Goal: Information Seeking & Learning: Learn about a topic

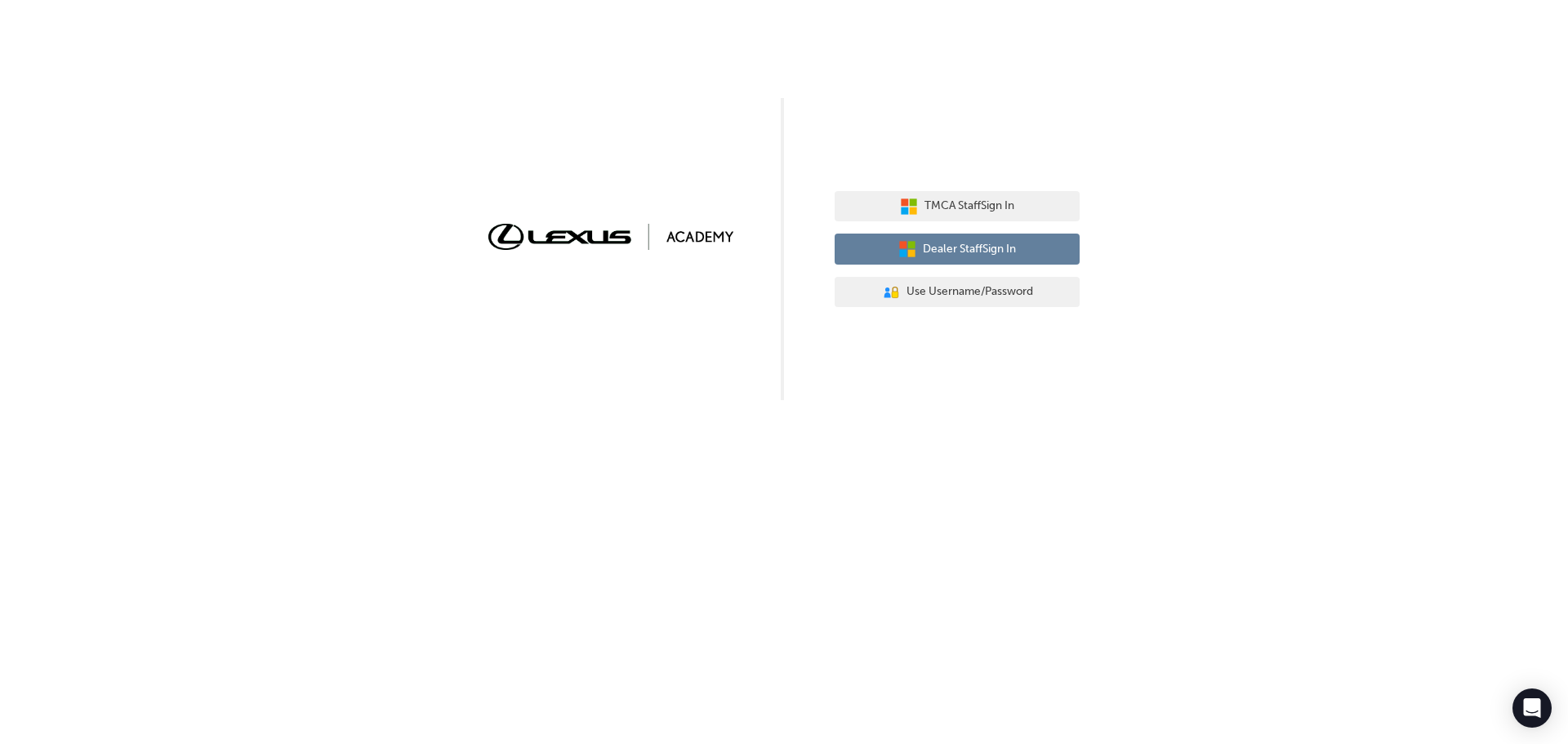
click at [970, 247] on span "Dealer Staff Sign In" at bounding box center [969, 249] width 93 height 19
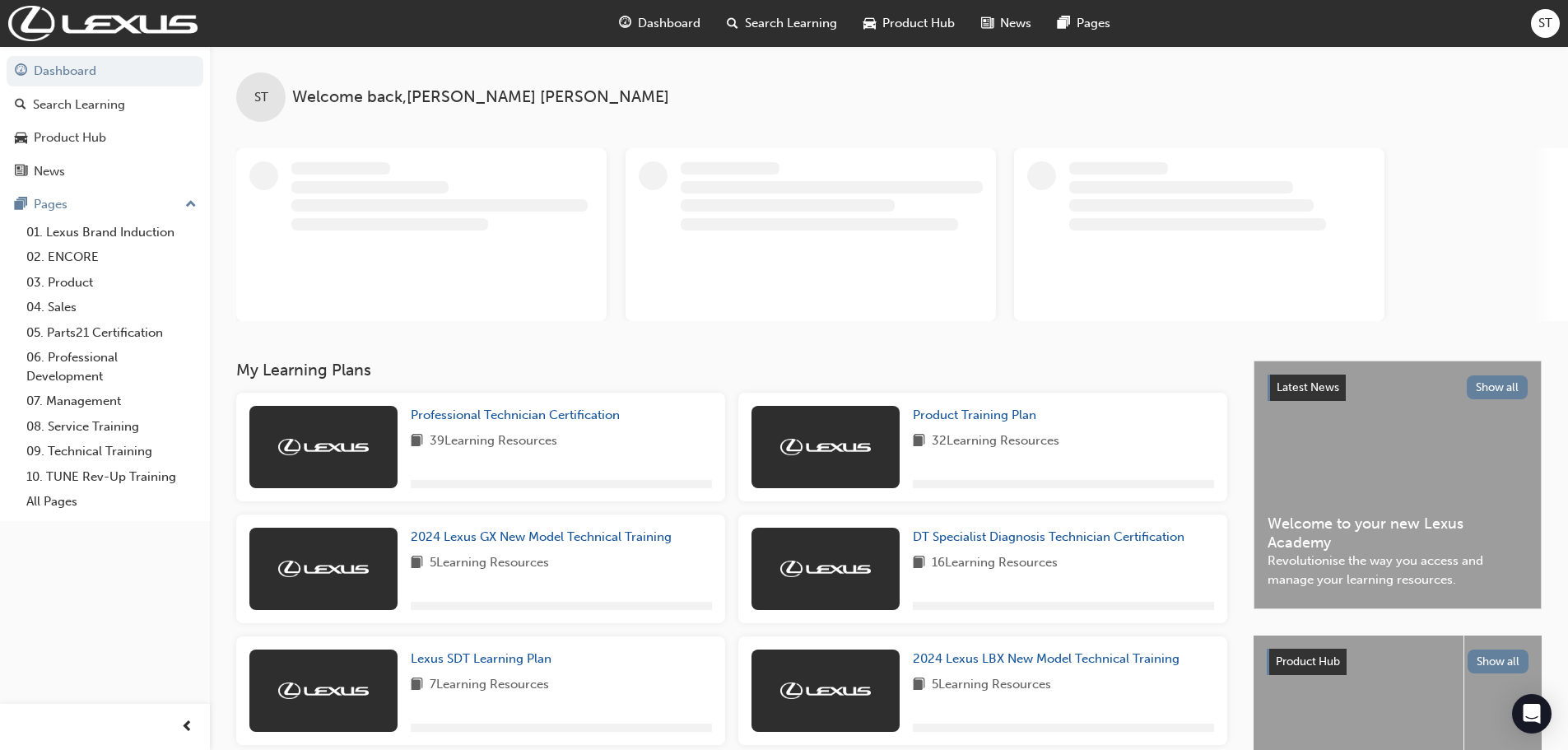
click at [784, 23] on span "Search Learning" at bounding box center [790, 23] width 92 height 19
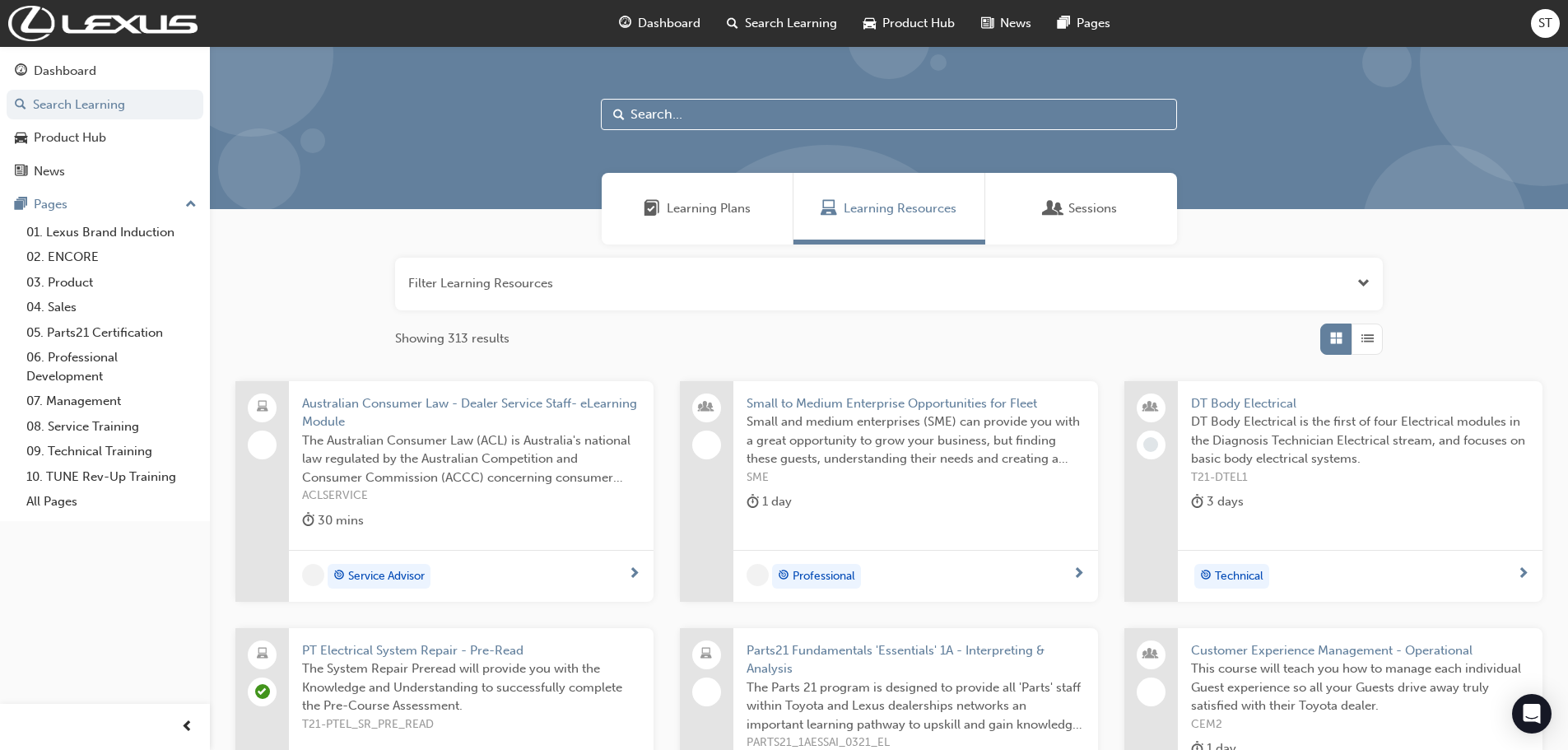
click at [667, 112] on input "text" at bounding box center [888, 113] width 576 height 31
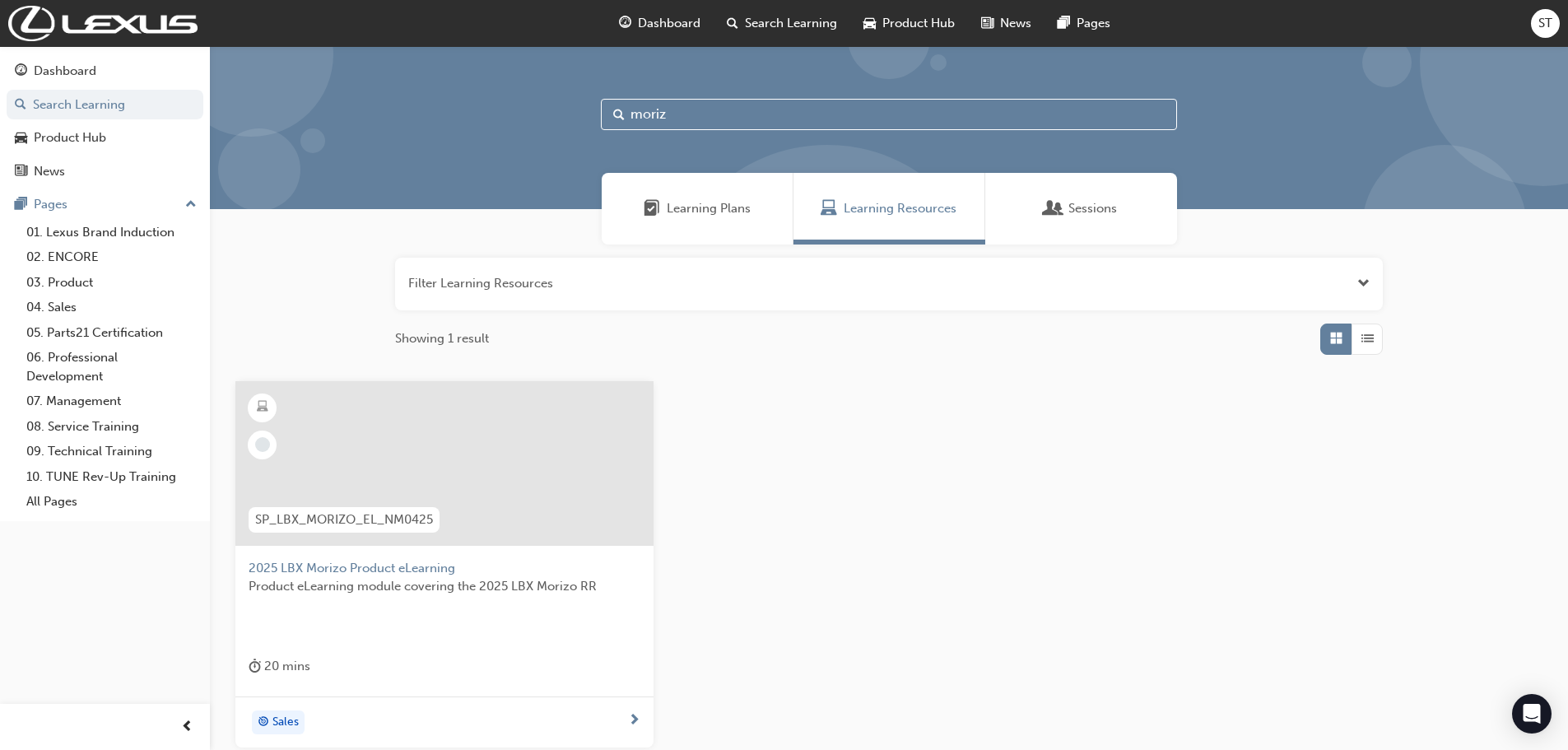
type input "moriz"
click at [439, 453] on div at bounding box center [444, 464] width 419 height 165
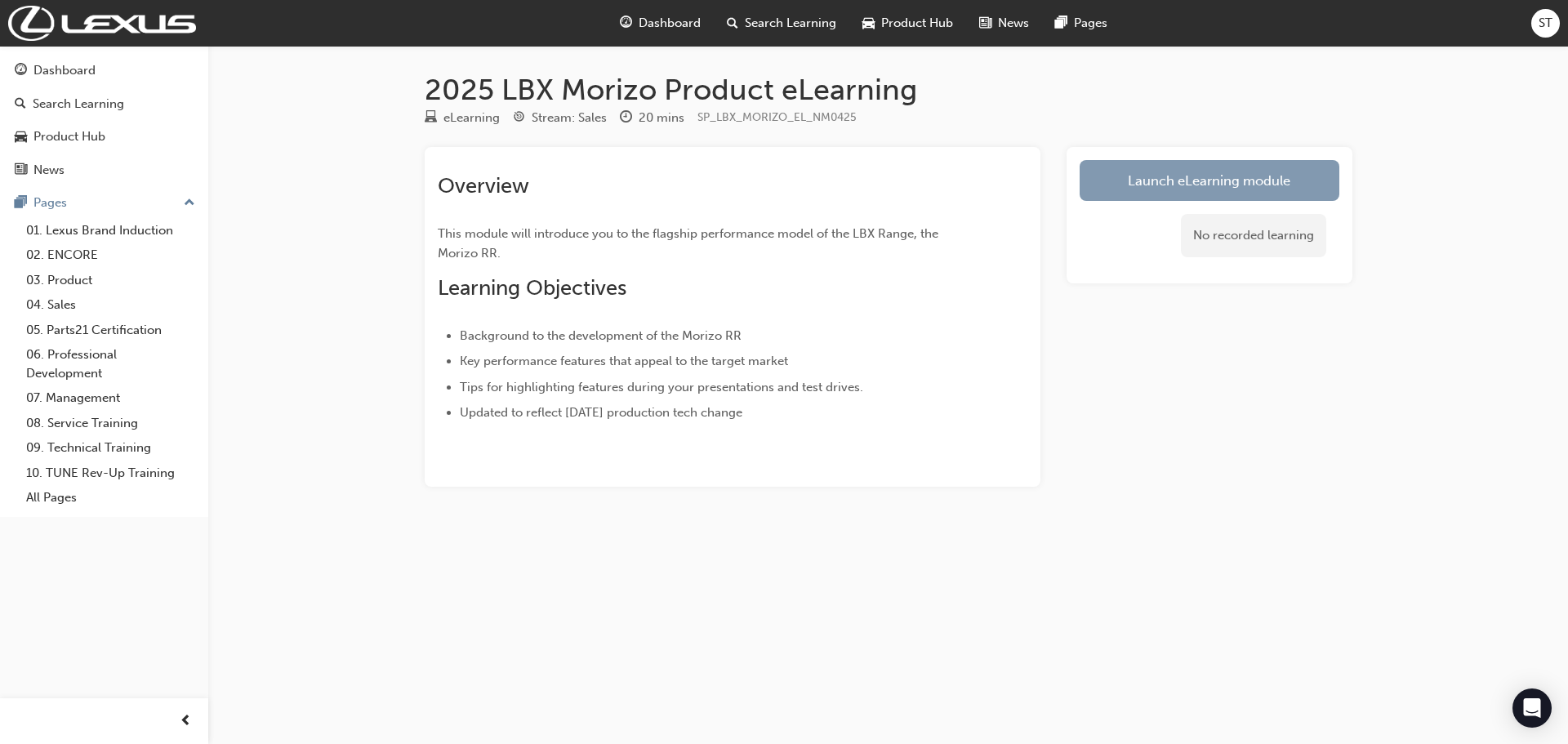
click at [1151, 185] on link "Launch eLearning module" at bounding box center [1209, 180] width 260 height 40
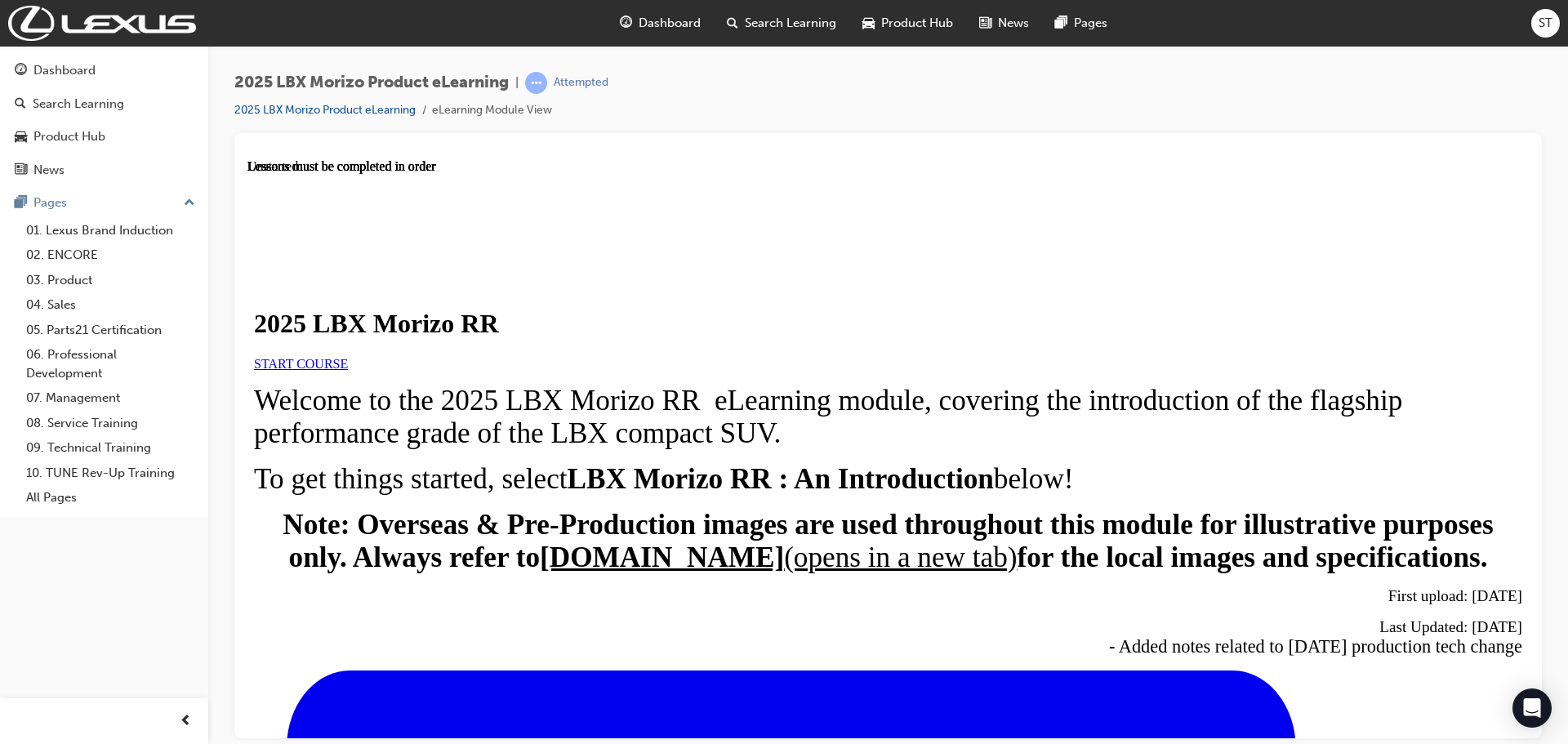
scroll to position [4, 0]
click at [348, 370] on span "START COURSE" at bounding box center [300, 363] width 94 height 14
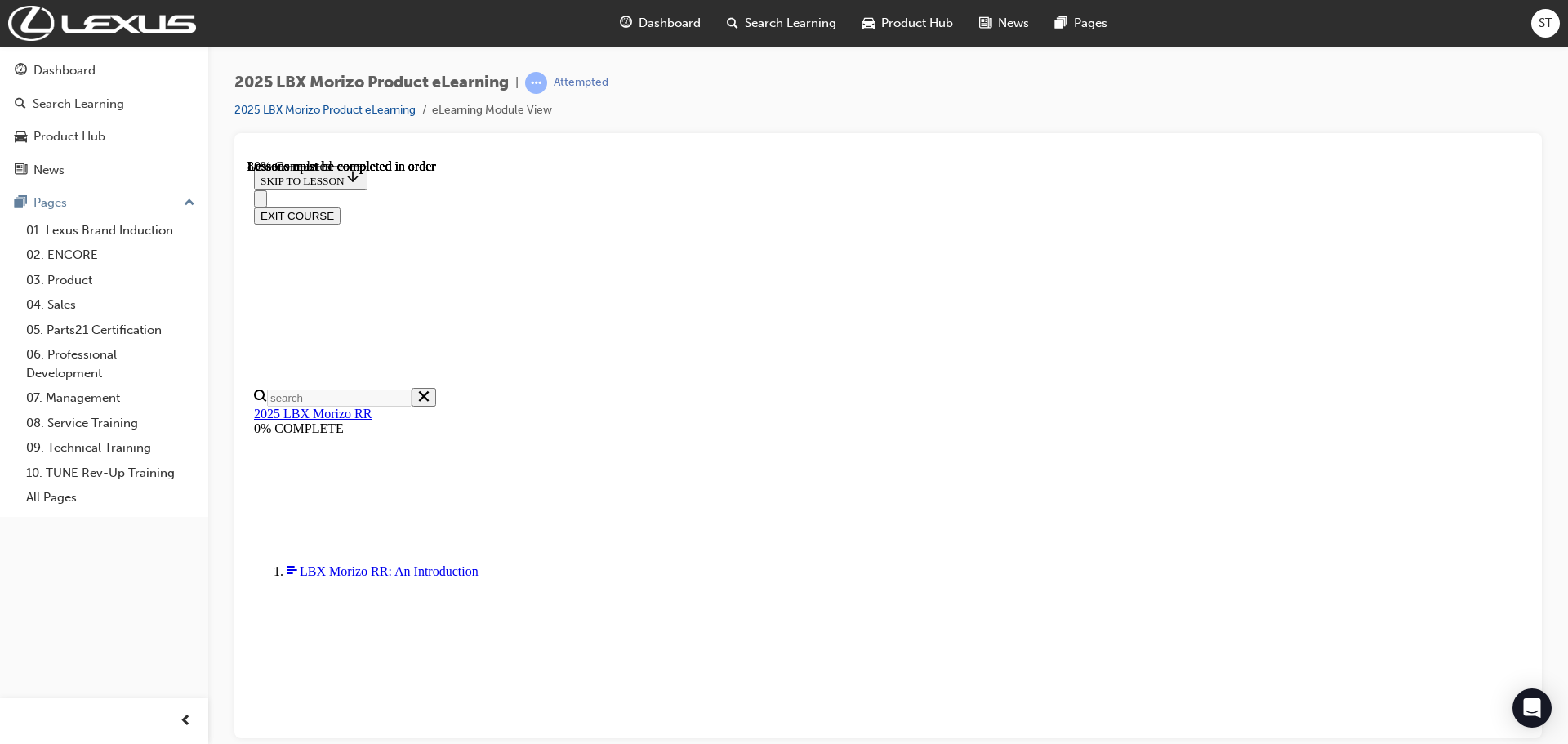
scroll to position [1528, 0]
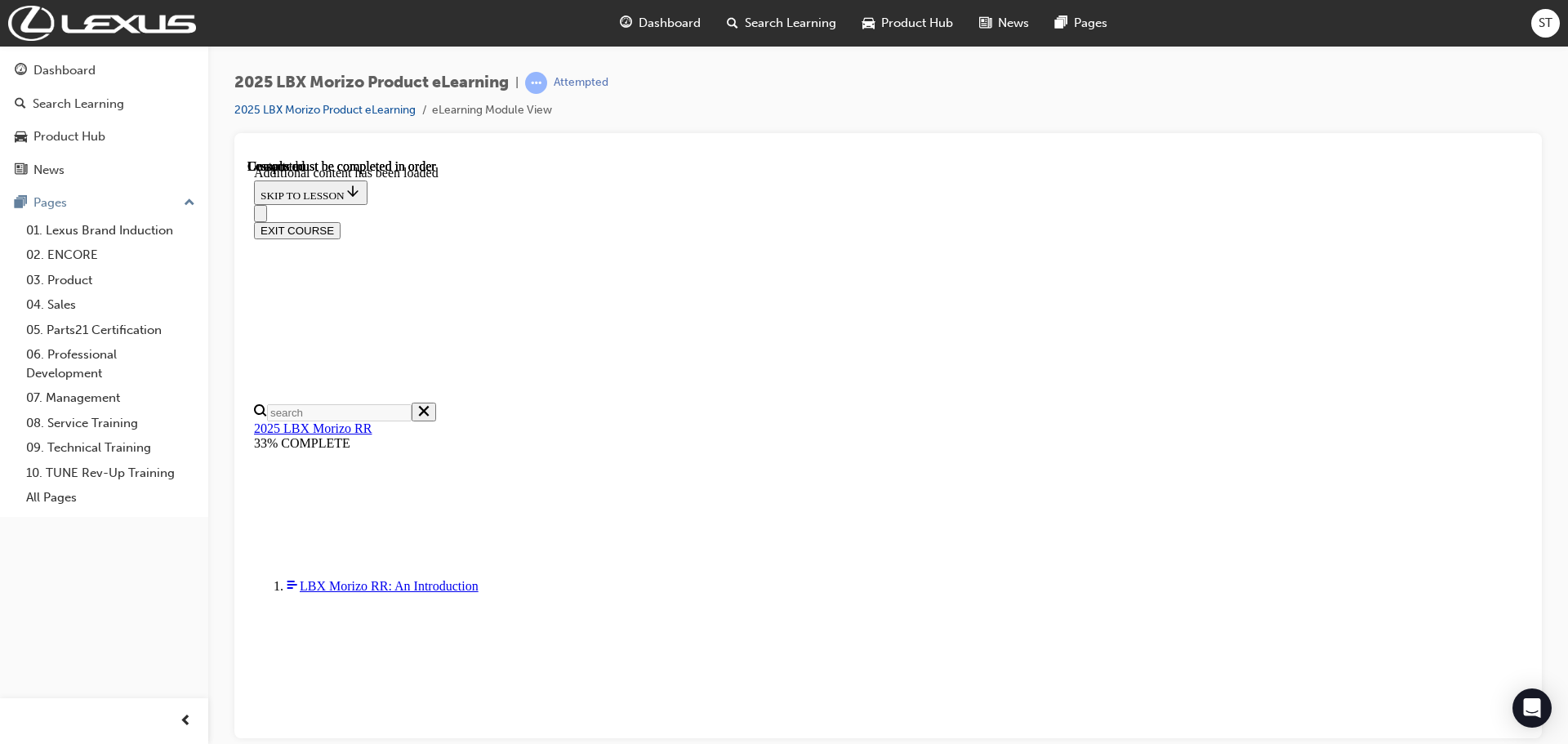
scroll to position [2398, 0]
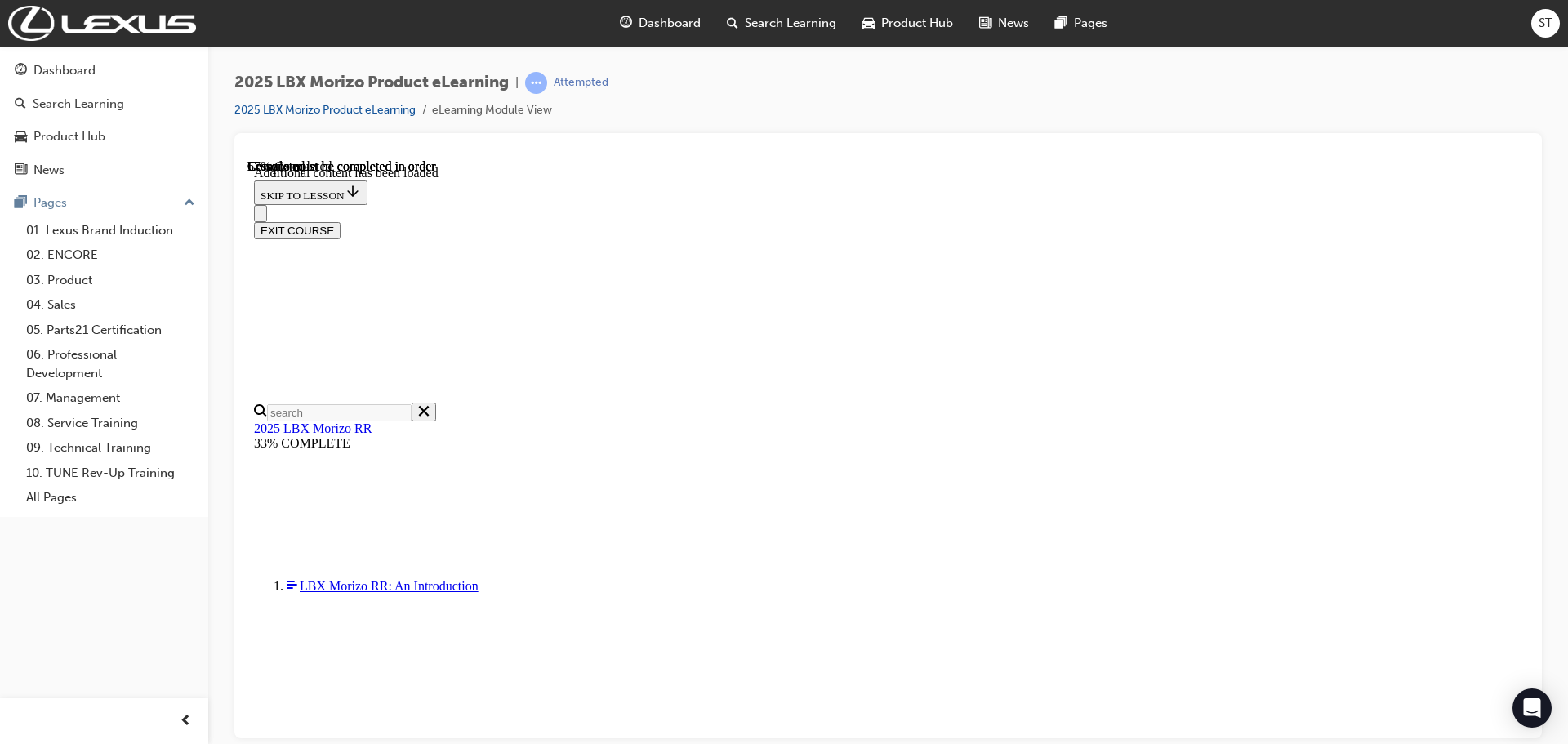
scroll to position [1364, 0]
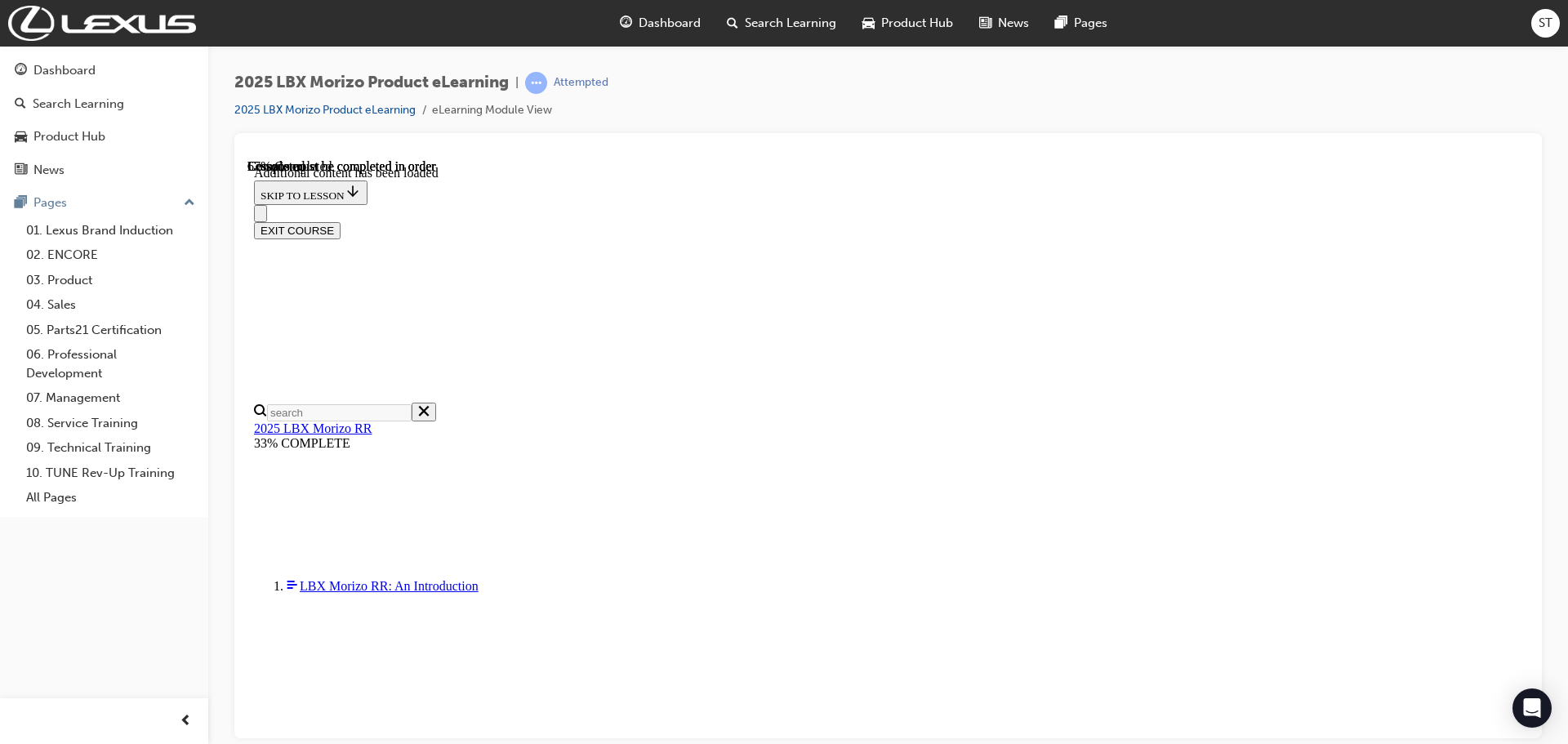
scroll to position [1872, 0]
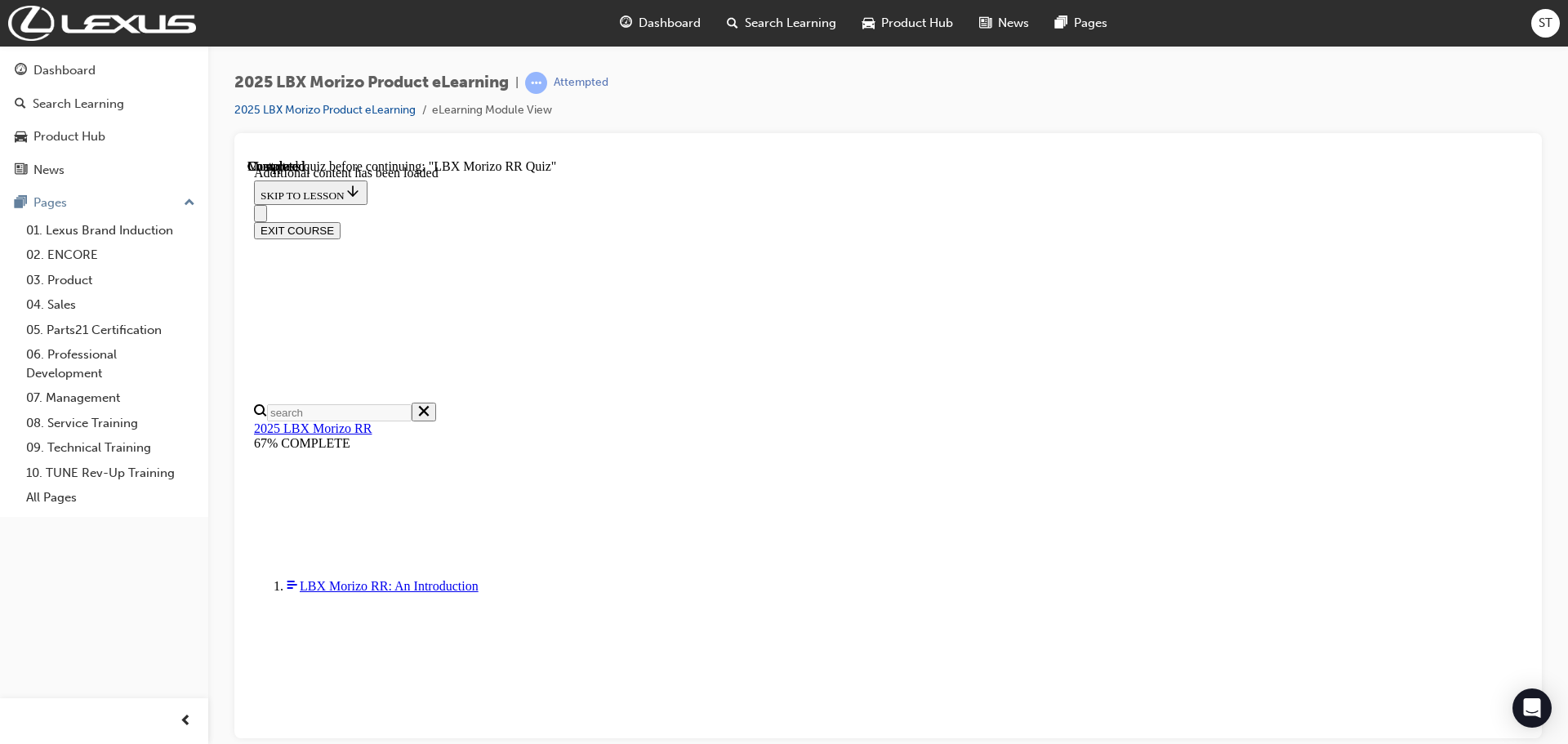
radio input "true"
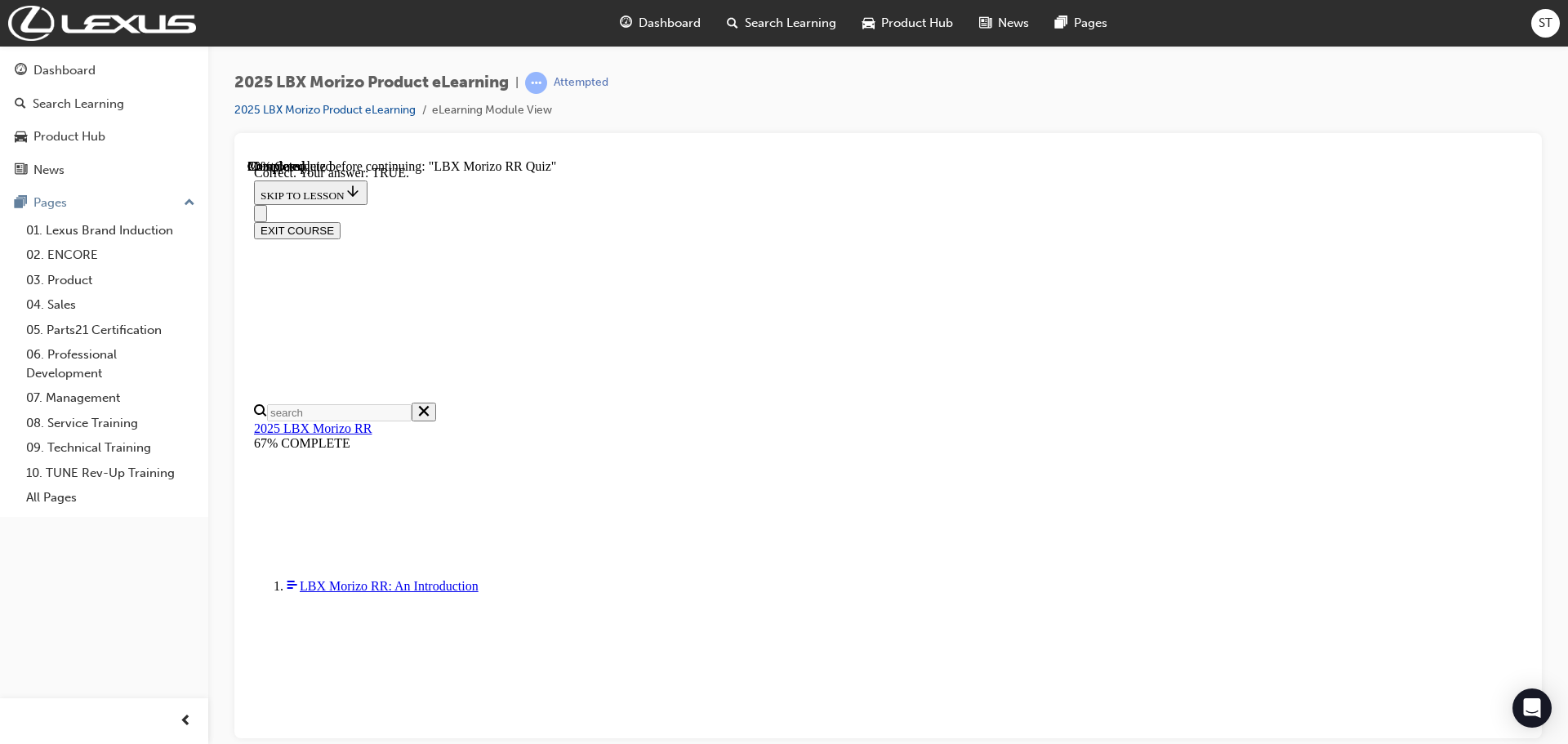
radio input "true"
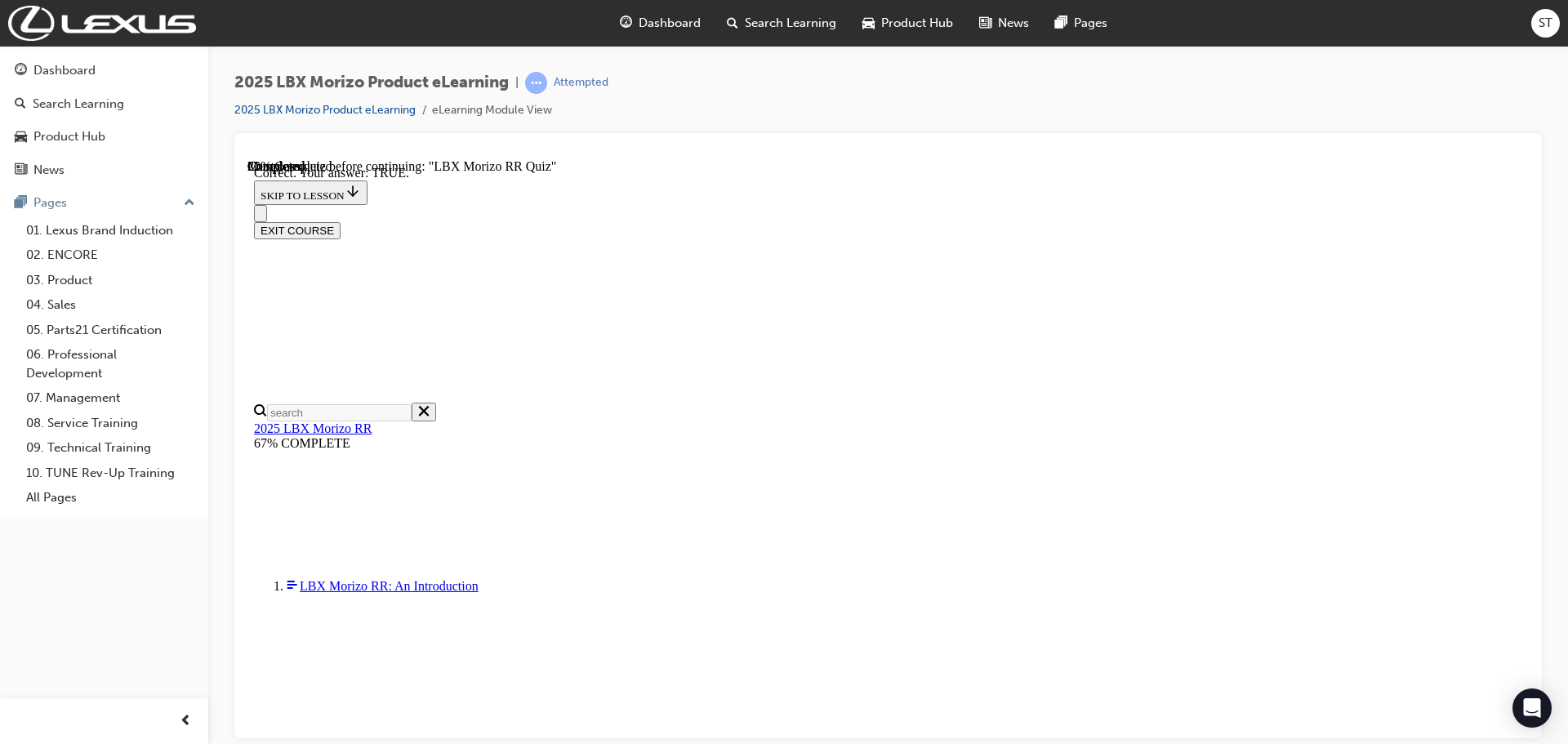
radio input "true"
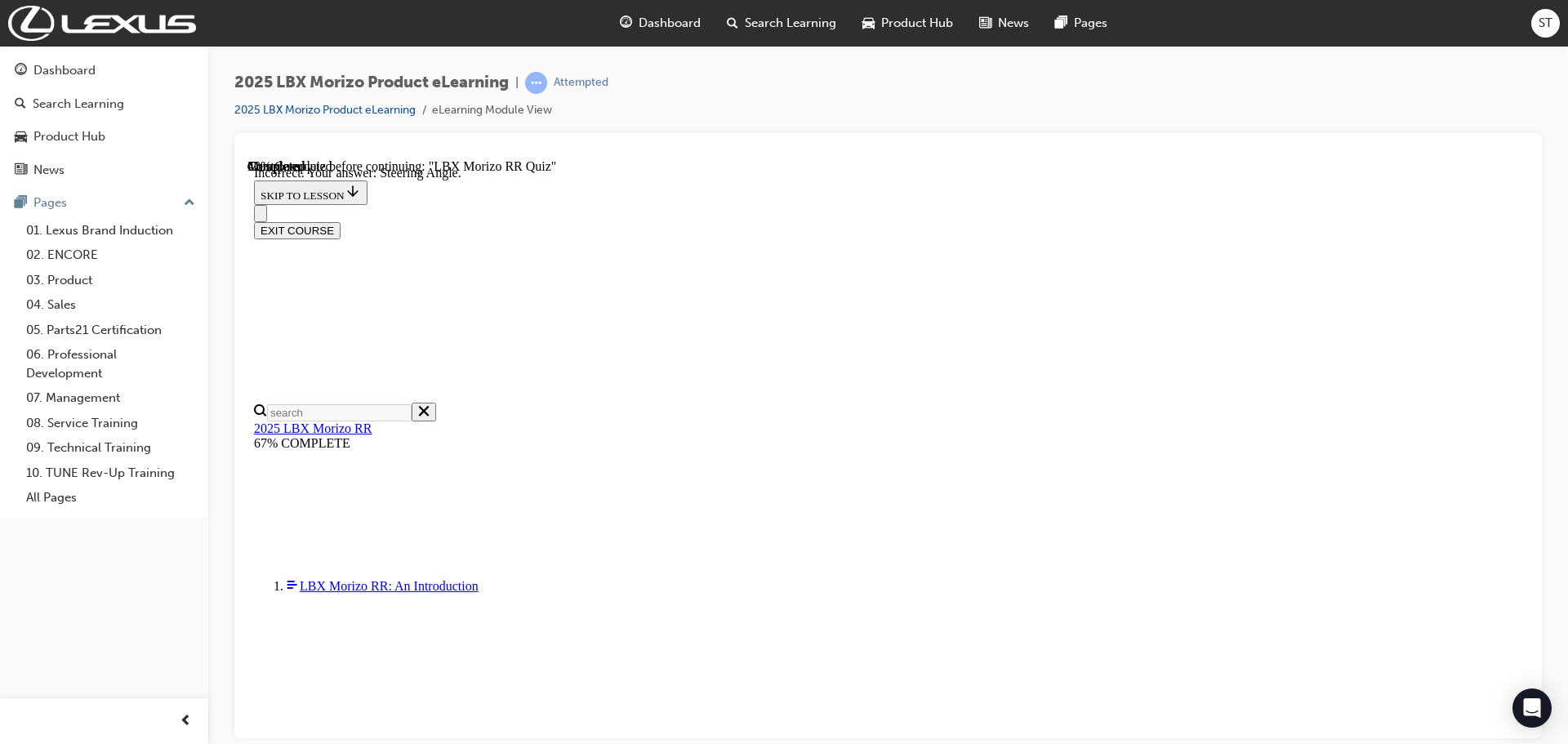
drag, startPoint x: 964, startPoint y: 605, endPoint x: 965, endPoint y: 647, distance: 42.0
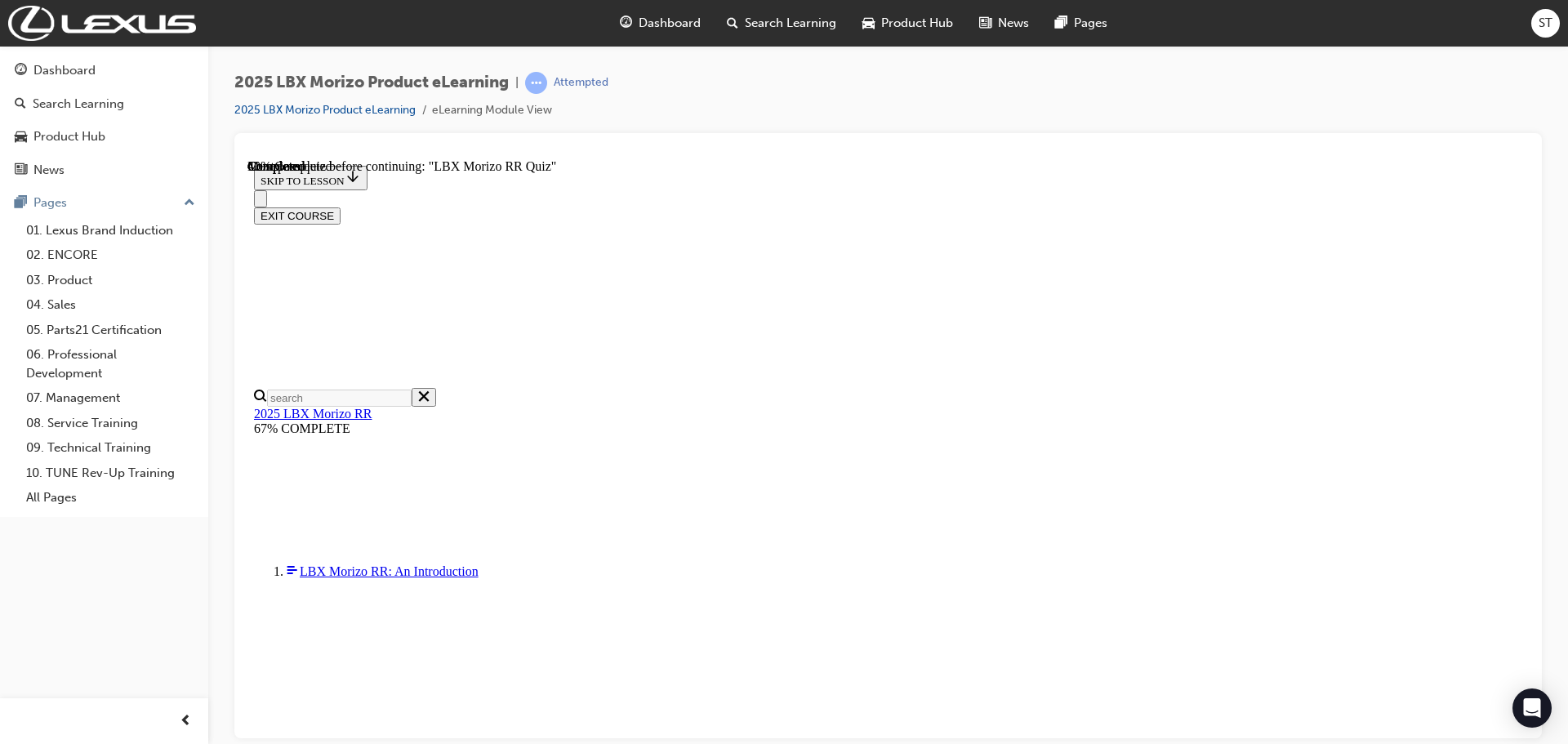
scroll to position [0, 0]
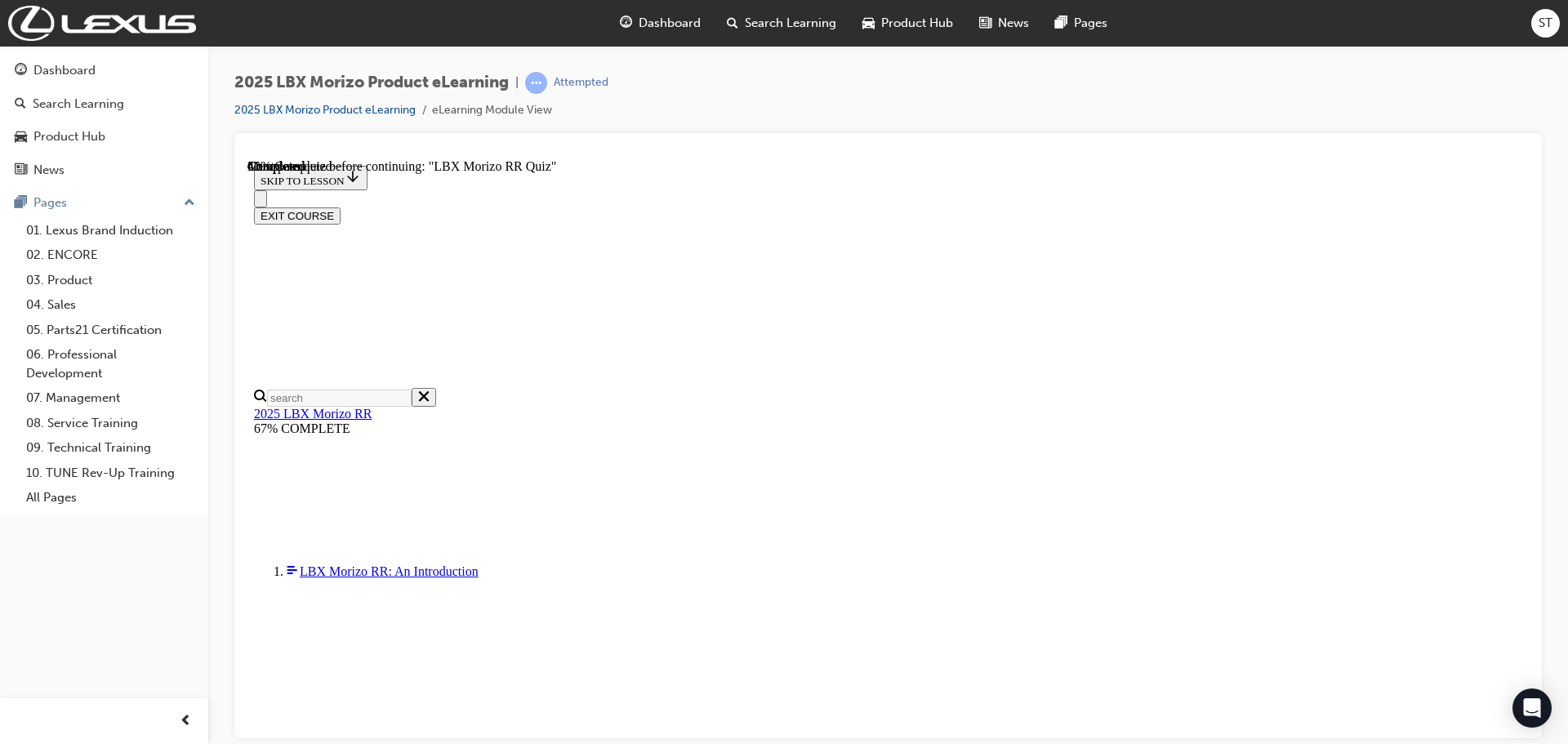
scroll to position [137, 0]
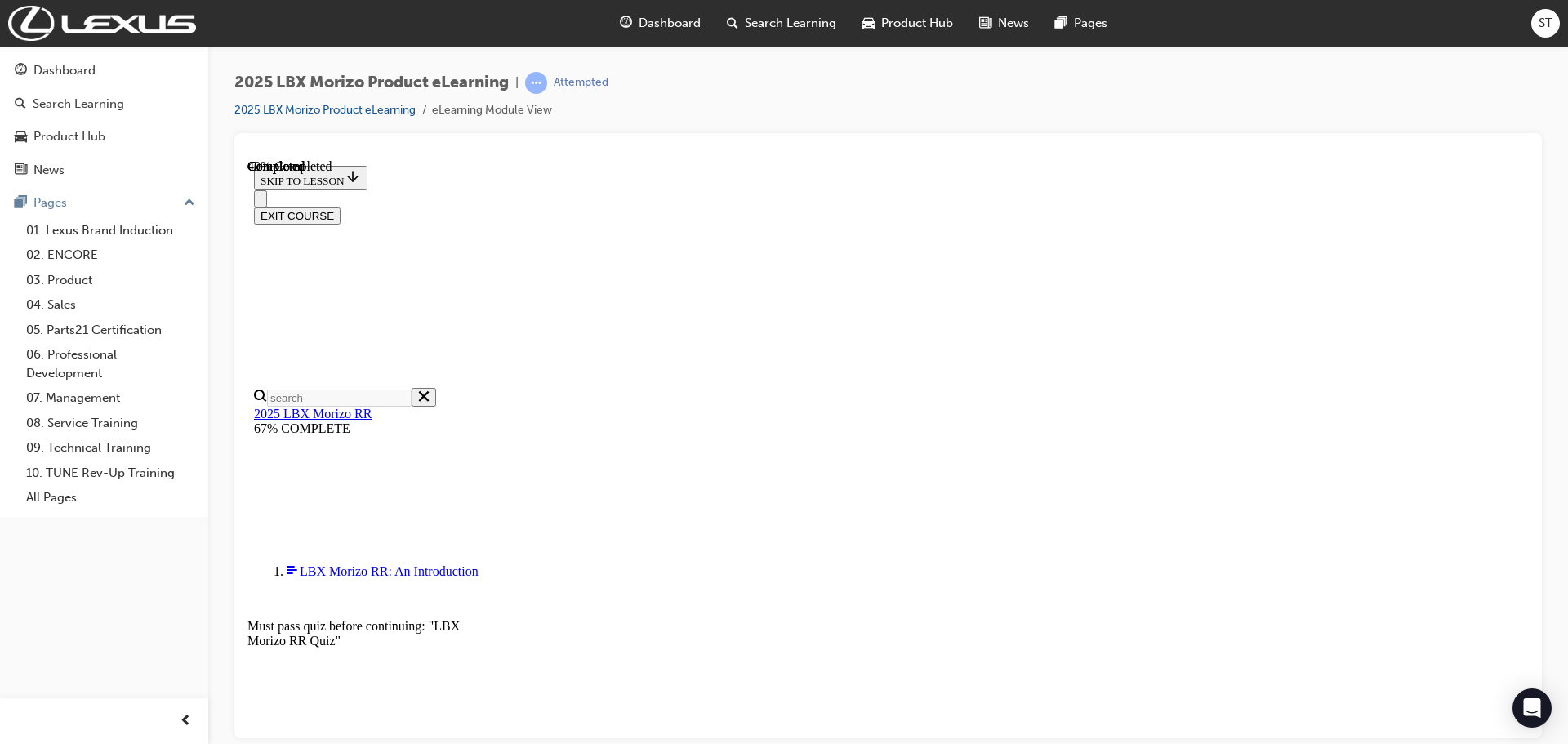
radio input "true"
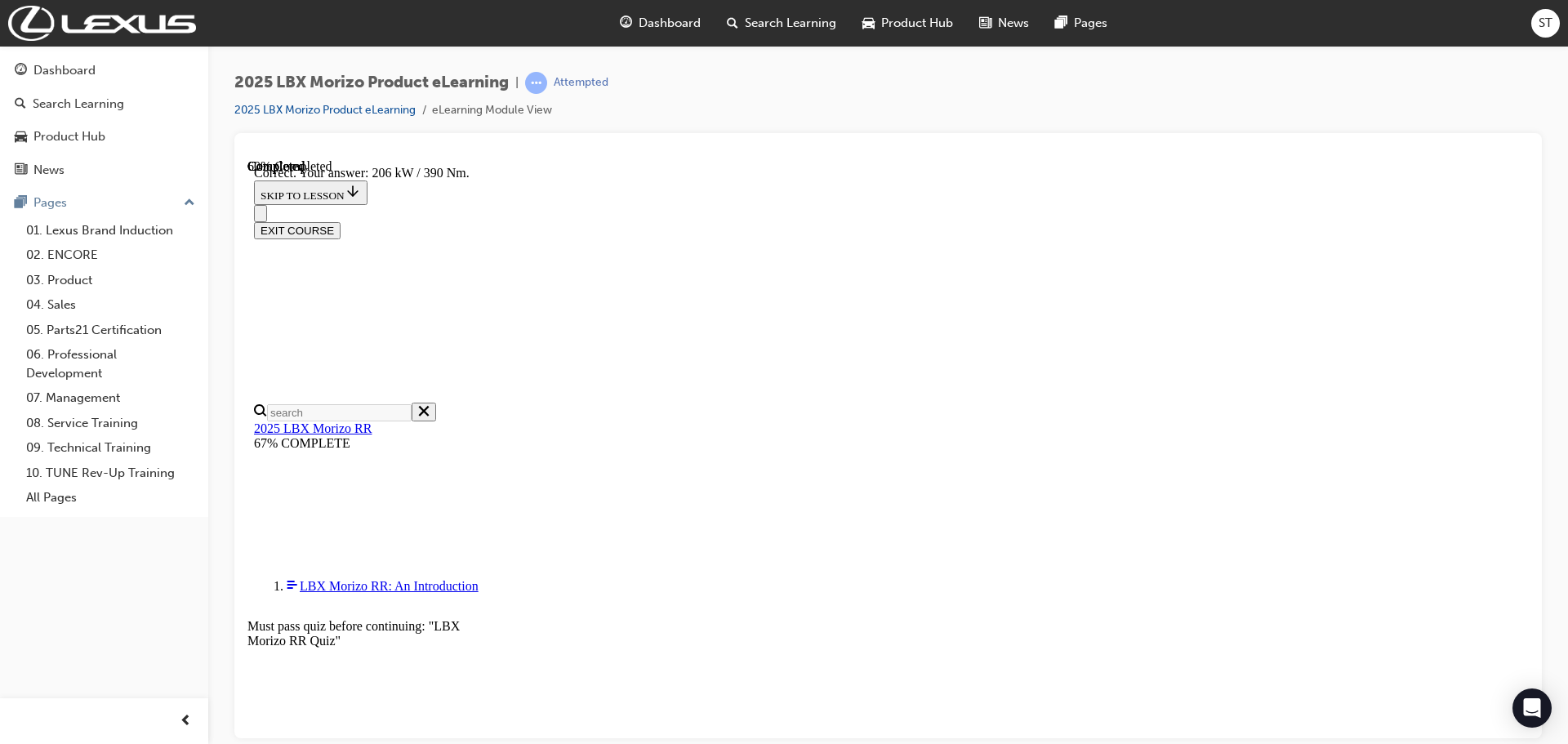
scroll to position [576, 0]
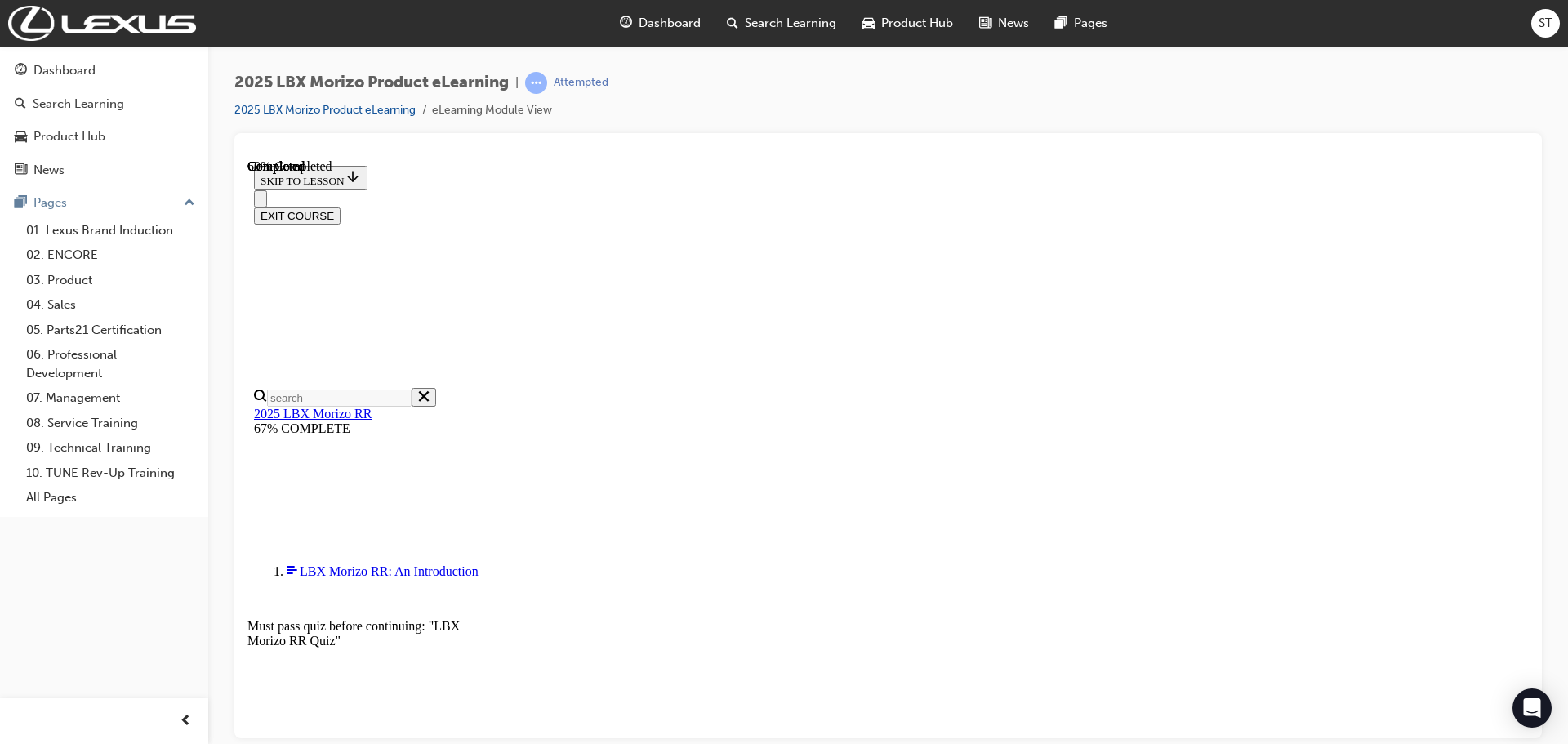
scroll to position [327, 0]
radio input "true"
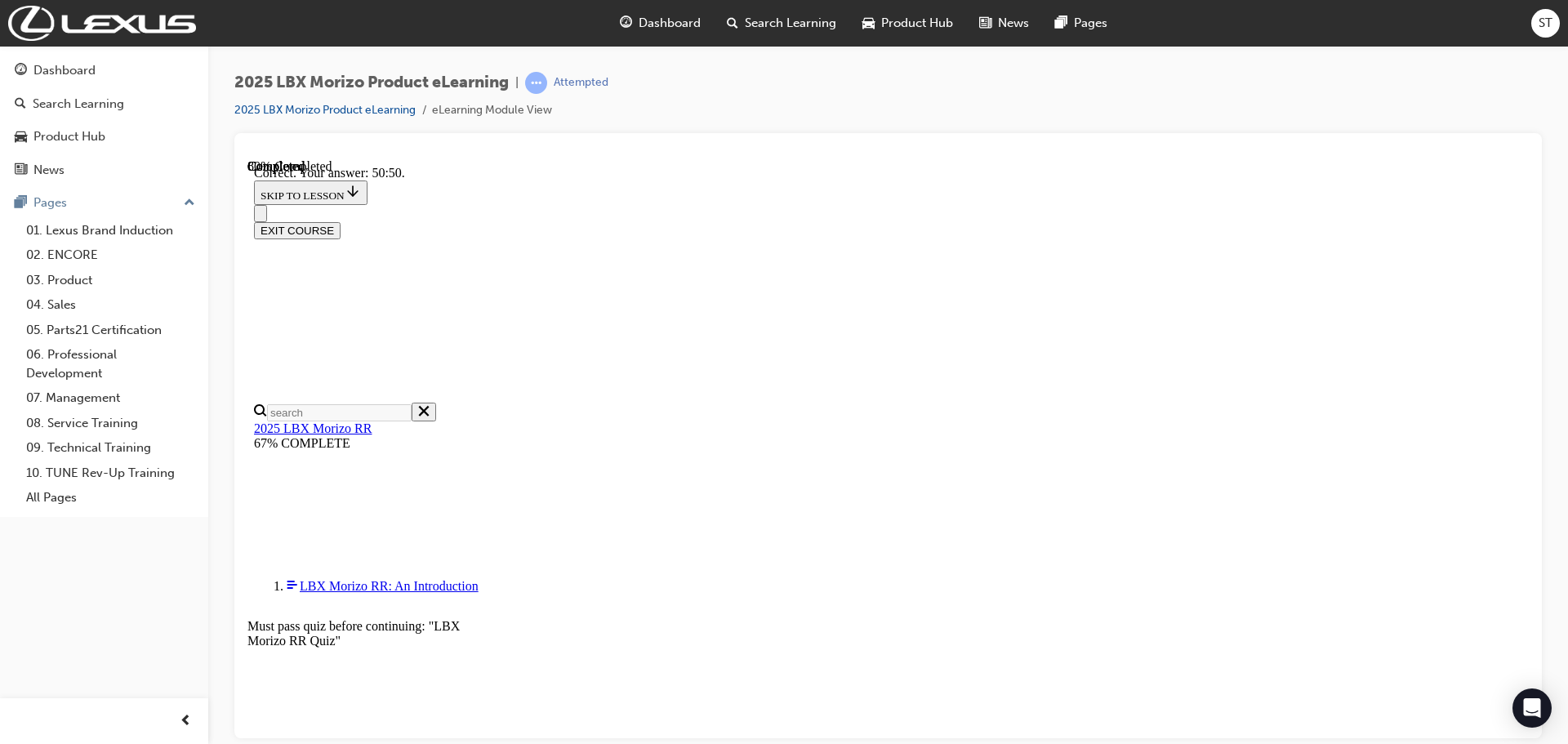
scroll to position [576, 0]
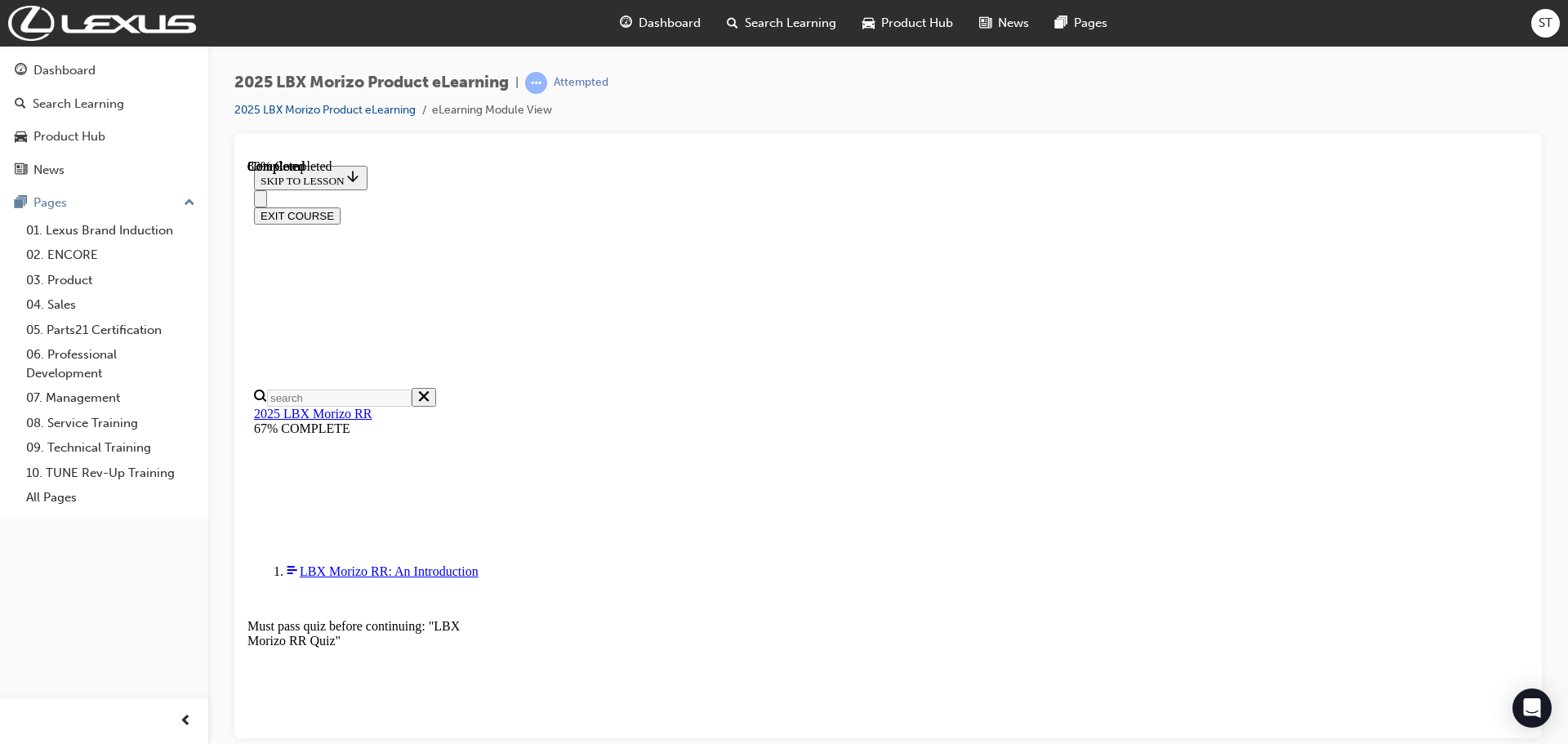
scroll to position [437, 0]
radio input "true"
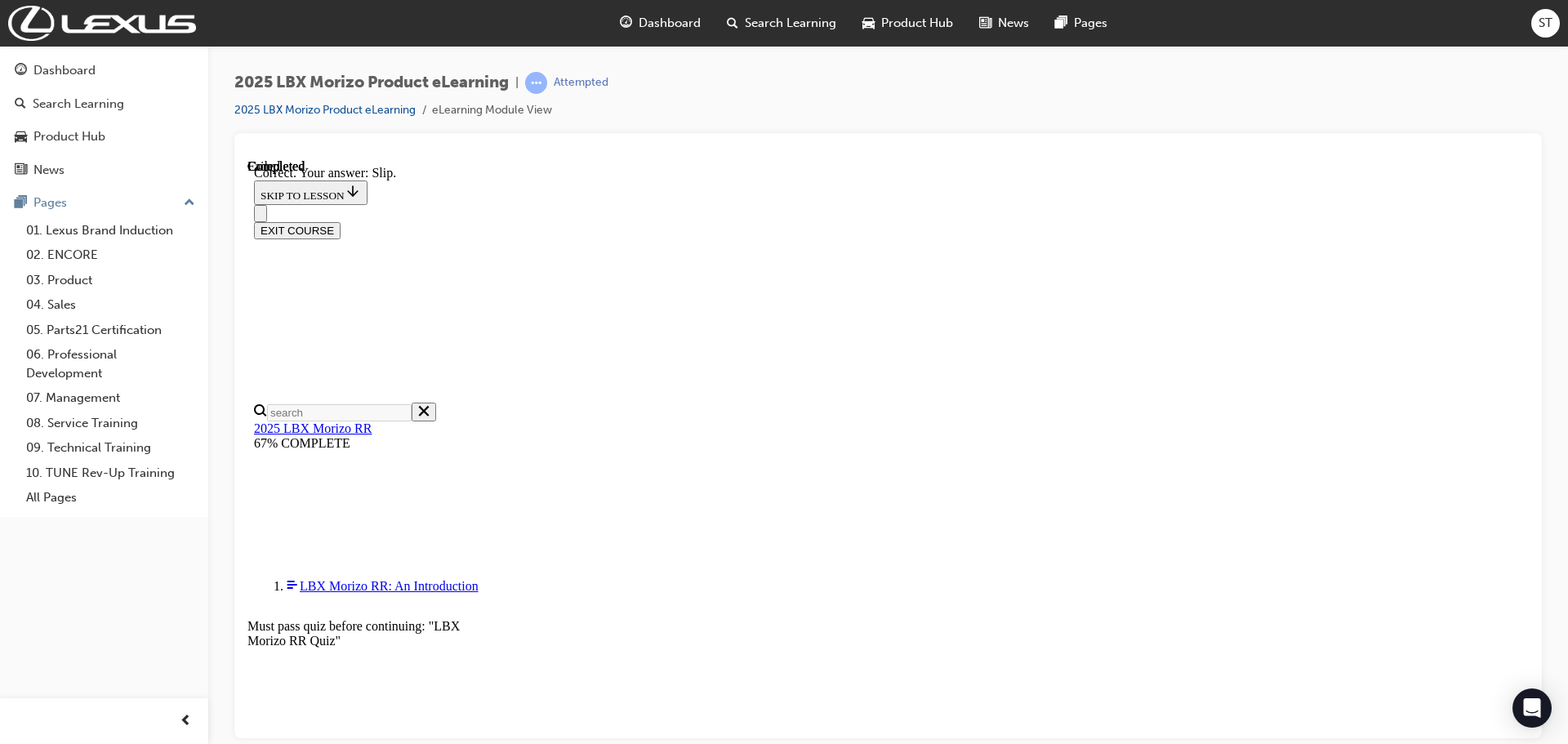
scroll to position [537, 0]
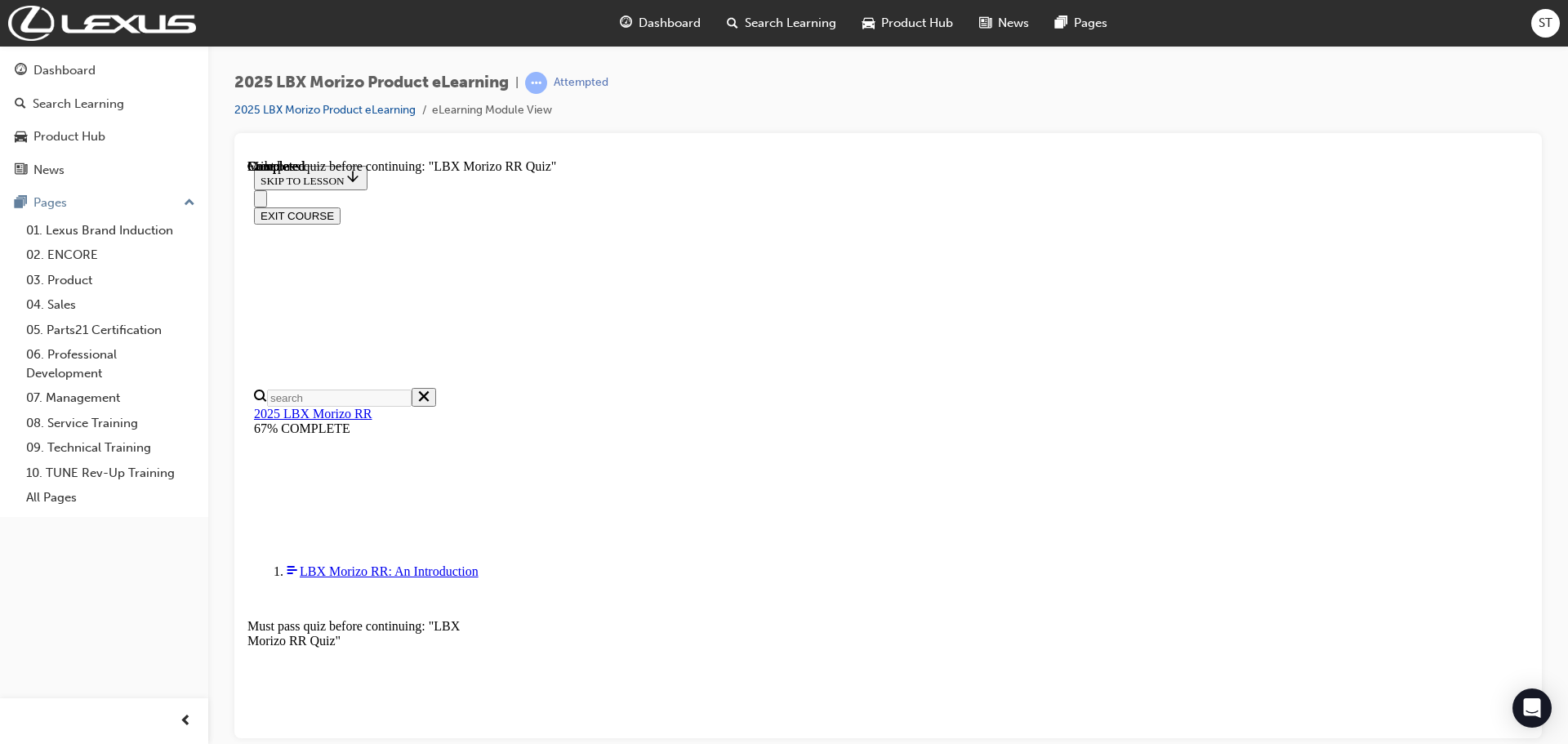
scroll to position [320, 0]
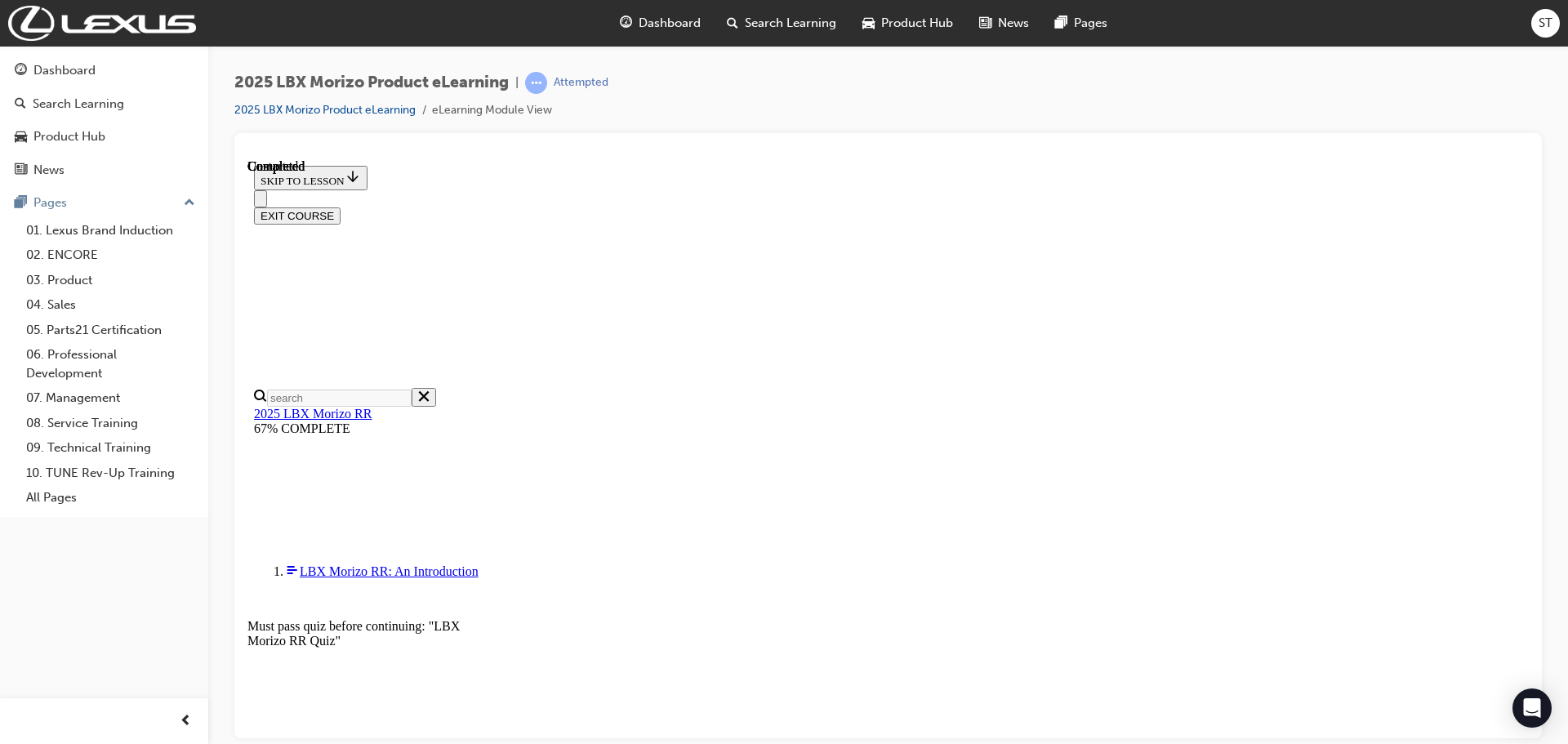
scroll to position [2398, 0]
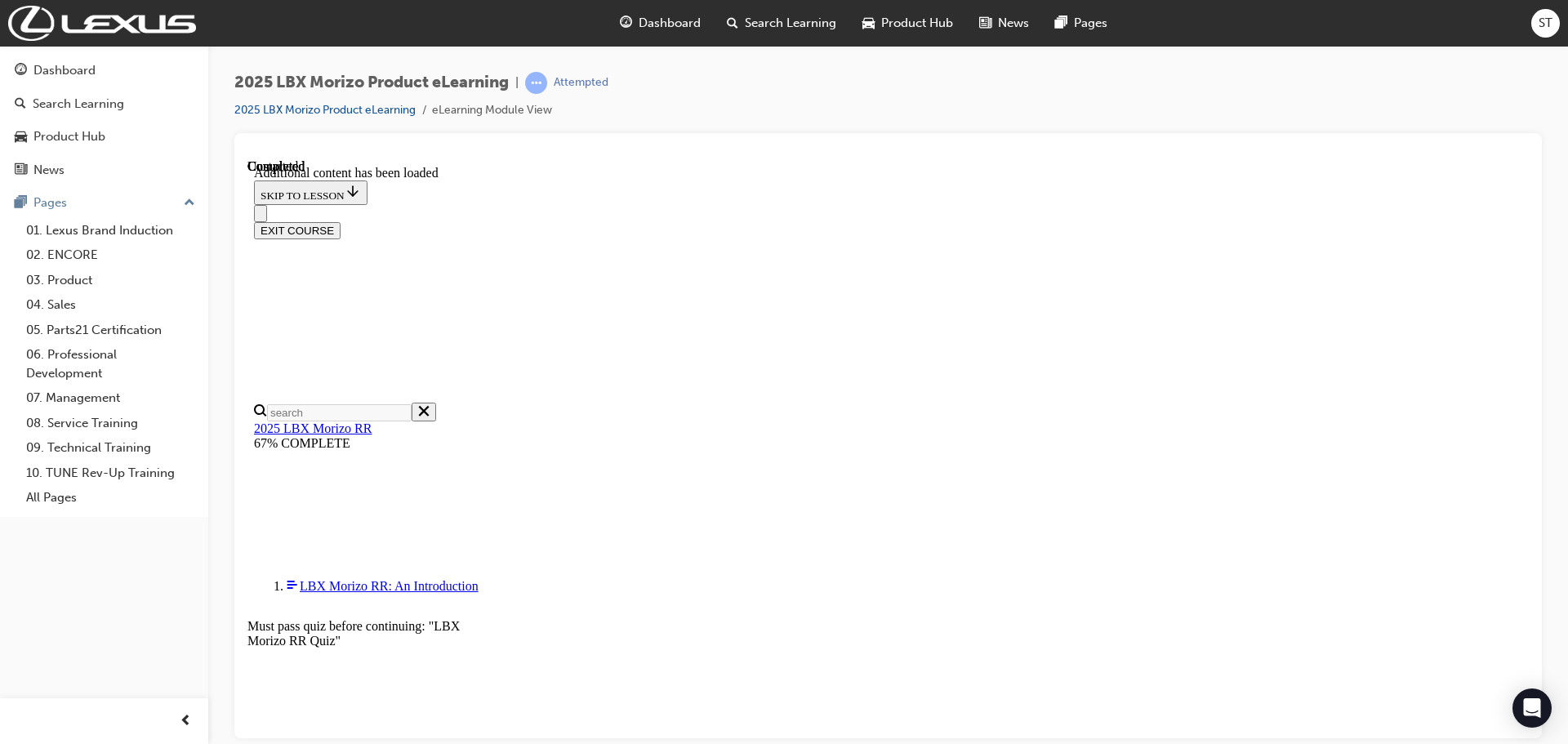
radio input "true"
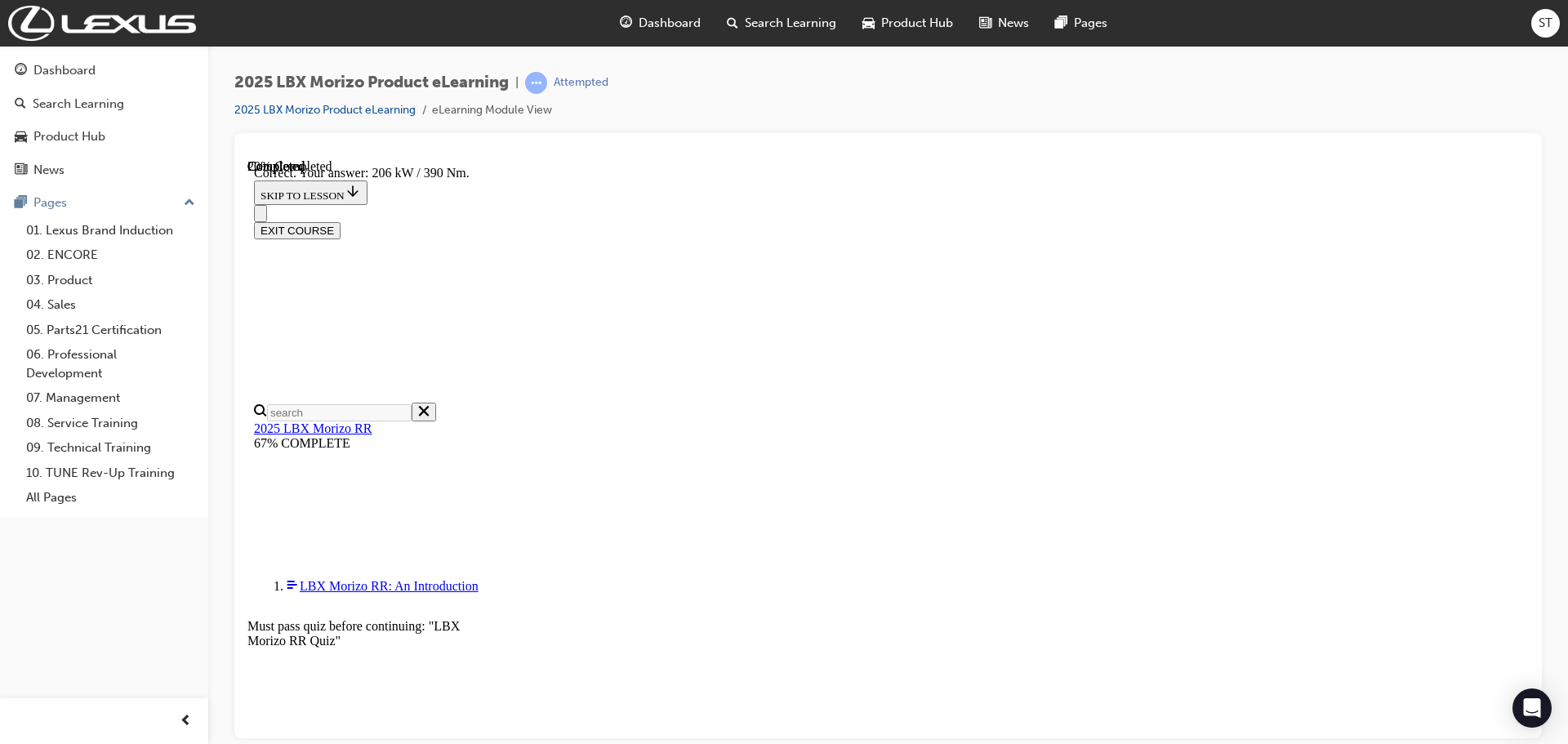
radio input "true"
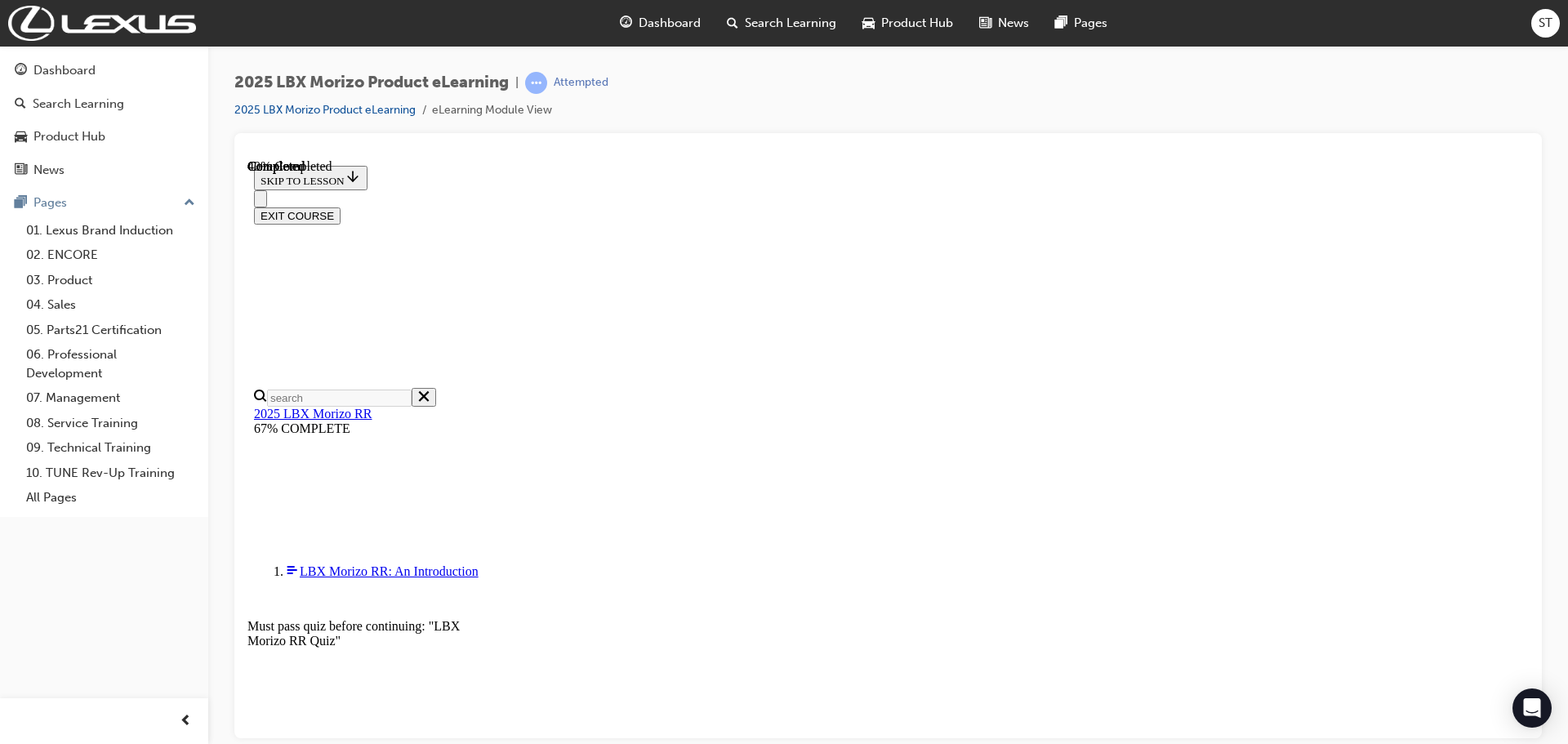
scroll to position [394, 0]
radio input "true"
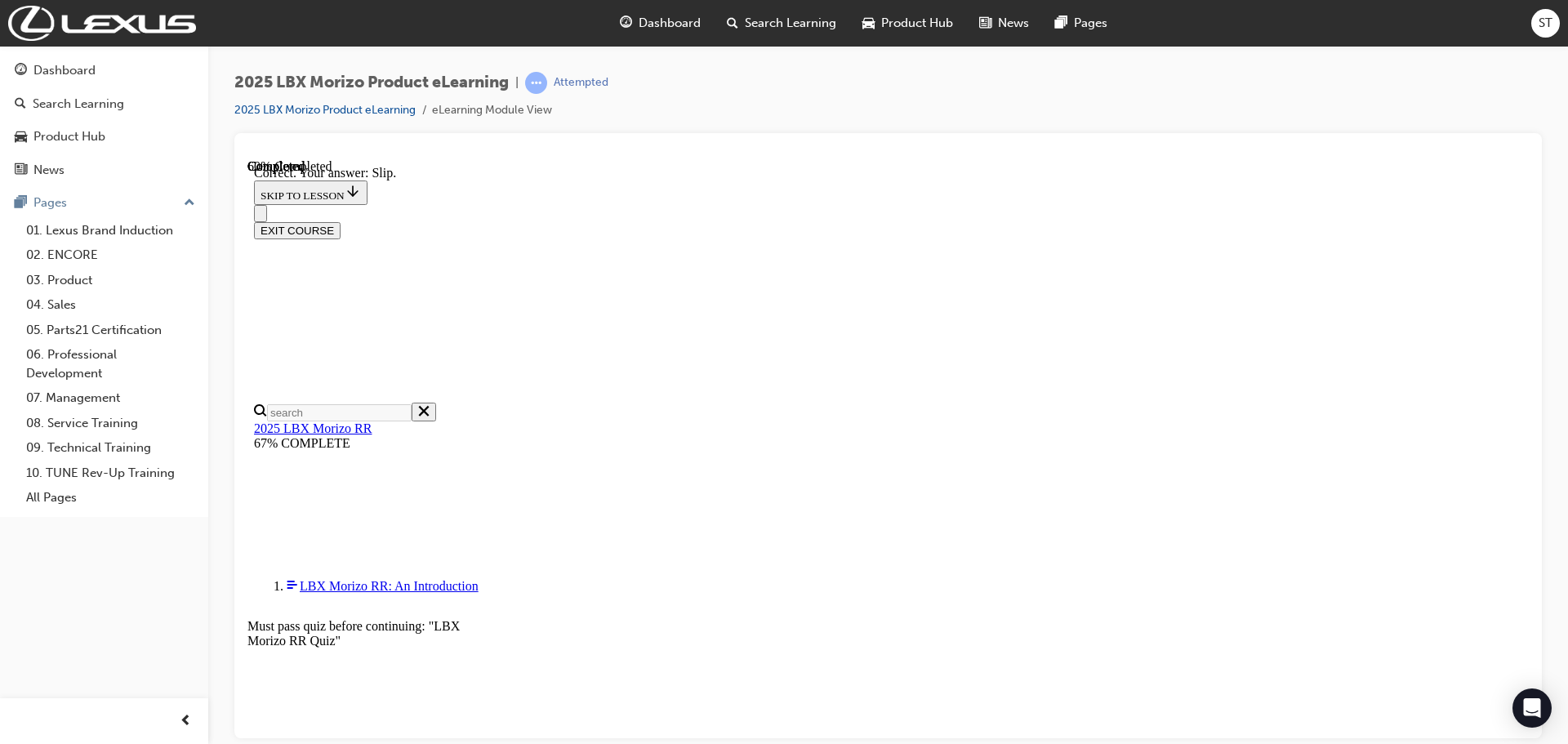
scroll to position [537, 0]
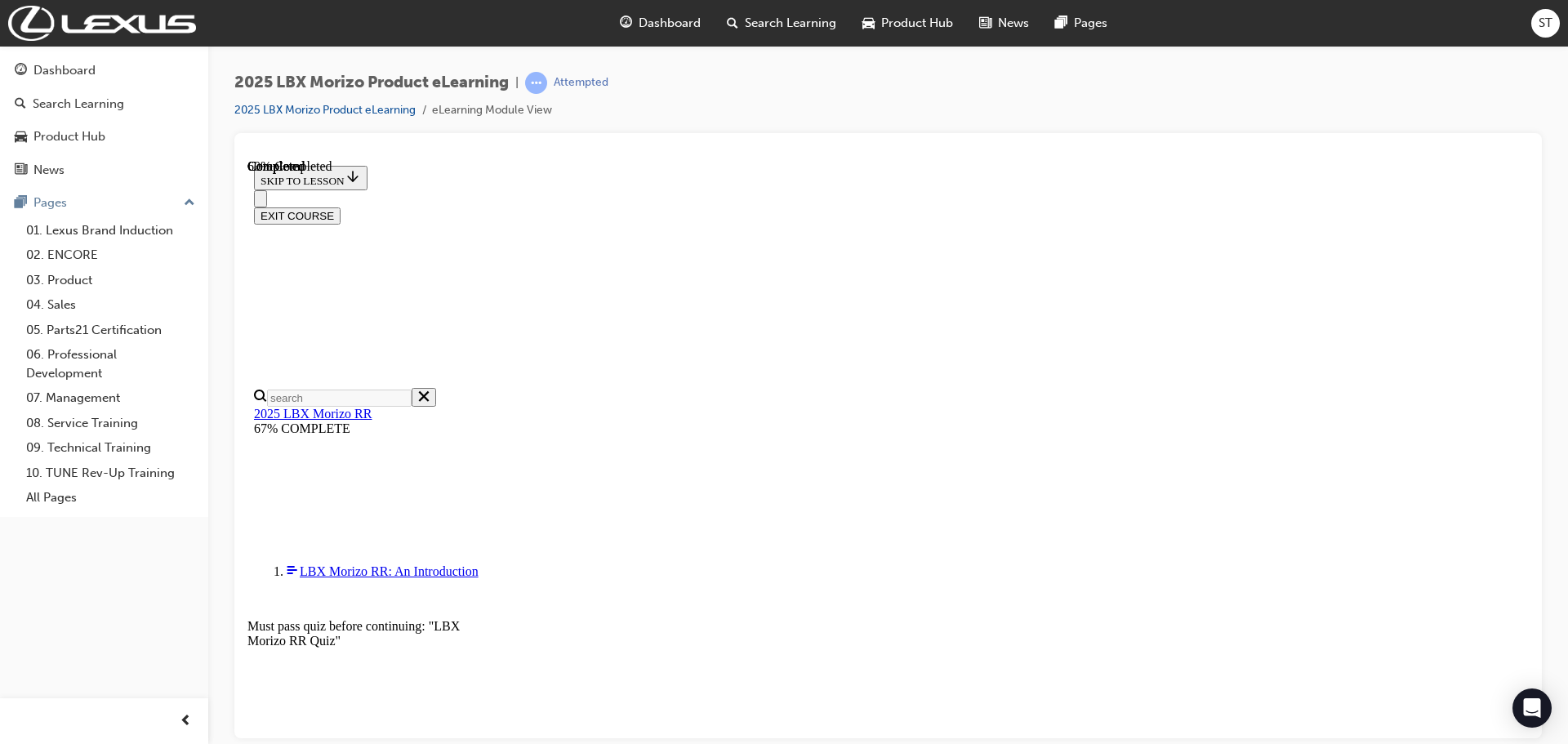
scroll to position [378, 0]
radio input "true"
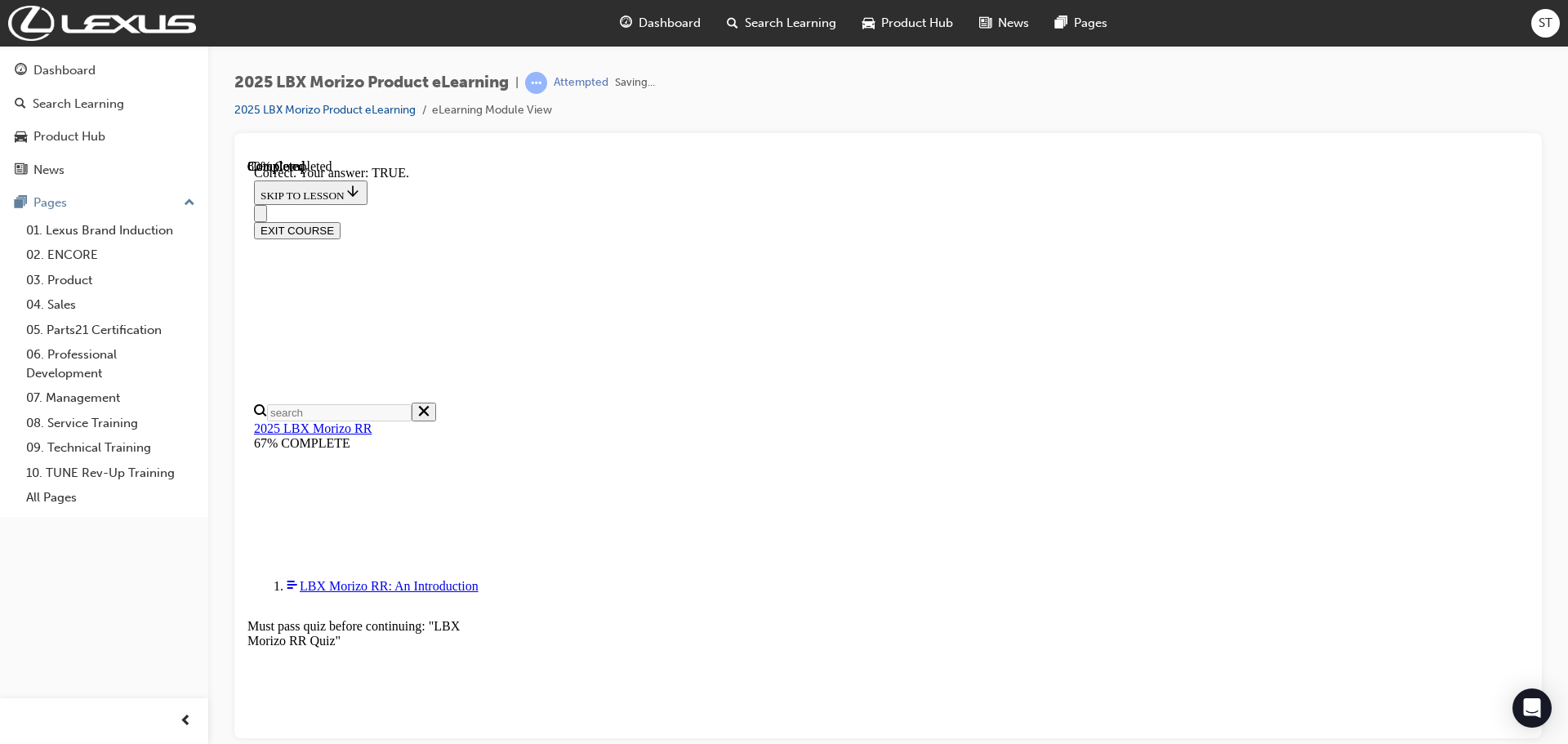
scroll to position [478, 0]
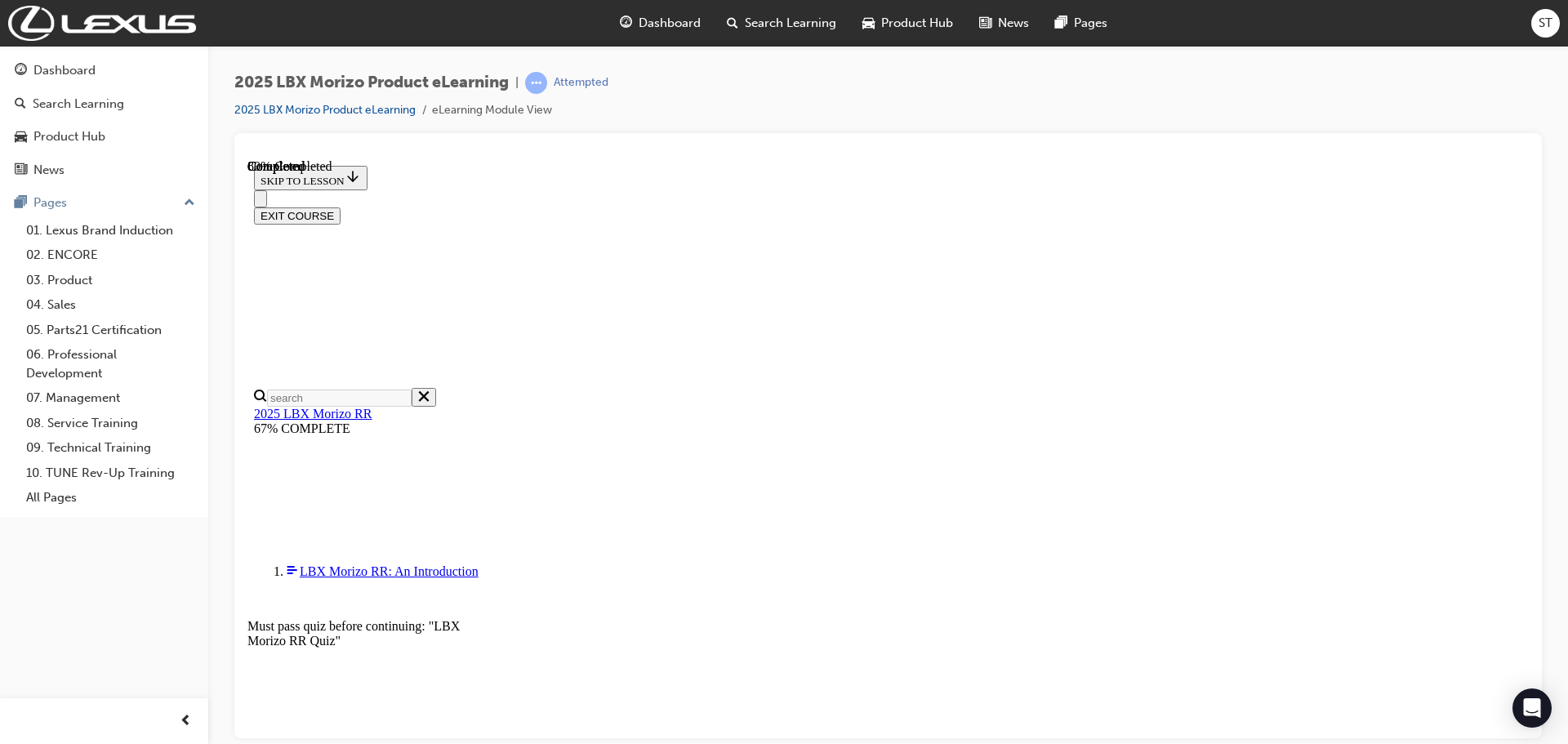
scroll to position [327, 0]
radio input "true"
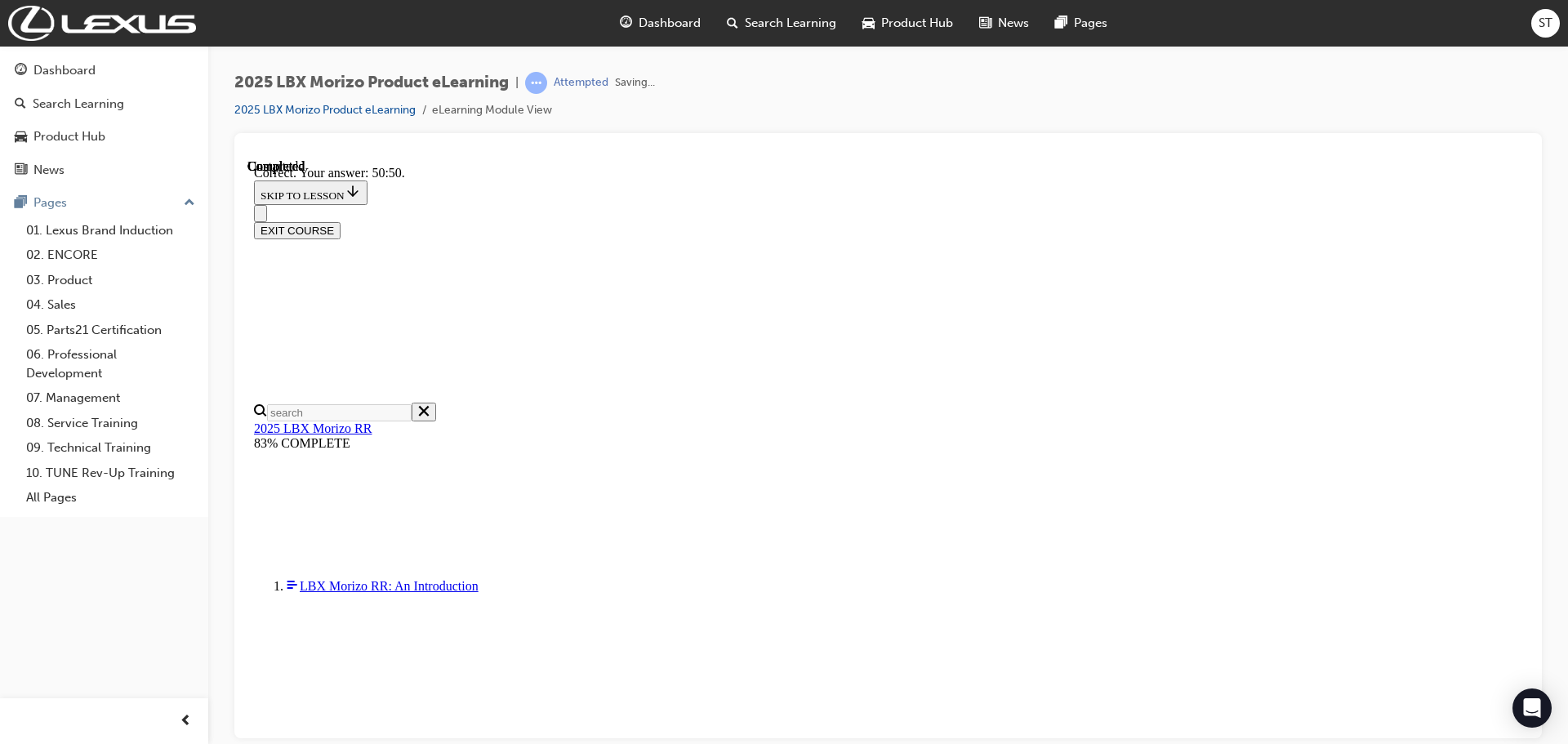
scroll to position [576, 0]
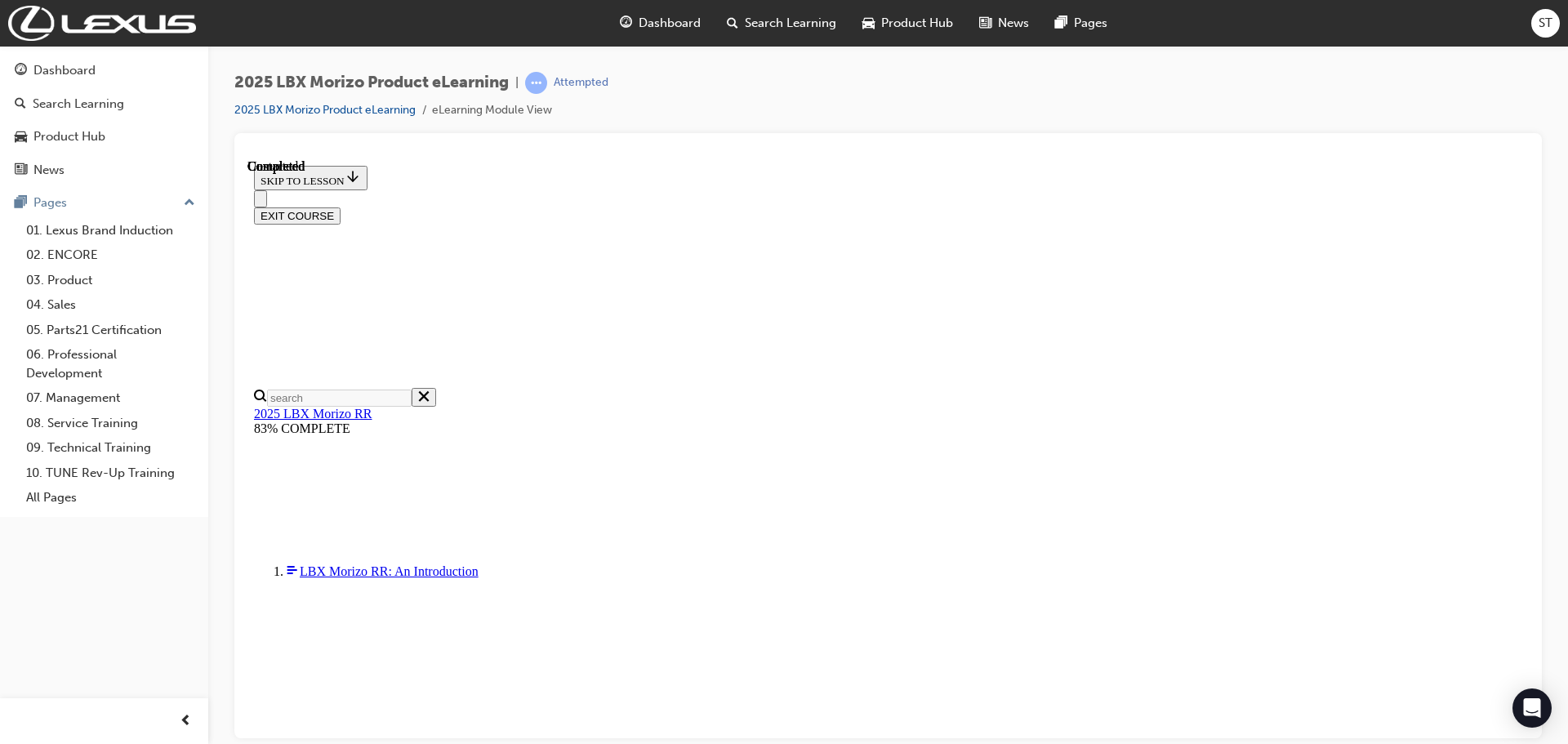
scroll to position [320, 0]
click at [340, 206] on button "EXIT COURSE" at bounding box center [297, 214] width 87 height 17
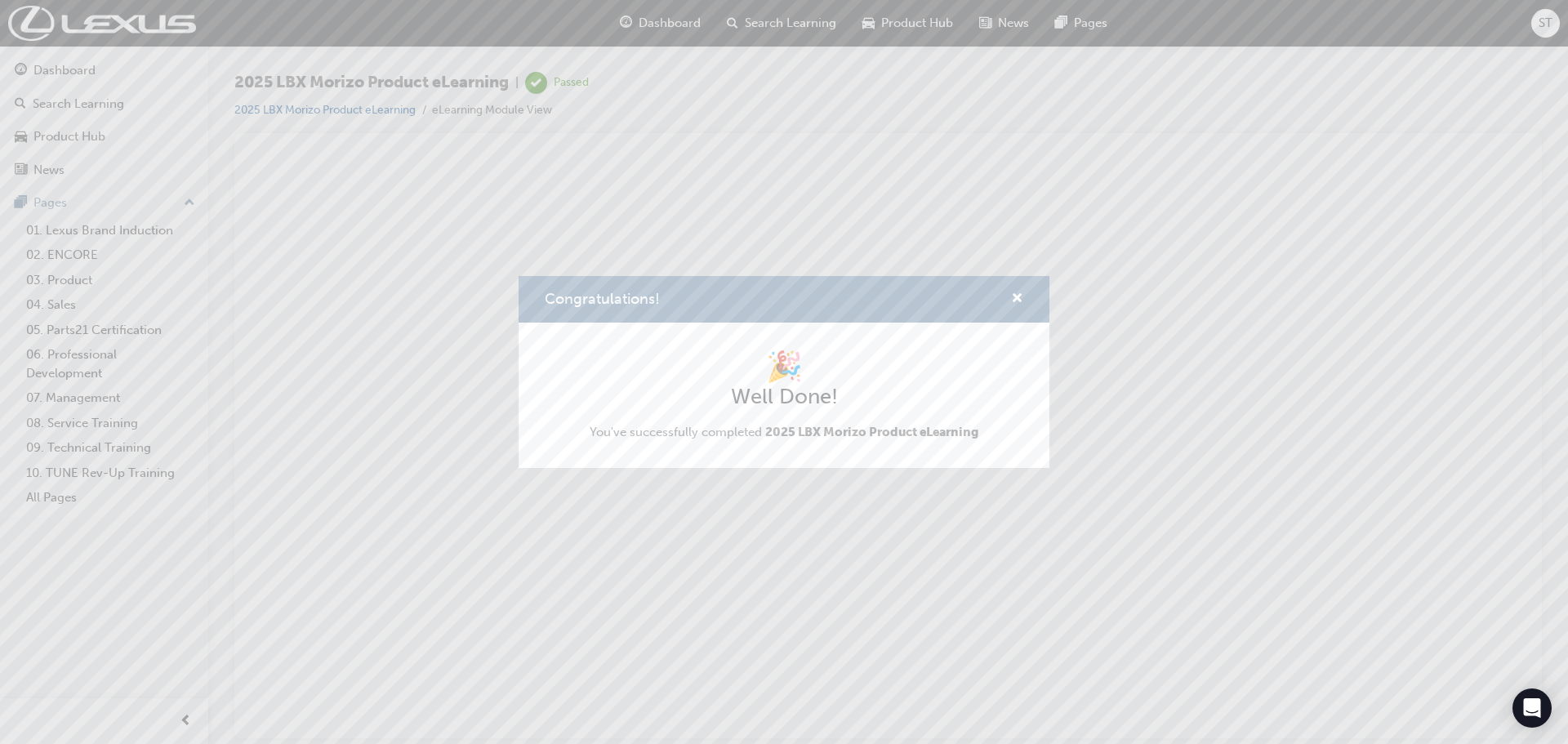
scroll to position [0, 0]
click at [772, 374] on h1 "🎉" at bounding box center [784, 366] width 389 height 36
click at [1009, 299] on div "Congratulations!" at bounding box center [1011, 299] width 26 height 21
click at [1015, 296] on span "cross-icon" at bounding box center [1017, 299] width 12 height 15
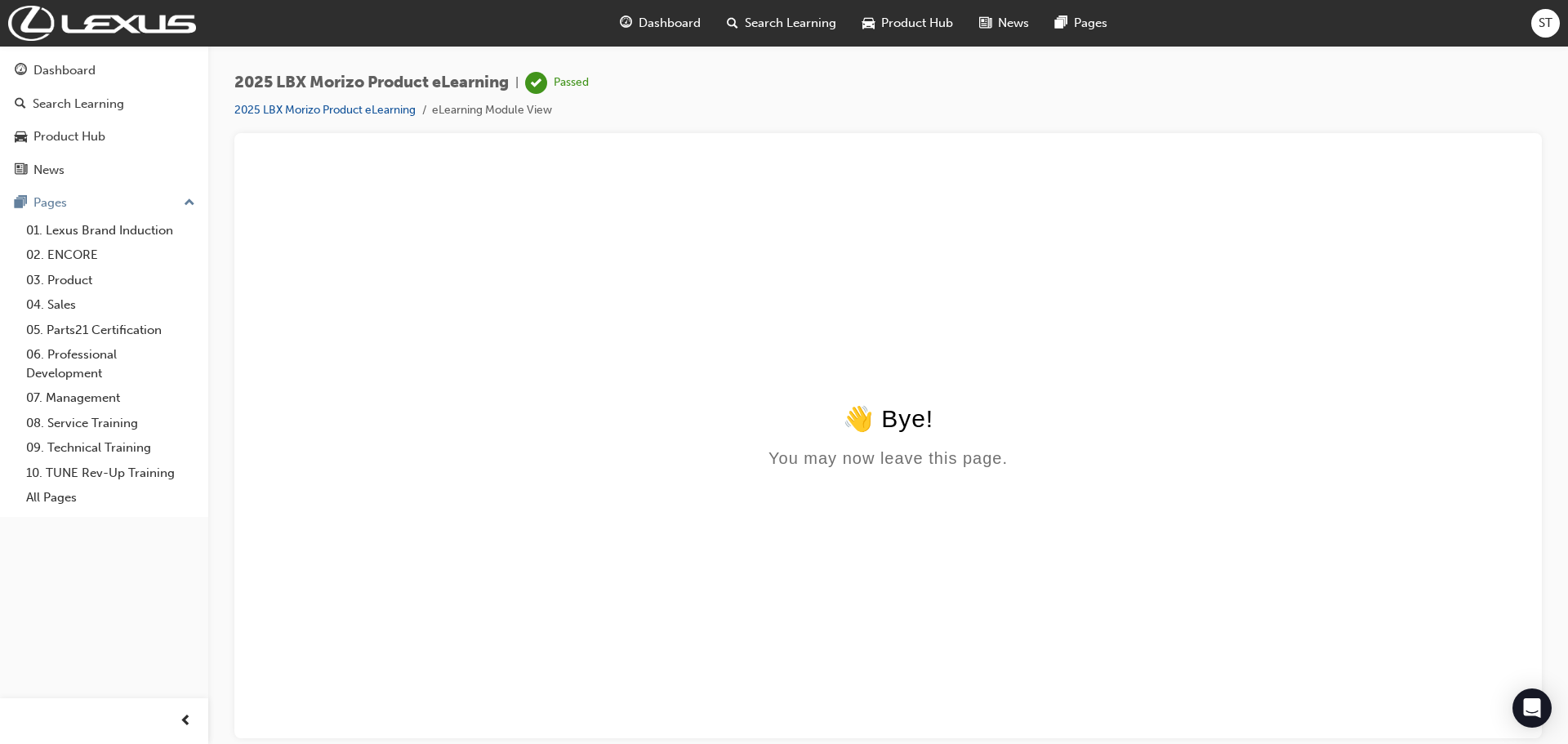
click at [799, 31] on span "Search Learning" at bounding box center [790, 23] width 92 height 19
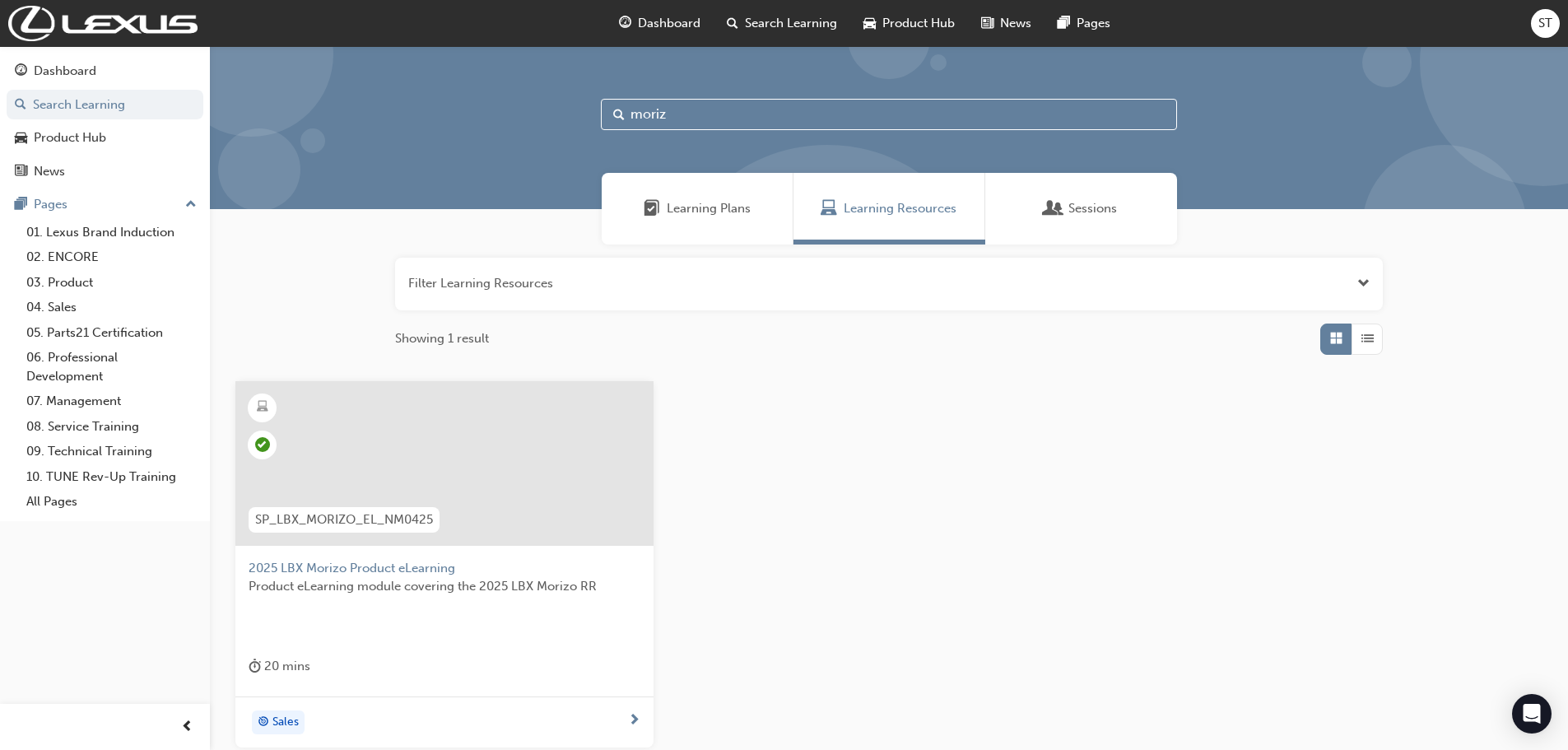
click at [696, 108] on input "moriz" at bounding box center [888, 113] width 576 height 31
type input "m"
type input "rx phev"
click at [415, 456] on div at bounding box center [444, 464] width 419 height 165
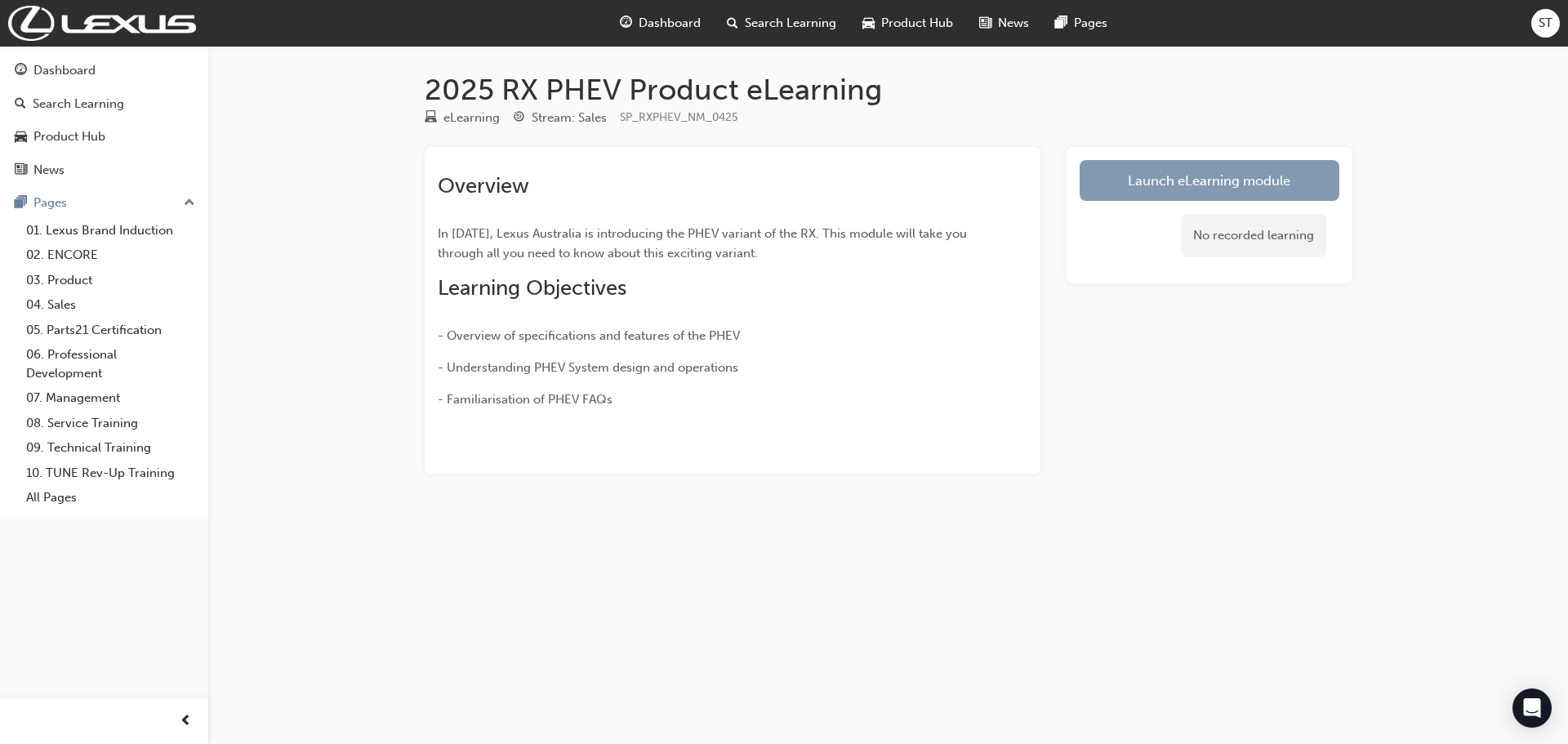
click at [1100, 175] on link "Launch eLearning module" at bounding box center [1209, 180] width 260 height 40
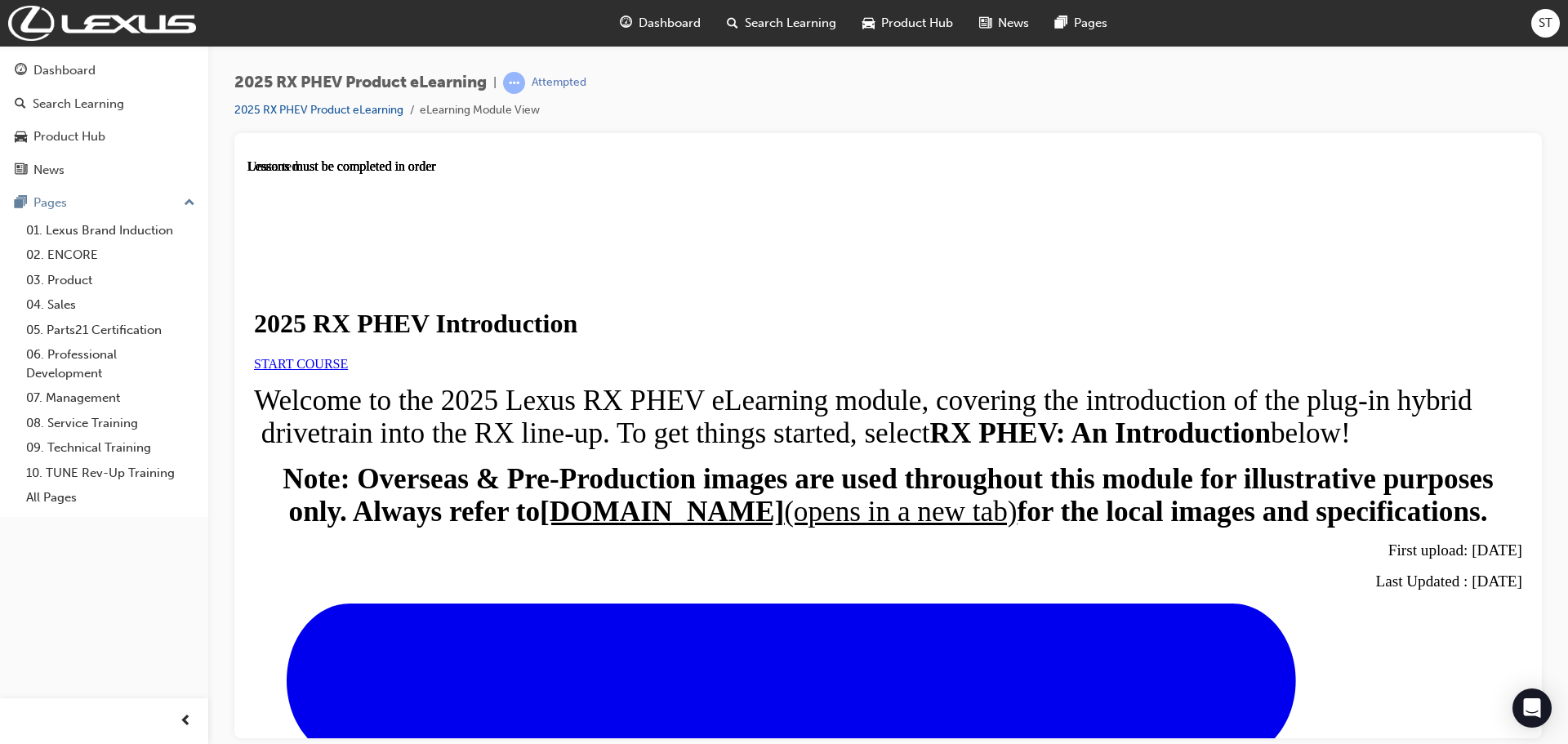
click at [348, 370] on link "START COURSE" at bounding box center [300, 363] width 94 height 14
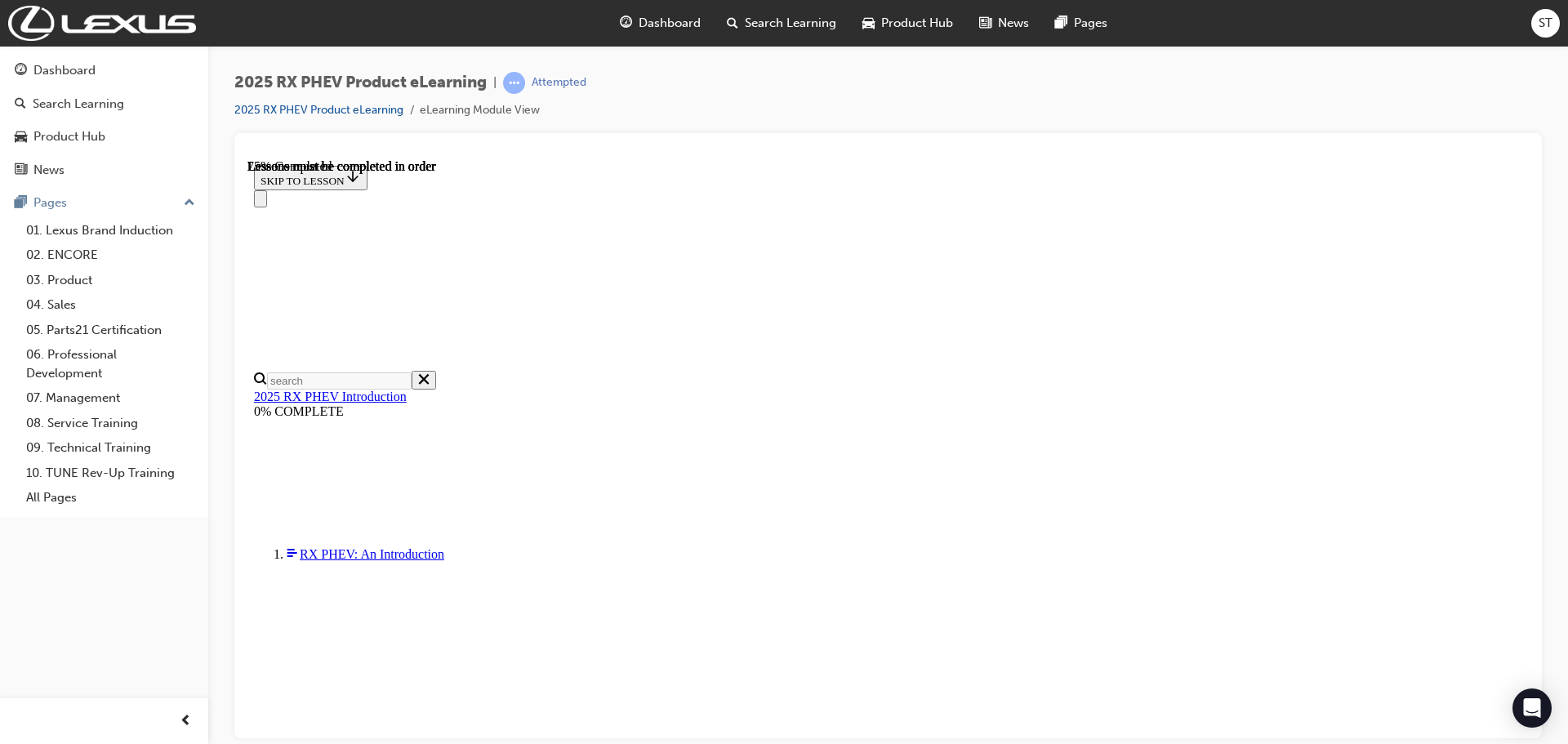
scroll to position [1091, 0]
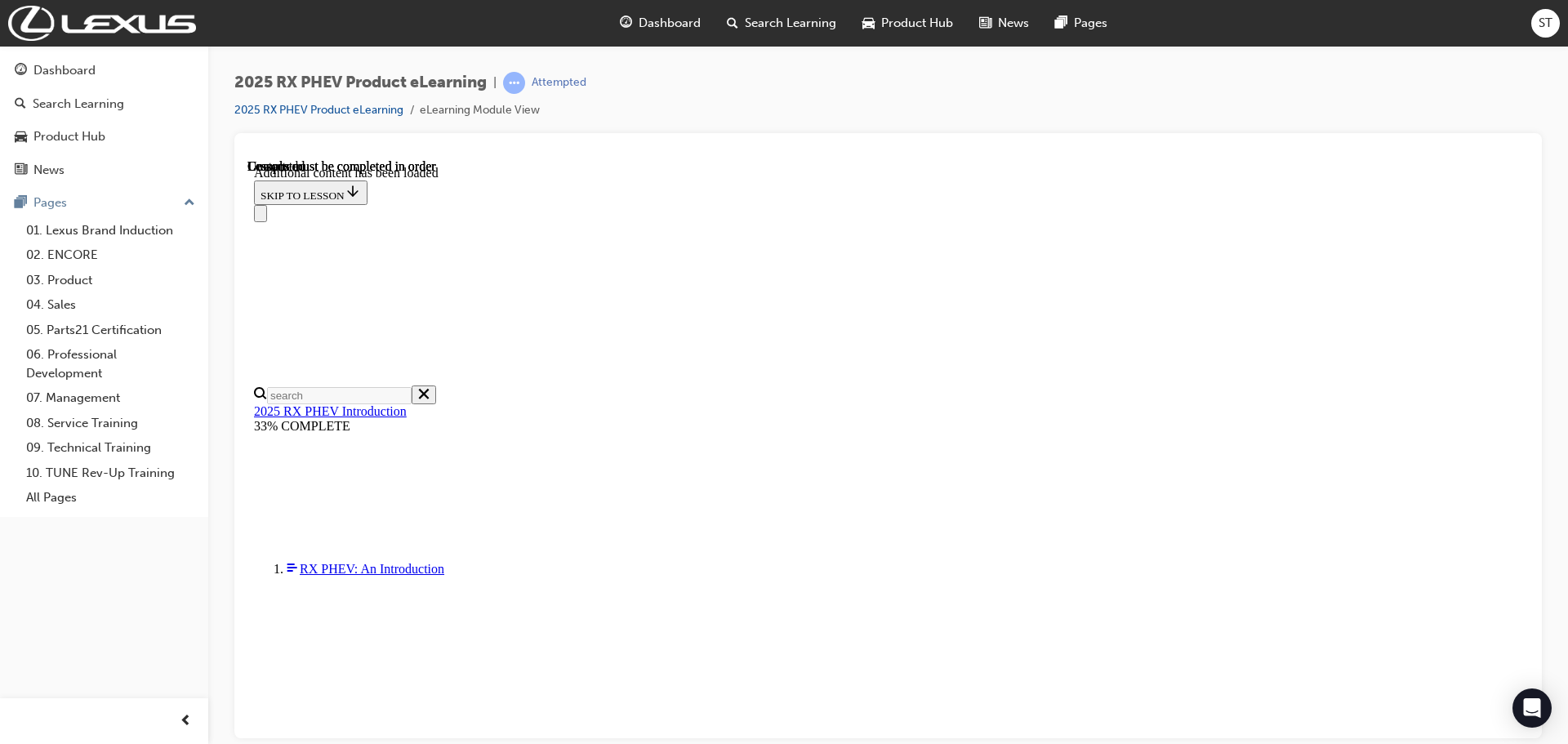
scroll to position [1896, 0]
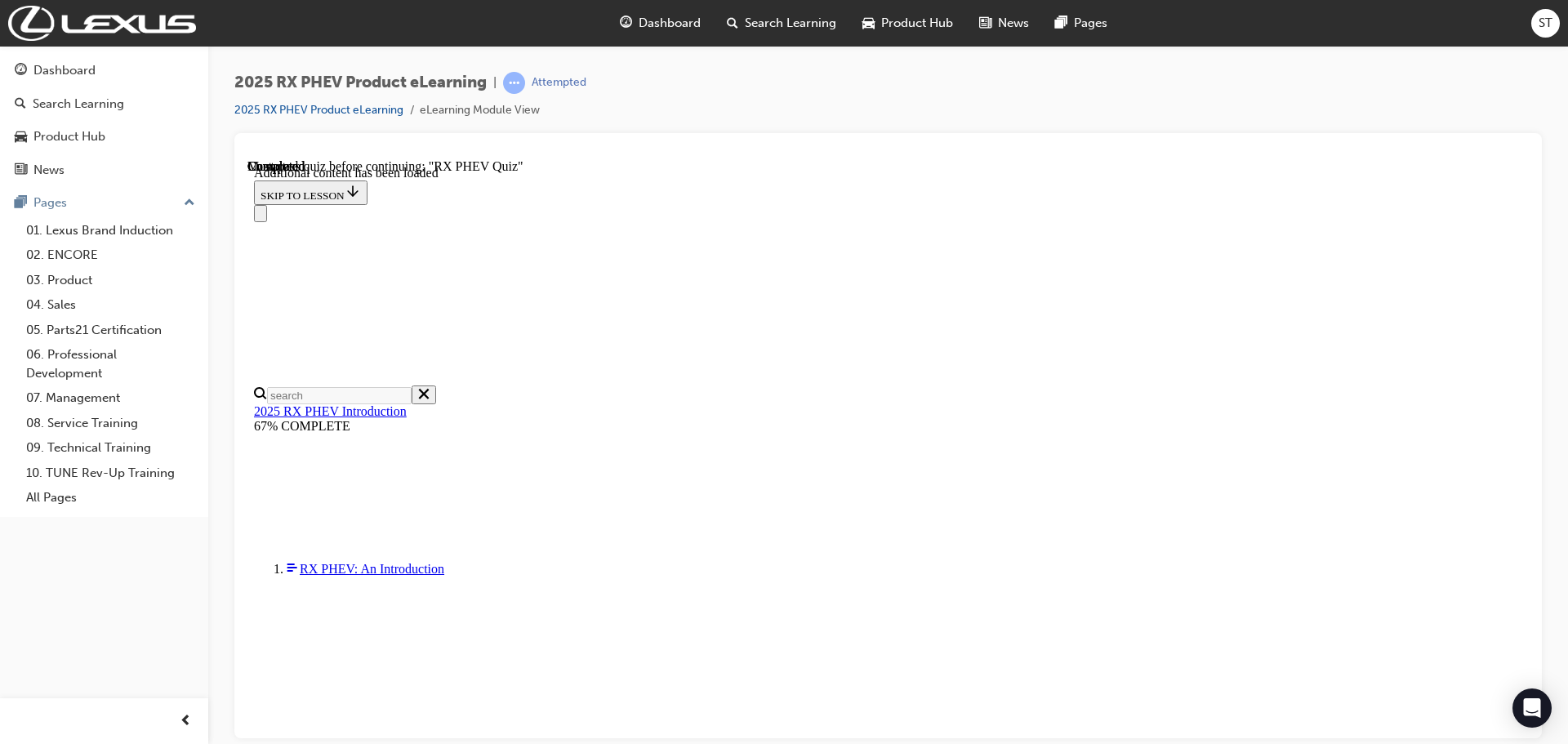
scroll to position [1198, 0]
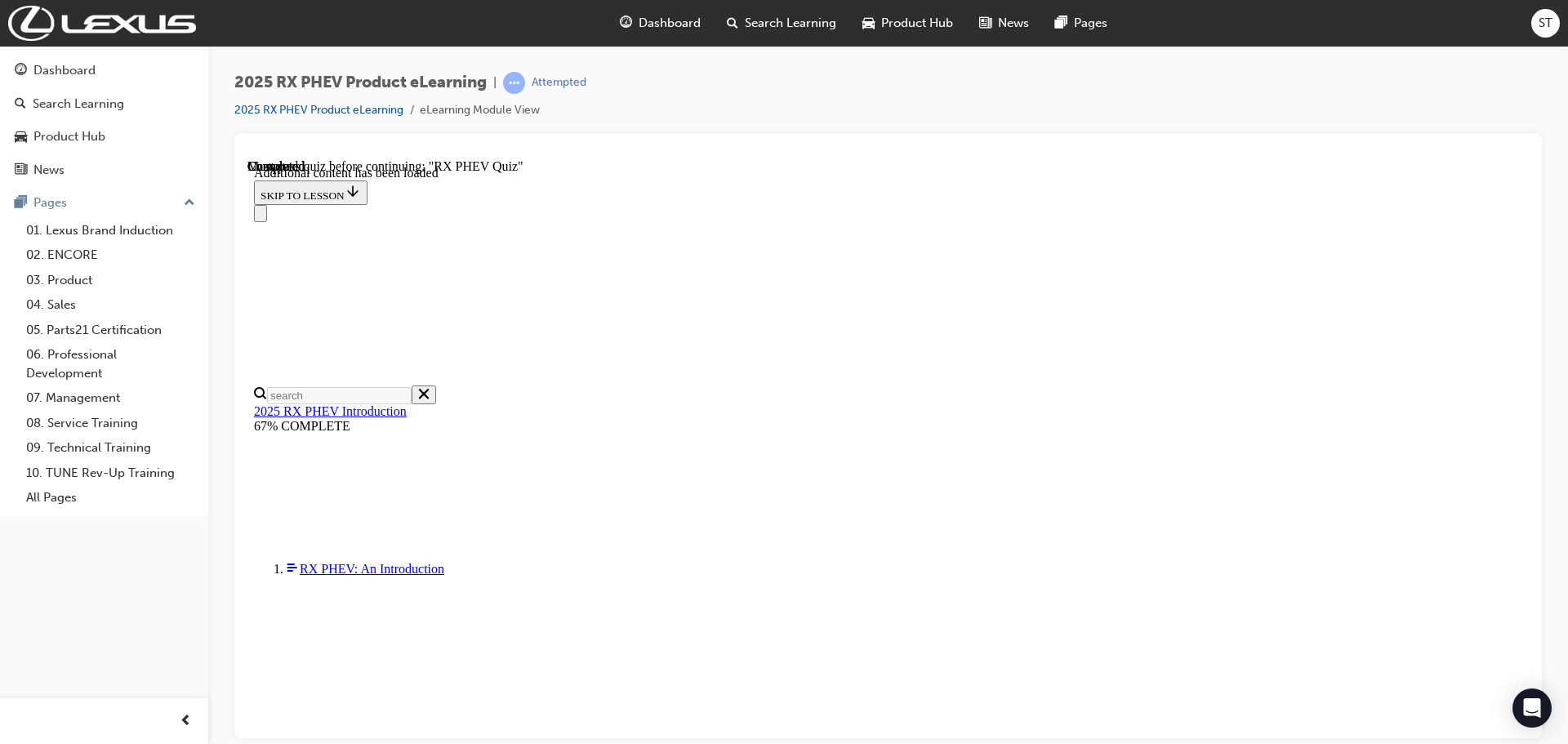
radio input "true"
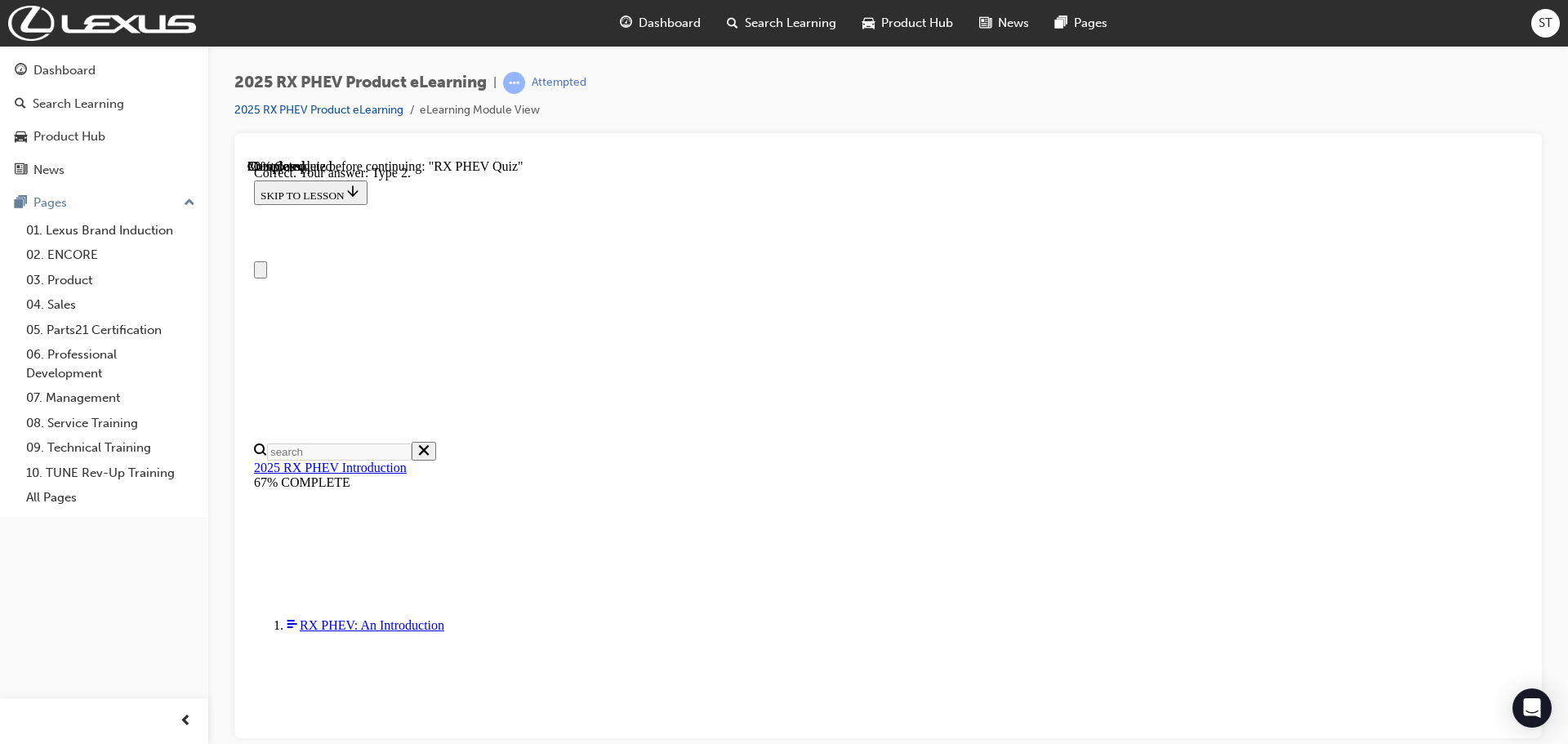
radio input "true"
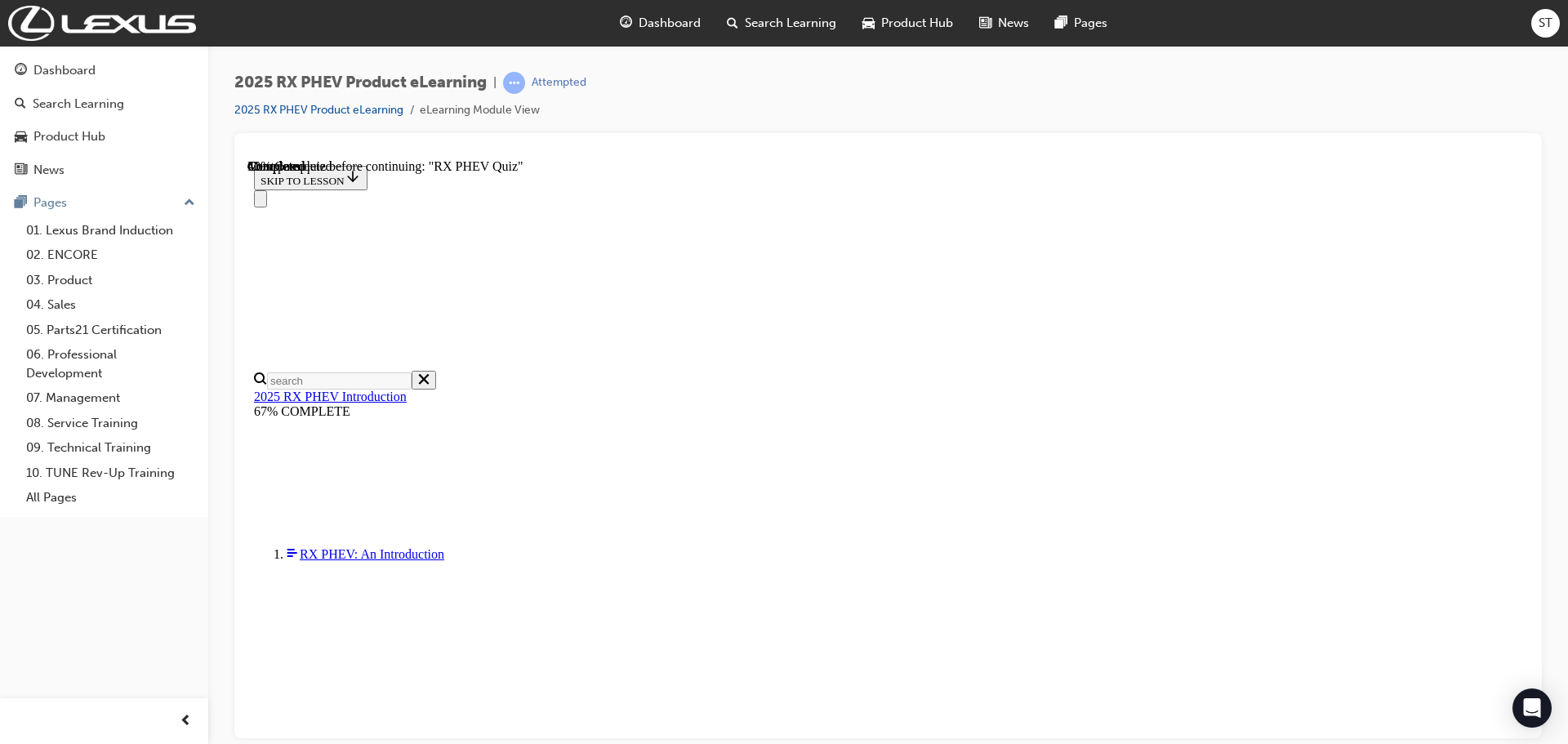
scroll to position [135, 0]
radio input "true"
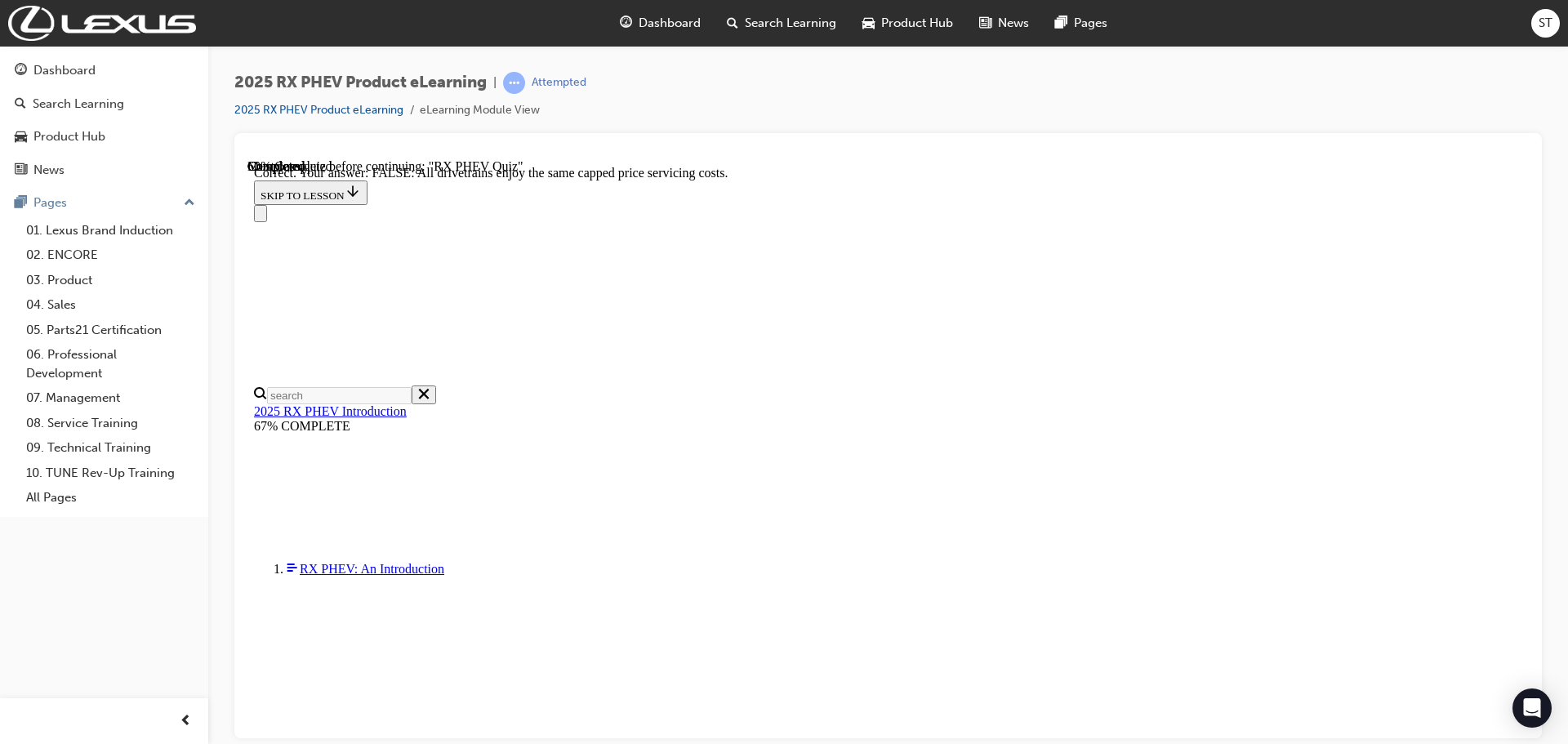
scroll to position [187, 0]
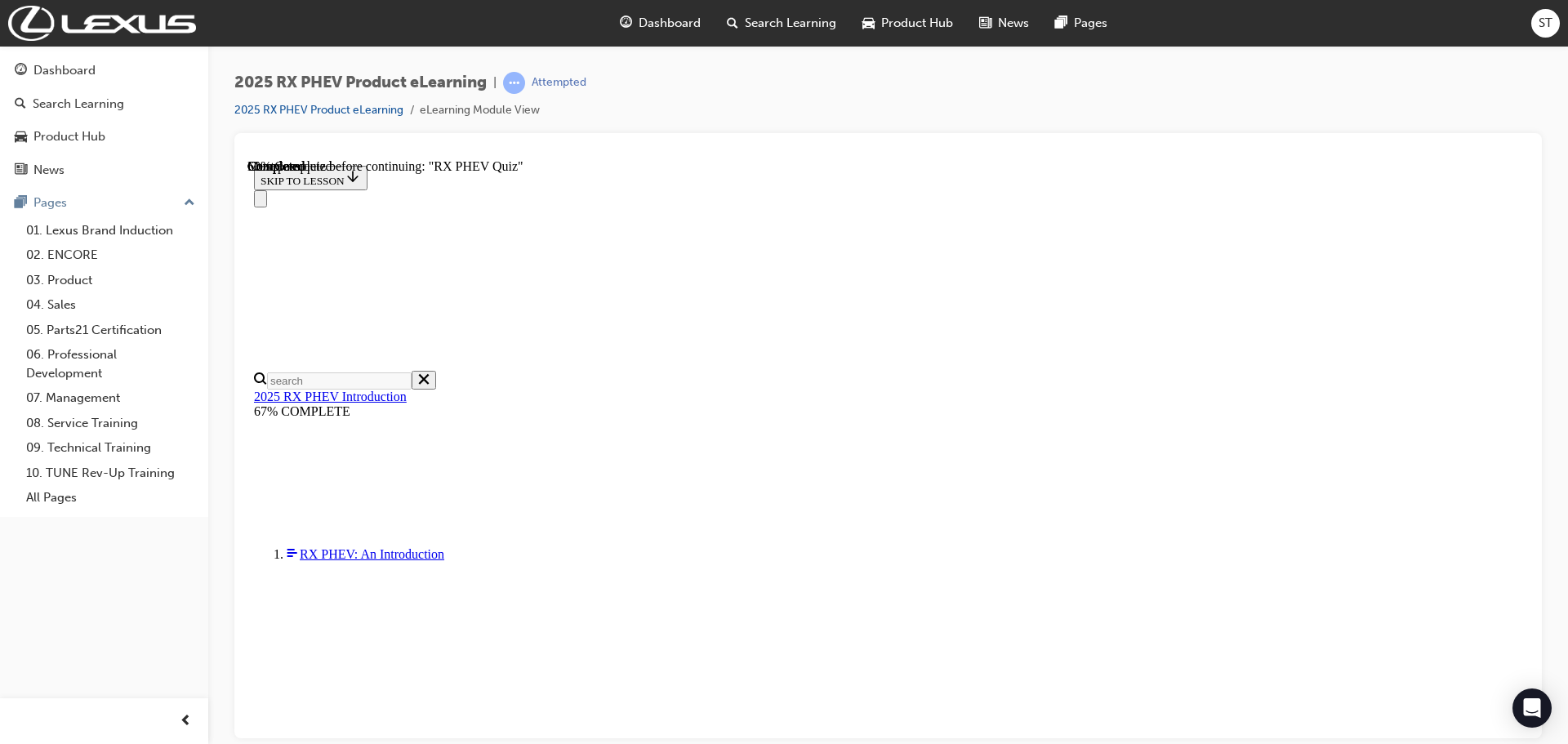
scroll to position [168, 0]
radio input "true"
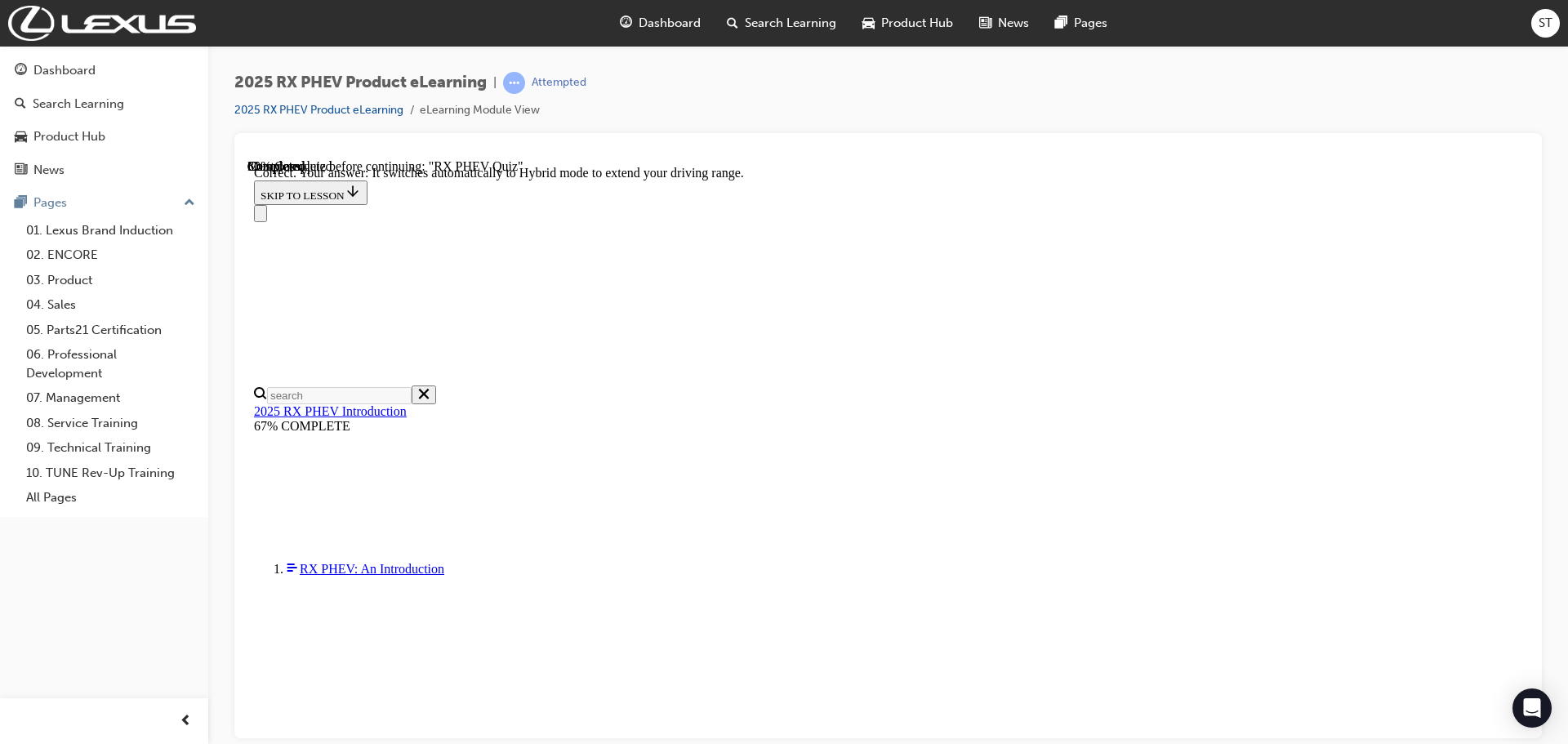
scroll to position [236, 0]
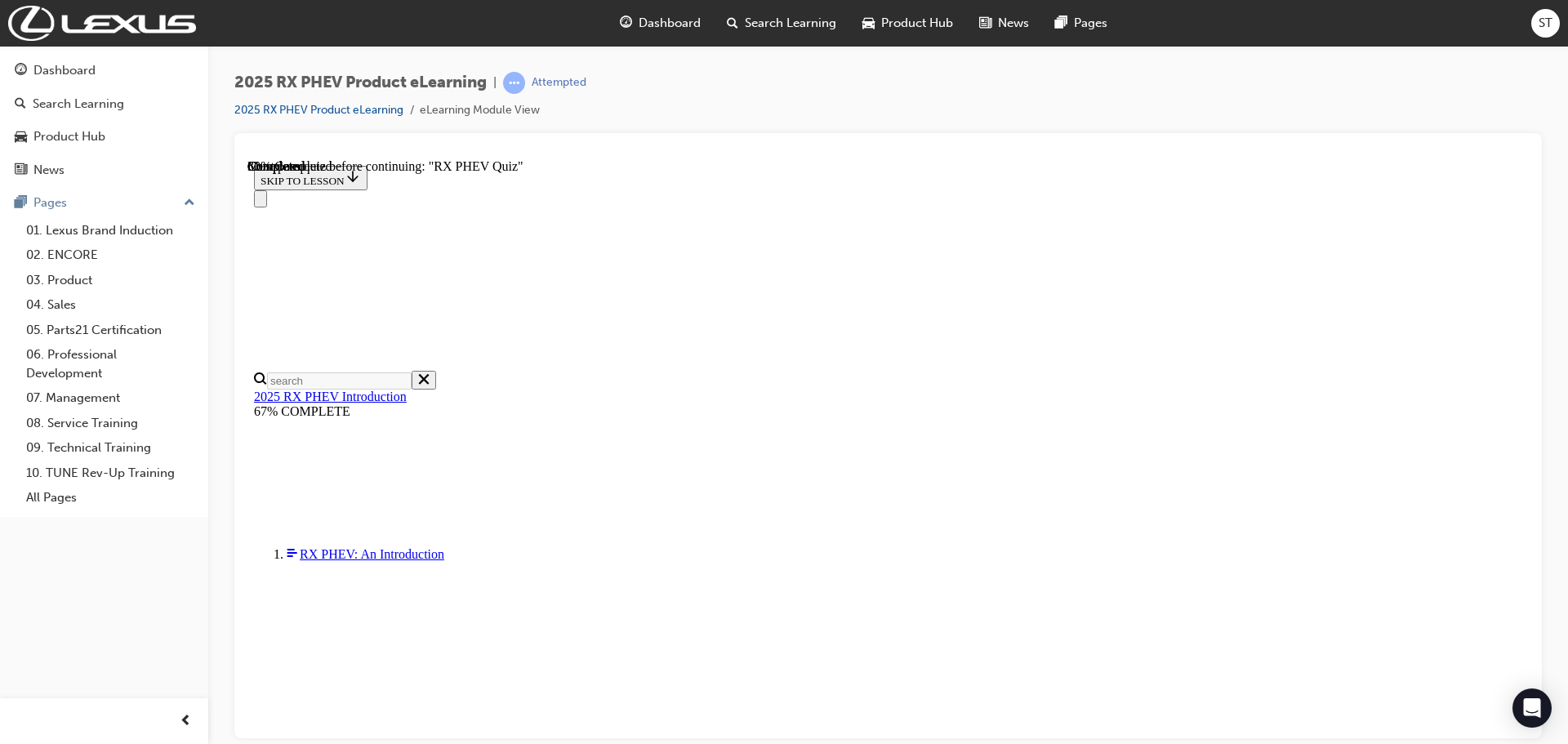
scroll to position [135, 0]
radio input "true"
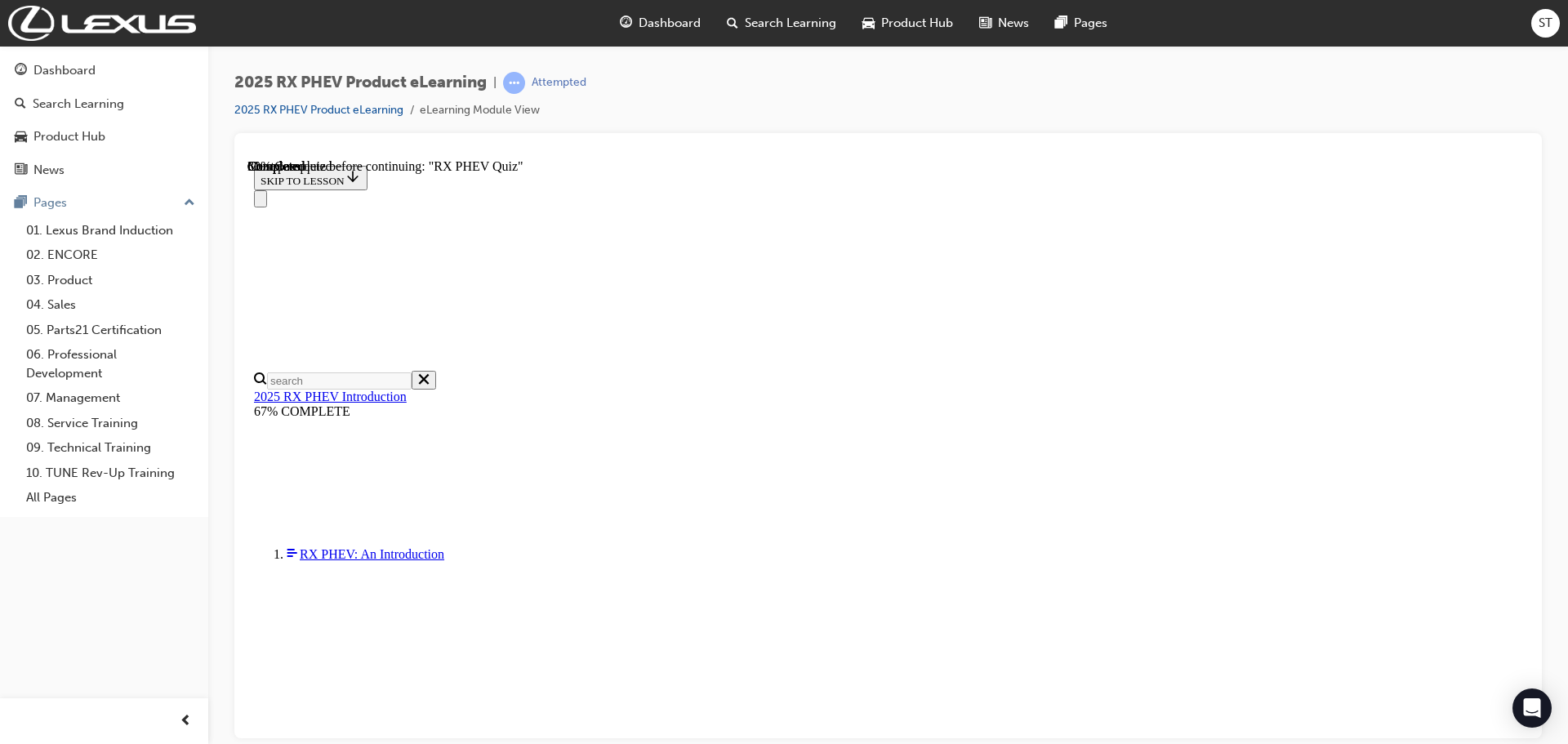
radio input "true"
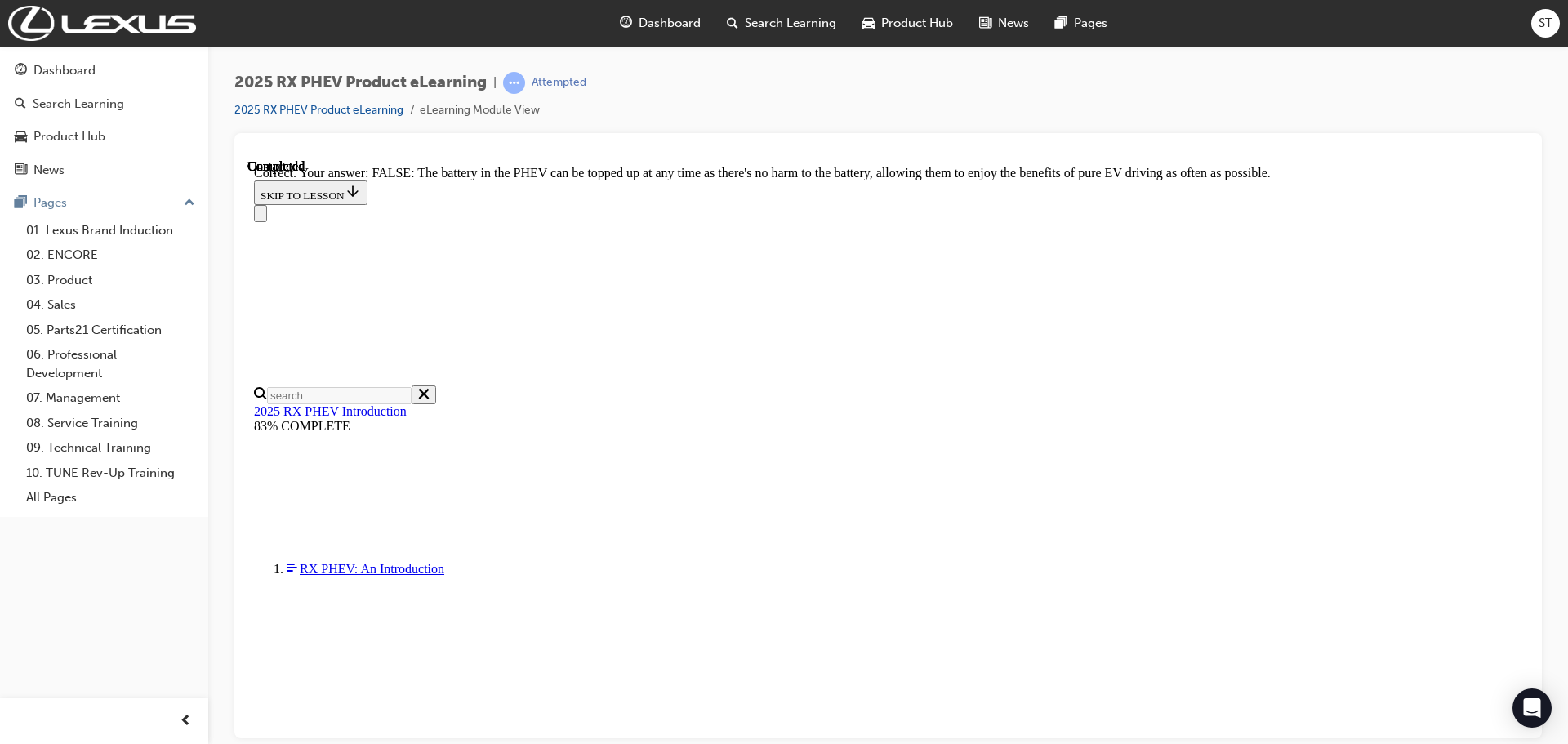
scroll to position [187, 0]
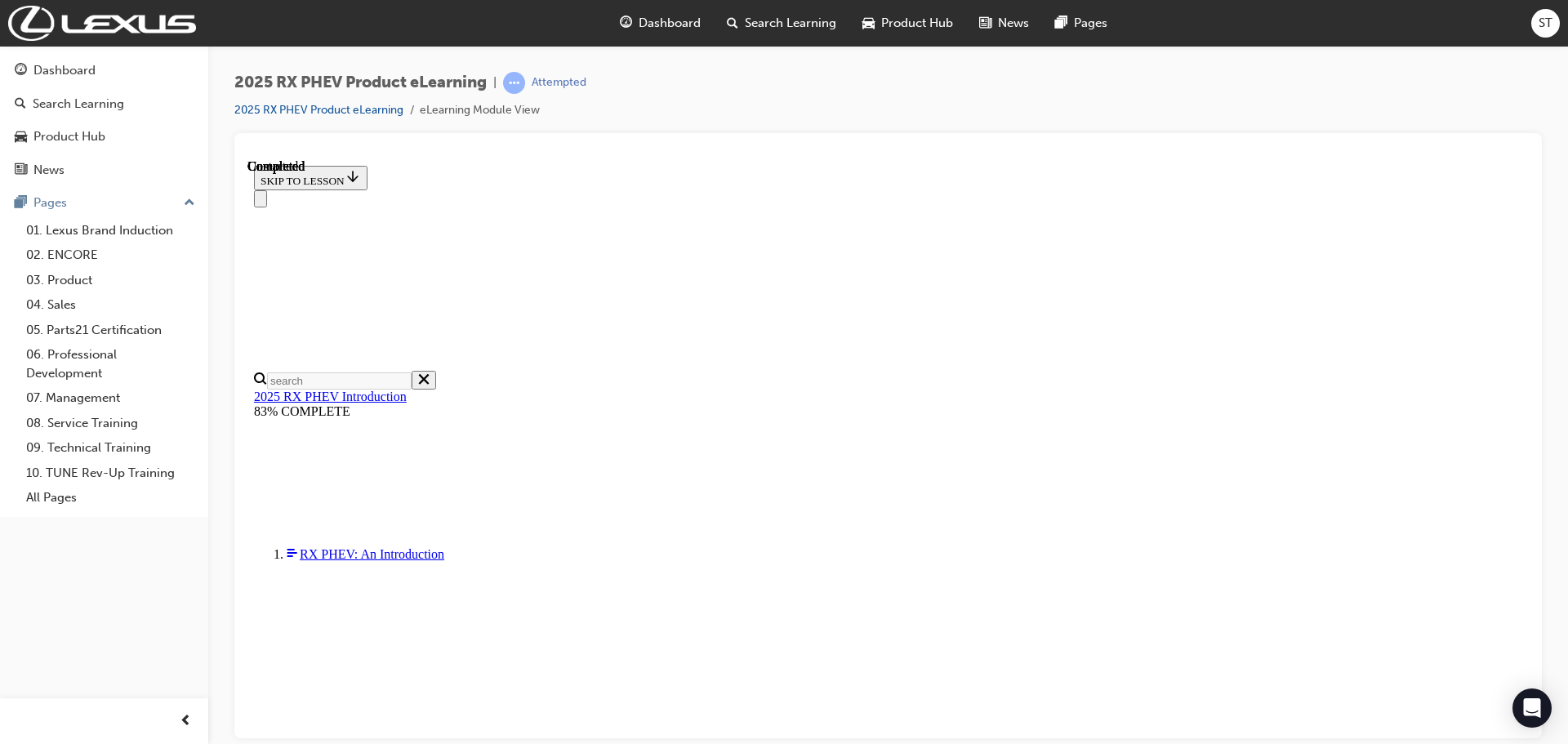
scroll to position [320, 0]
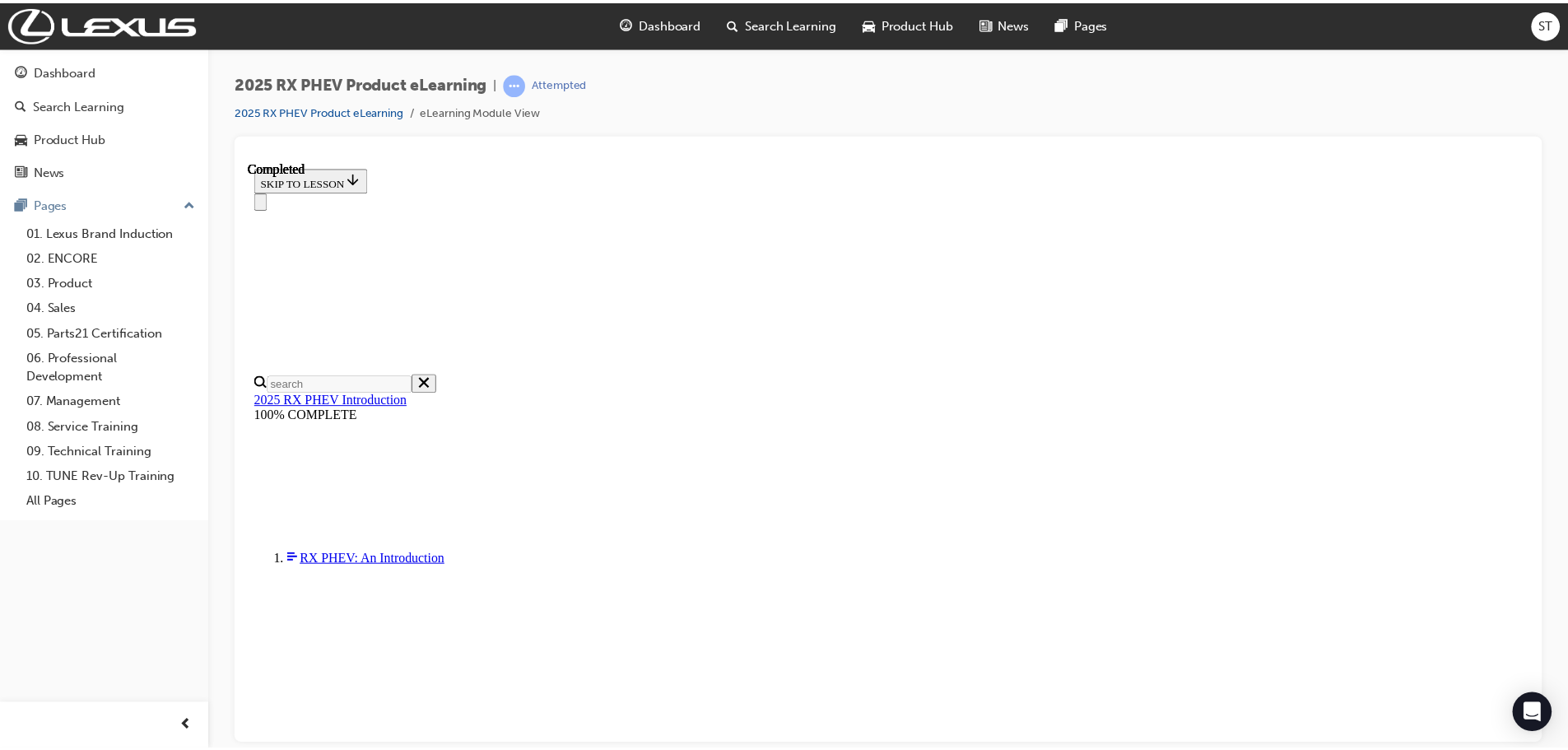
scroll to position [517, 0]
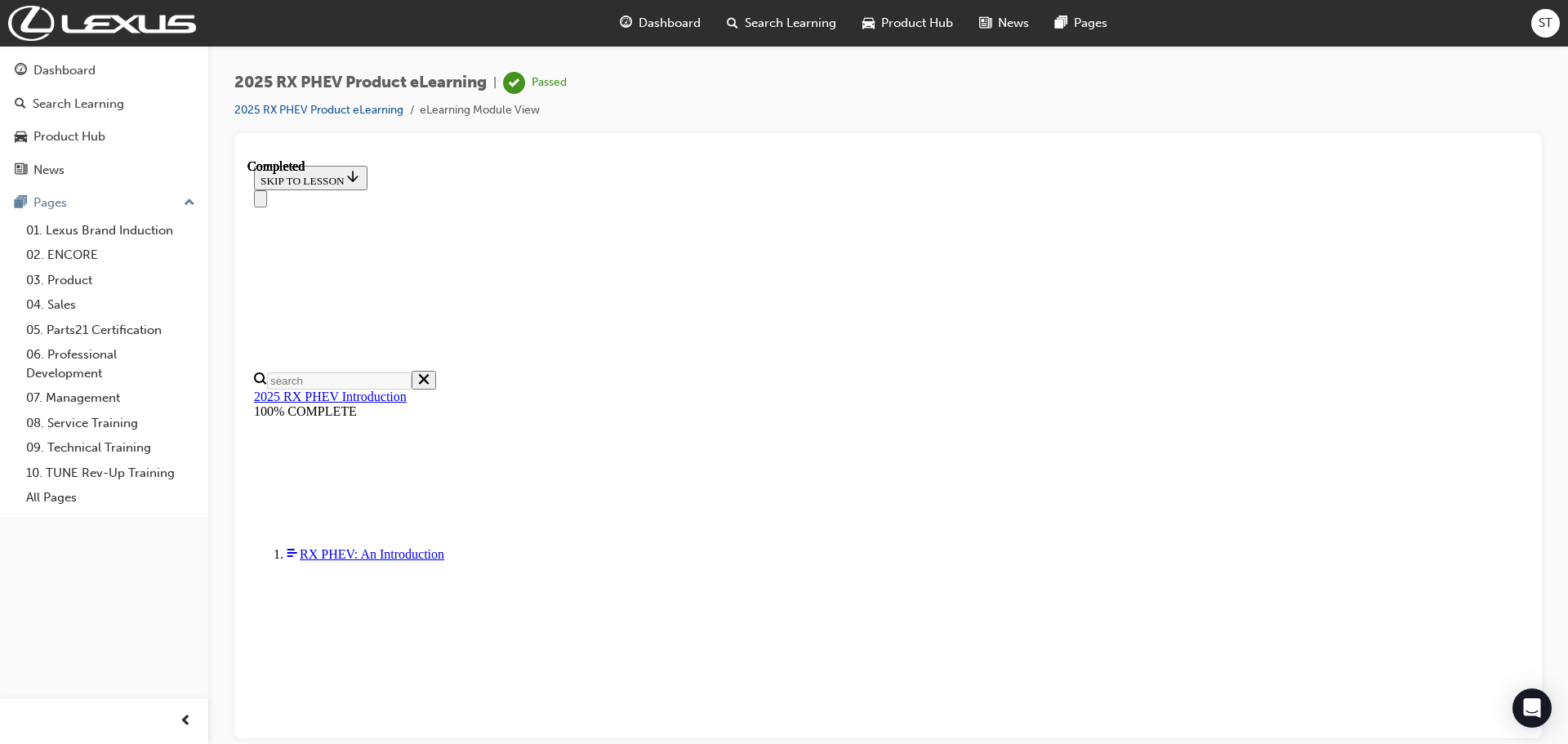
click at [662, 24] on span "Dashboard" at bounding box center [669, 23] width 62 height 19
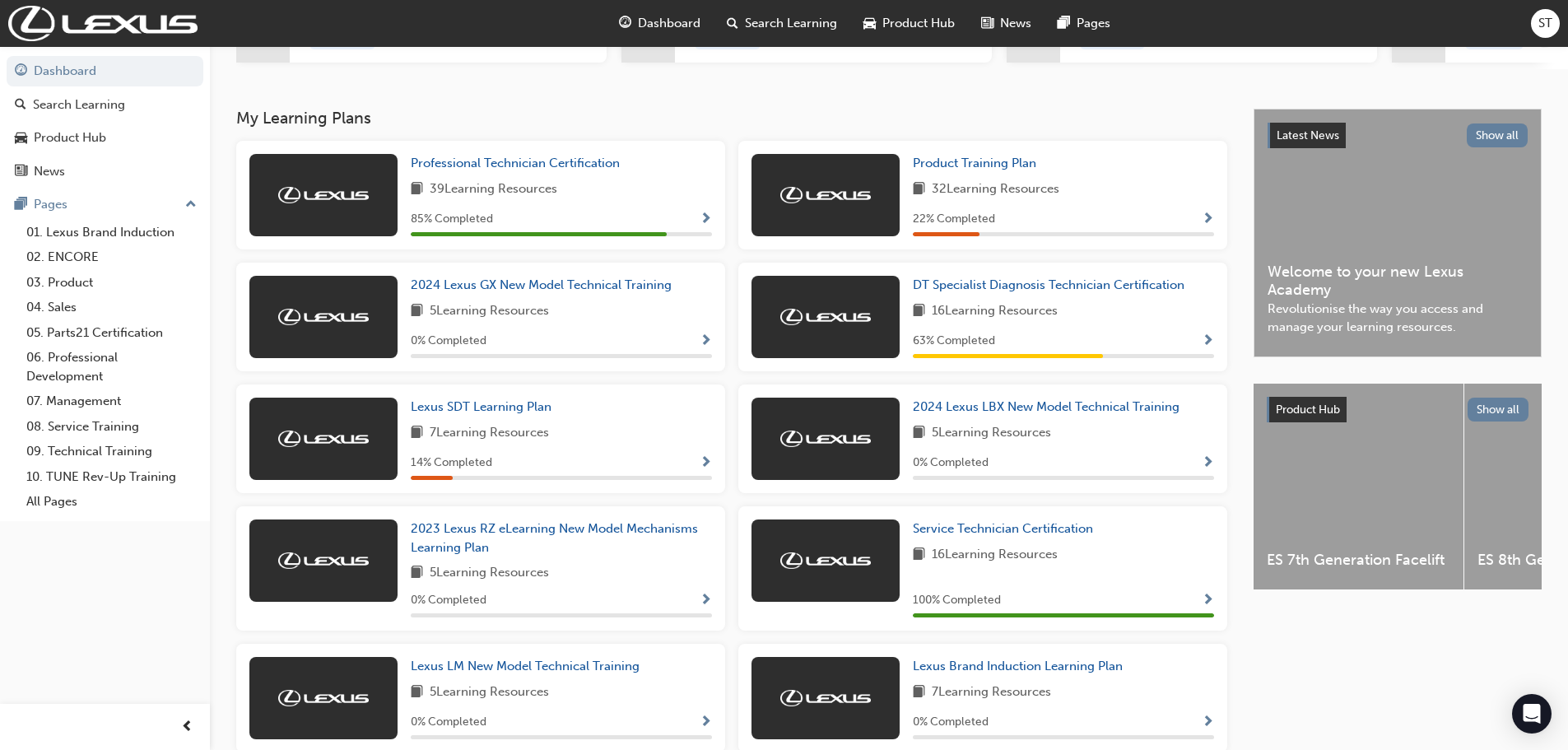
scroll to position [199, 0]
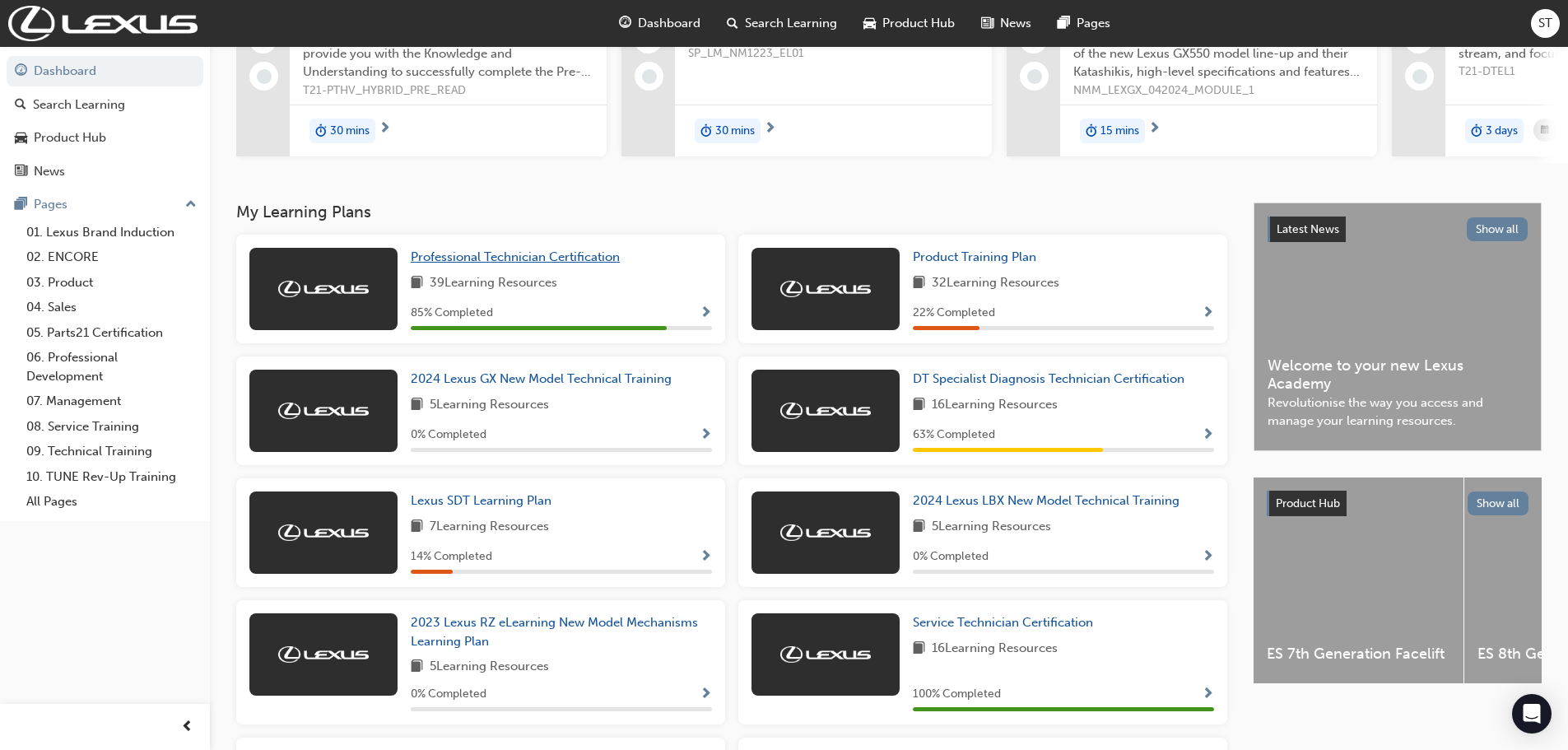
click at [445, 264] on span "Professional Technician Certification" at bounding box center [515, 257] width 209 height 15
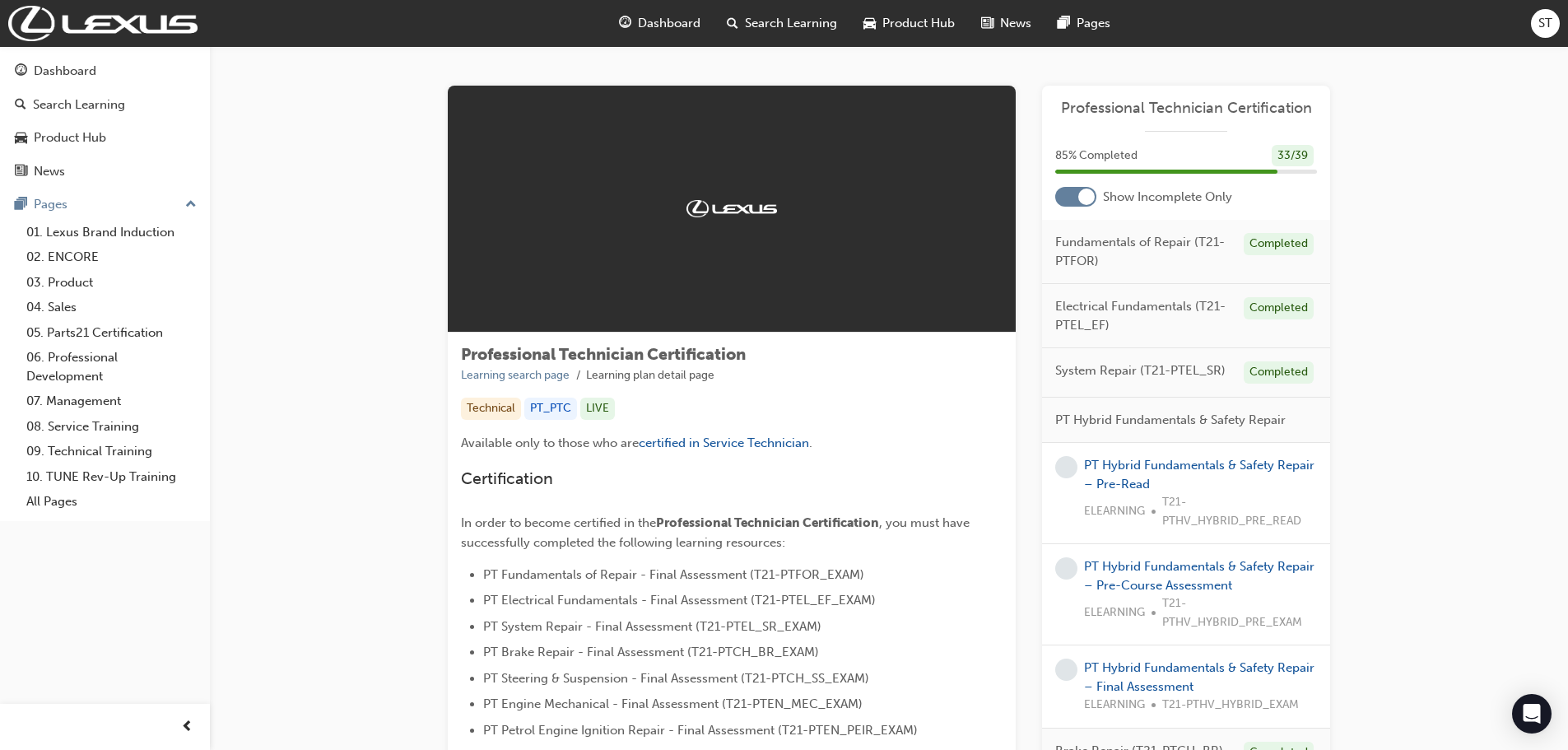
click at [647, 23] on span "Dashboard" at bounding box center [669, 23] width 63 height 19
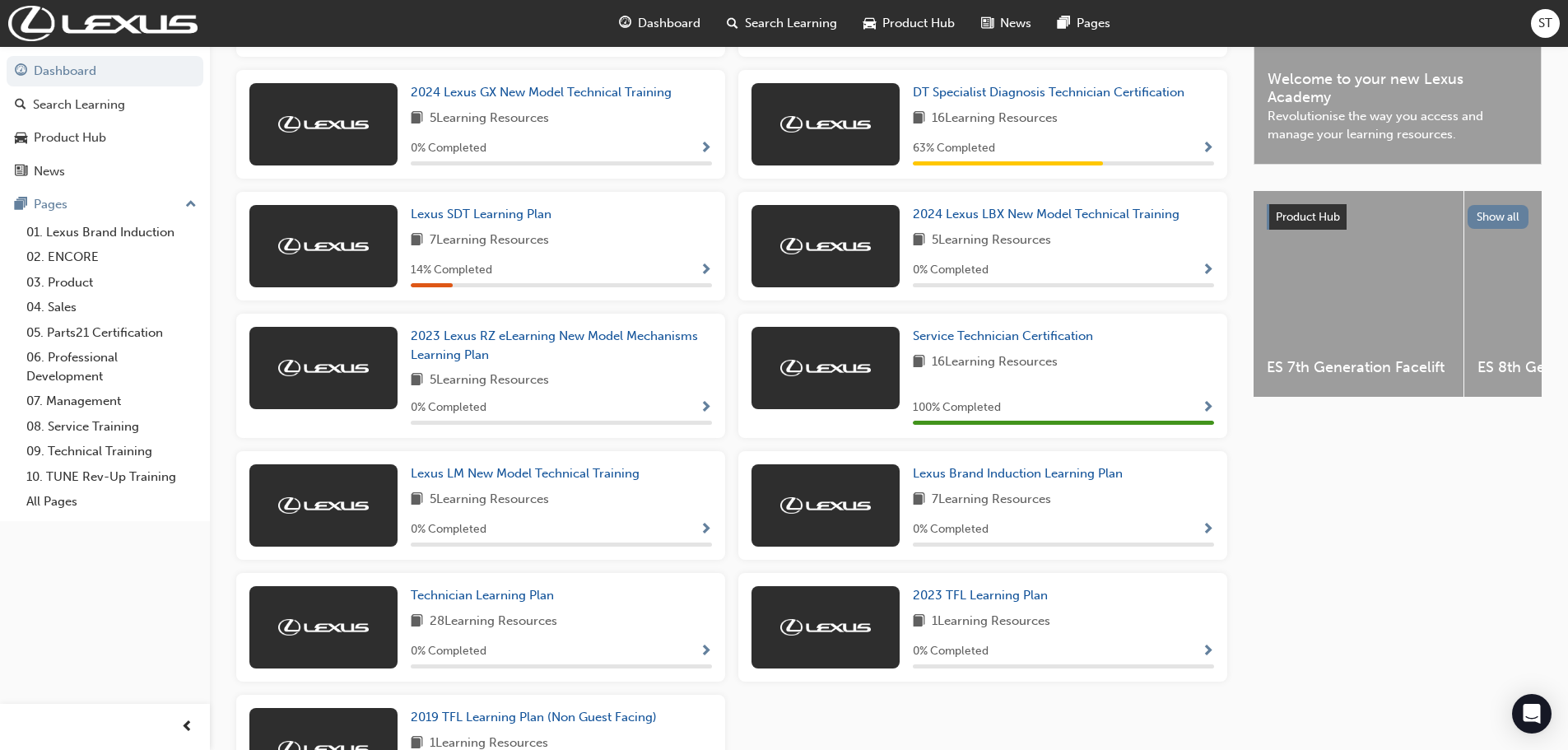
scroll to position [494, 0]
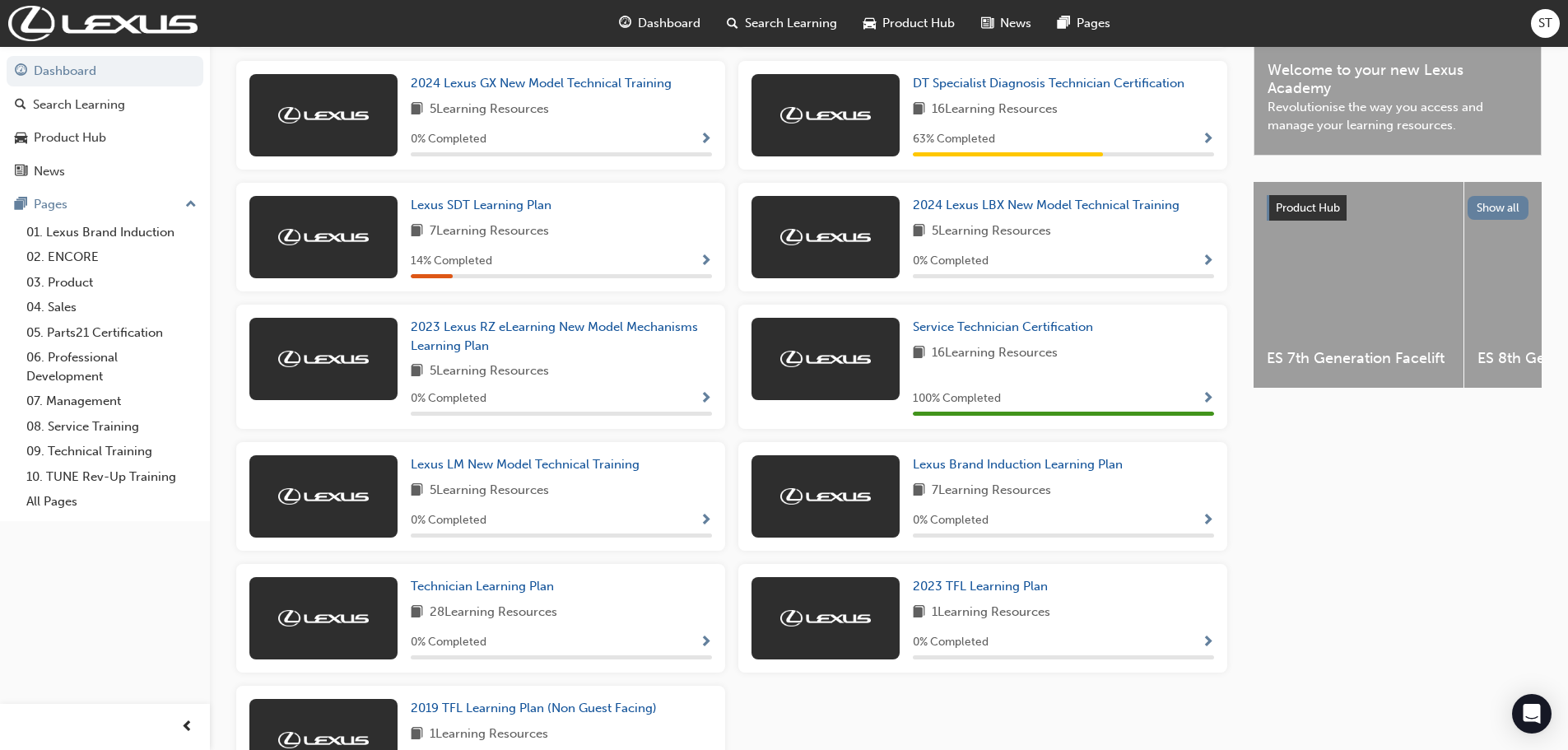
click at [879, 34] on div "Product Hub" at bounding box center [909, 24] width 117 height 34
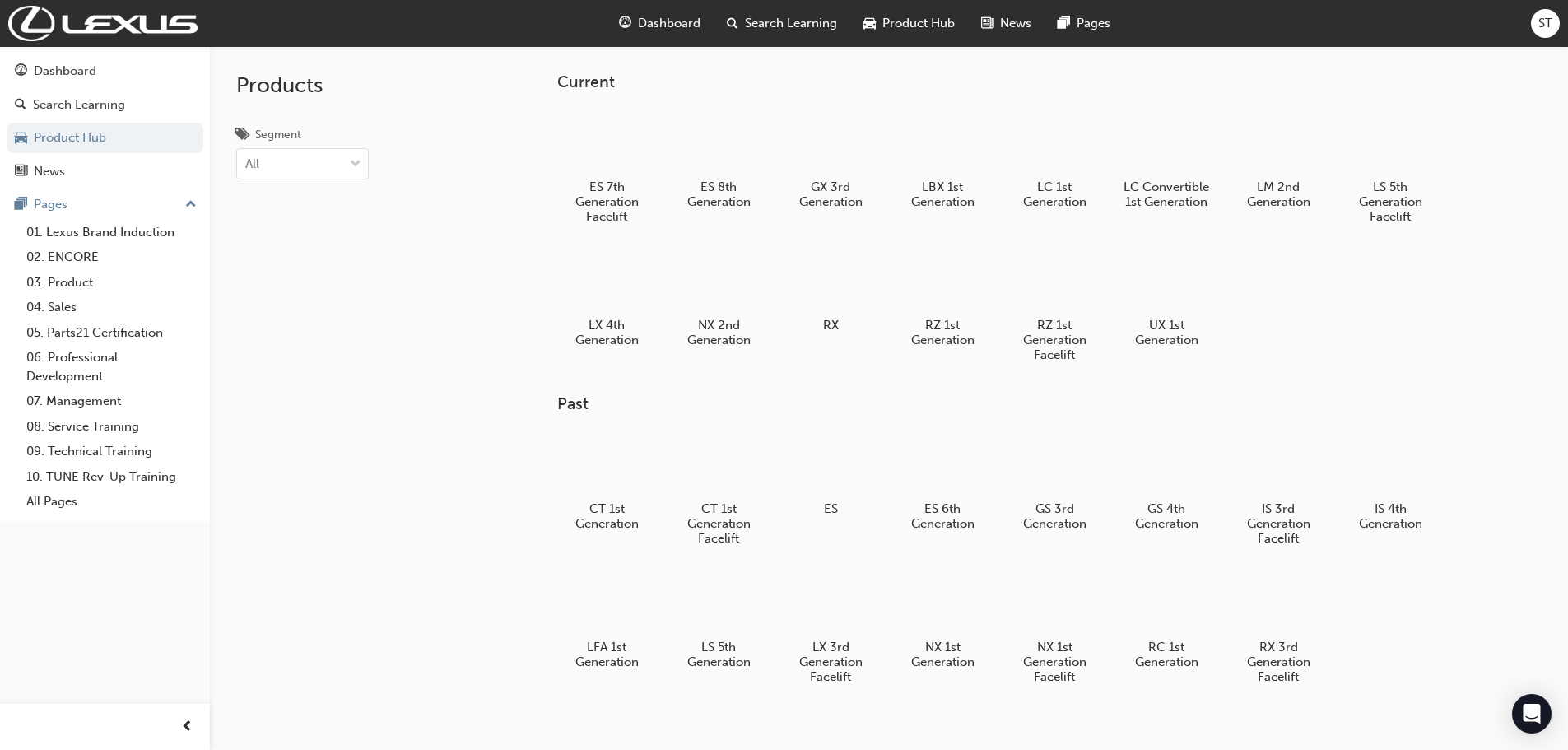
click at [619, 26] on span "guage-icon" at bounding box center [625, 23] width 12 height 21
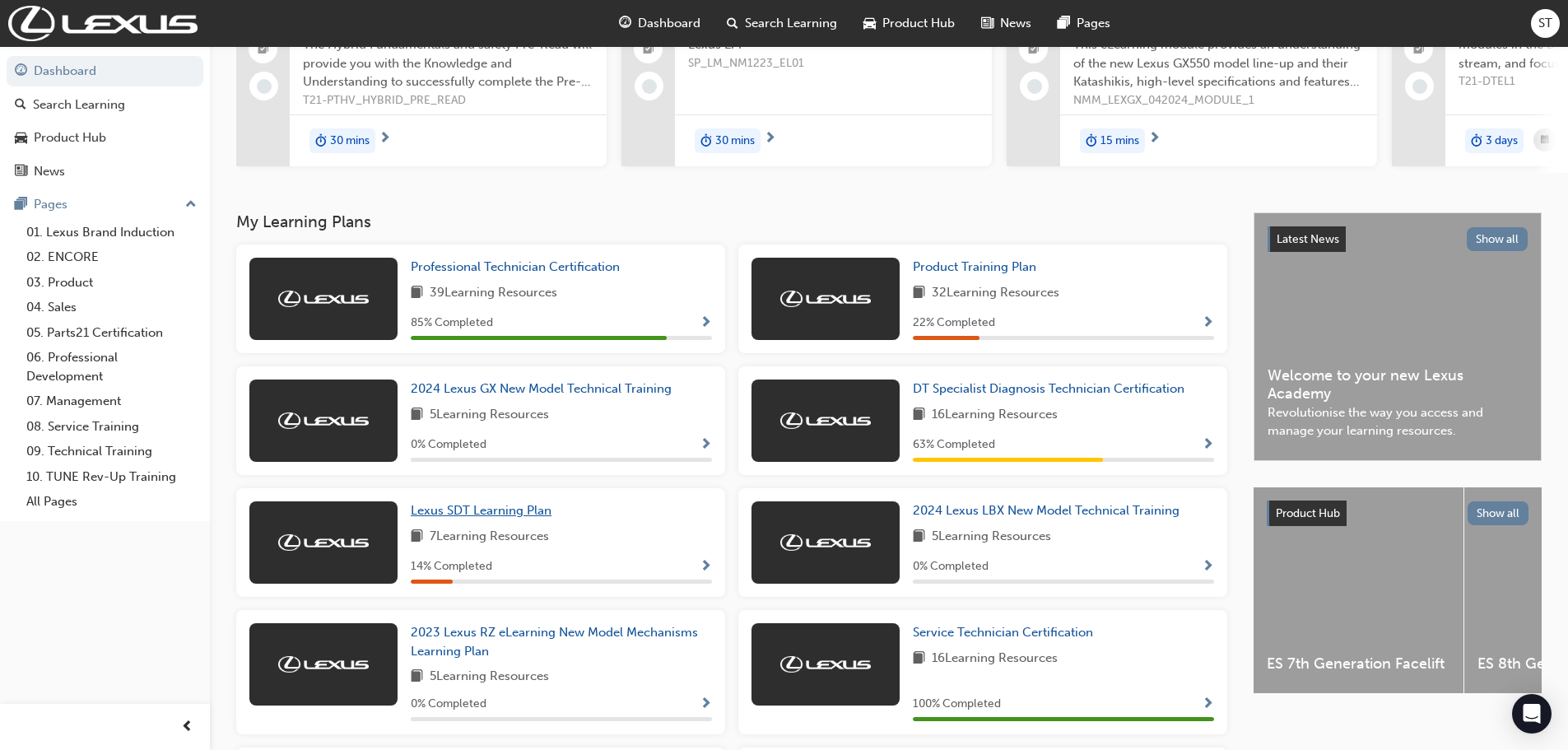
scroll to position [165, 0]
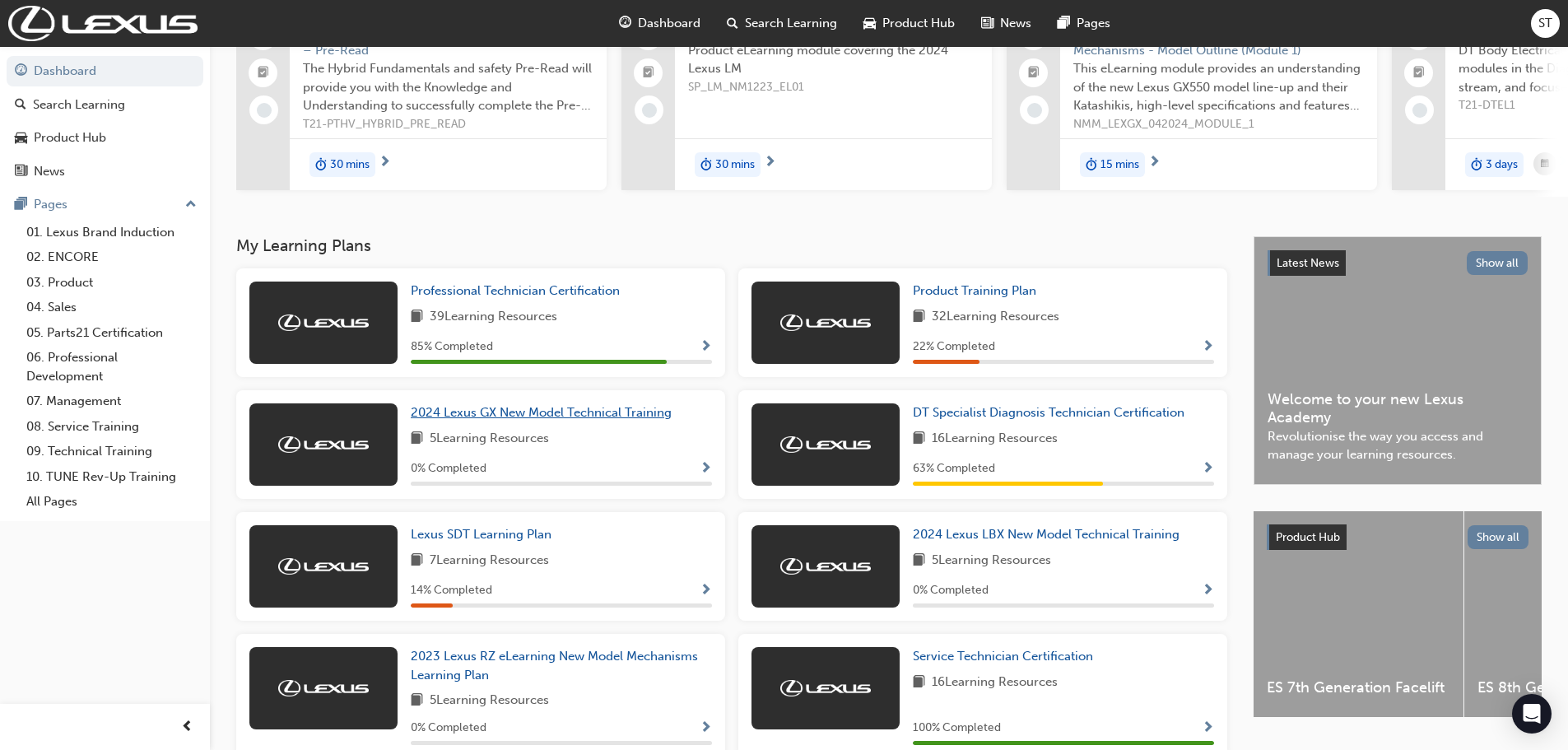
click at [586, 420] on span "2024 Lexus GX New Model Technical Training" at bounding box center [541, 412] width 261 height 15
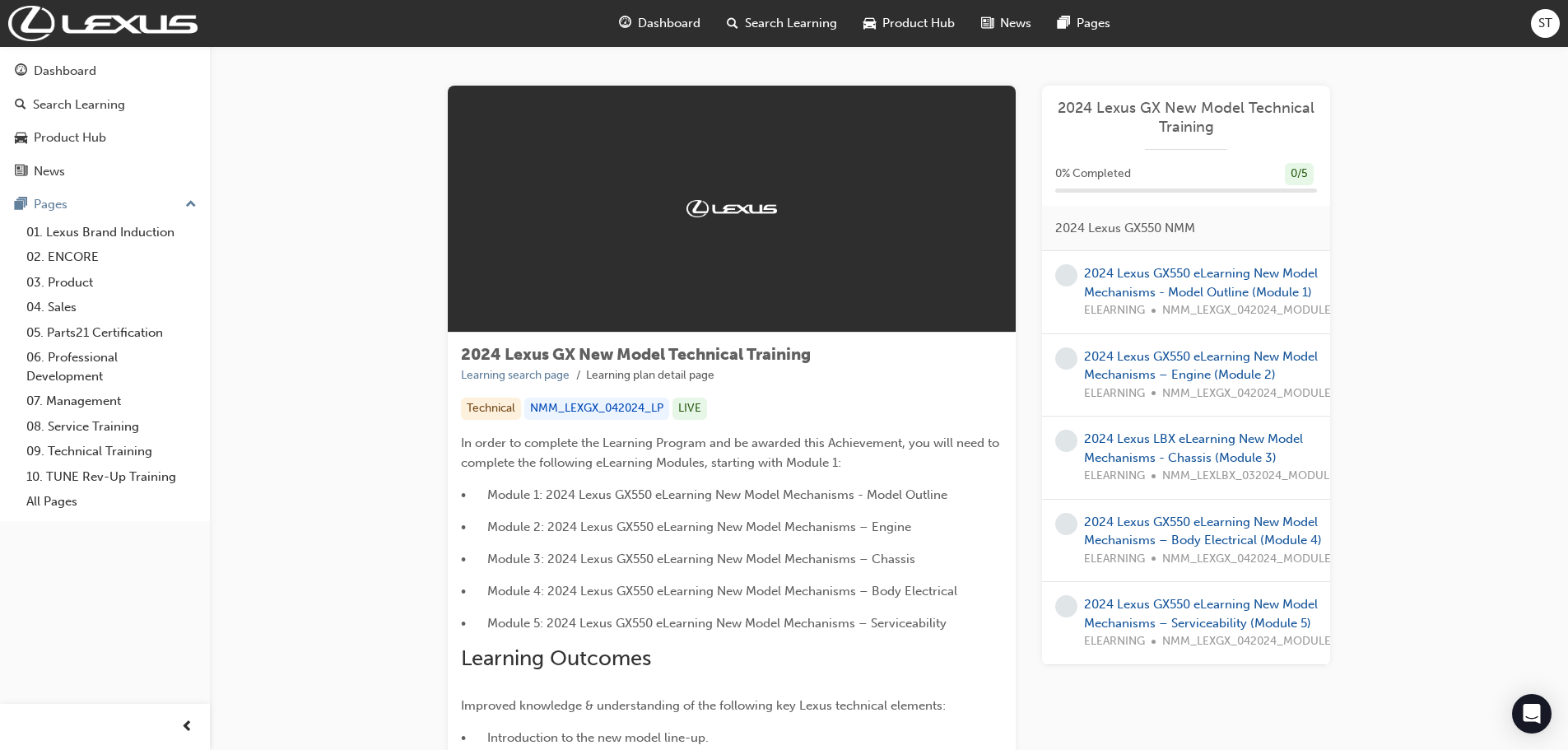
scroll to position [165, 0]
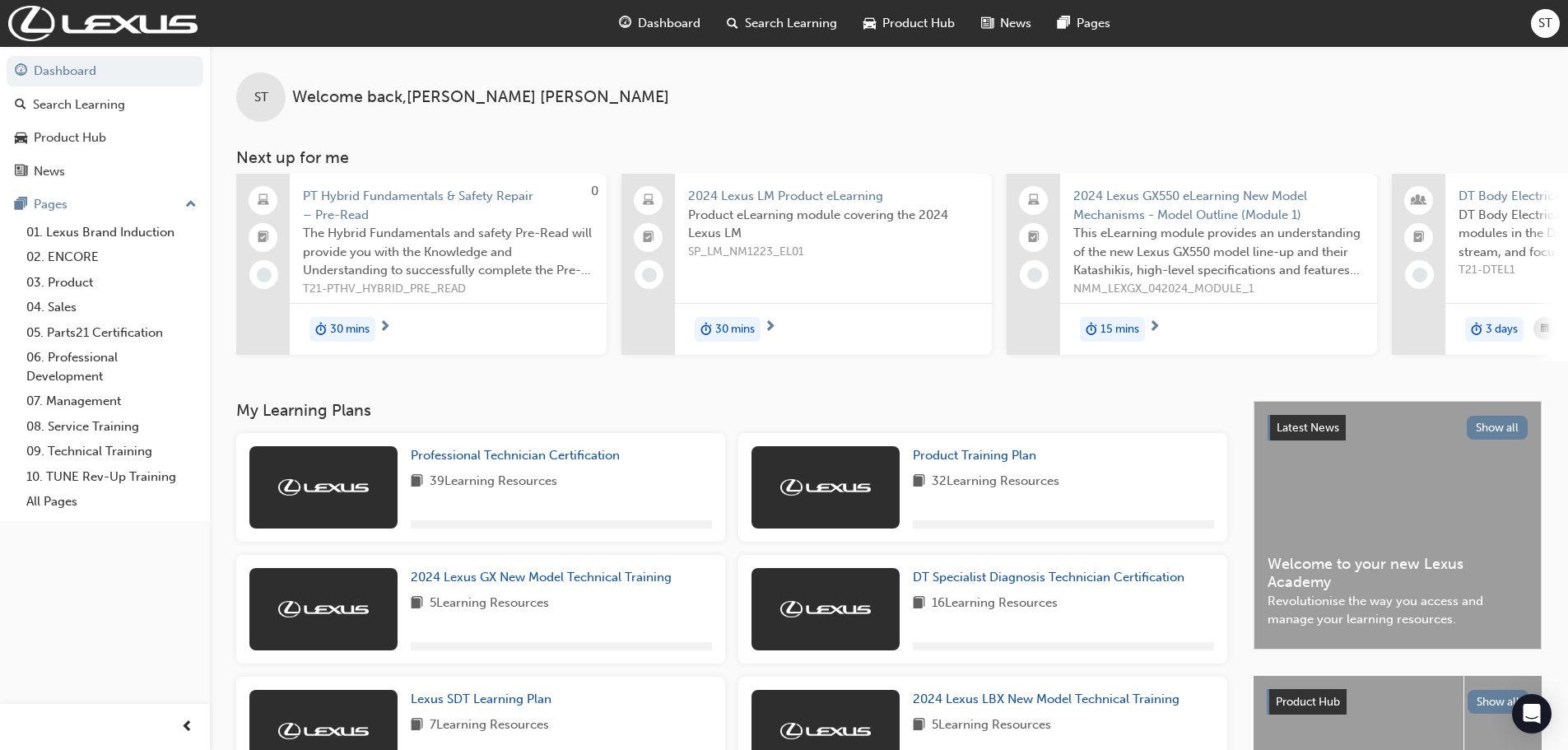
scroll to position [329, 0]
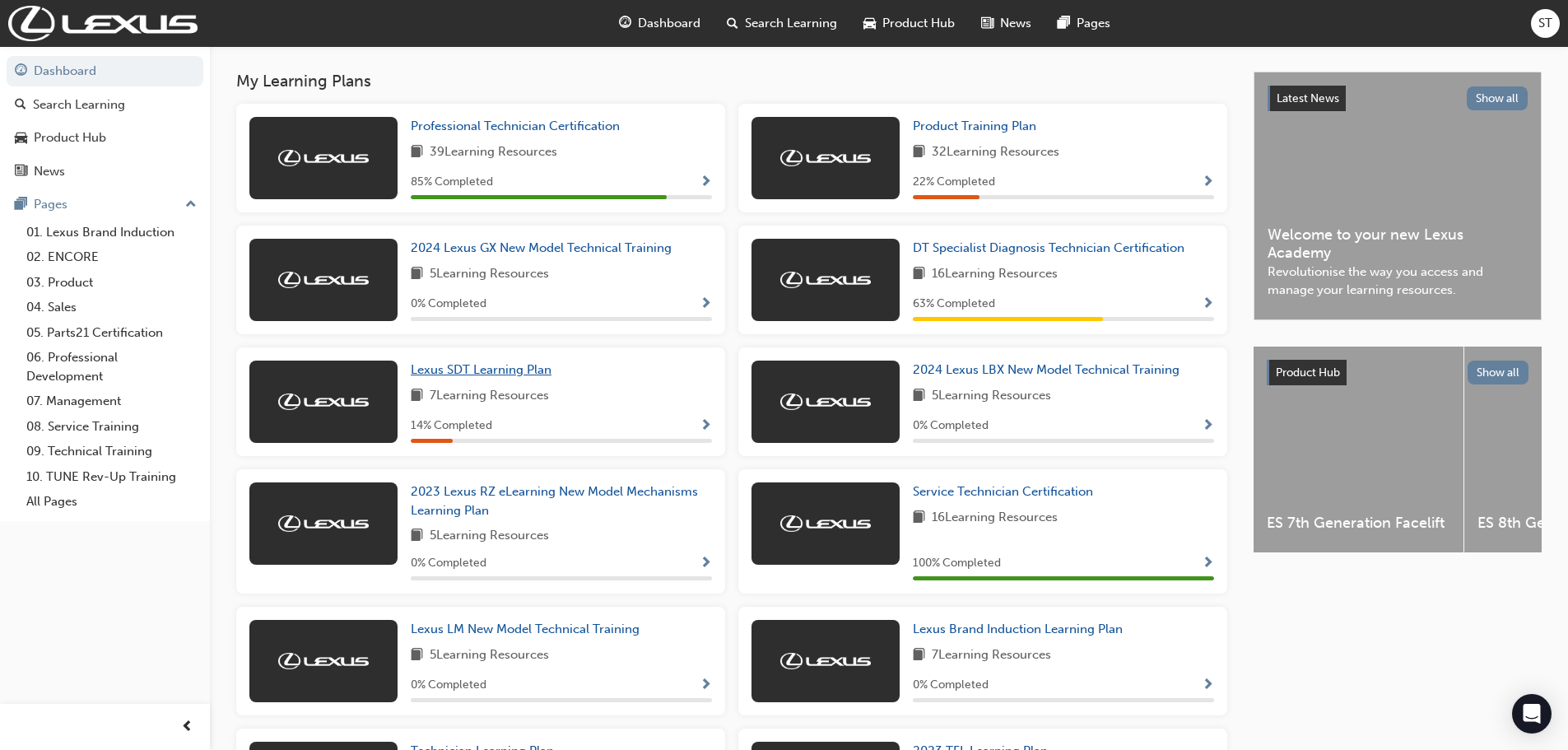
click at [491, 377] on span "Lexus SDT Learning Plan" at bounding box center [481, 369] width 141 height 15
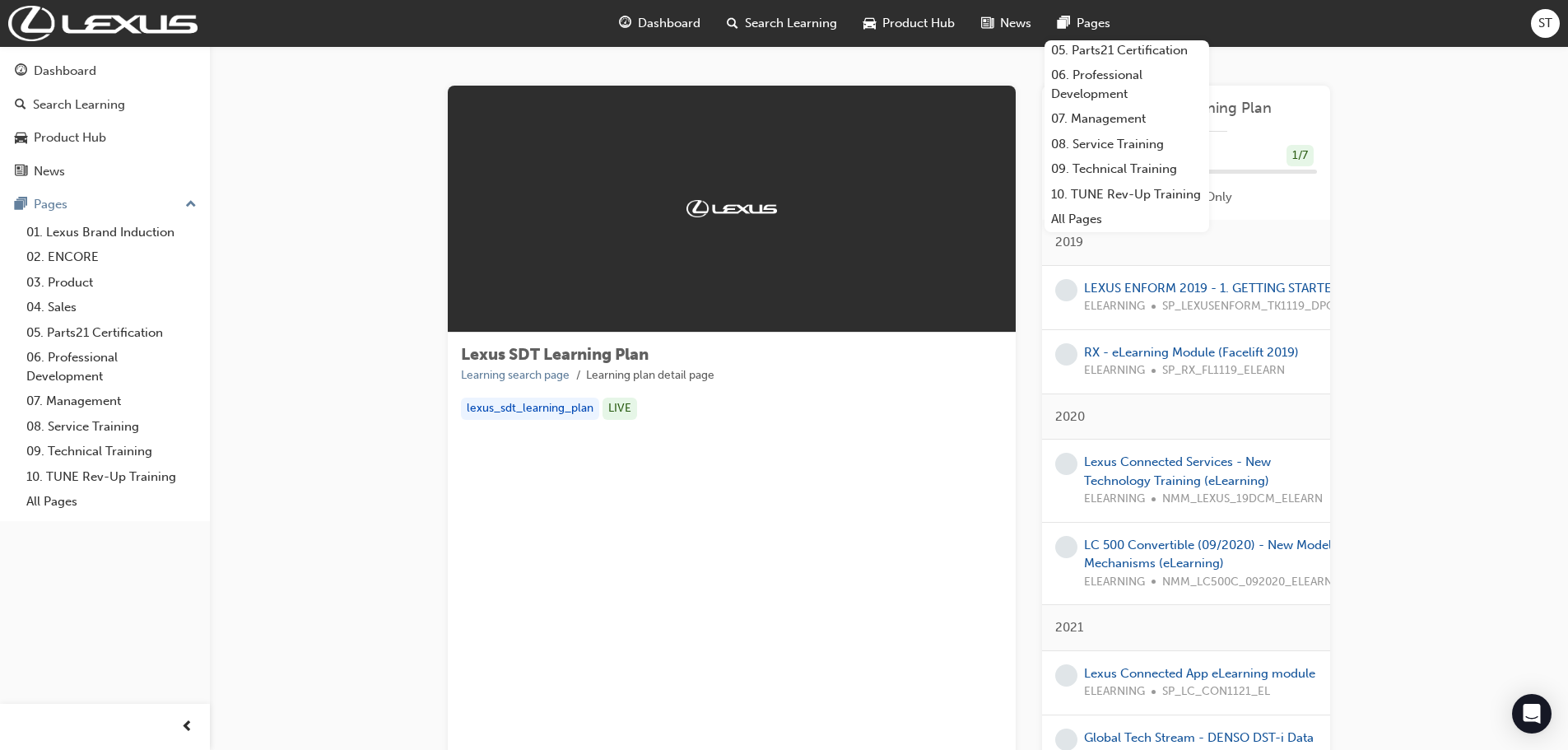
scroll to position [140, 0]
click at [1121, 156] on link "09. Technical Training" at bounding box center [1127, 169] width 165 height 26
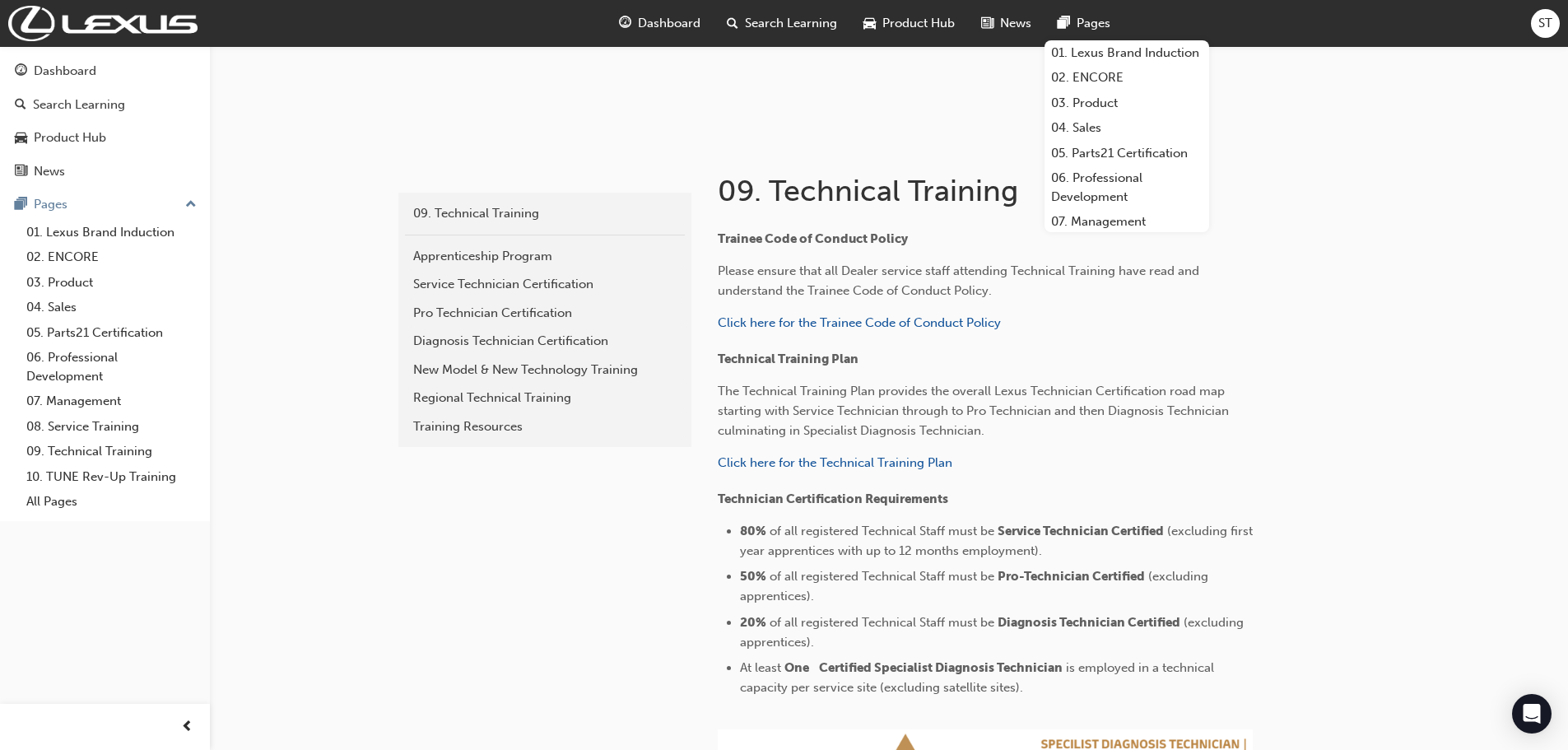
scroll to position [131, 0]
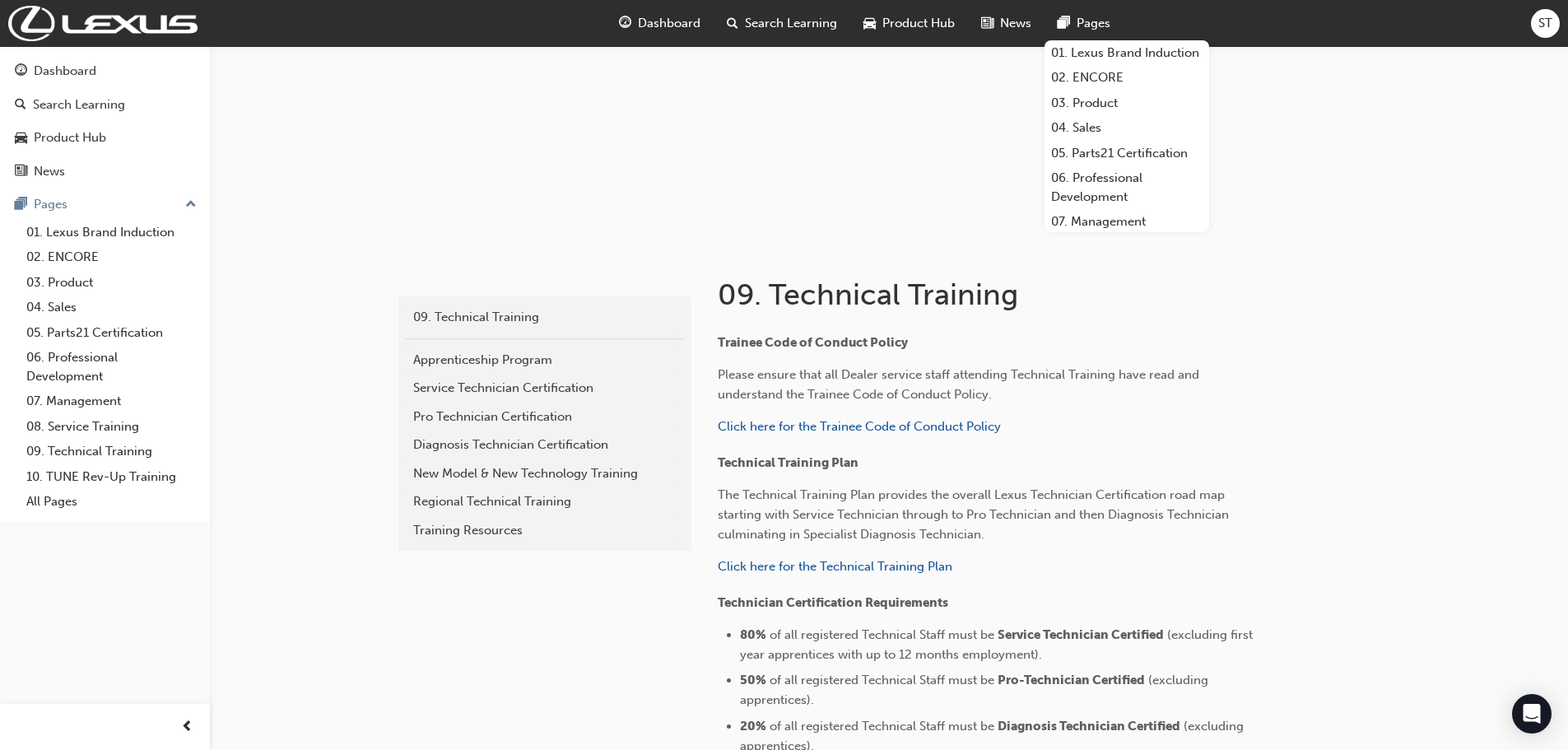
click at [653, 24] on span "Dashboard" at bounding box center [669, 23] width 63 height 19
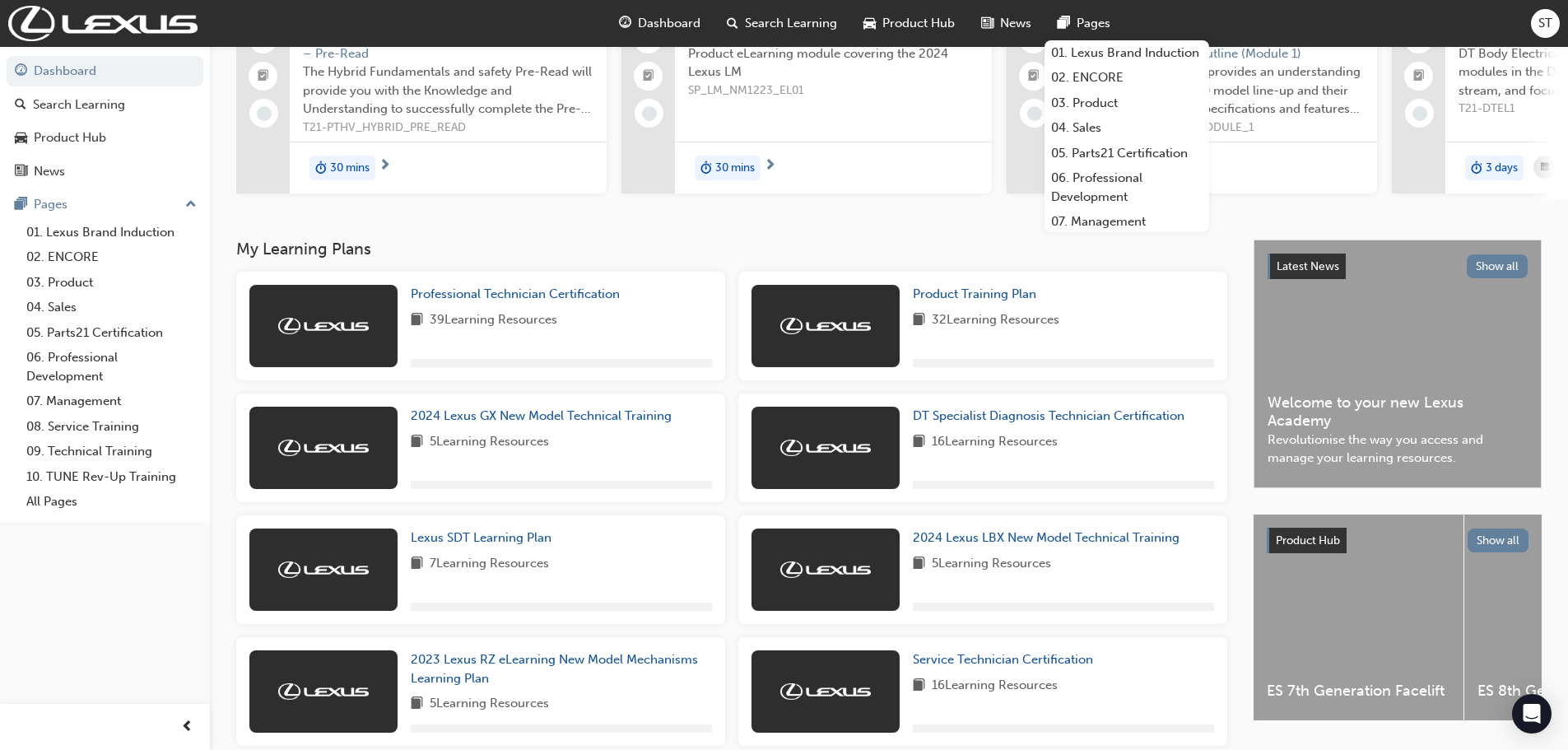
scroll to position [165, 0]
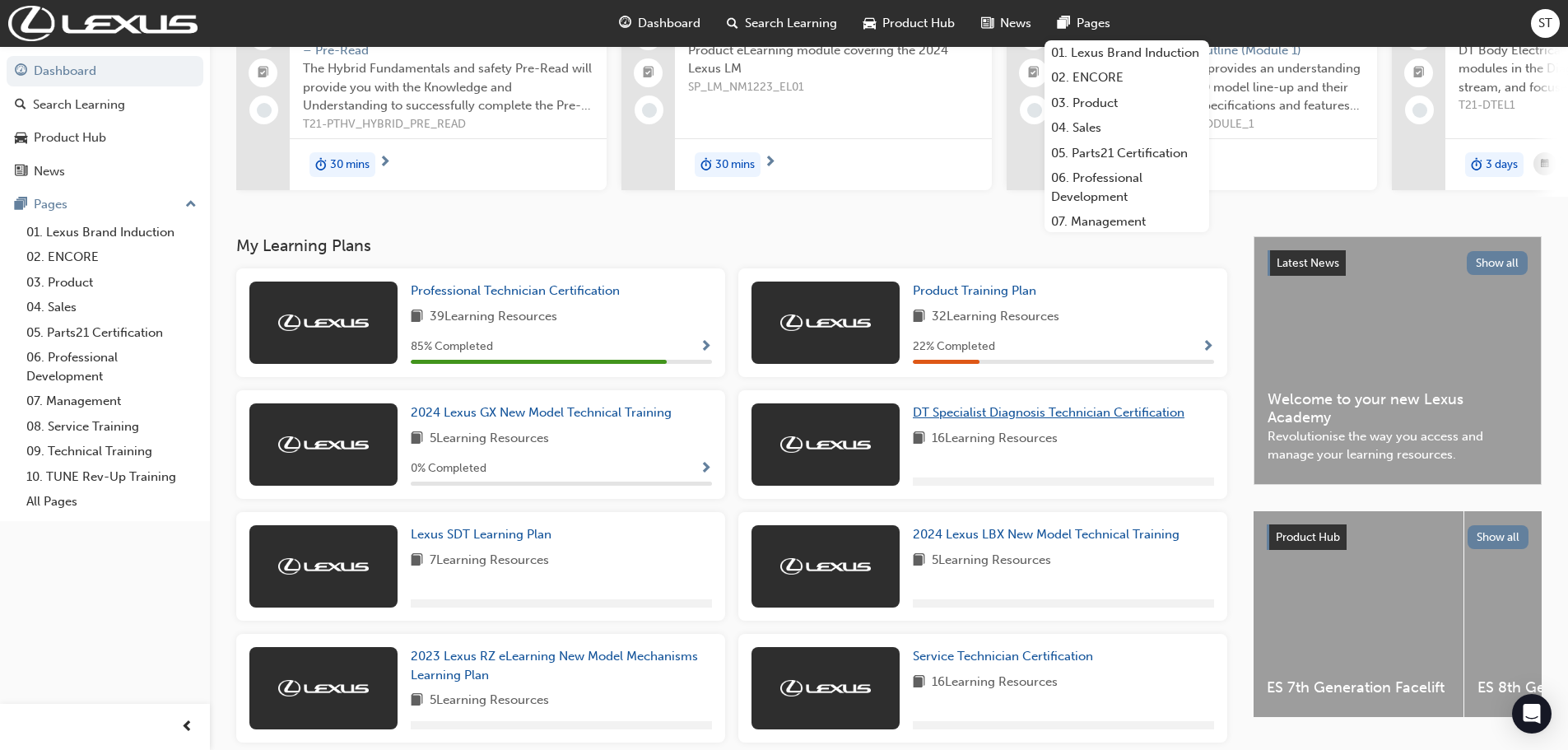
click at [995, 420] on span "DT Specialist Diagnosis Technician Certification" at bounding box center [1048, 412] width 271 height 15
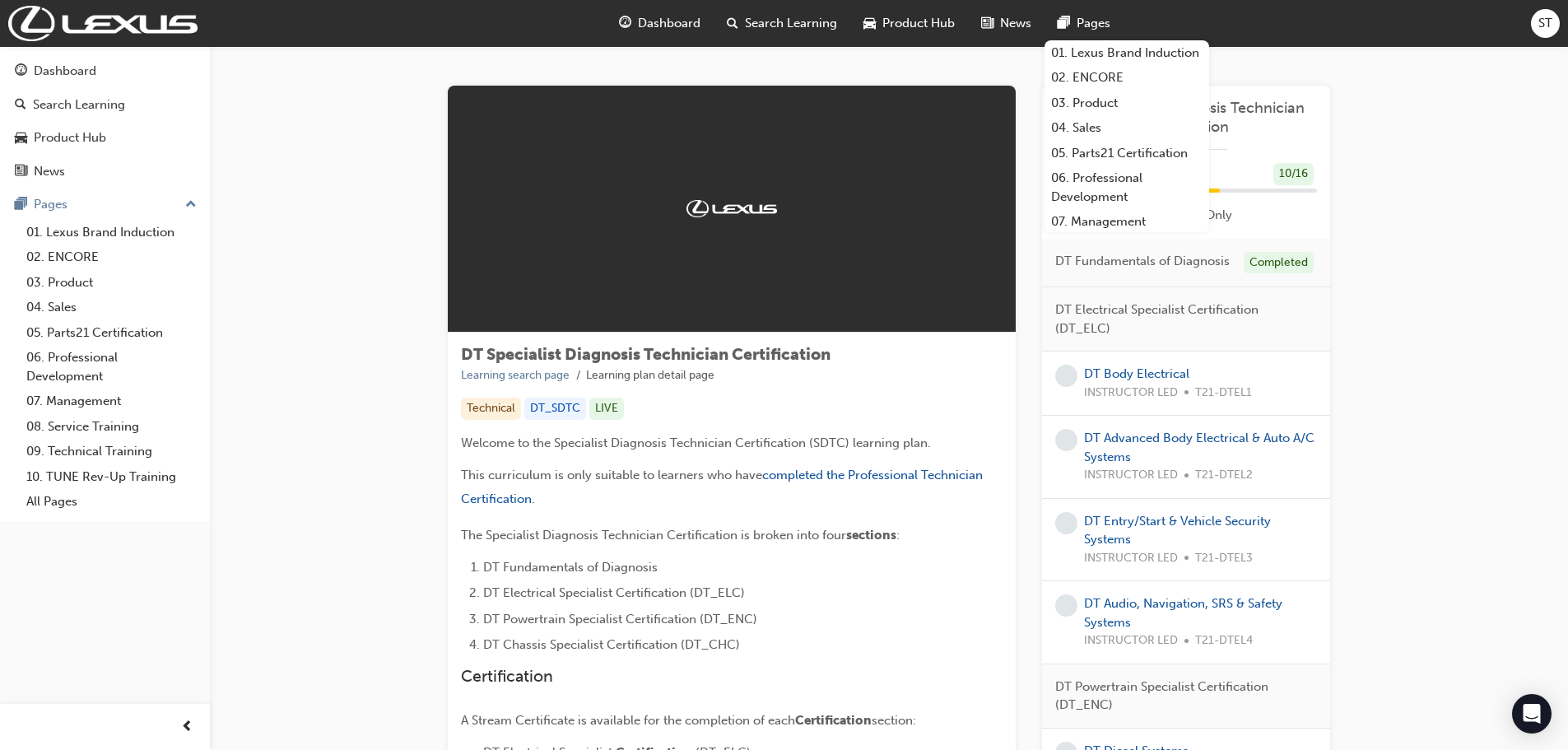
click at [1093, 13] on div "Pages" at bounding box center [1083, 24] width 79 height 34
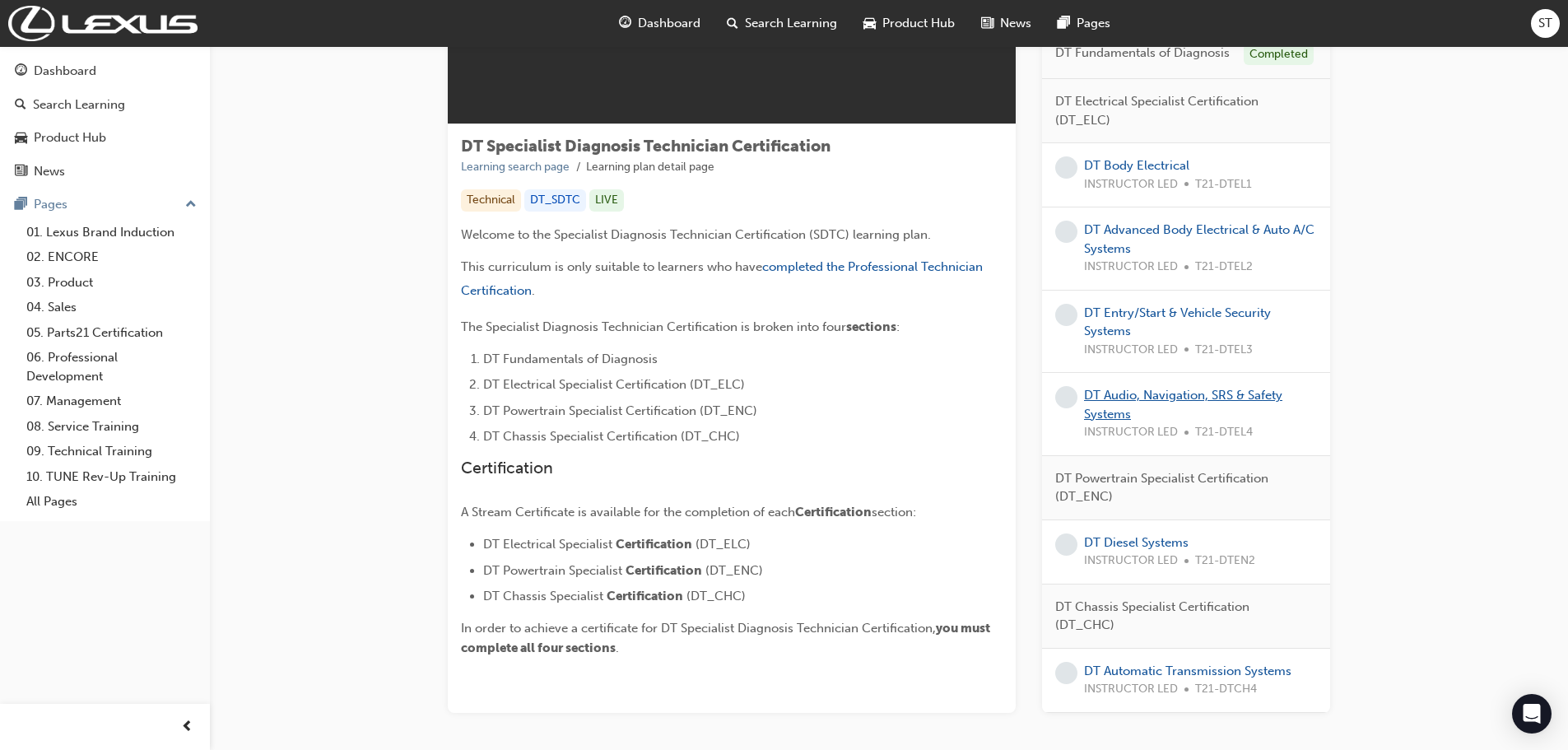
scroll to position [291, 0]
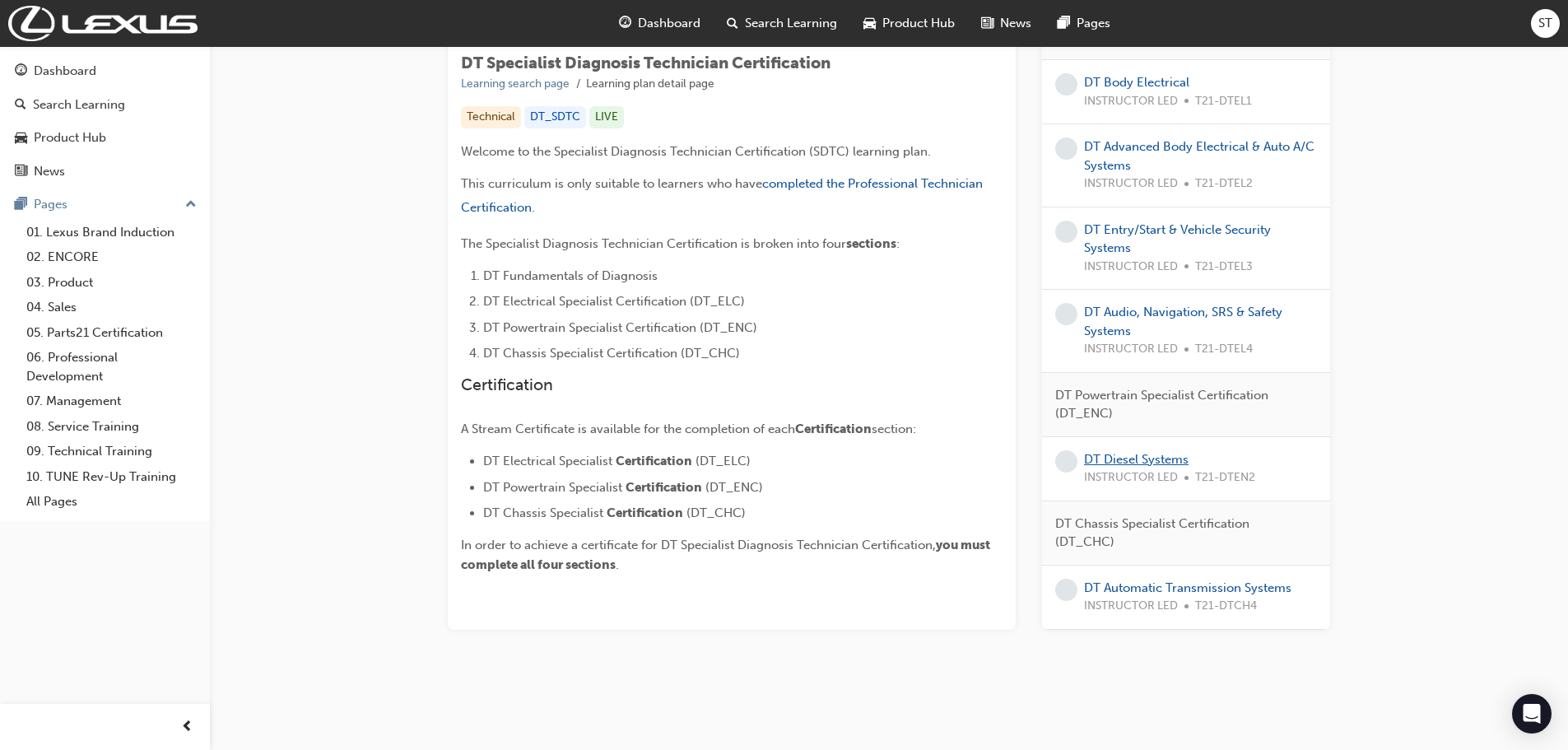
click at [1144, 462] on link "DT Diesel Systems" at bounding box center [1135, 459] width 104 height 15
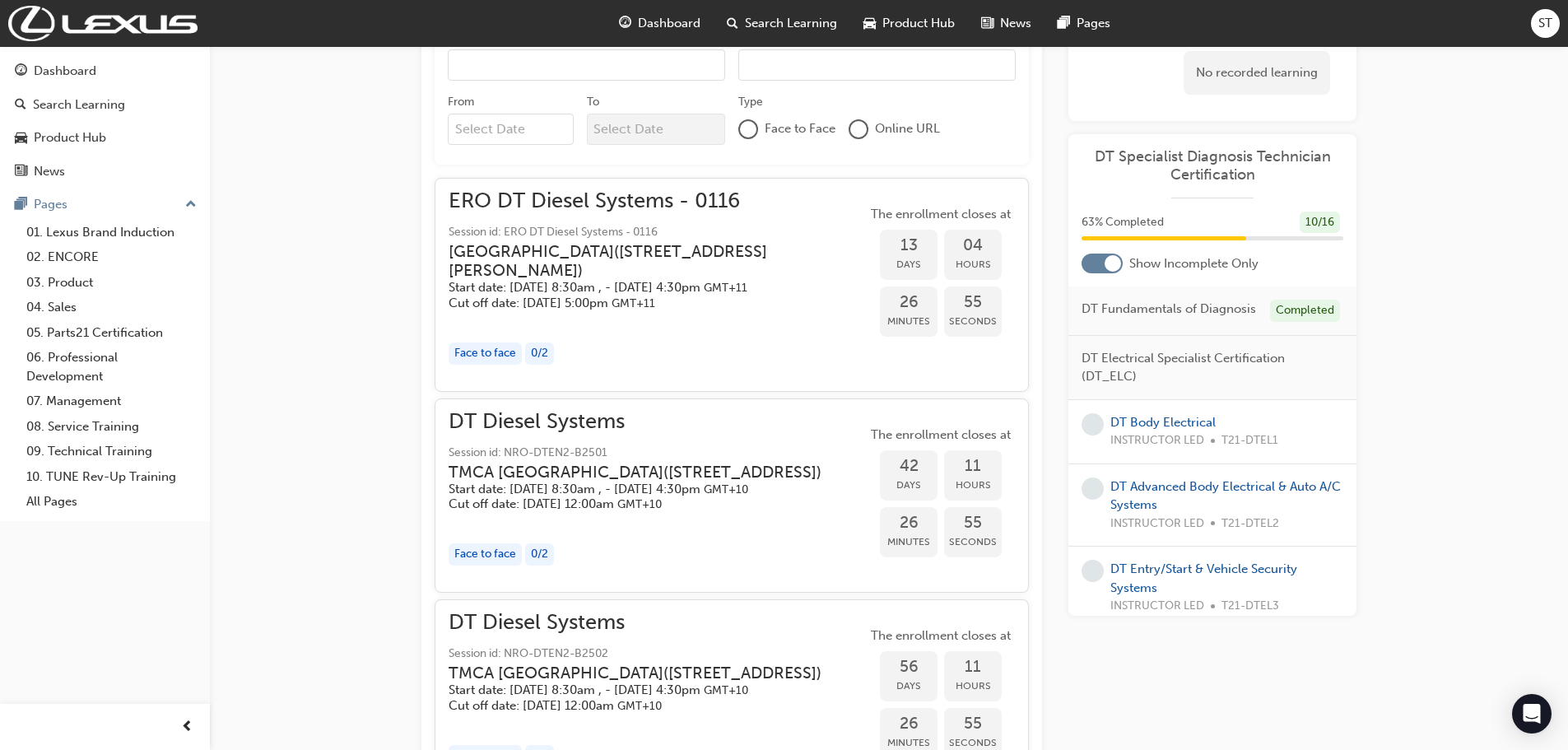
scroll to position [590, 0]
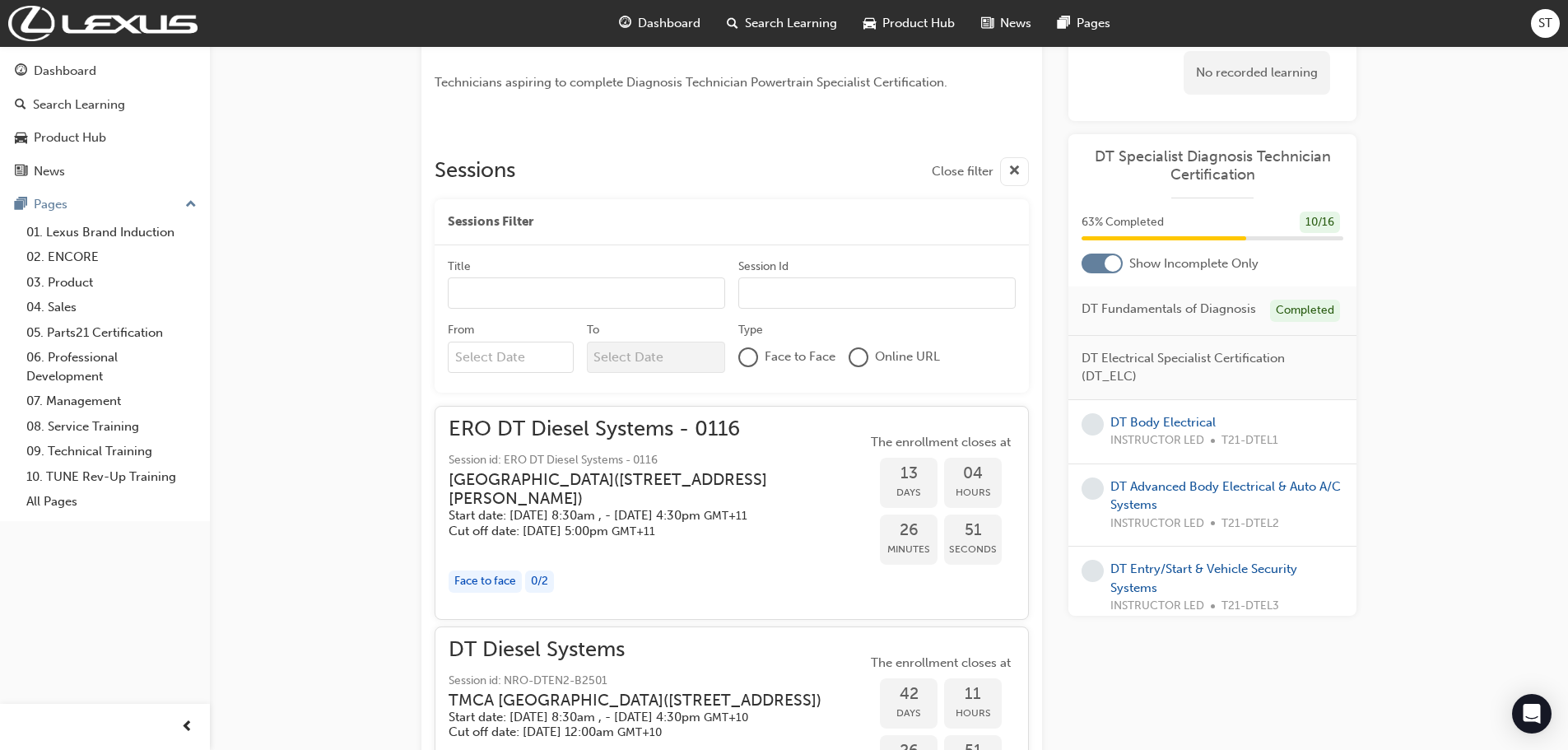
click at [819, 514] on h5 "Start date: Tue 21 Oct 2025, 8:30am , - Thu 23 Oct 2025, 4:30pm GMT+11" at bounding box center [644, 516] width 392 height 16
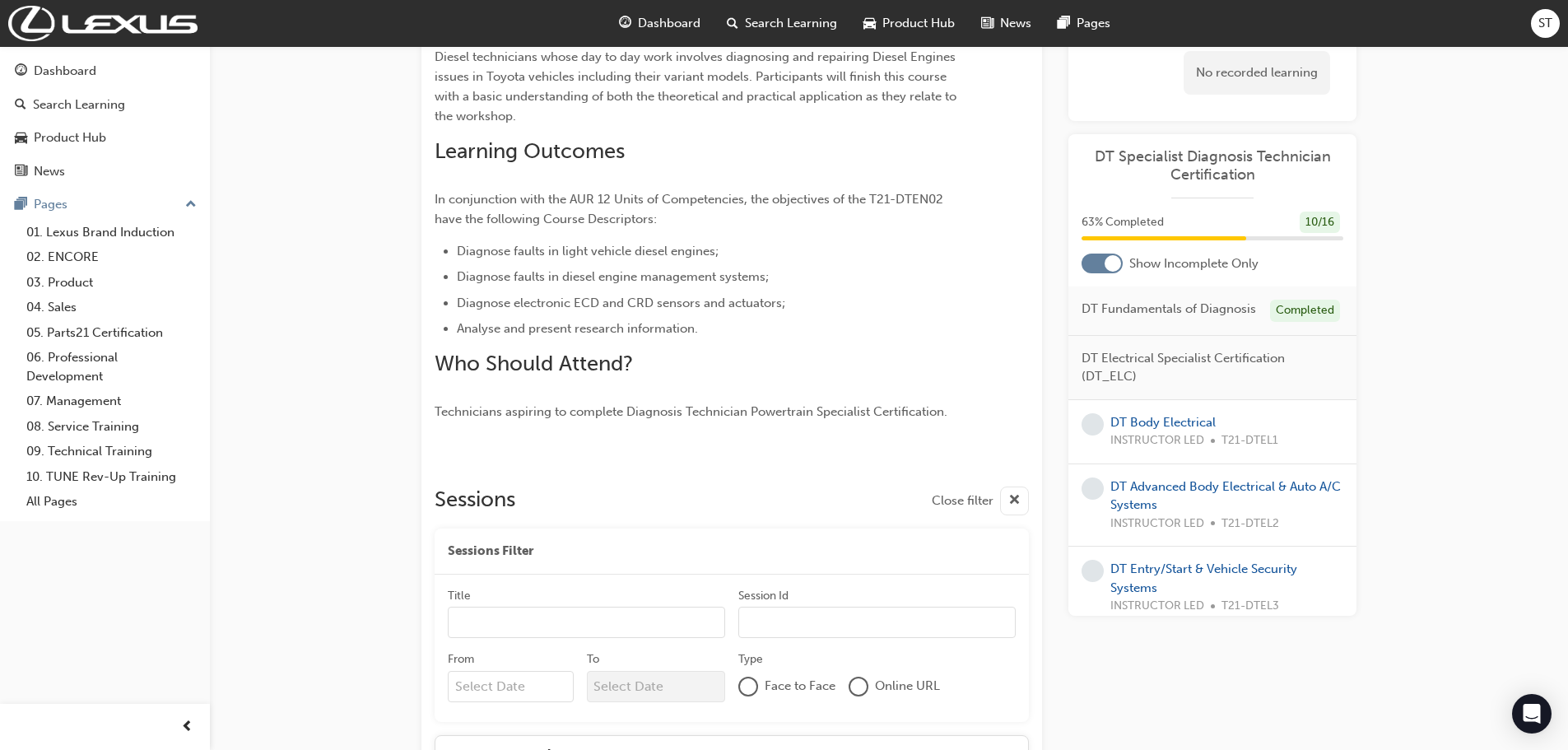
scroll to position [425, 0]
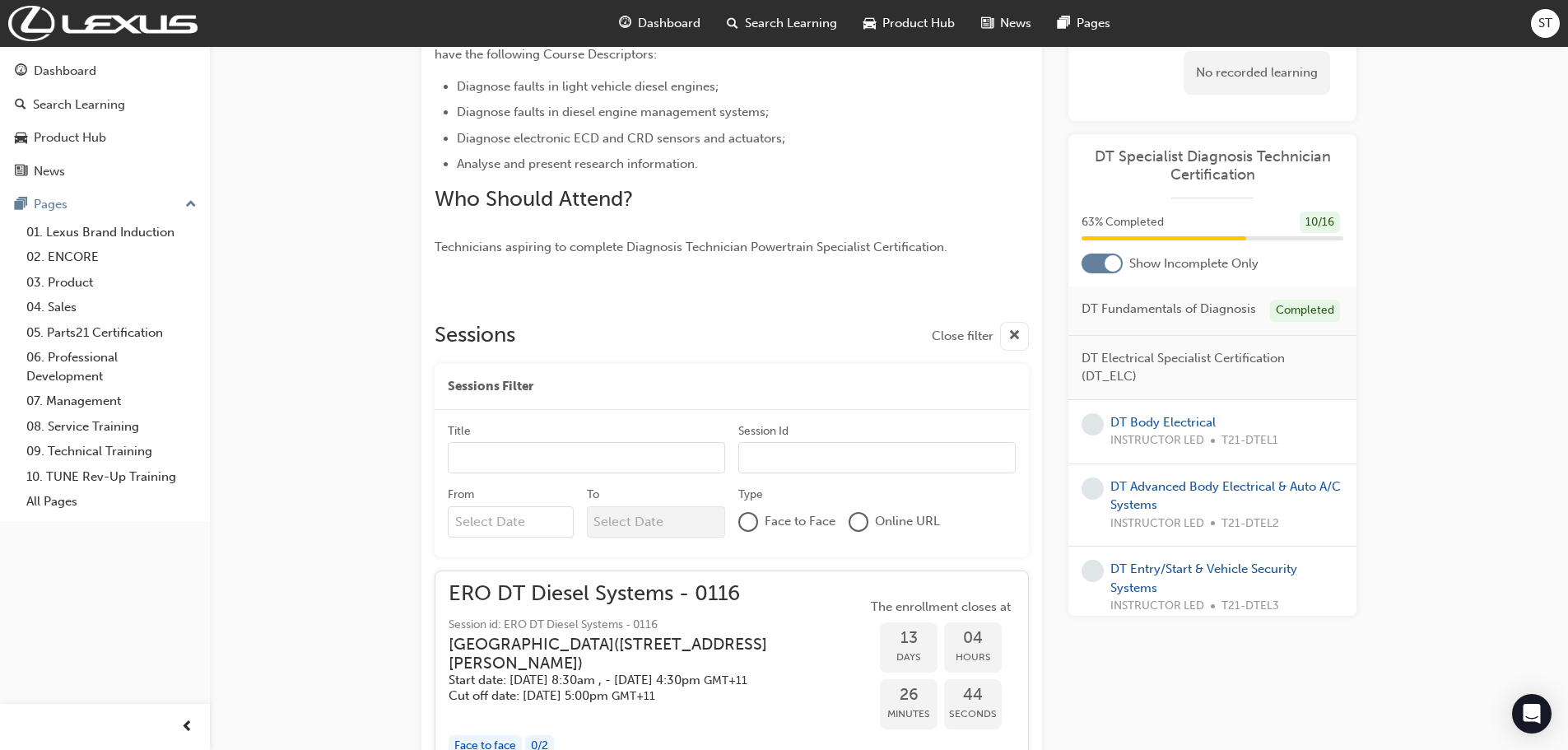
click at [748, 528] on div at bounding box center [748, 522] width 17 height 17
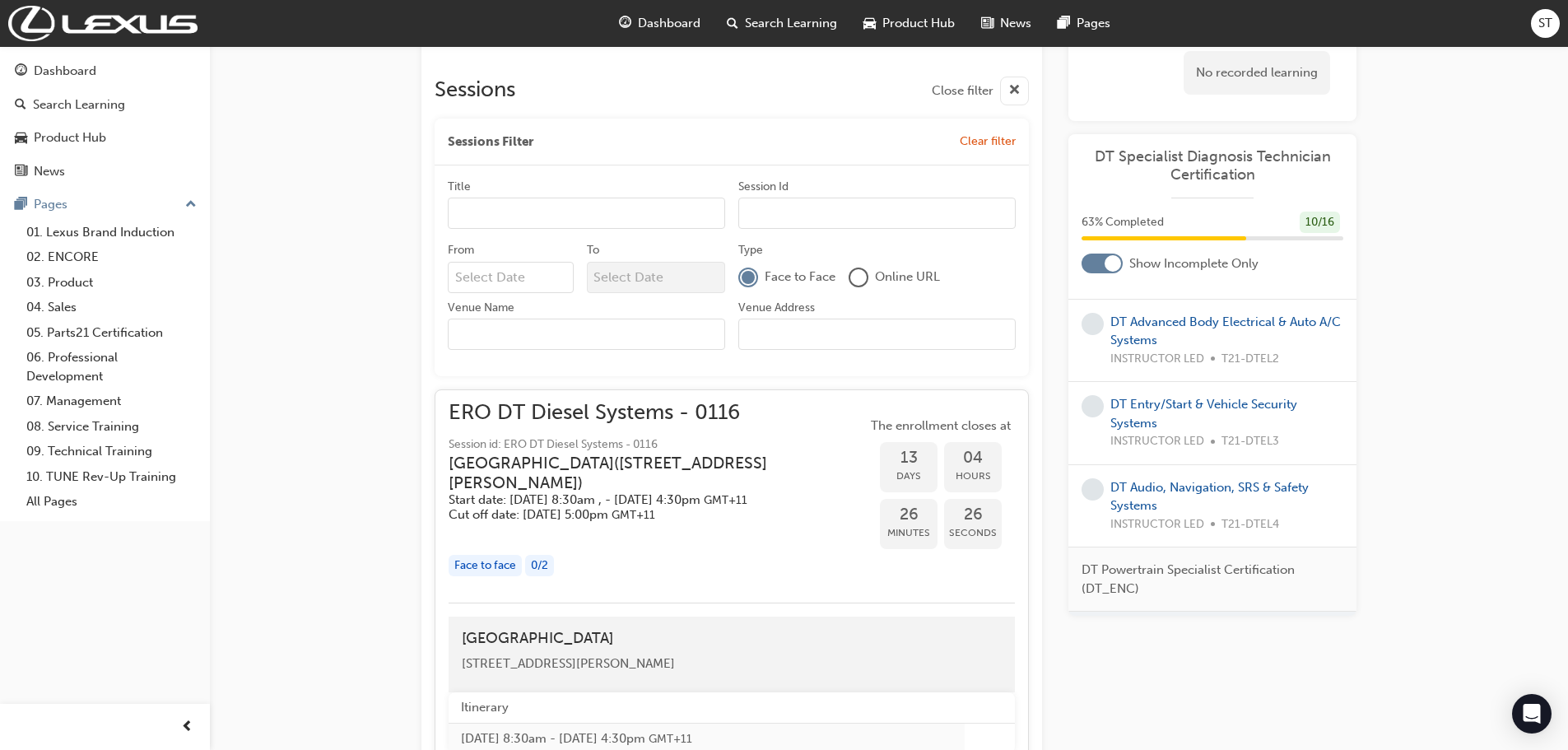
scroll to position [671, 0]
click at [638, 521] on h5 "Cut off date: Mon 13 Oct 2025, 5:00pm GMT+11" at bounding box center [644, 513] width 392 height 16
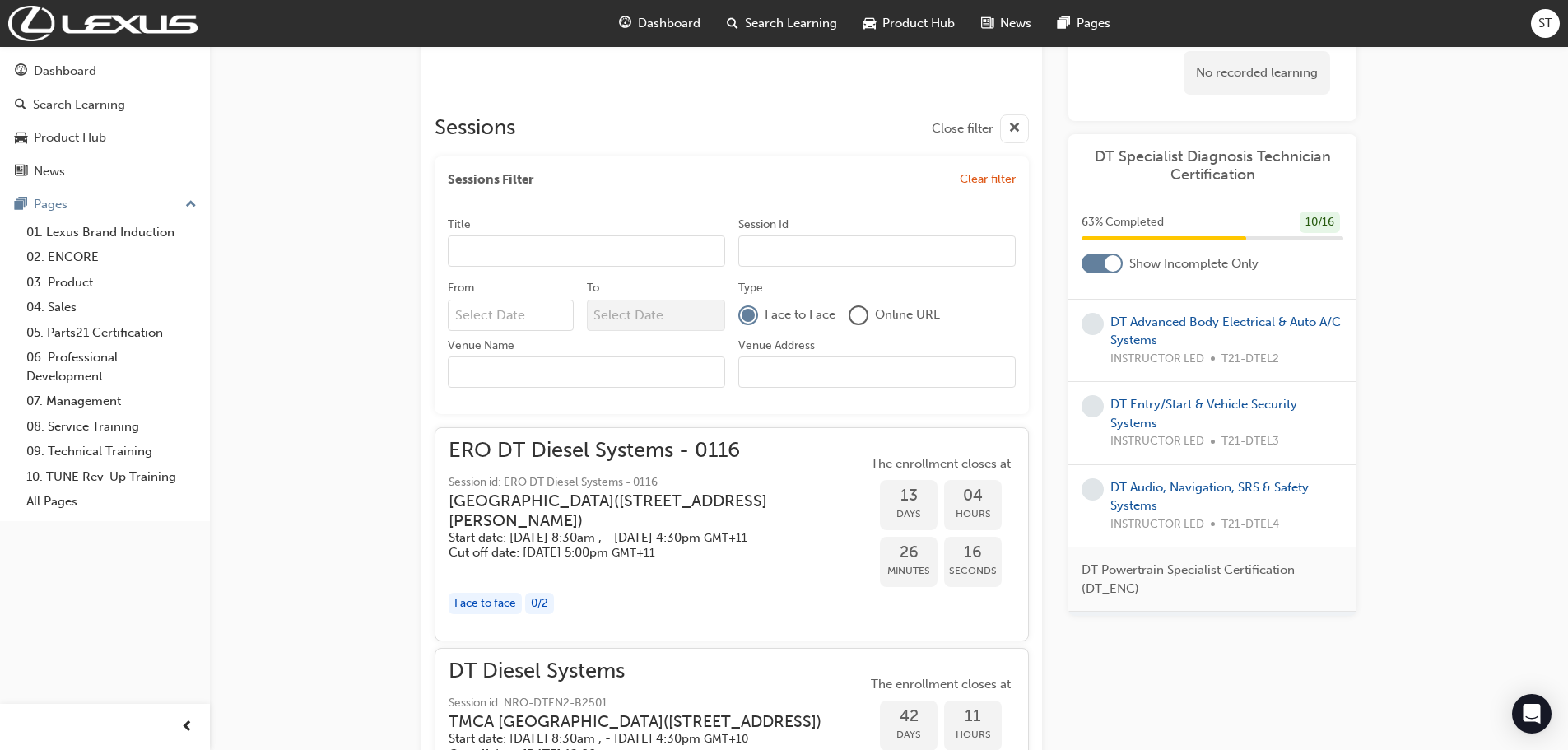
scroll to position [837, 0]
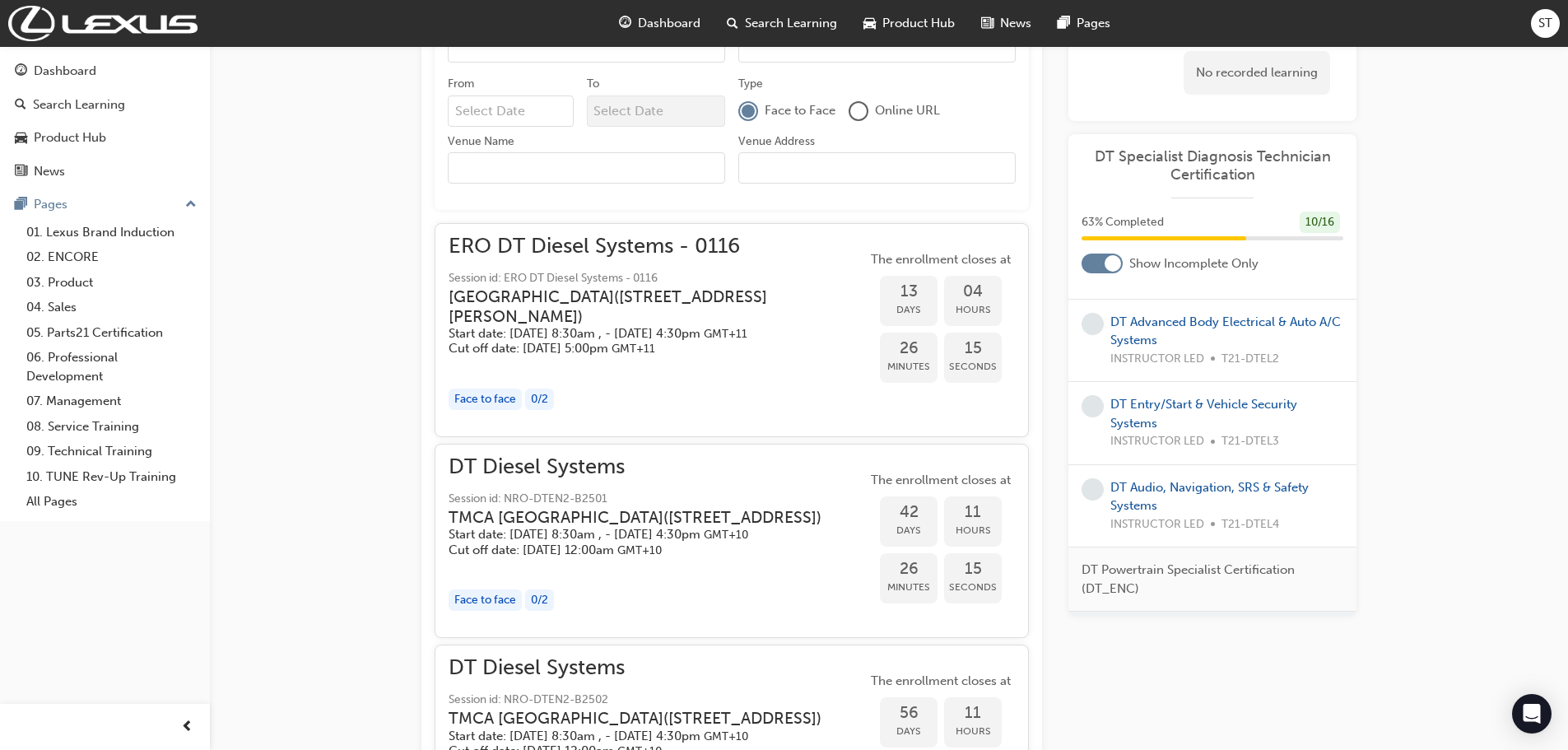
click at [789, 342] on h5 "Start date: Tue 21 Oct 2025, 8:30am , - Thu 23 Oct 2025, 4:30pm GMT+11" at bounding box center [644, 334] width 392 height 16
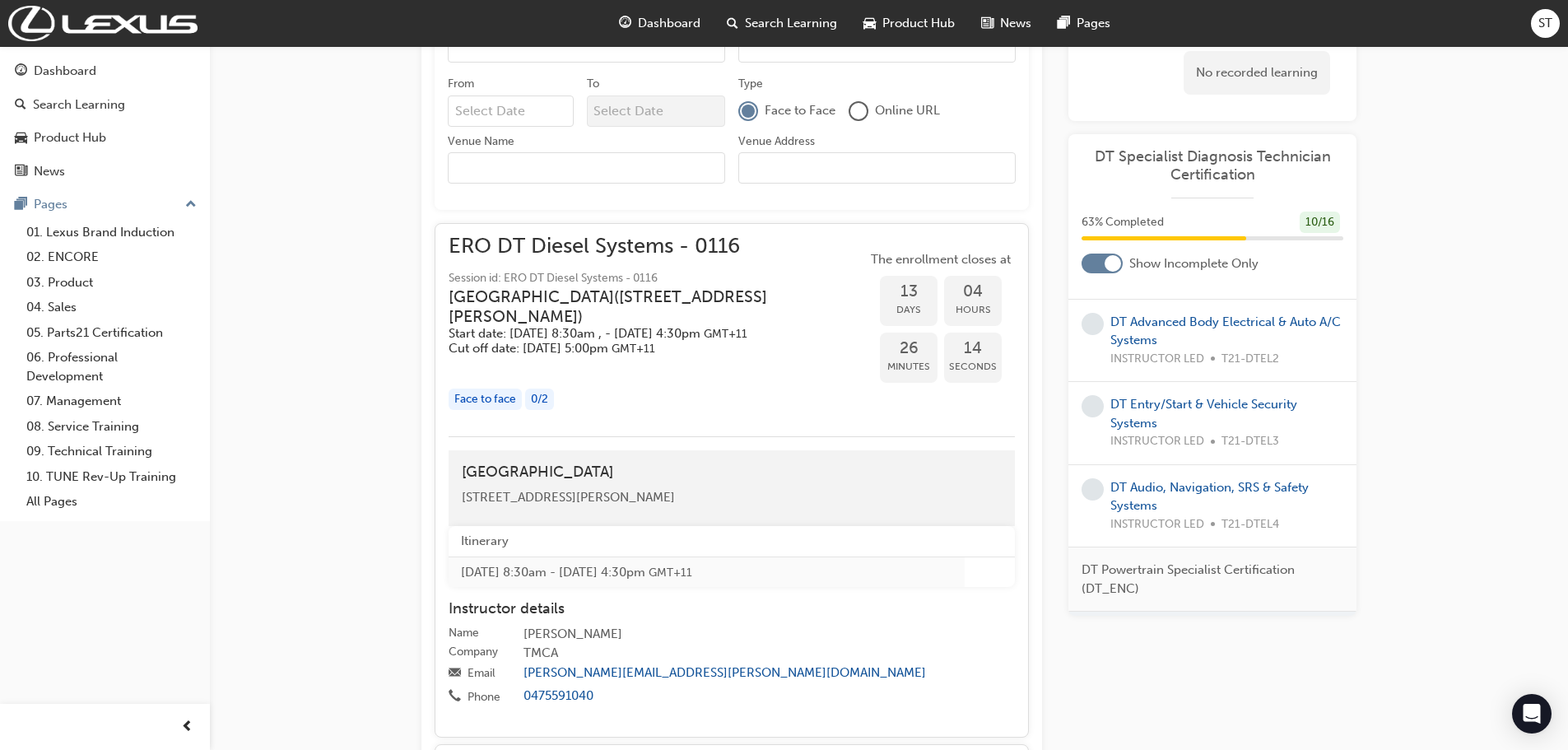
click at [733, 356] on h5 "Cut off date: Mon 13 Oct 2025, 5:00pm GMT+11" at bounding box center [644, 349] width 392 height 16
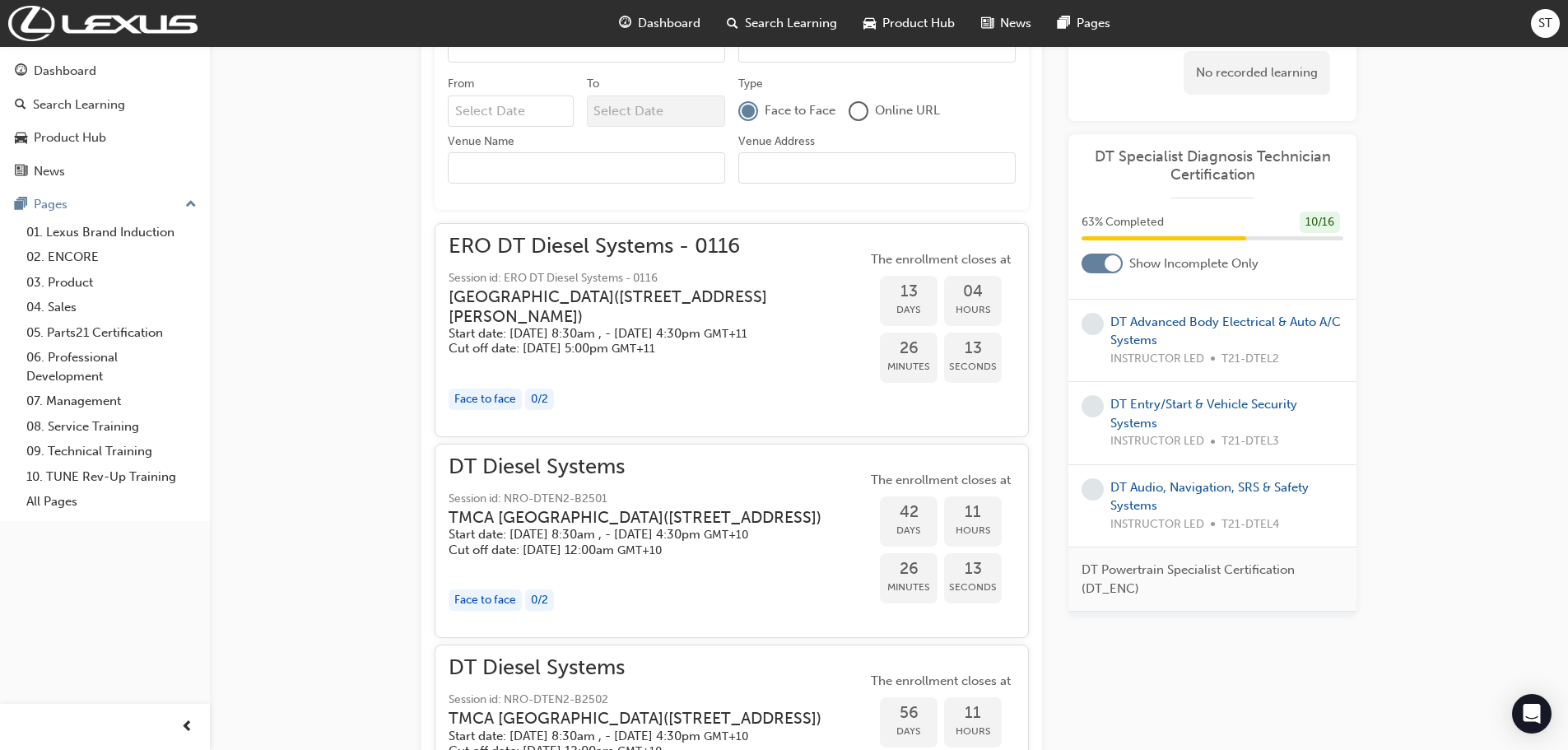
click at [733, 356] on h5 "Cut off date: Mon 13 Oct 2025, 5:00pm GMT+11" at bounding box center [644, 349] width 392 height 16
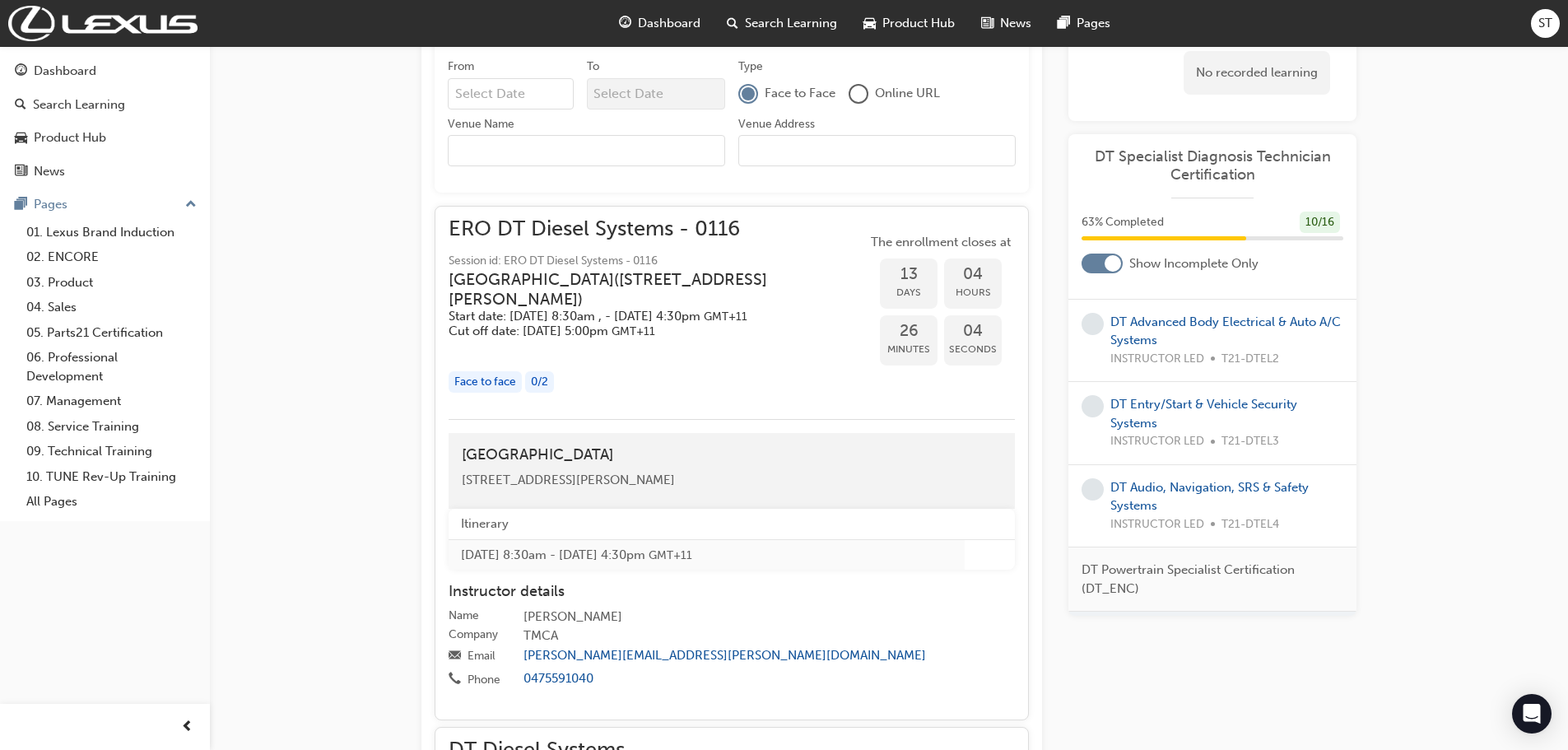
scroll to position [754, 0]
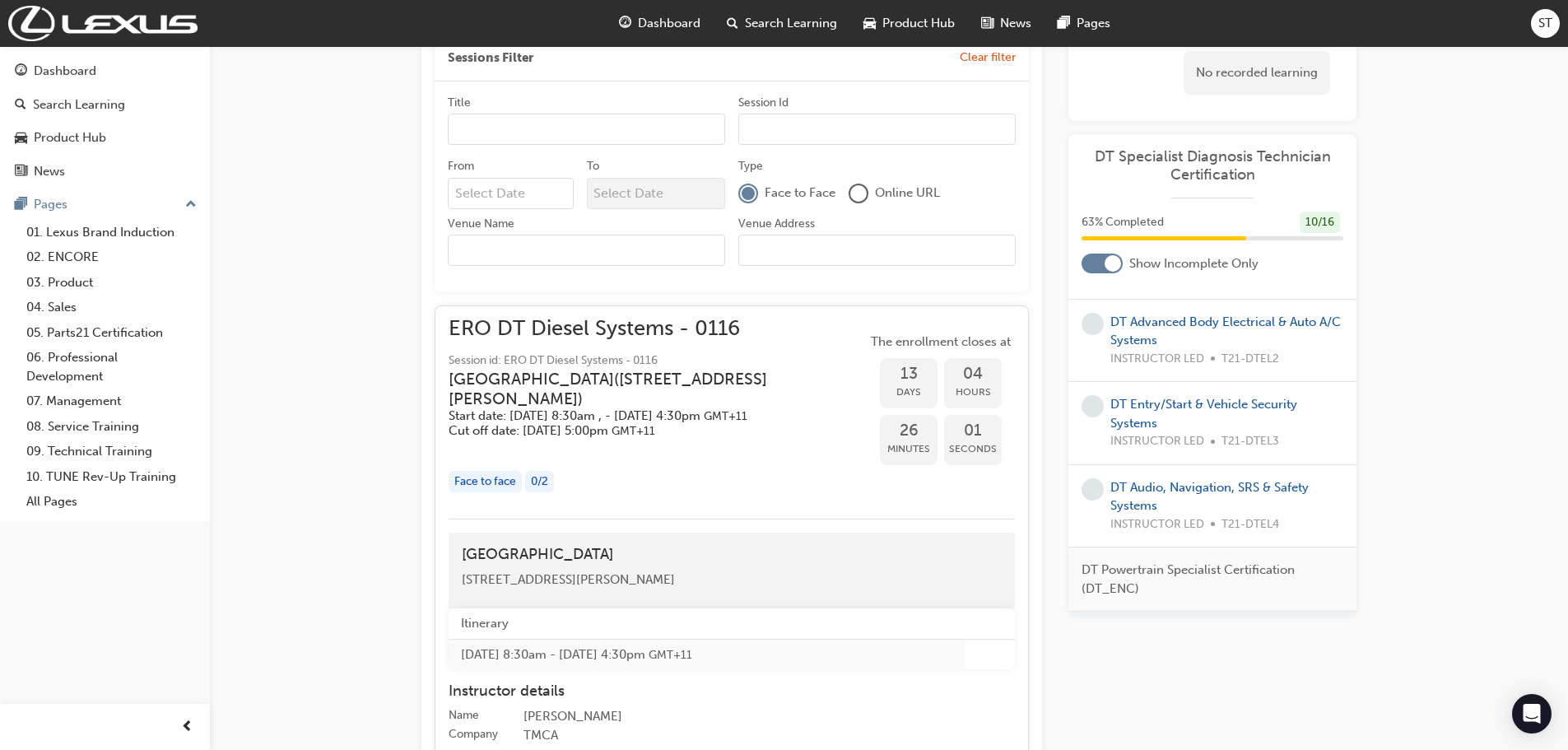
drag, startPoint x: 523, startPoint y: 337, endPoint x: 493, endPoint y: 351, distance: 33.1
click at [493, 351] on span "Session id: ERO DT Diesel Systems - 0116" at bounding box center [657, 360] width 419 height 19
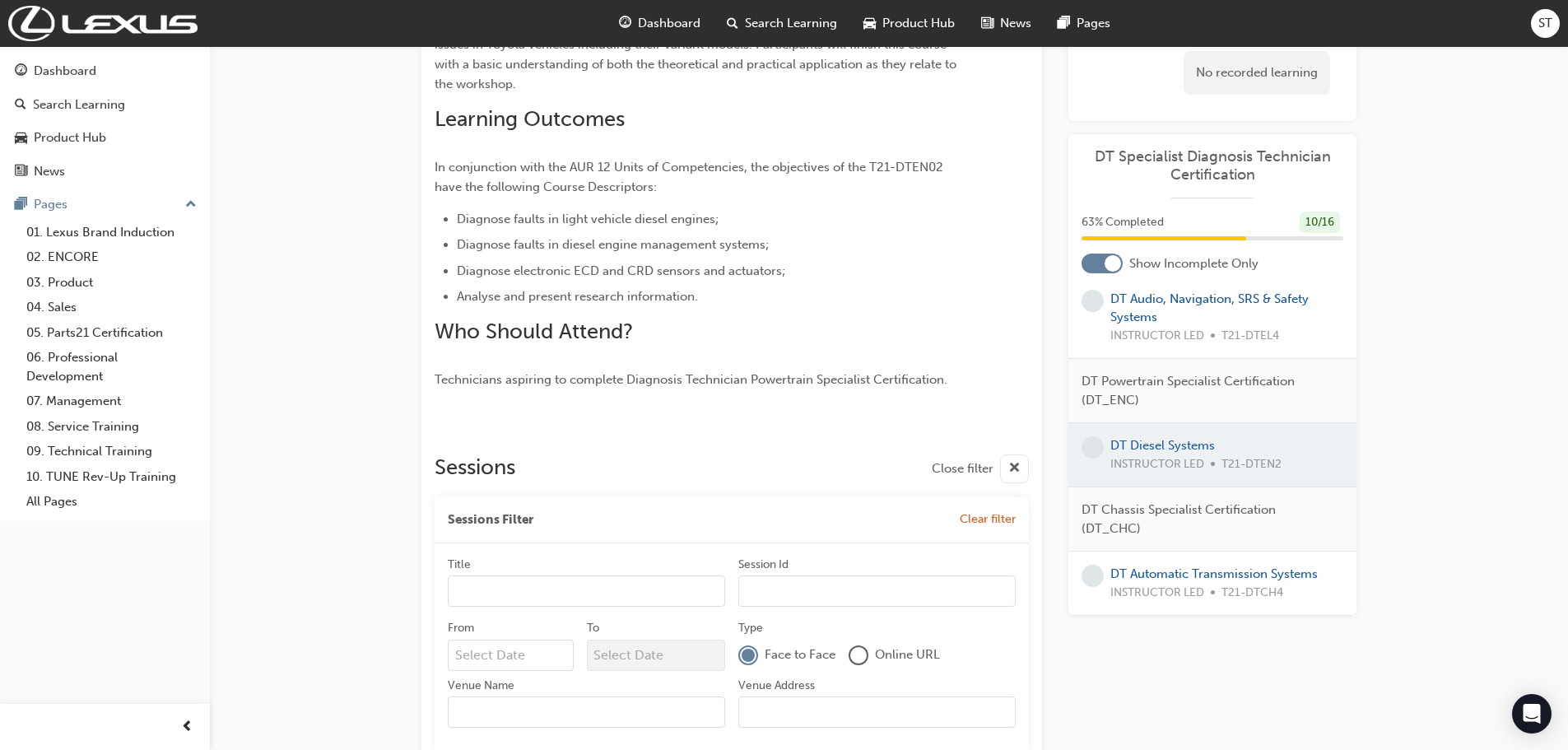
scroll to position [329, 0]
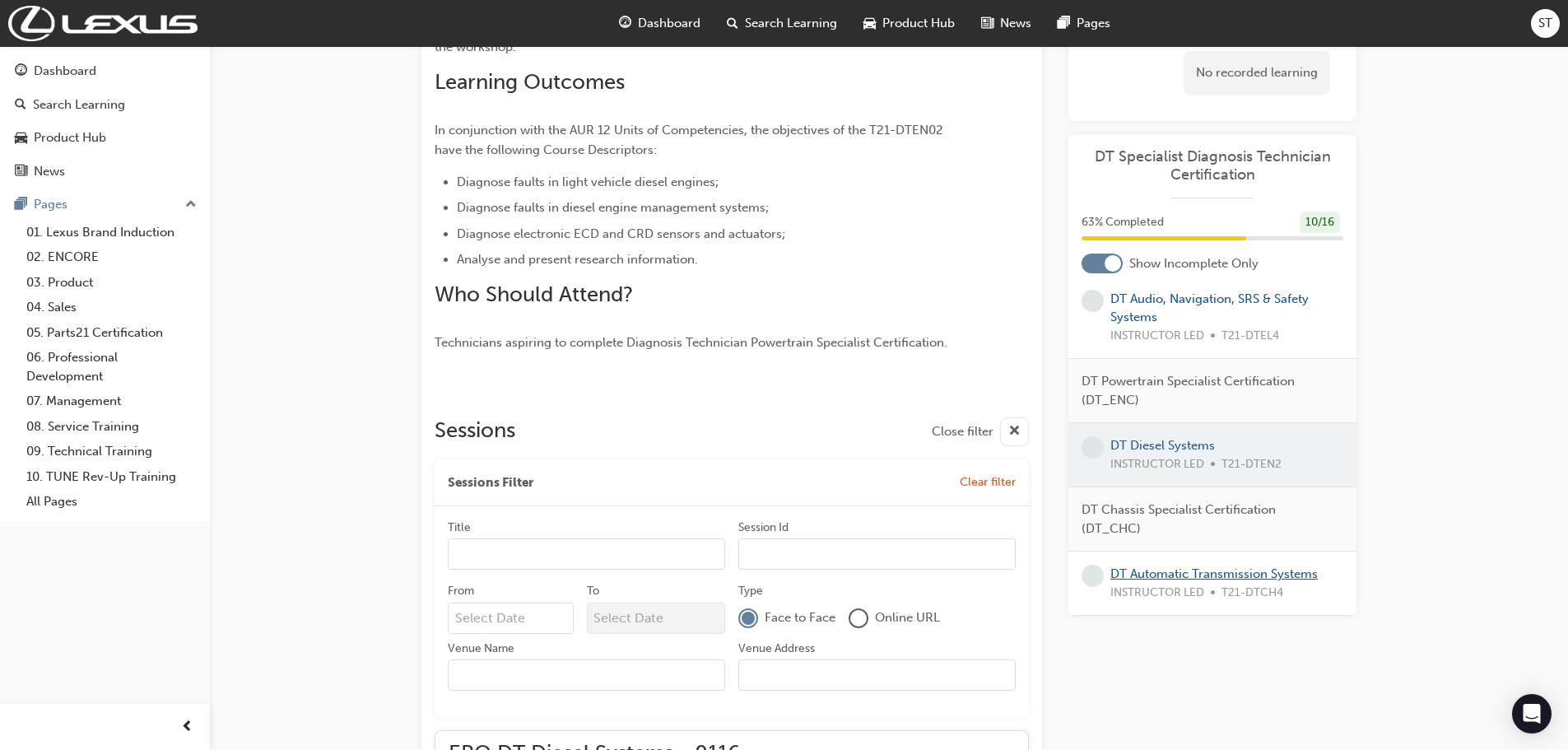
click at [1140, 571] on link "DT Automatic Transmission Systems" at bounding box center [1214, 574] width 208 height 15
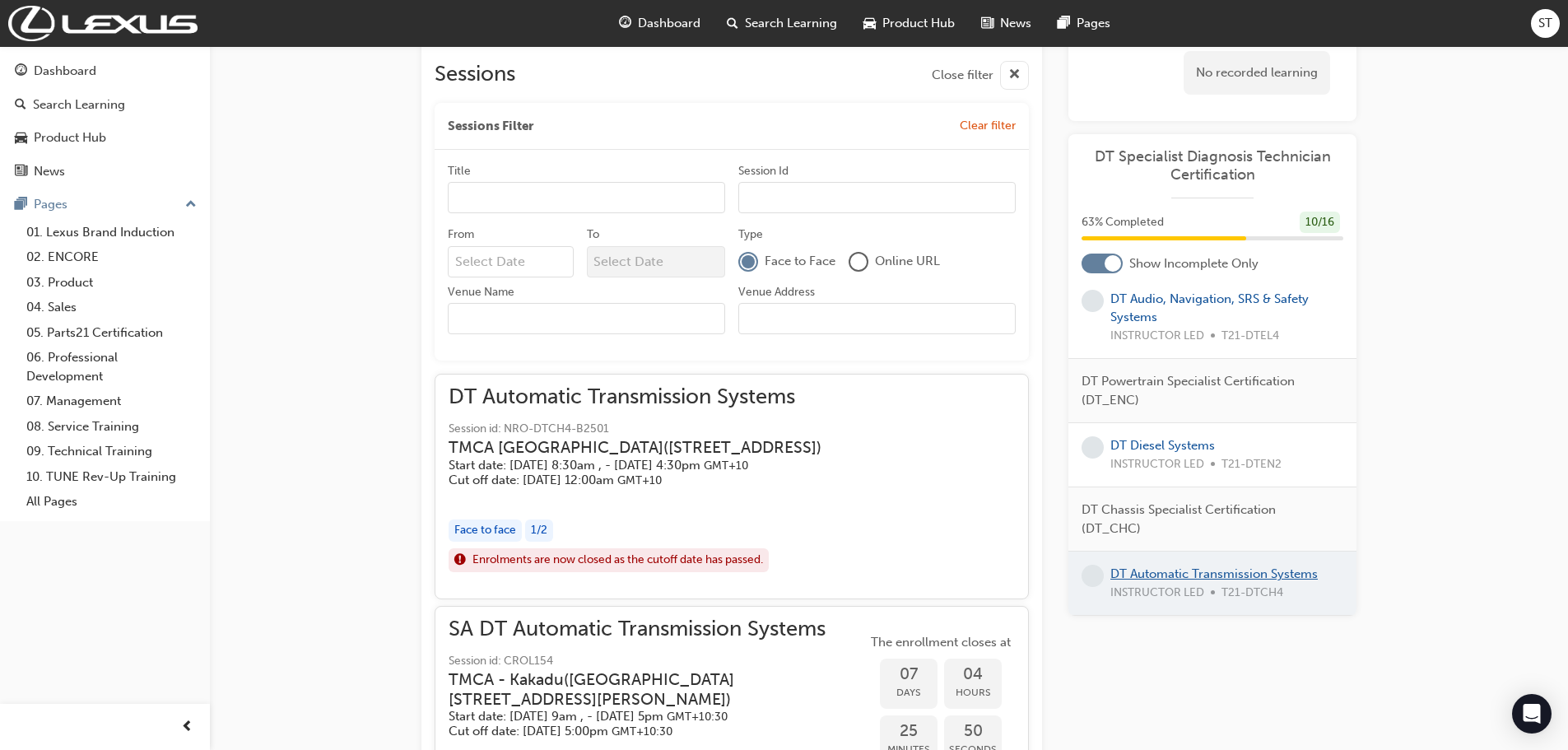
scroll to position [824, 0]
click at [1135, 448] on link "DT Diesel Systems" at bounding box center [1162, 445] width 104 height 15
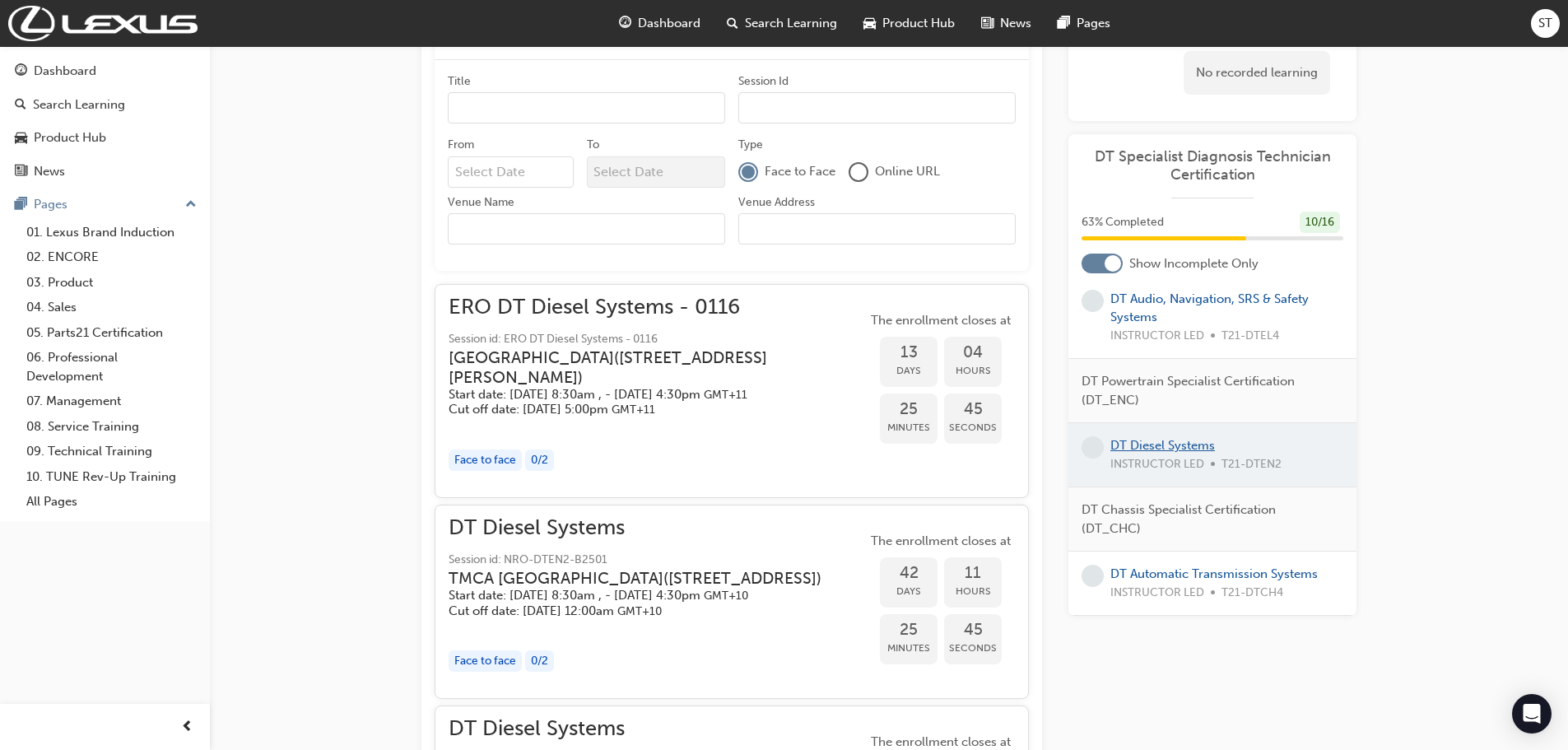
scroll to position [1017, 0]
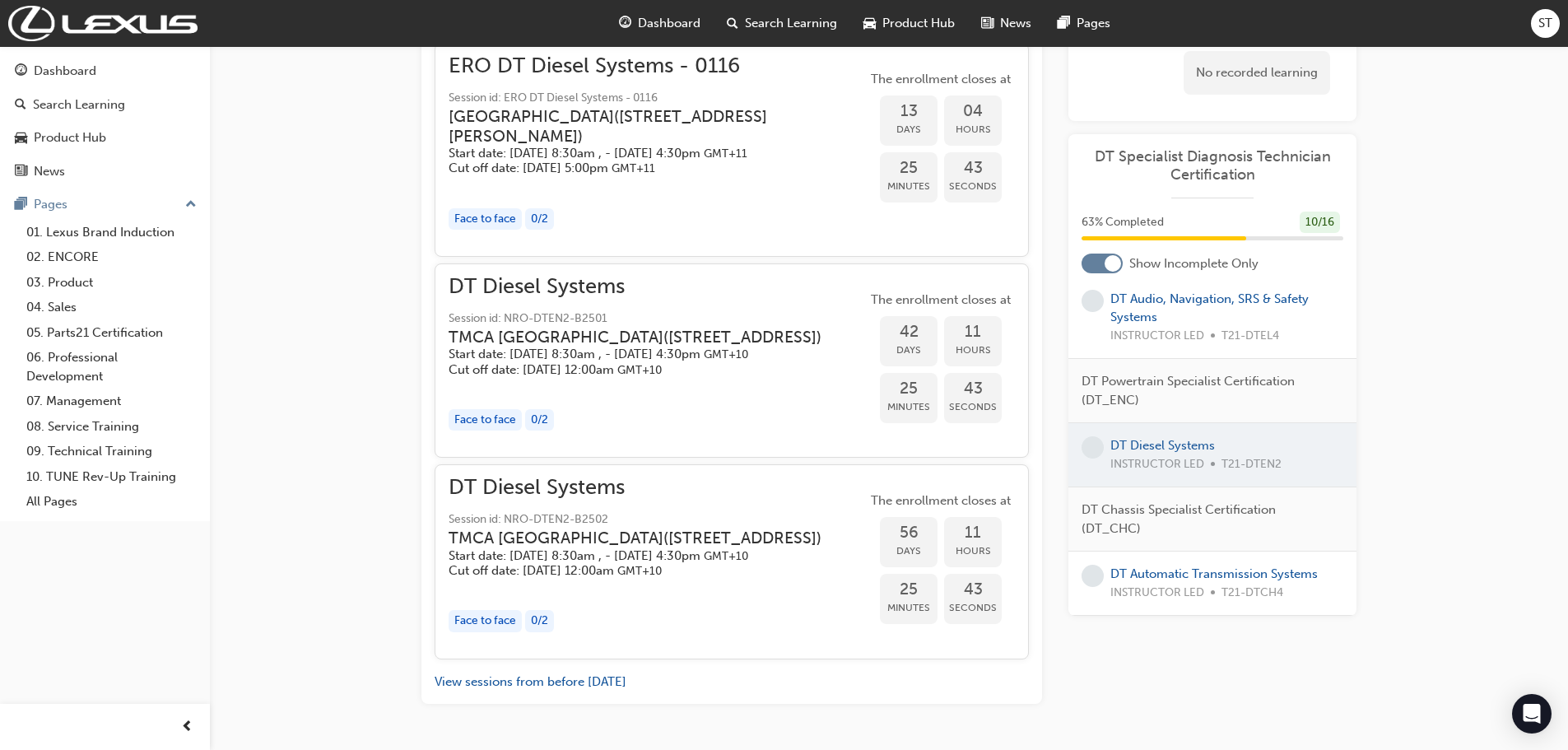
click at [735, 161] on h5 "Start date: Tue 21 Oct 2025, 8:30am , - Thu 23 Oct 2025, 4:30pm GMT+11" at bounding box center [644, 154] width 392 height 16
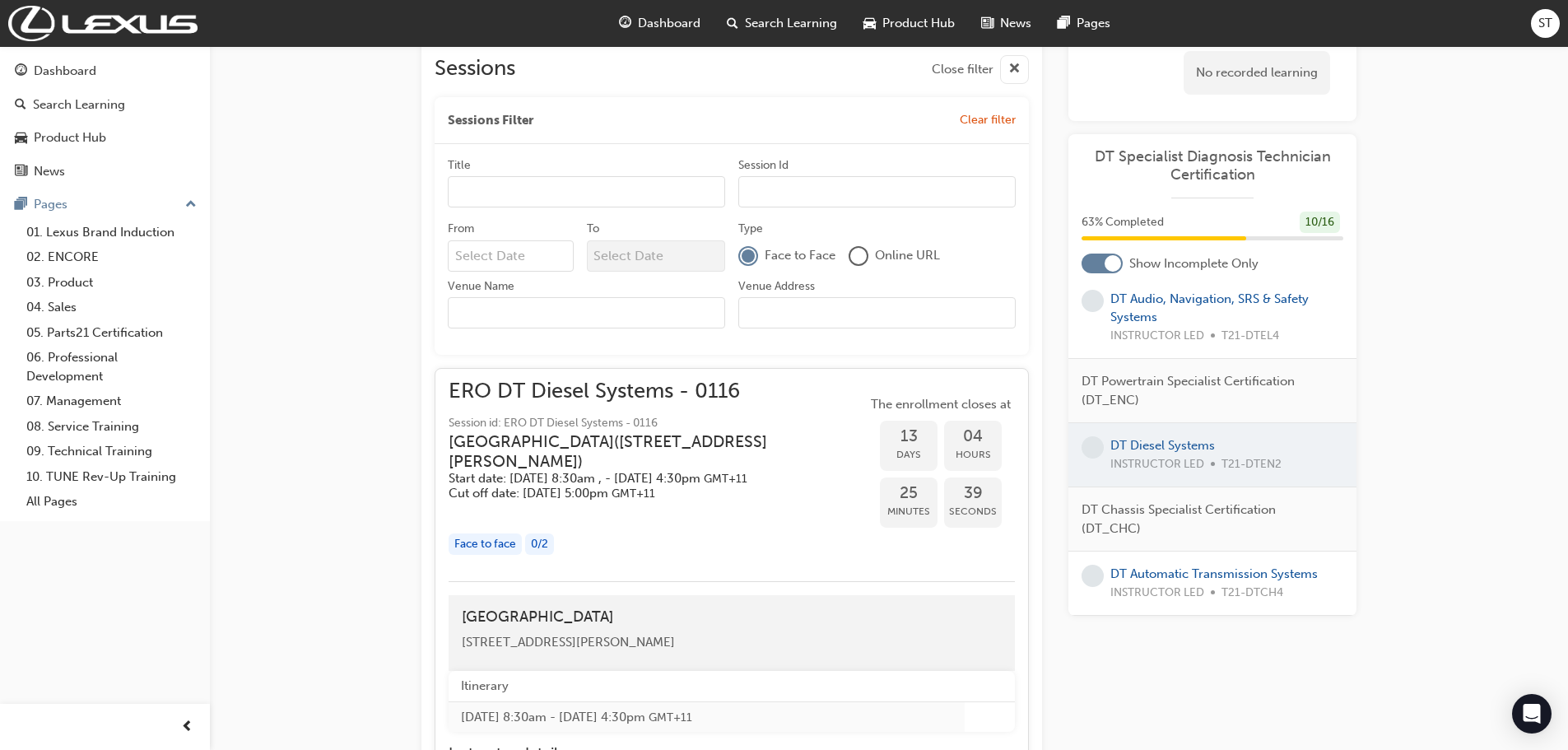
scroll to position [605, 0]
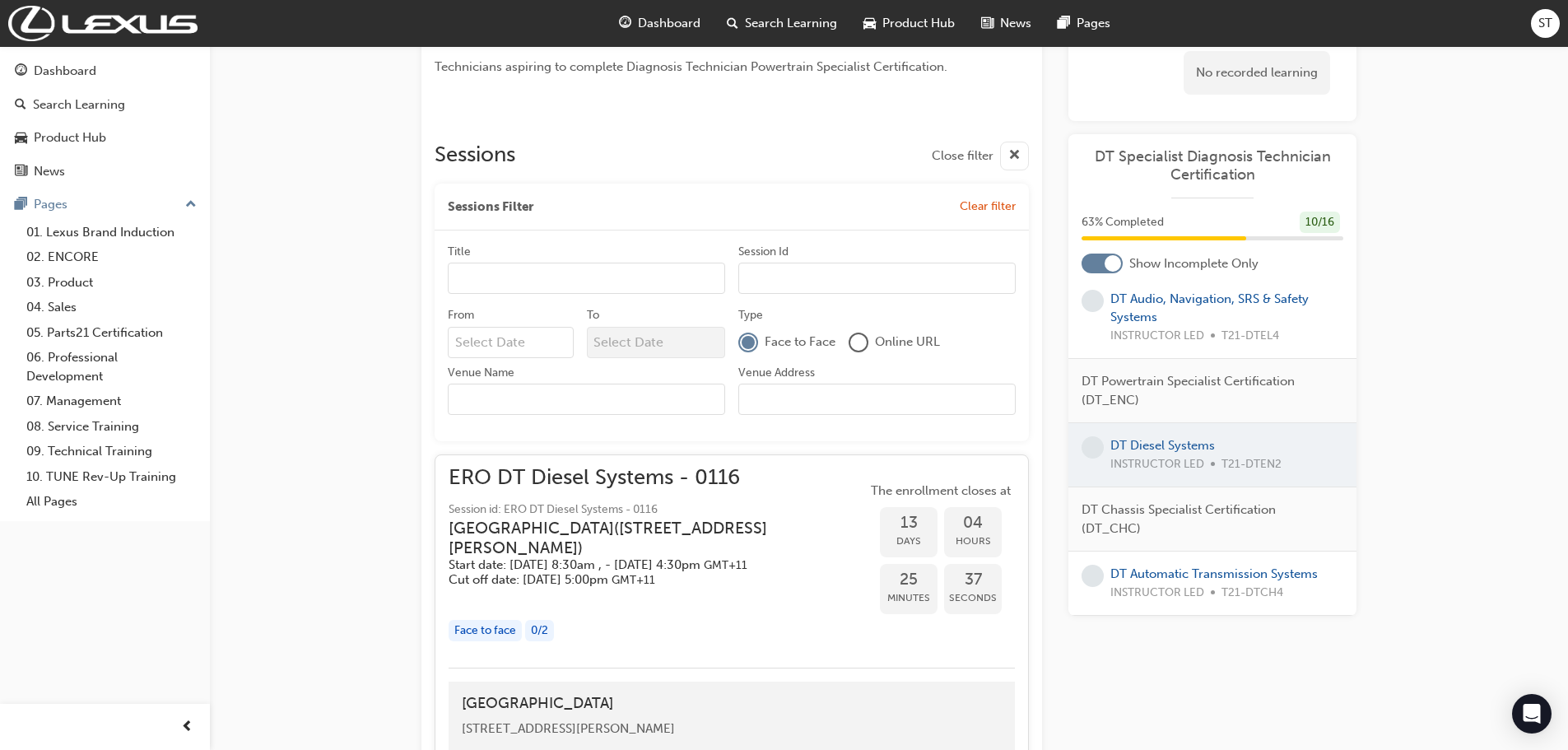
click at [729, 527] on h3 "Eastern Region Technical Training Centre ( 3/1 Secombe Place Moorebank NSW 2170…" at bounding box center [644, 538] width 392 height 39
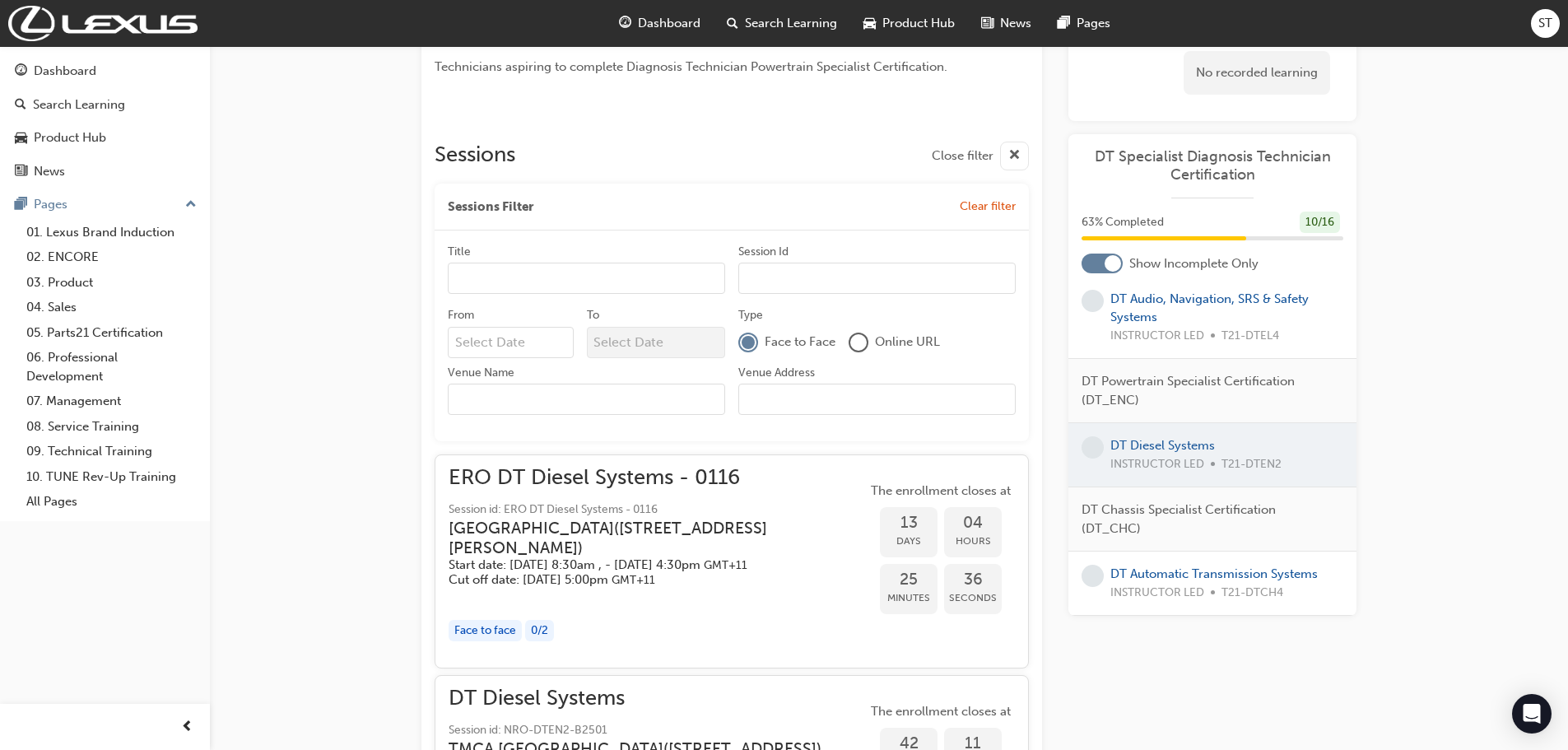
click at [729, 527] on h3 "Eastern Region Technical Training Centre ( 3/1 Secombe Place Moorebank NSW 2170…" at bounding box center [644, 538] width 392 height 39
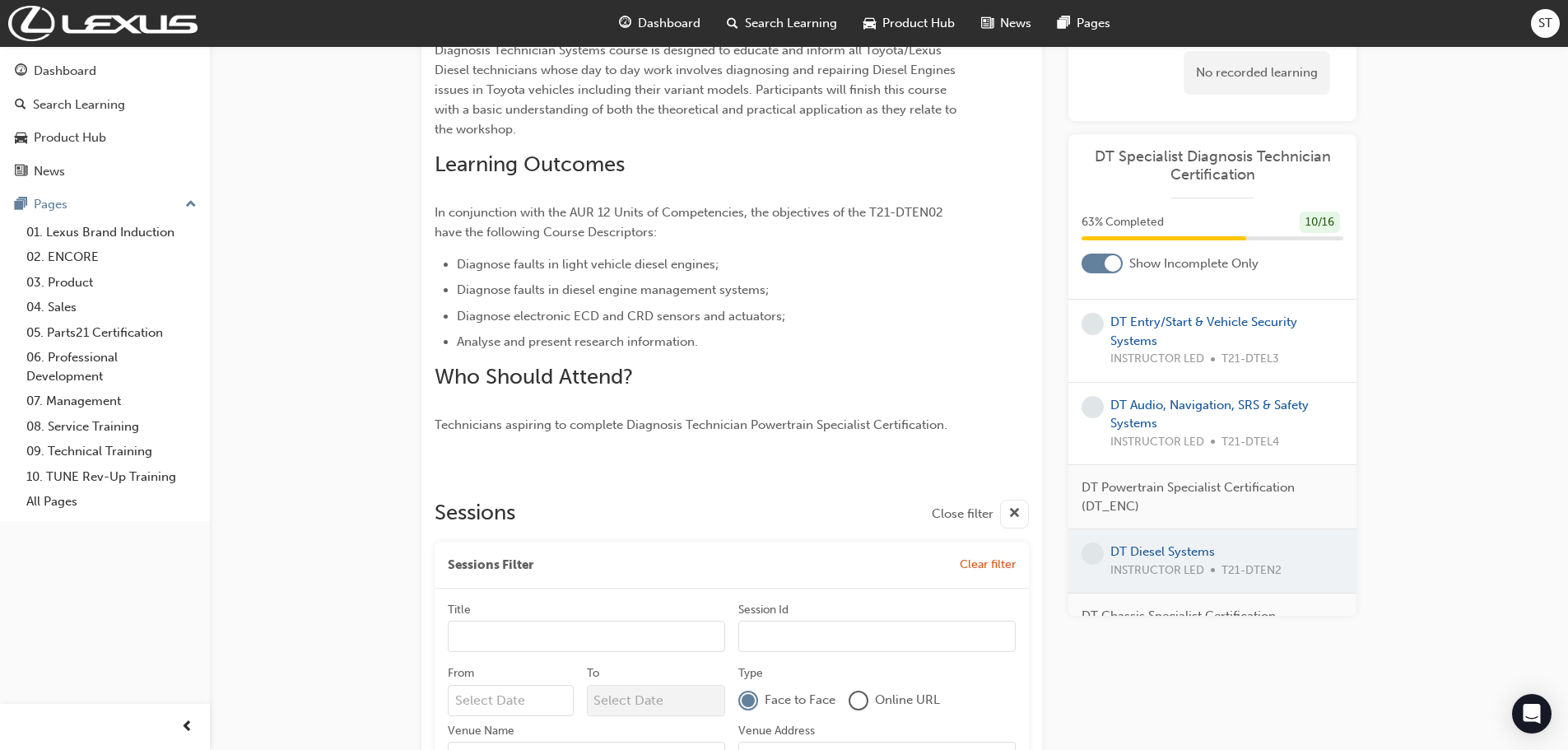
scroll to position [0, 0]
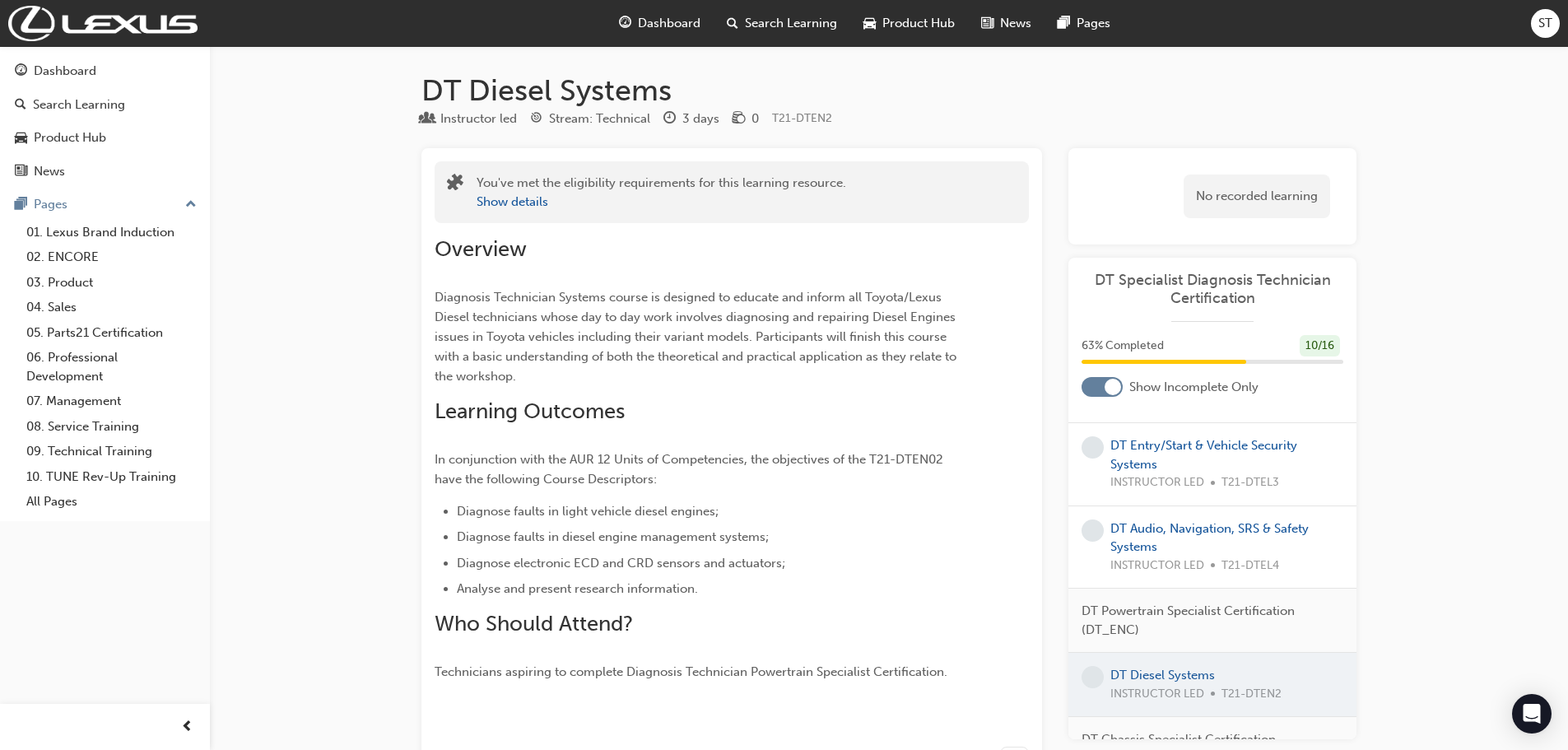
click at [654, 31] on span "Dashboard" at bounding box center [669, 23] width 63 height 19
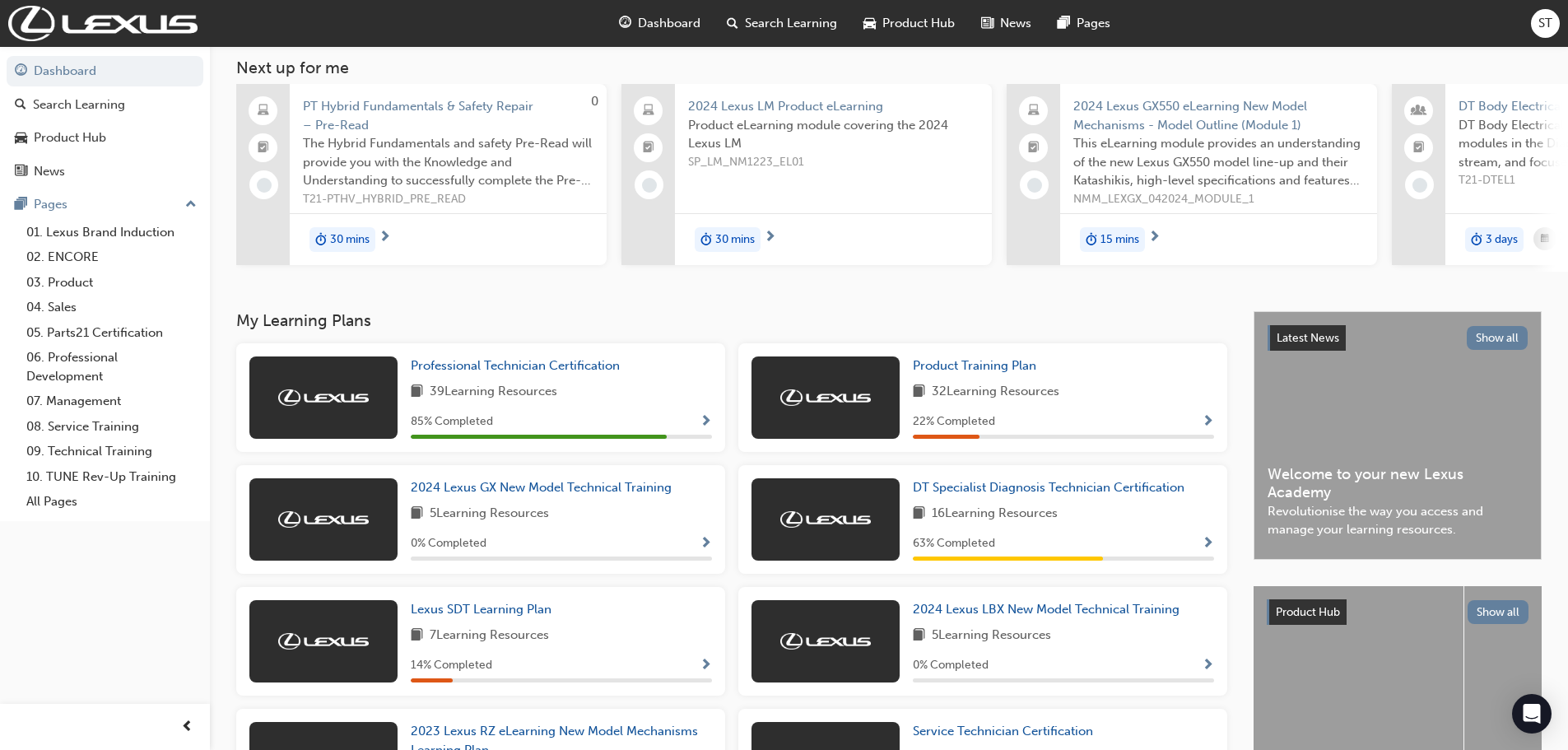
scroll to position [165, 0]
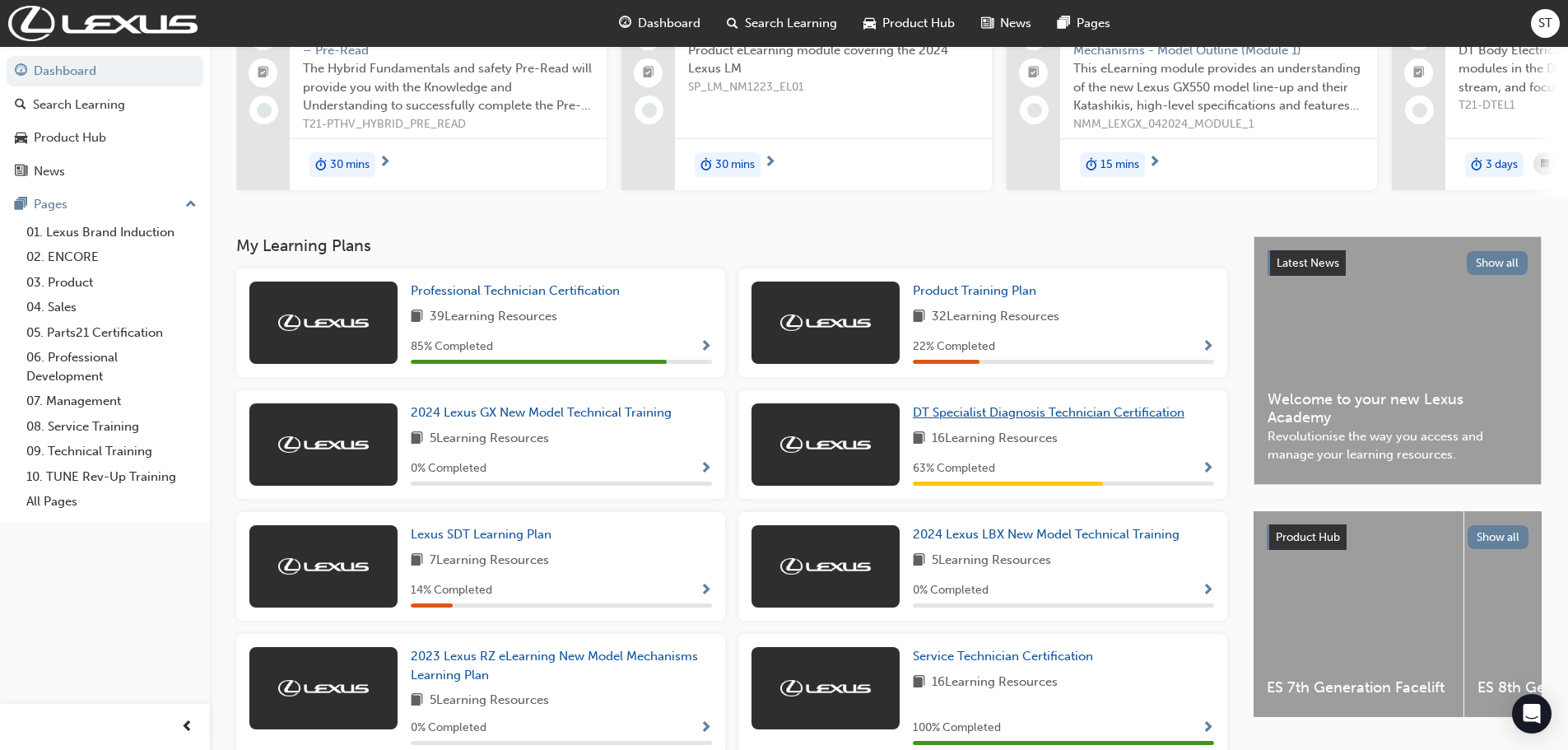
click at [962, 419] on span "DT Specialist Diagnosis Technician Certification" at bounding box center [1048, 412] width 271 height 15
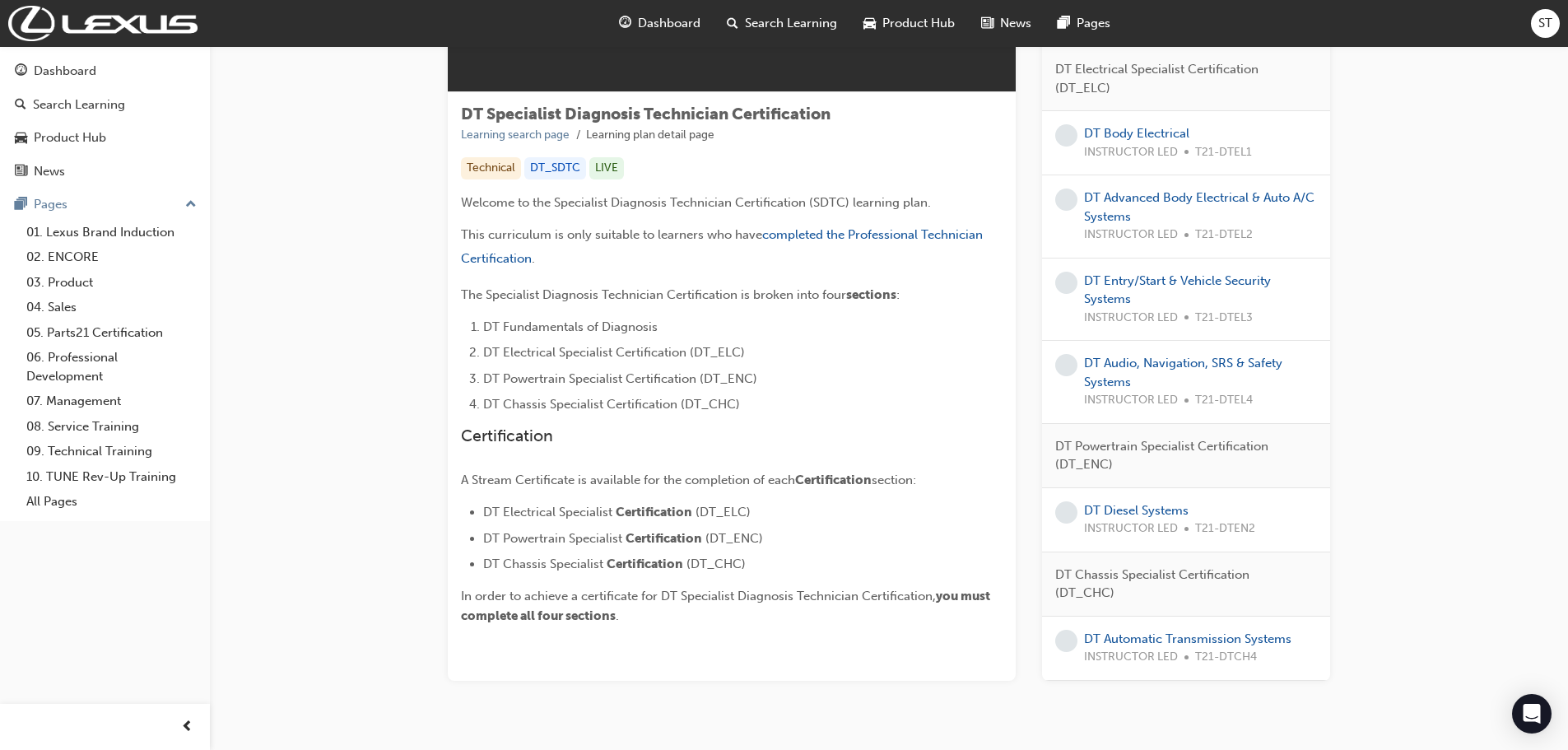
scroll to position [247, 0]
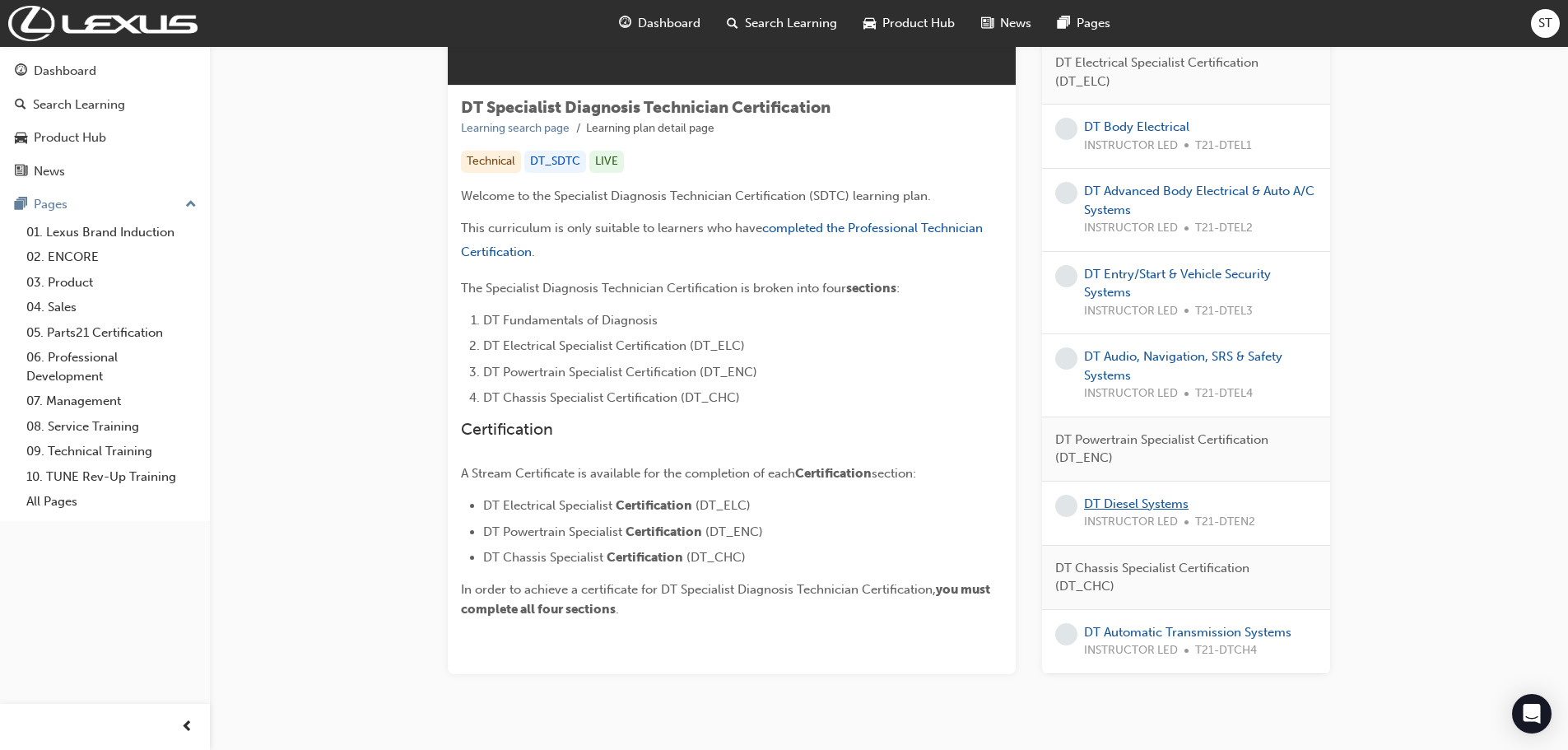
click at [1130, 505] on link "DT Diesel Systems" at bounding box center [1135, 503] width 104 height 15
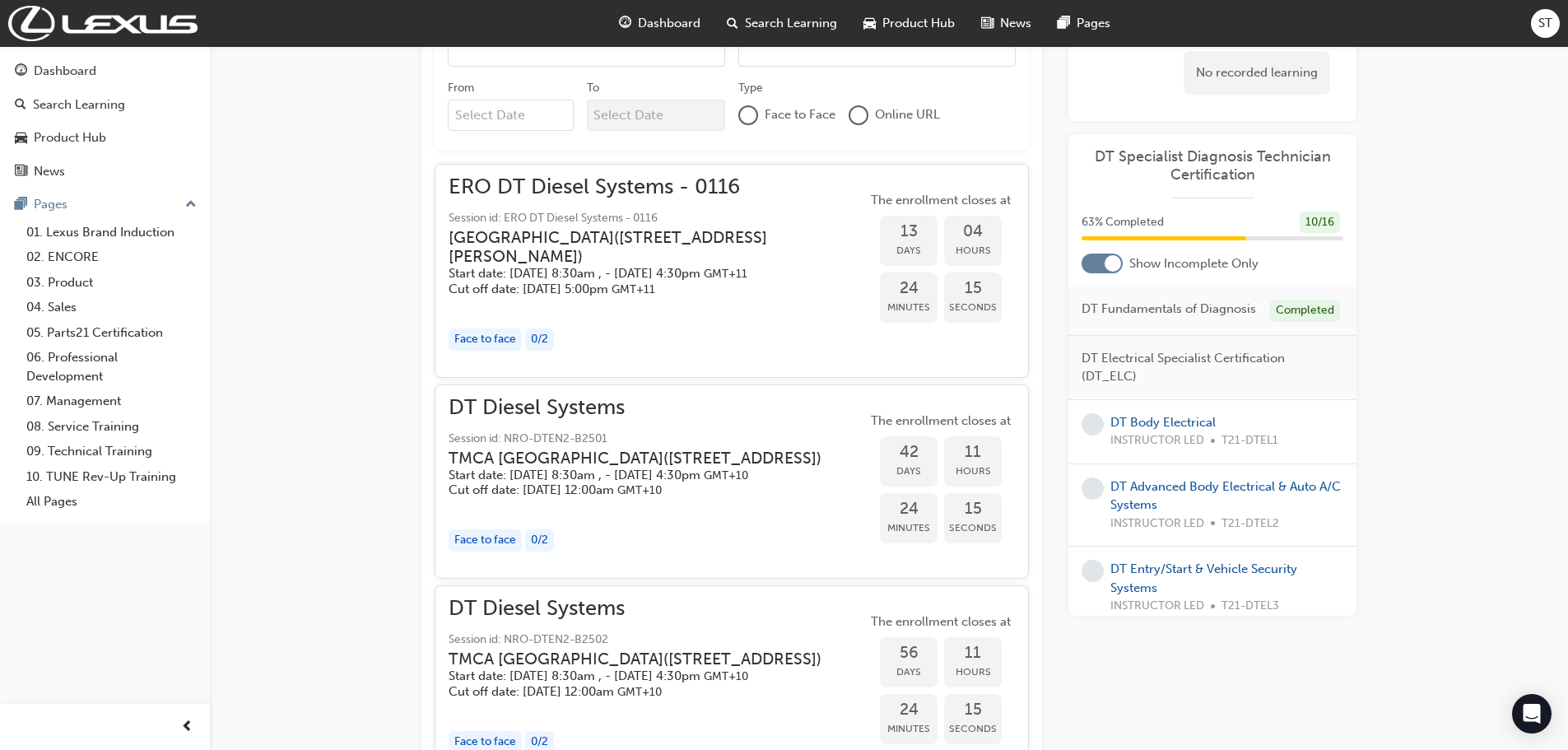
scroll to position [831, 0]
click at [723, 282] on h5 "Start date: Tue 21 Oct 2025, 8:30am , - Thu 23 Oct 2025, 4:30pm GMT+11" at bounding box center [644, 275] width 392 height 16
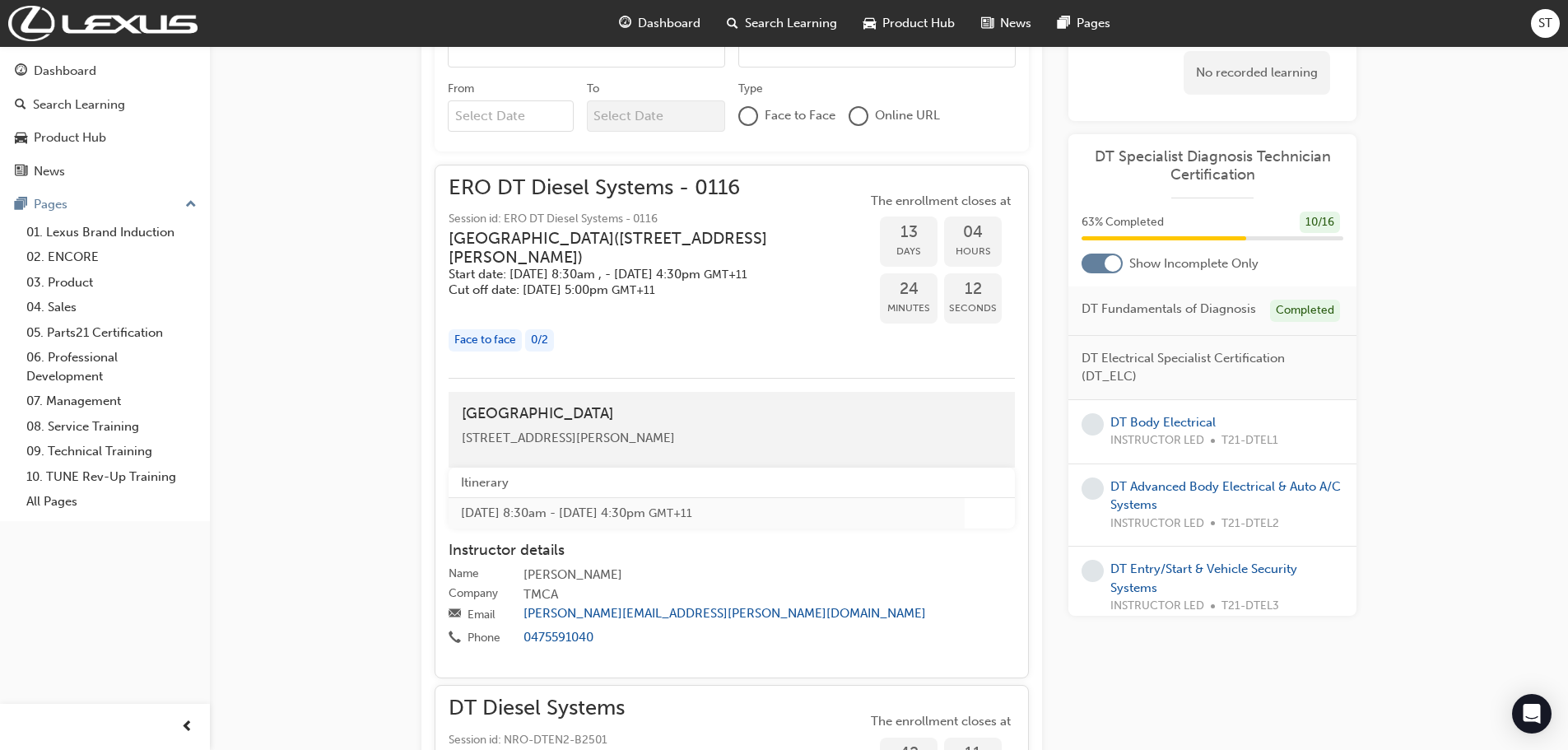
click at [541, 351] on div "0 / 2" at bounding box center [539, 340] width 29 height 22
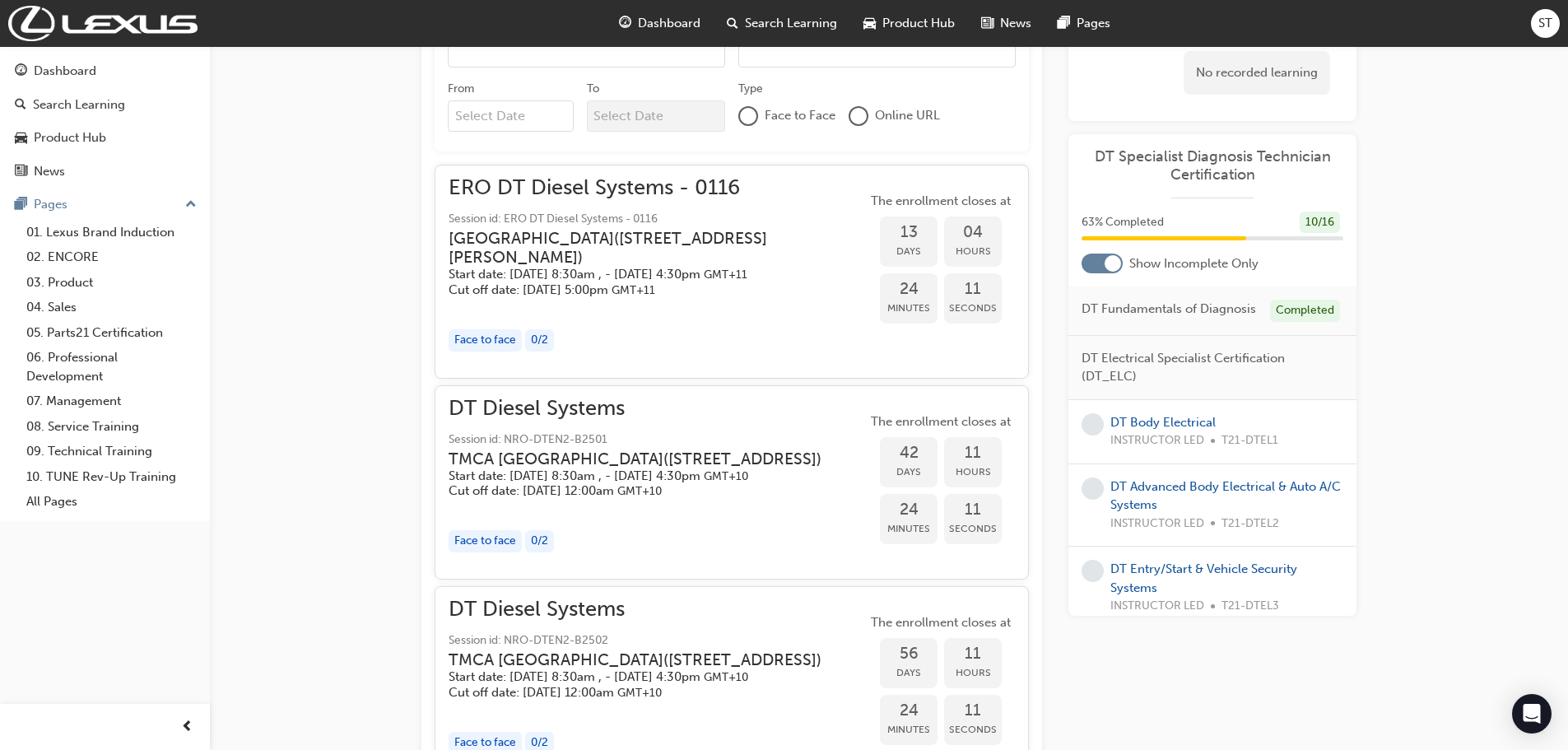
click at [539, 351] on div "0 / 2" at bounding box center [539, 340] width 29 height 22
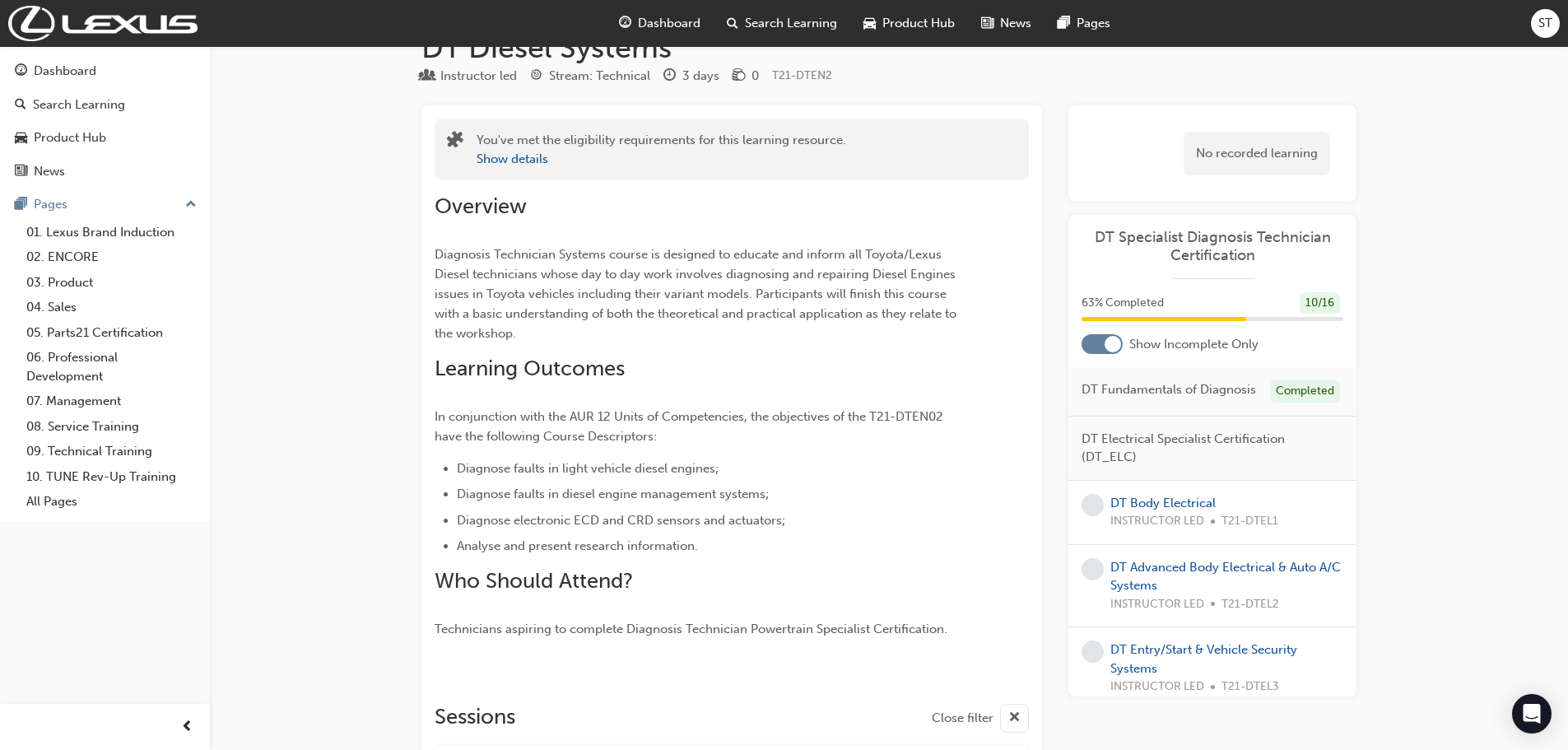
scroll to position [0, 0]
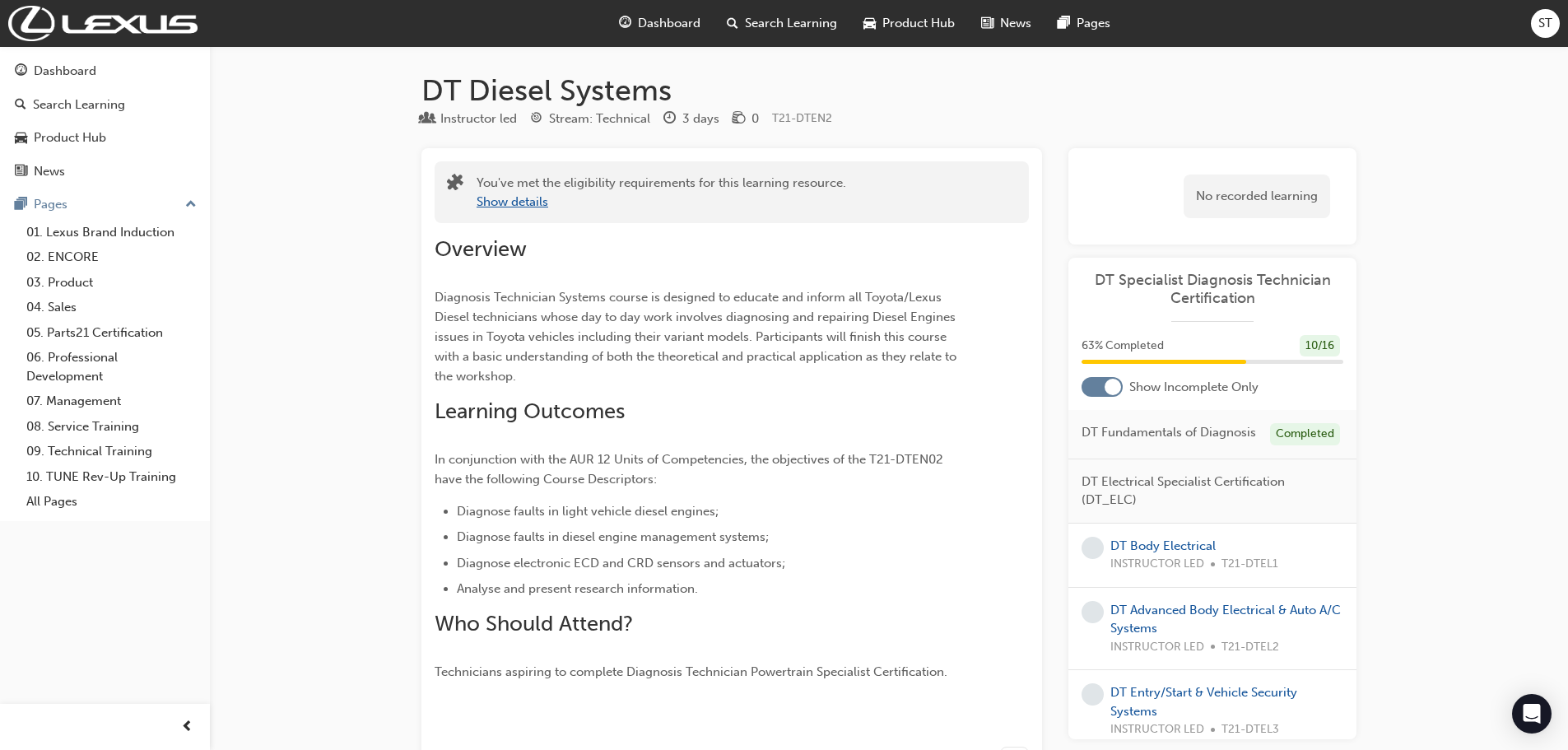
click at [525, 205] on button "Show details" at bounding box center [512, 202] width 72 height 19
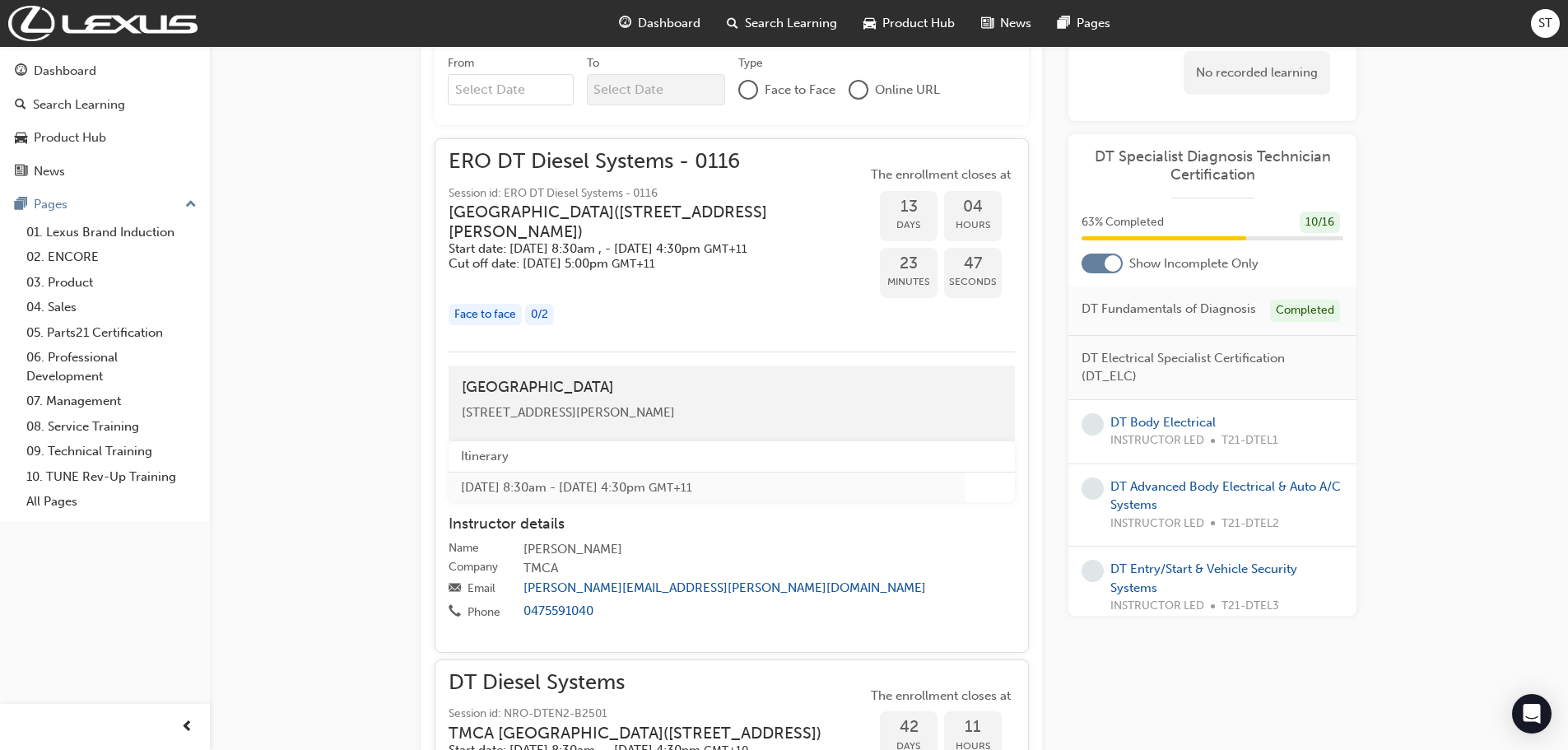
scroll to position [906, 0]
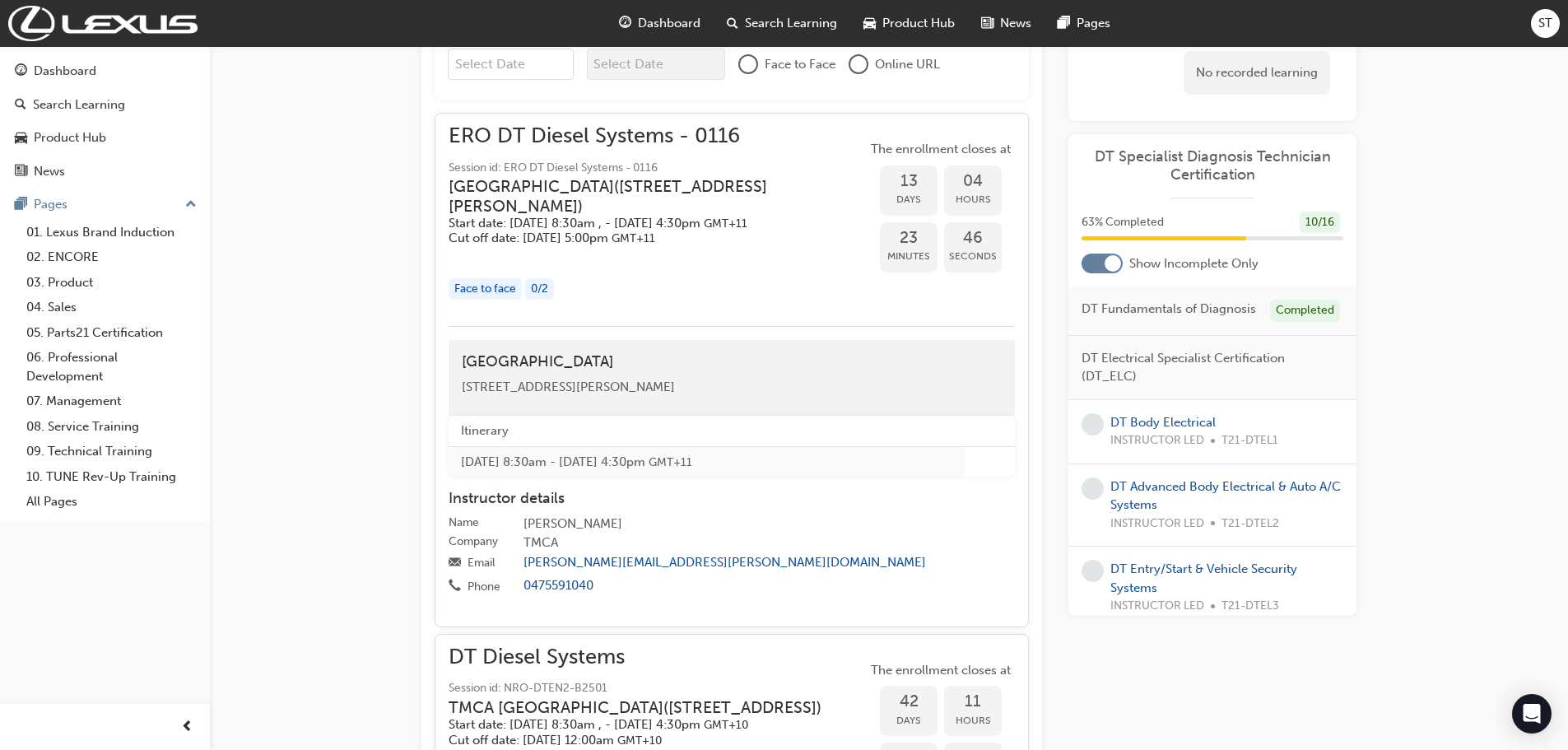
click at [581, 395] on span "3/1 Secombe Place Moorebank NSW 2170" at bounding box center [568, 387] width 213 height 15
click at [551, 210] on h3 "Eastern Region Technical Training Centre ( 3/1 Secombe Place Moorebank NSW 2170…" at bounding box center [644, 196] width 392 height 39
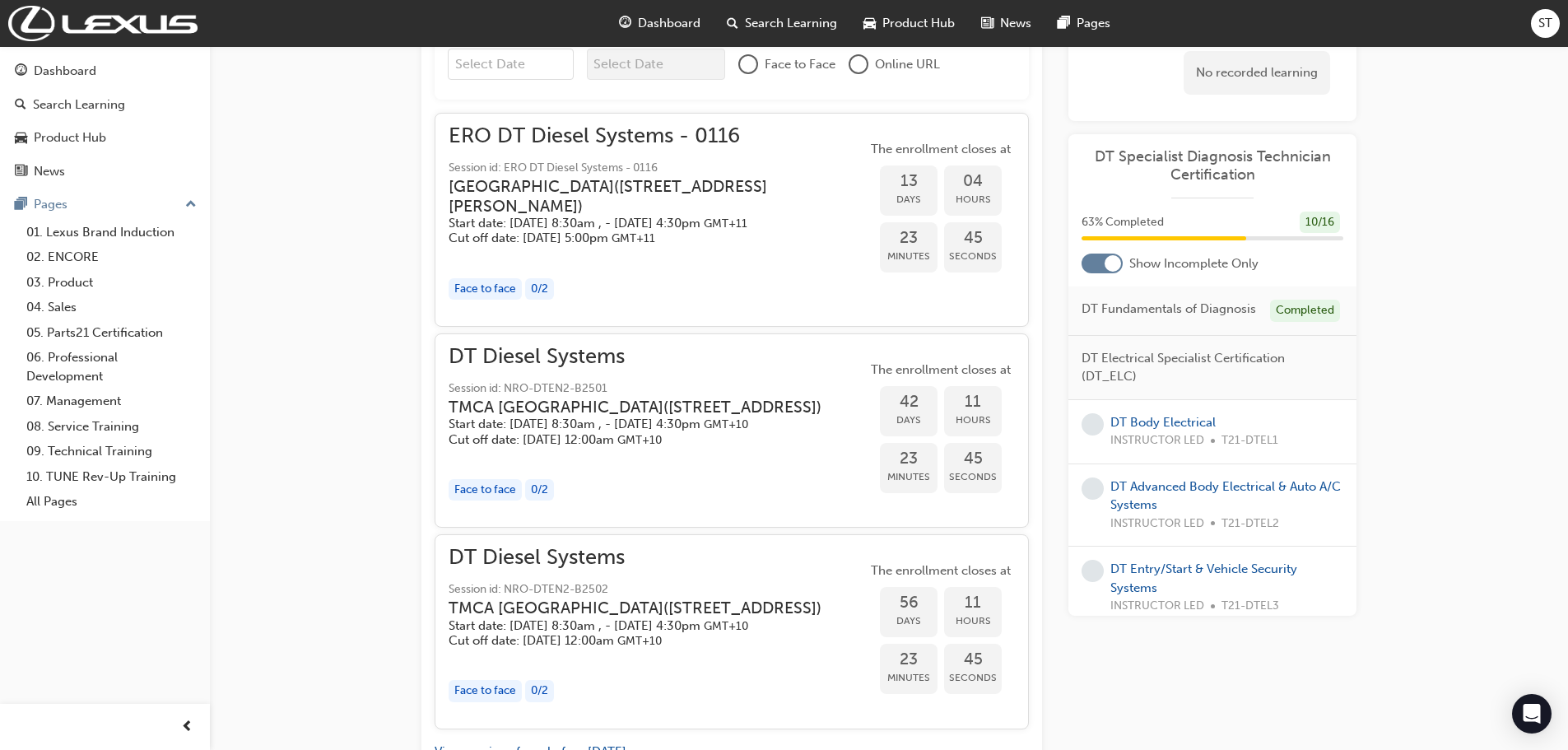
click at [551, 210] on h3 "Eastern Region Technical Training Centre ( 3/1 Secombe Place Moorebank NSW 2170…" at bounding box center [644, 196] width 392 height 39
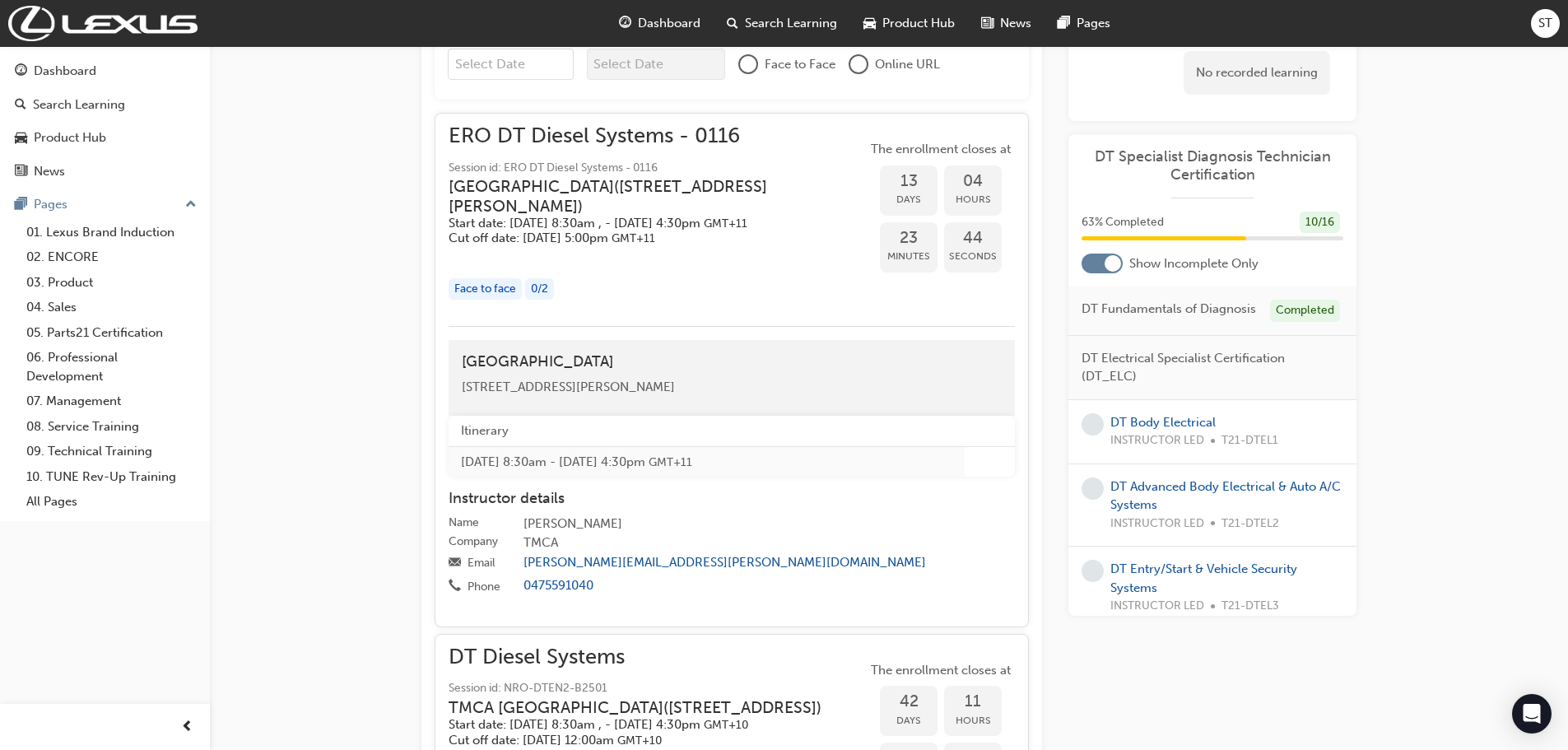
click at [551, 210] on h3 "Eastern Region Technical Training Centre ( 3/1 Secombe Place Moorebank NSW 2170…" at bounding box center [644, 196] width 392 height 39
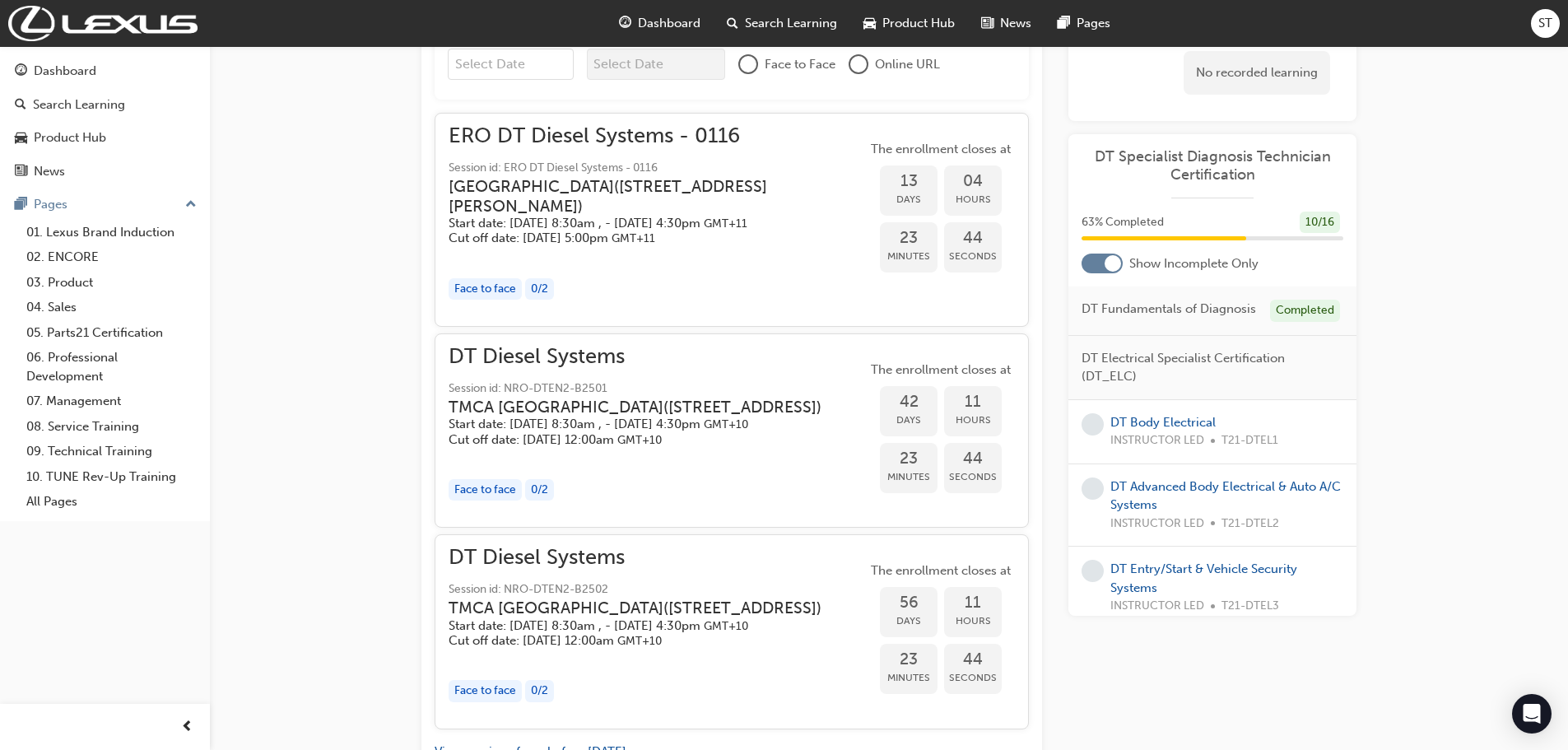
click at [551, 210] on h3 "Eastern Region Technical Training Centre ( 3/1 Secombe Place Moorebank NSW 2170…" at bounding box center [644, 196] width 392 height 39
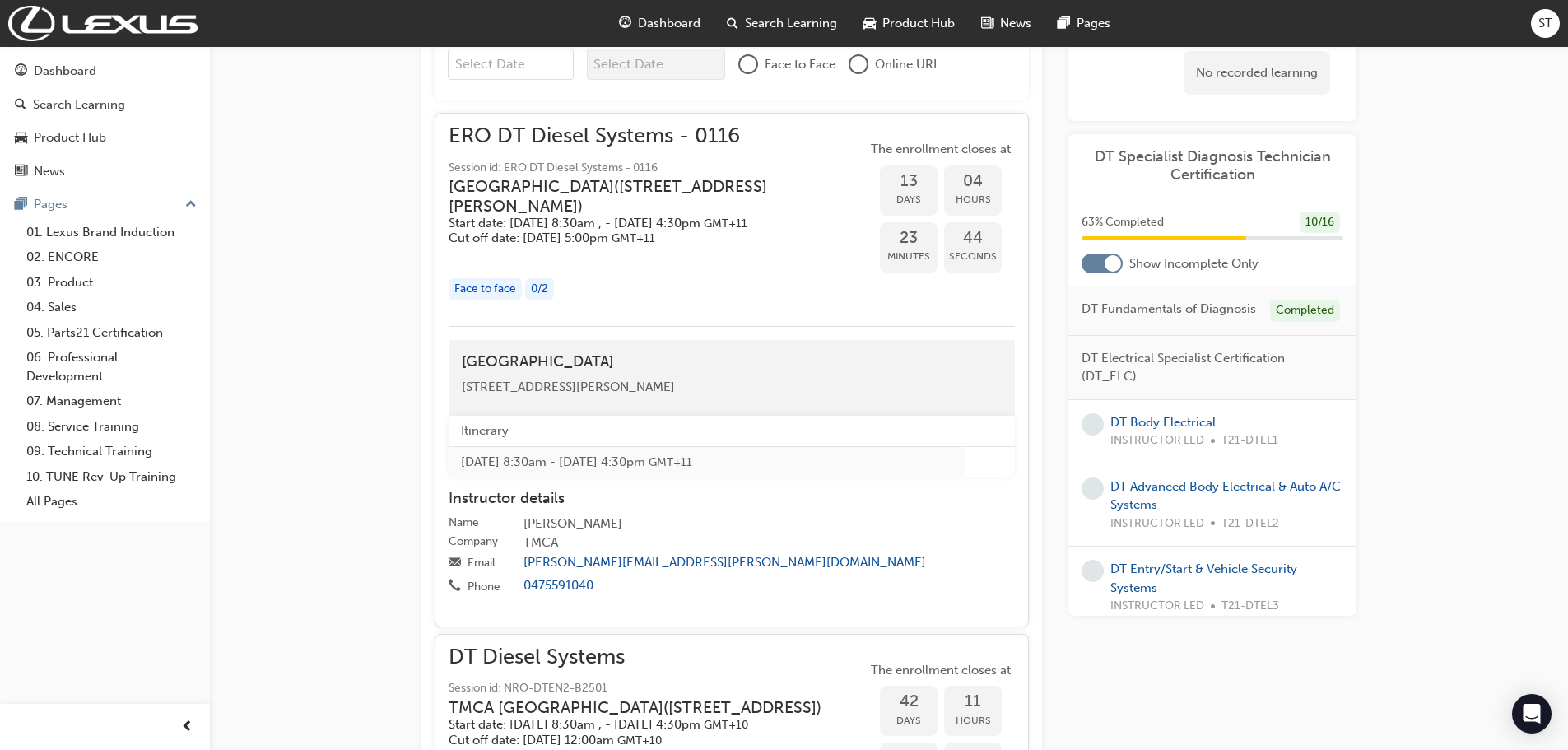
click at [551, 210] on h3 "Eastern Region Technical Training Centre ( 3/1 Secombe Place Moorebank NSW 2170…" at bounding box center [644, 196] width 392 height 39
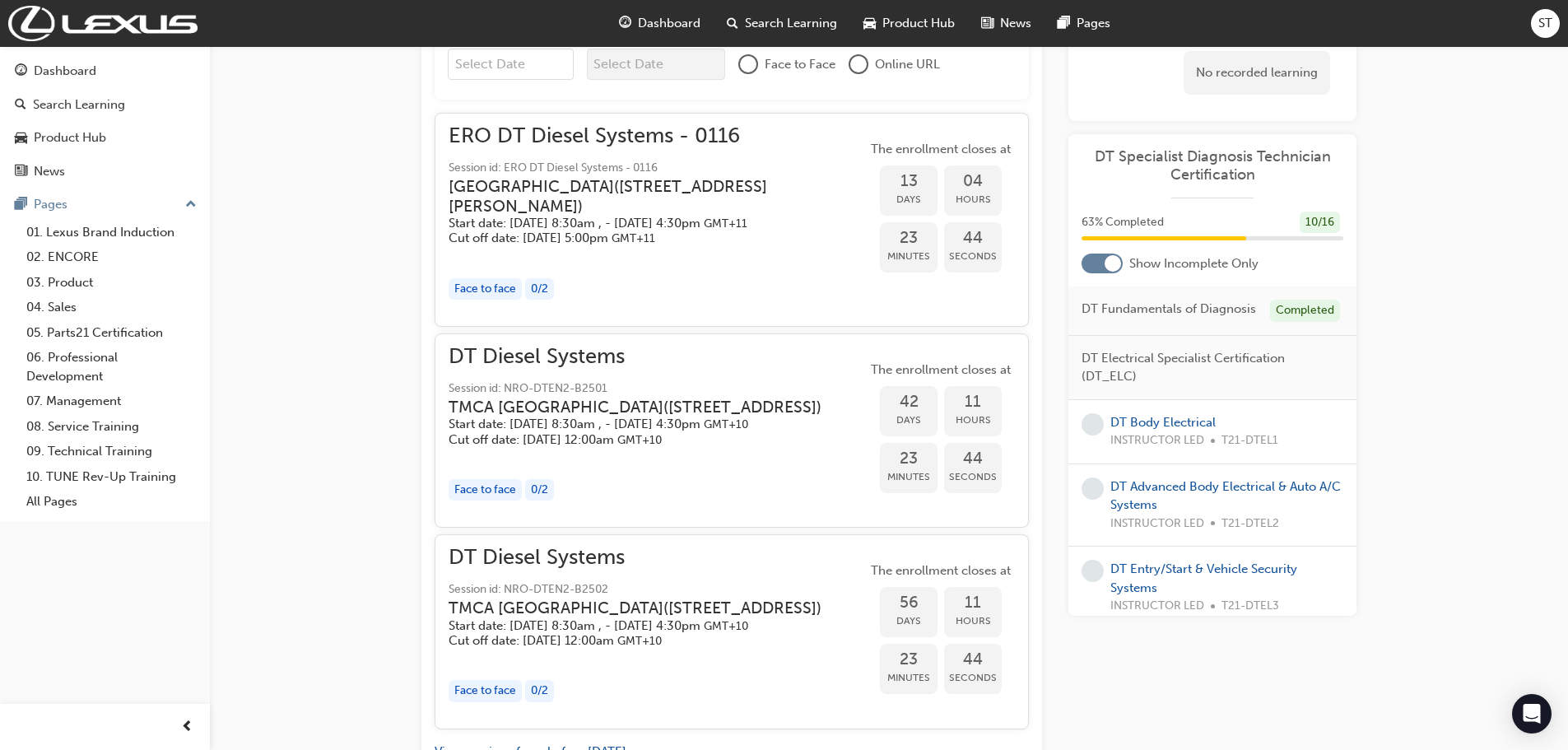
click at [551, 210] on h3 "Eastern Region Technical Training Centre ( 3/1 Secombe Place Moorebank NSW 2170…" at bounding box center [644, 196] width 392 height 39
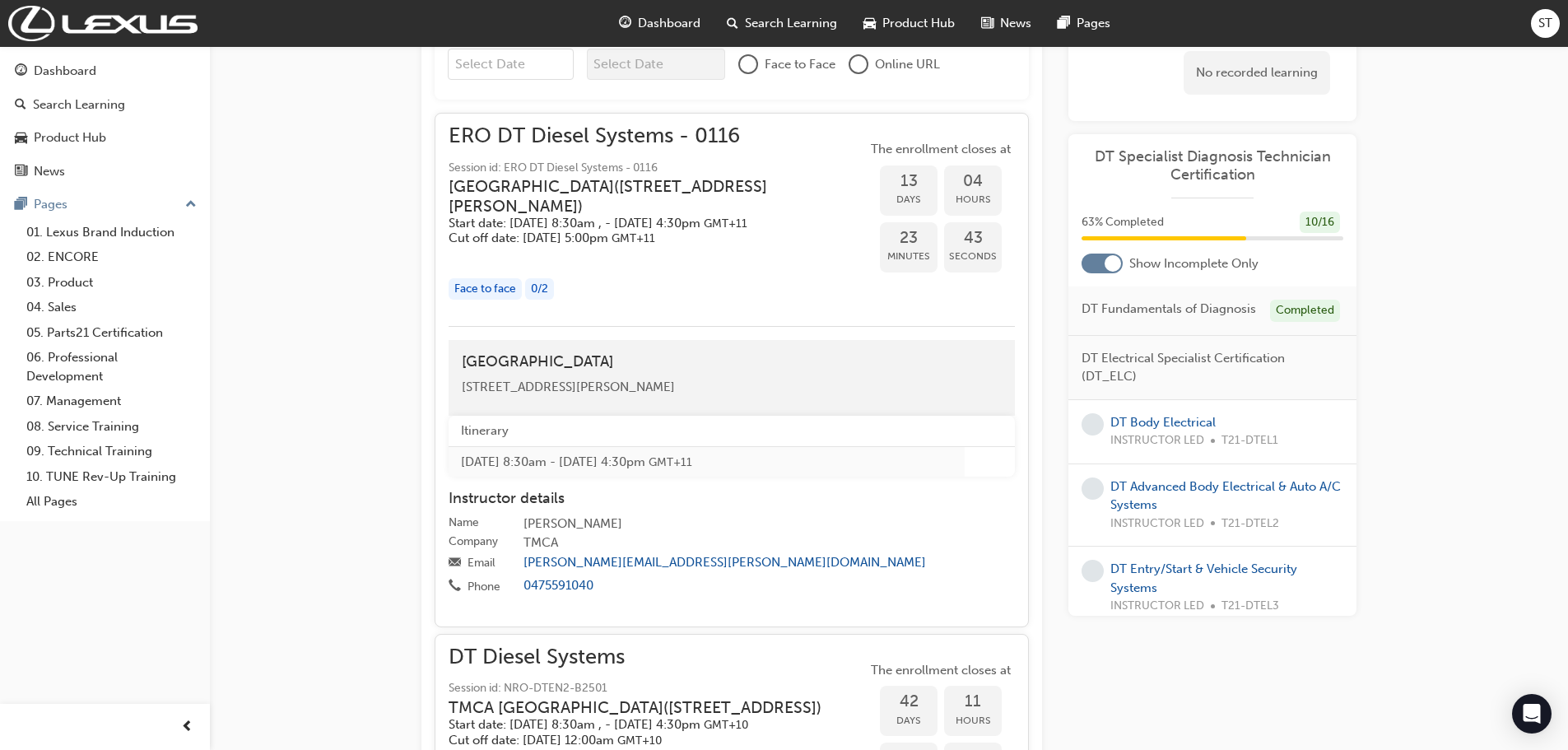
click at [551, 210] on h3 "Eastern Region Technical Training Centre ( 3/1 Secombe Place Moorebank NSW 2170…" at bounding box center [644, 196] width 392 height 39
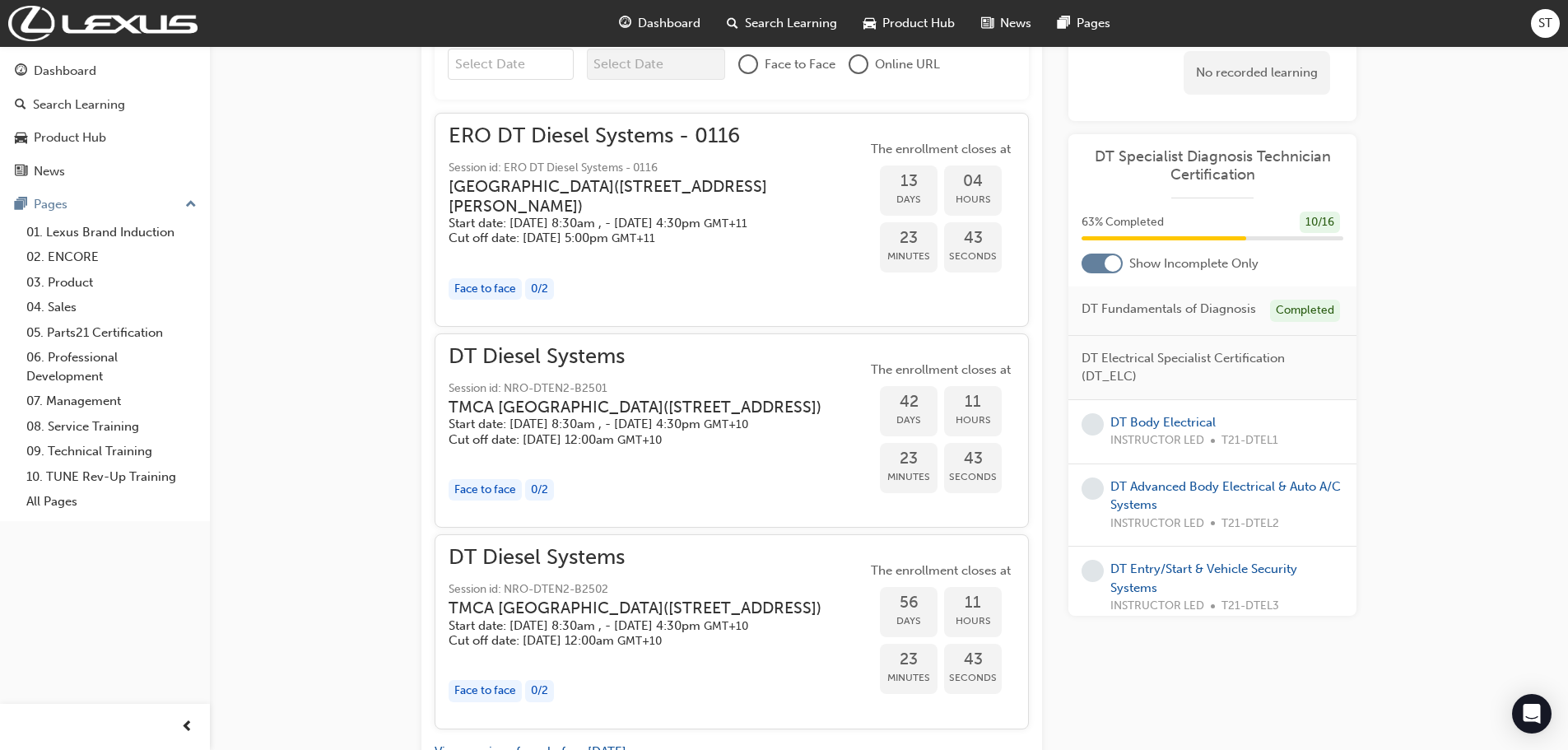
click at [547, 214] on h3 "Eastern Region Technical Training Centre ( 3/1 Secombe Place Moorebank NSW 2170…" at bounding box center [644, 196] width 392 height 39
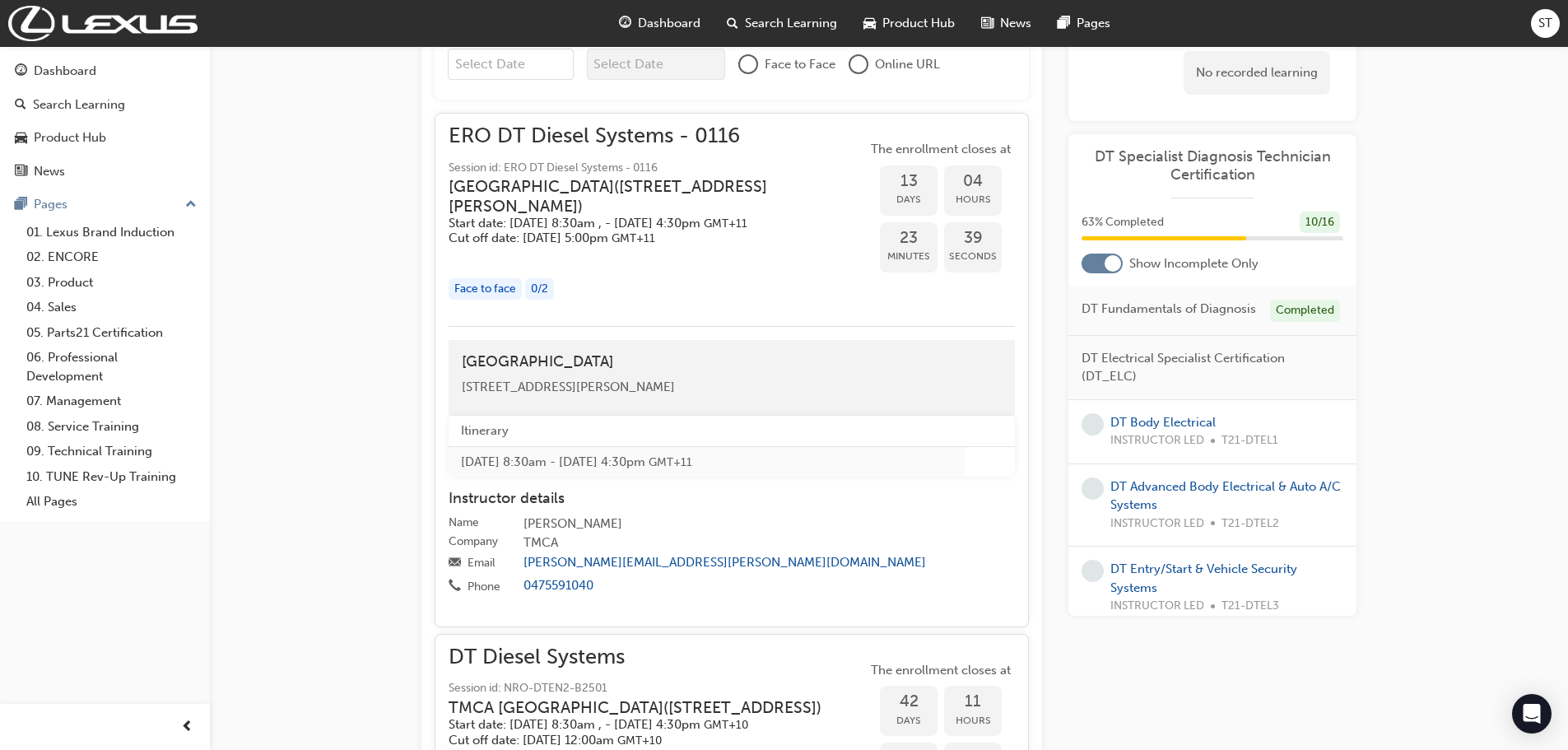
click at [503, 435] on th "Itinerary" at bounding box center [706, 431] width 516 height 31
click at [748, 246] on h5 "Cut off date: Mon 13 Oct 2025, 5:00pm GMT+11" at bounding box center [644, 239] width 392 height 16
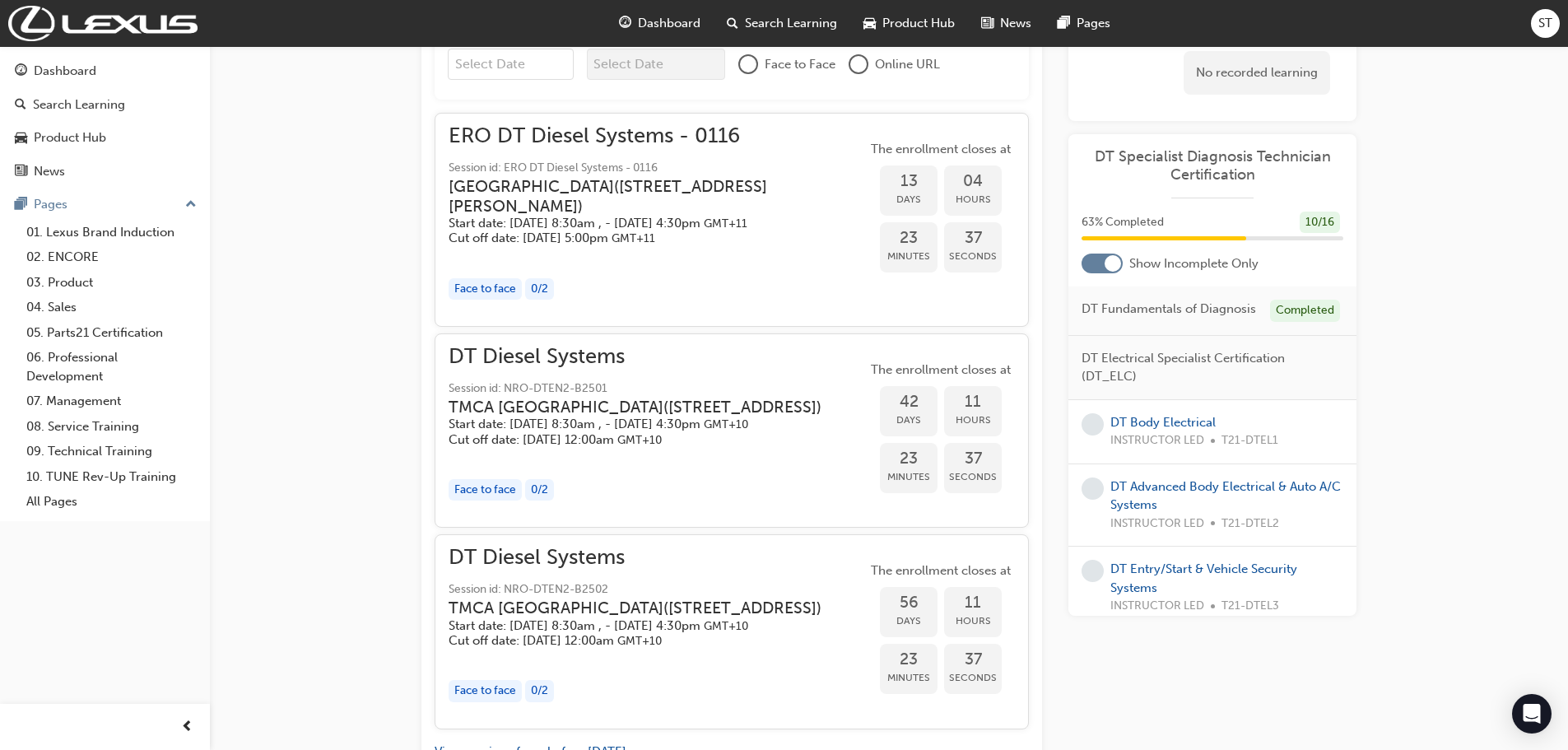
click at [644, 155] on div "ERO DT Diesel Systems - 0116 Session id: ERO DT Diesel Systems - 0116 Eastern R…" at bounding box center [657, 186] width 419 height 119
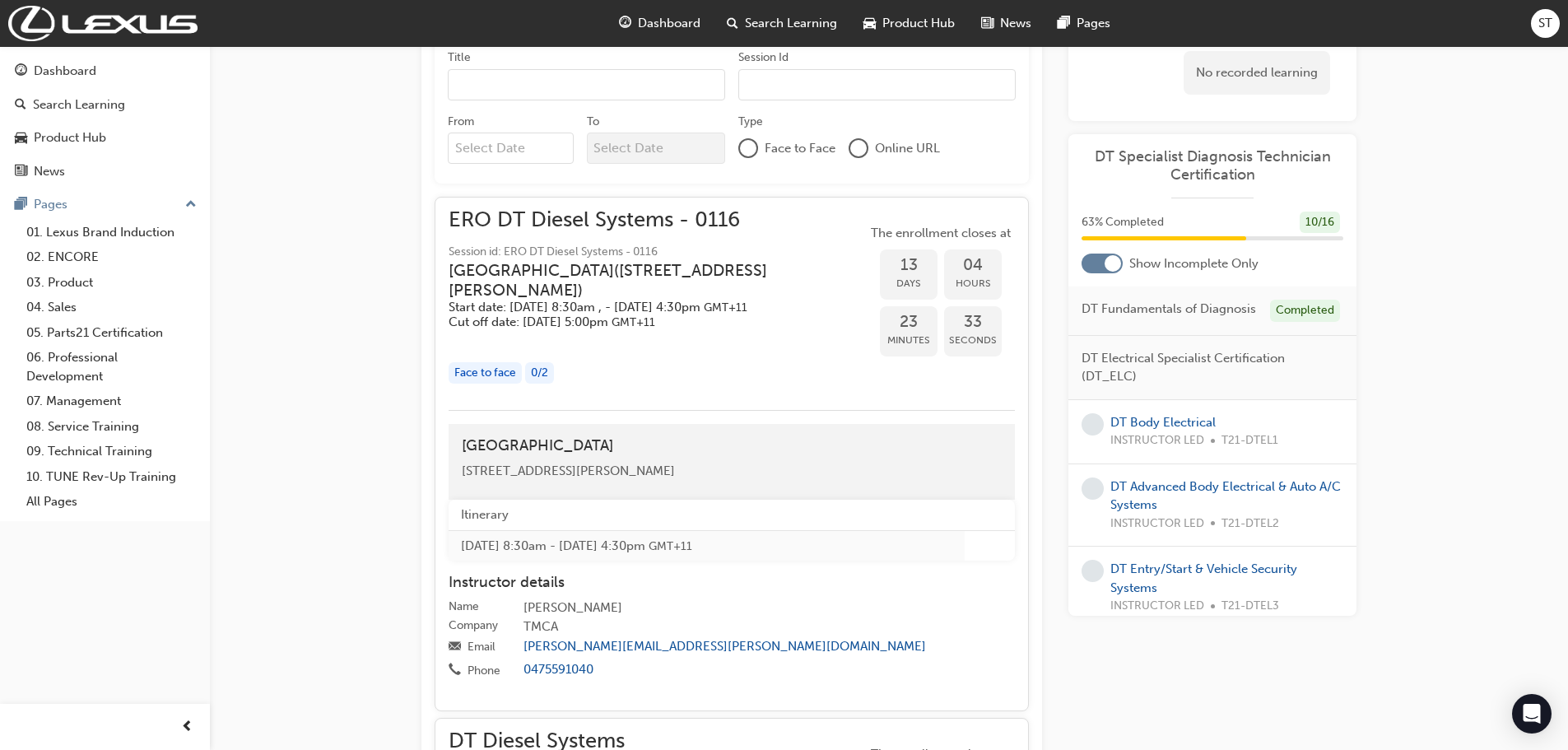
scroll to position [824, 0]
click at [725, 328] on h5 "Cut off date: Mon 13 Oct 2025, 5:00pm GMT+11" at bounding box center [644, 321] width 392 height 16
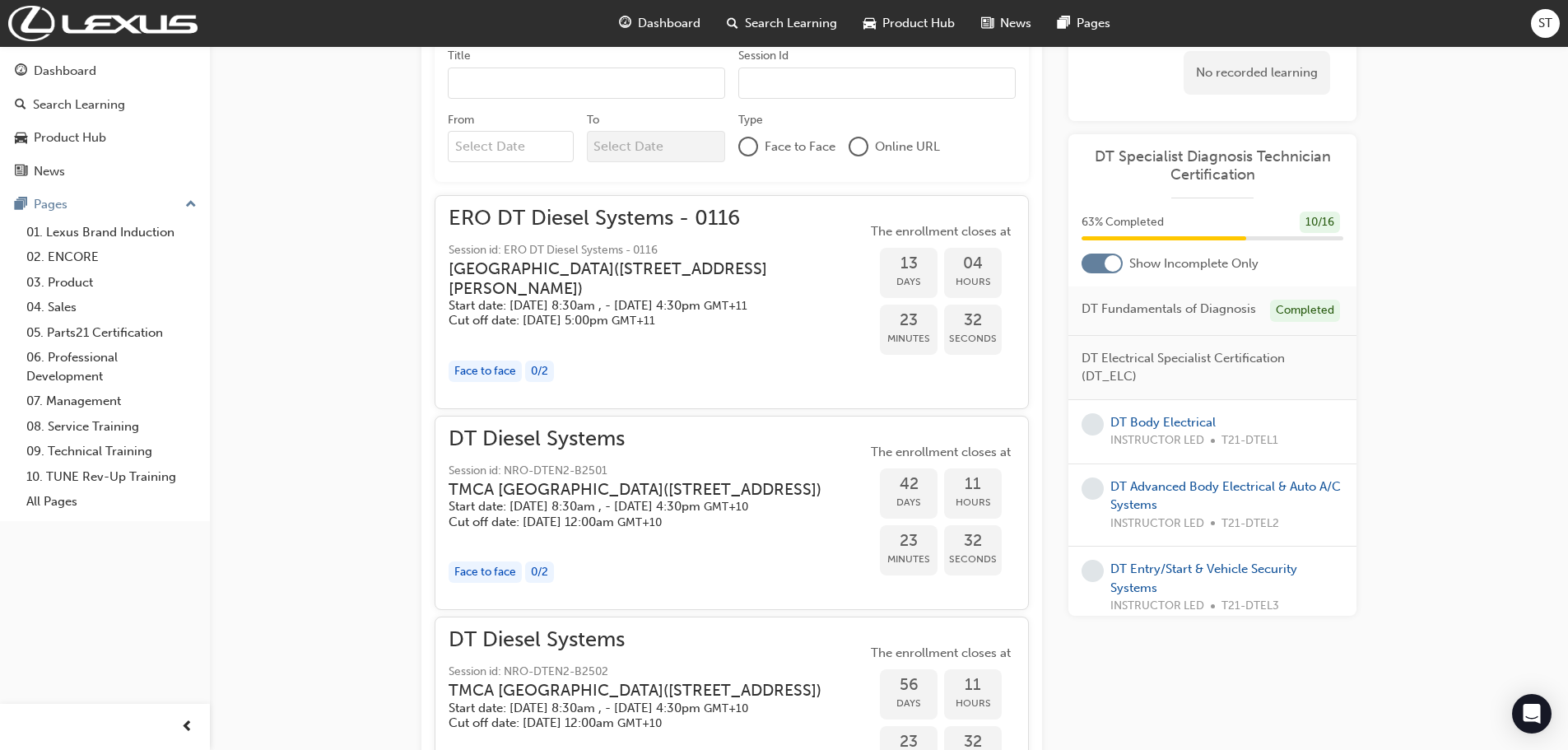
click at [758, 366] on div "ERO DT Diesel Systems - 0116 Session id: ERO DT Diesel Systems - 0116 Eastern R…" at bounding box center [657, 301] width 419 height 186
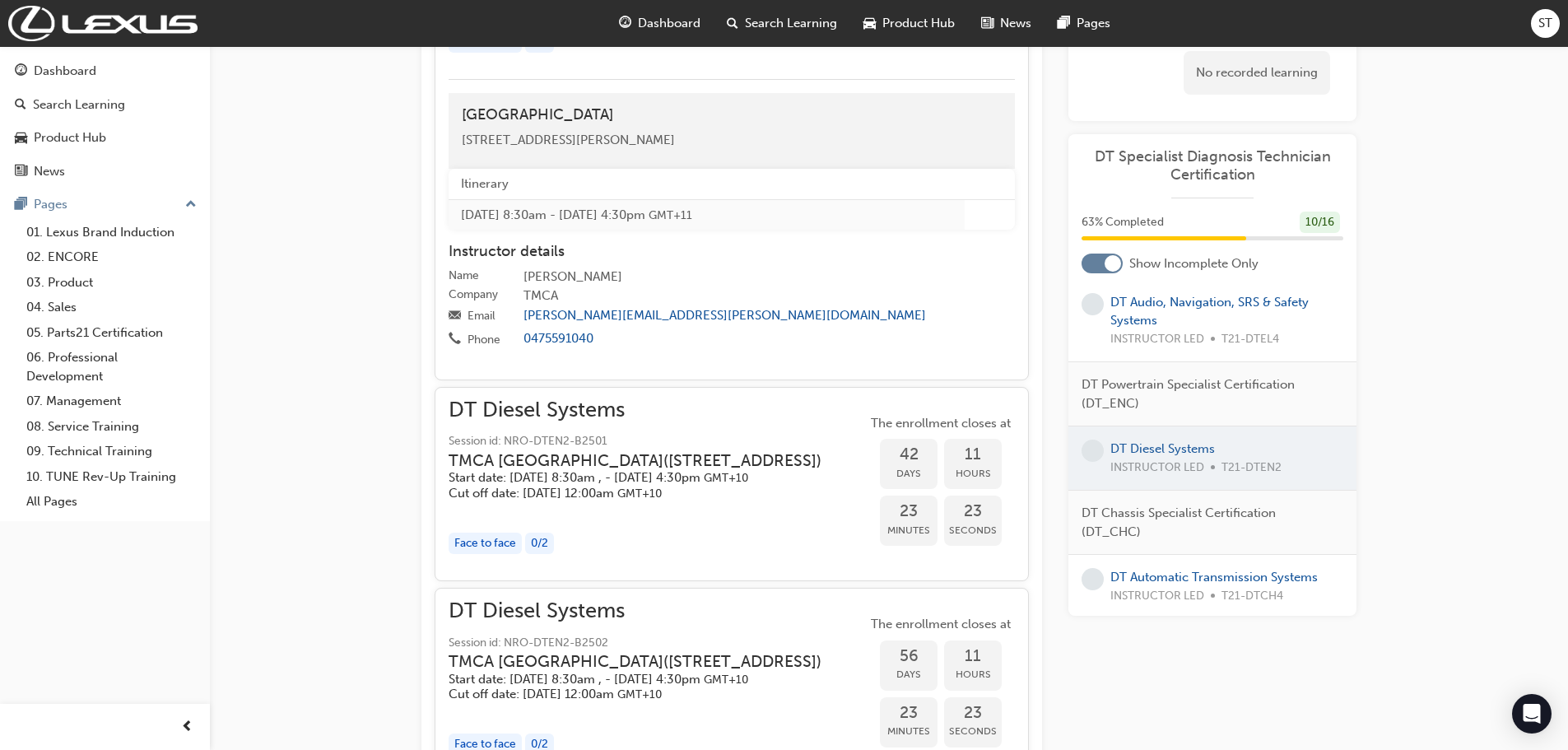
scroll to position [369, 0]
click at [1153, 570] on link "DT Automatic Transmission Systems" at bounding box center [1214, 574] width 208 height 15
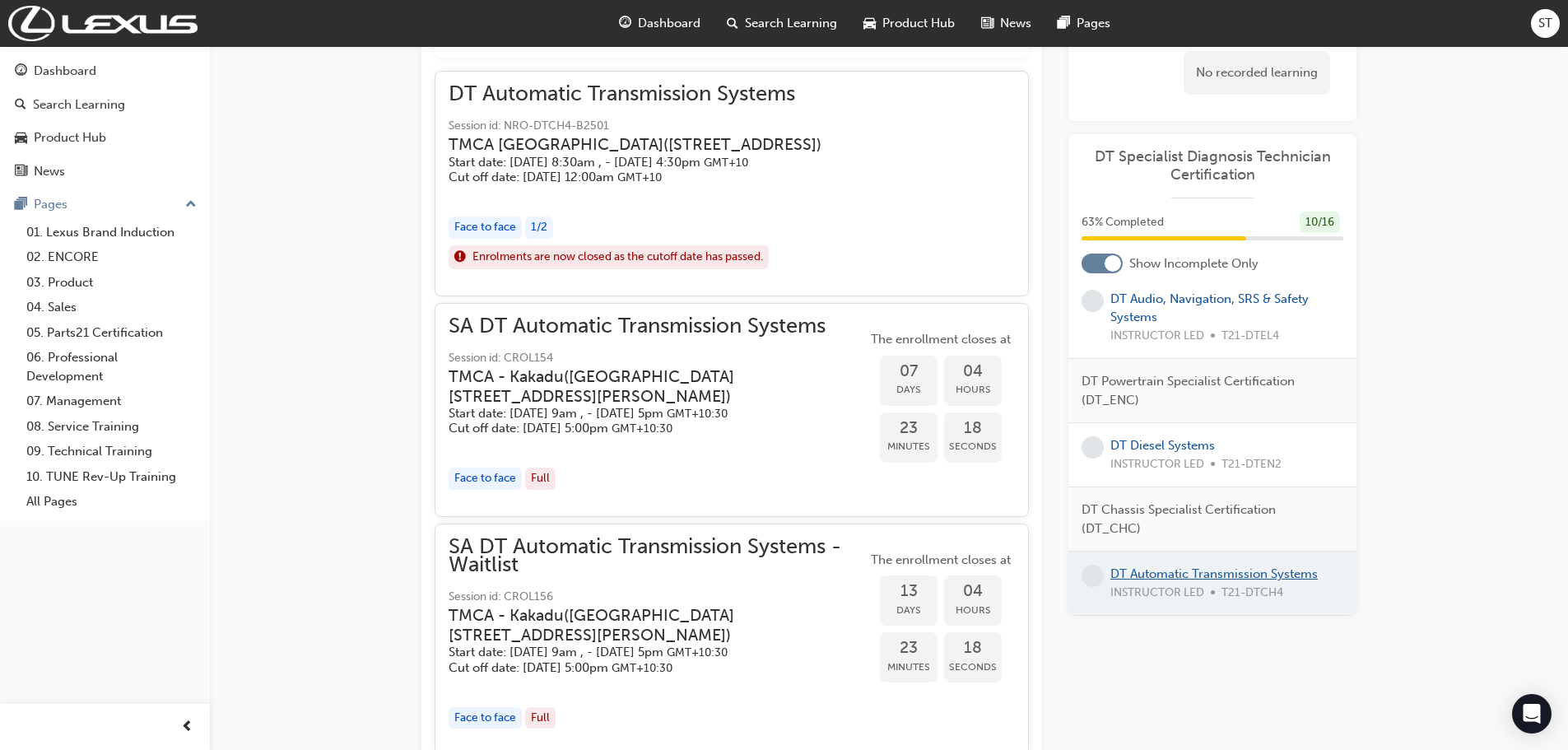
scroll to position [877, 0]
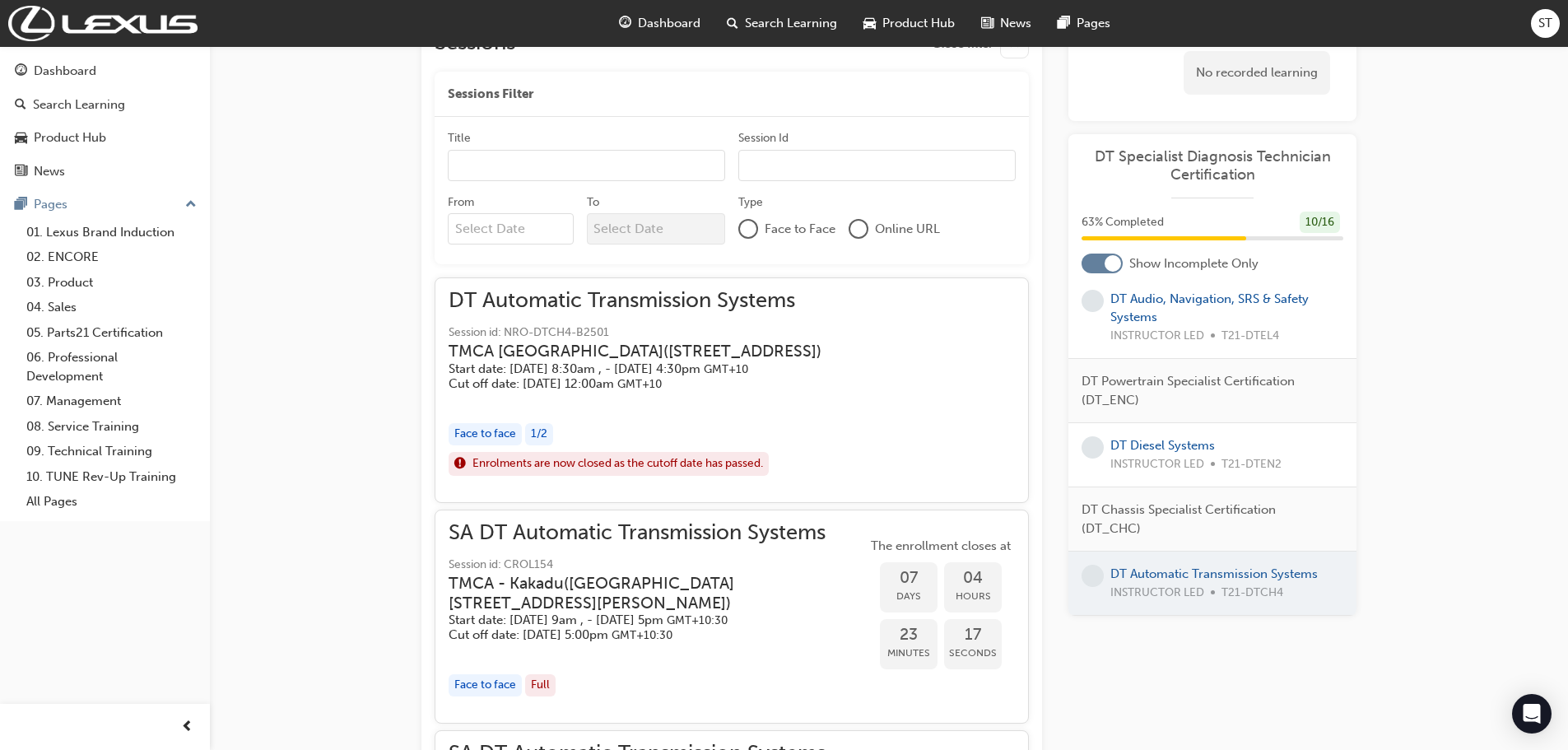
click at [717, 342] on h3 "TMCA Brisbane ( 20 Paradise Road )" at bounding box center [634, 351] width 373 height 19
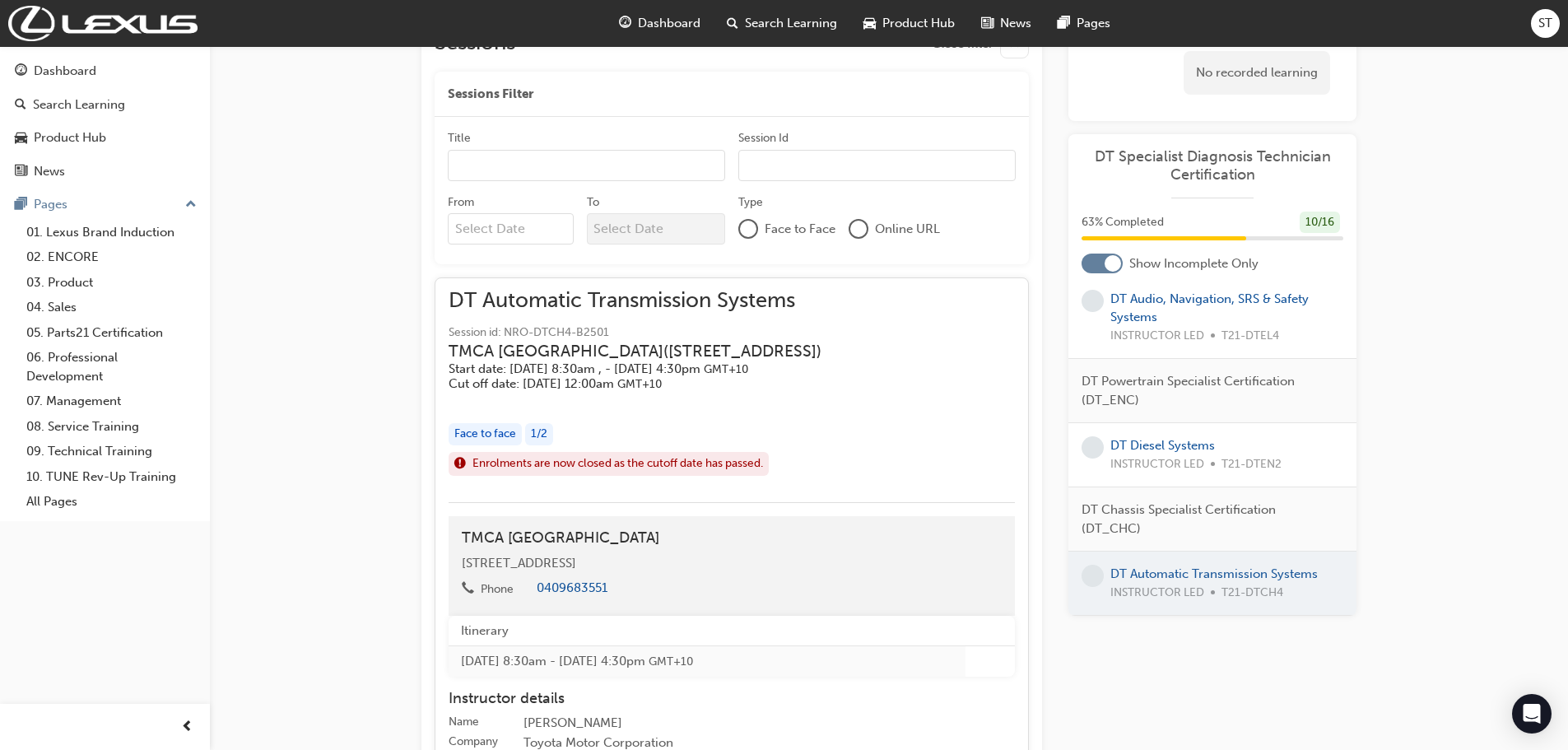
click at [723, 346] on h3 "TMCA Brisbane ( 20 Paradise Road )" at bounding box center [634, 351] width 373 height 19
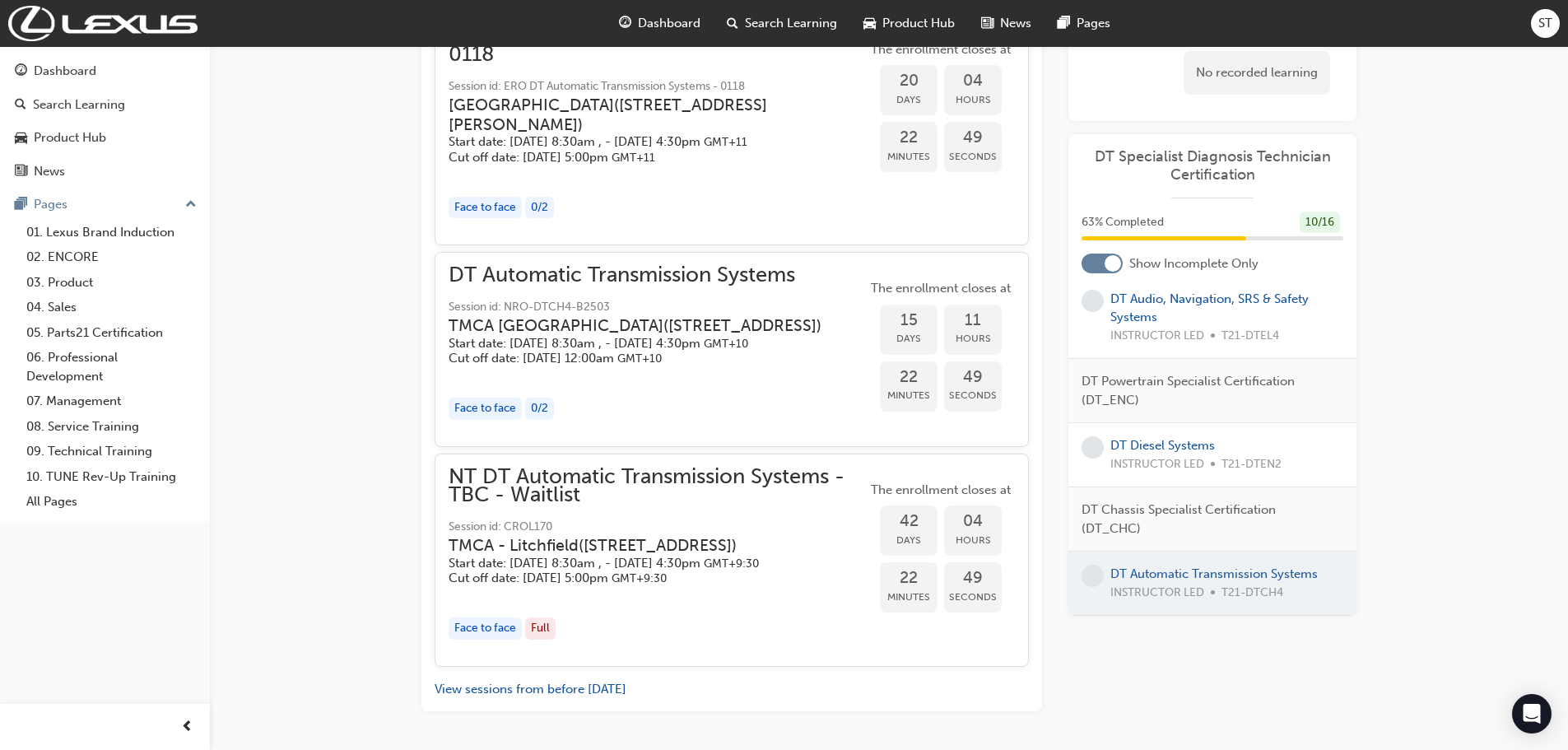
scroll to position [1948, 0]
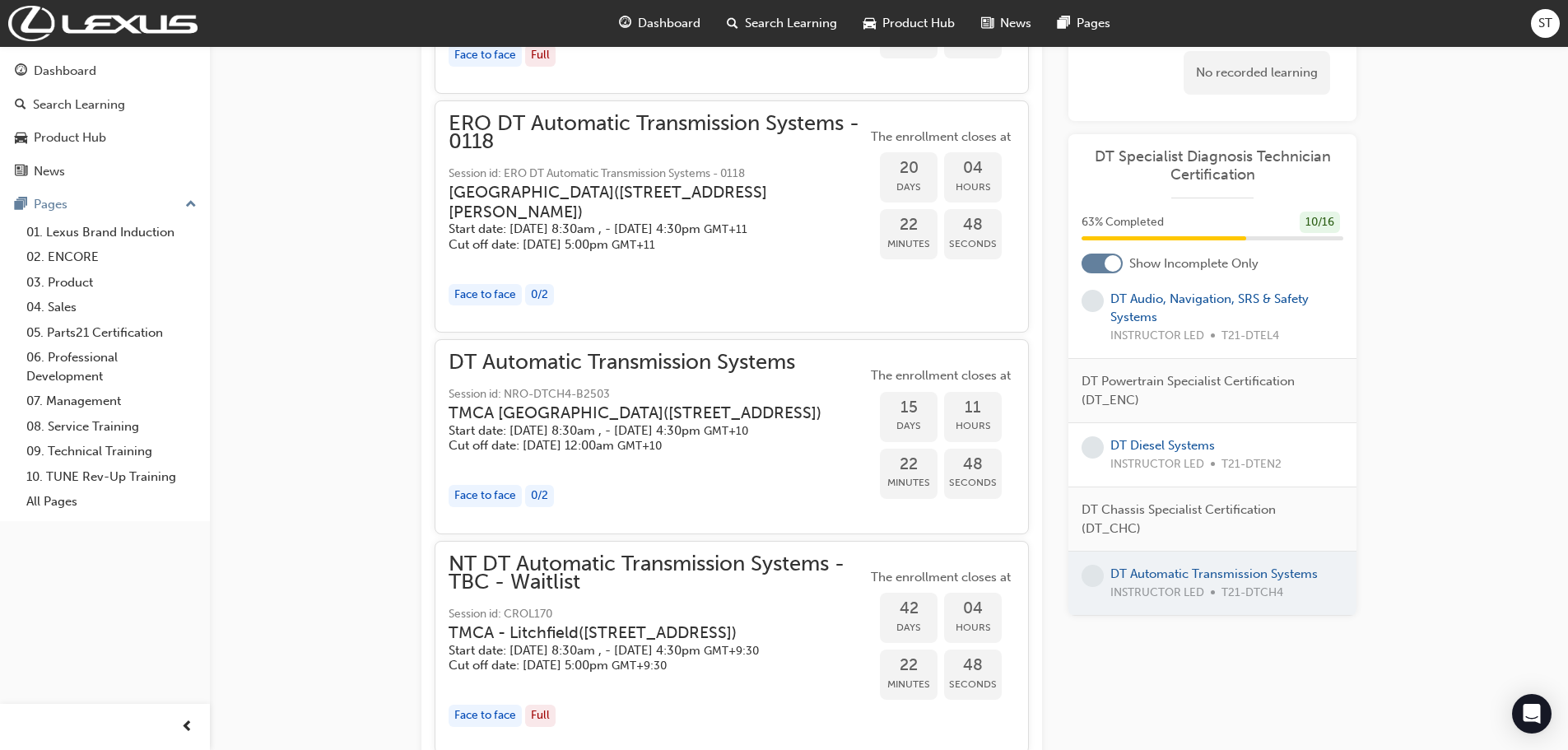
click at [783, 318] on div "ERO DT Automatic Transmission Systems - 0118 Session id: ERO DT Automatic Trans…" at bounding box center [657, 216] width 419 height 204
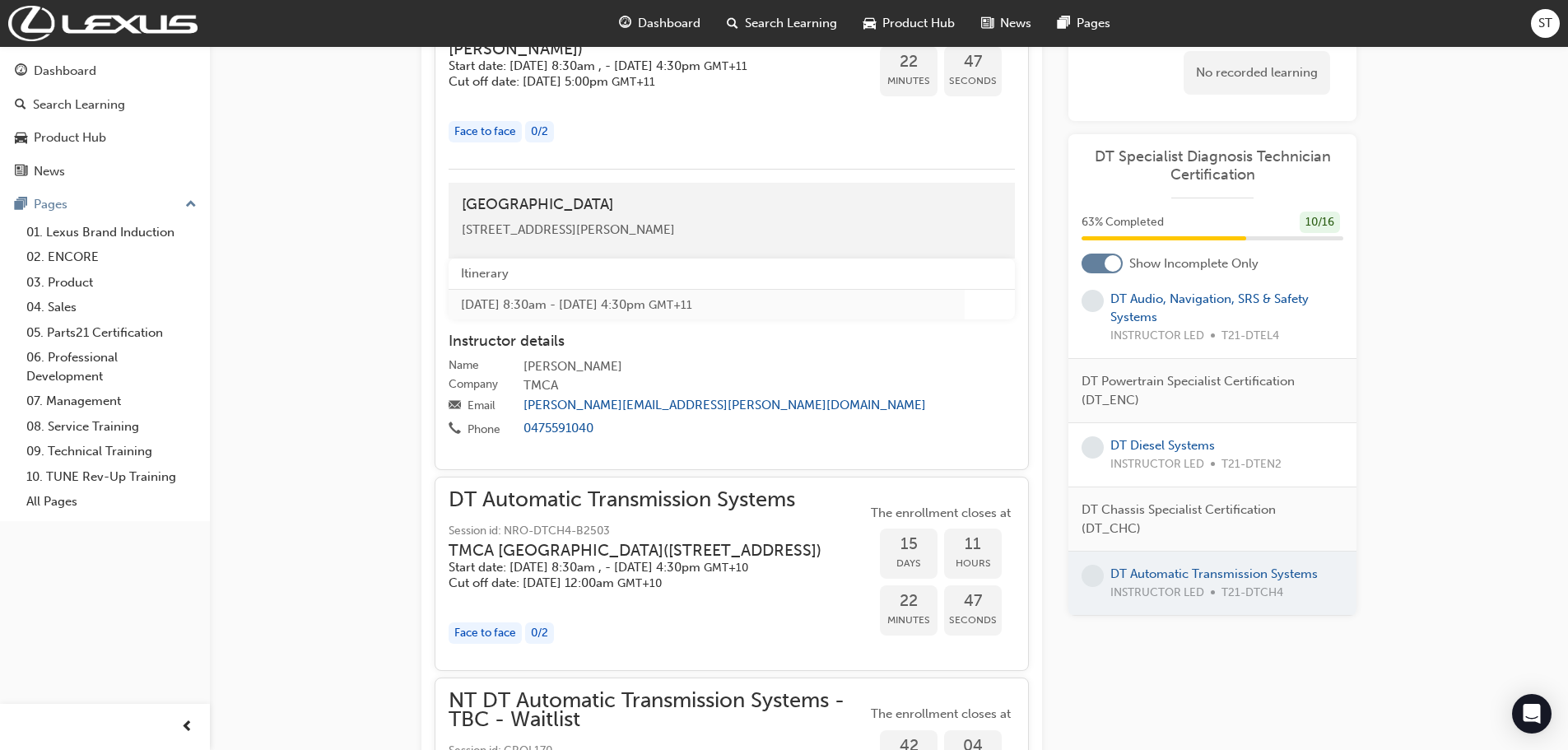
scroll to position [2112, 0]
click at [564, 257] on div "Eastern Region Technical Training Centre 3/1 Secombe Place Moorebank NSW 2170" at bounding box center [732, 219] width 567 height 76
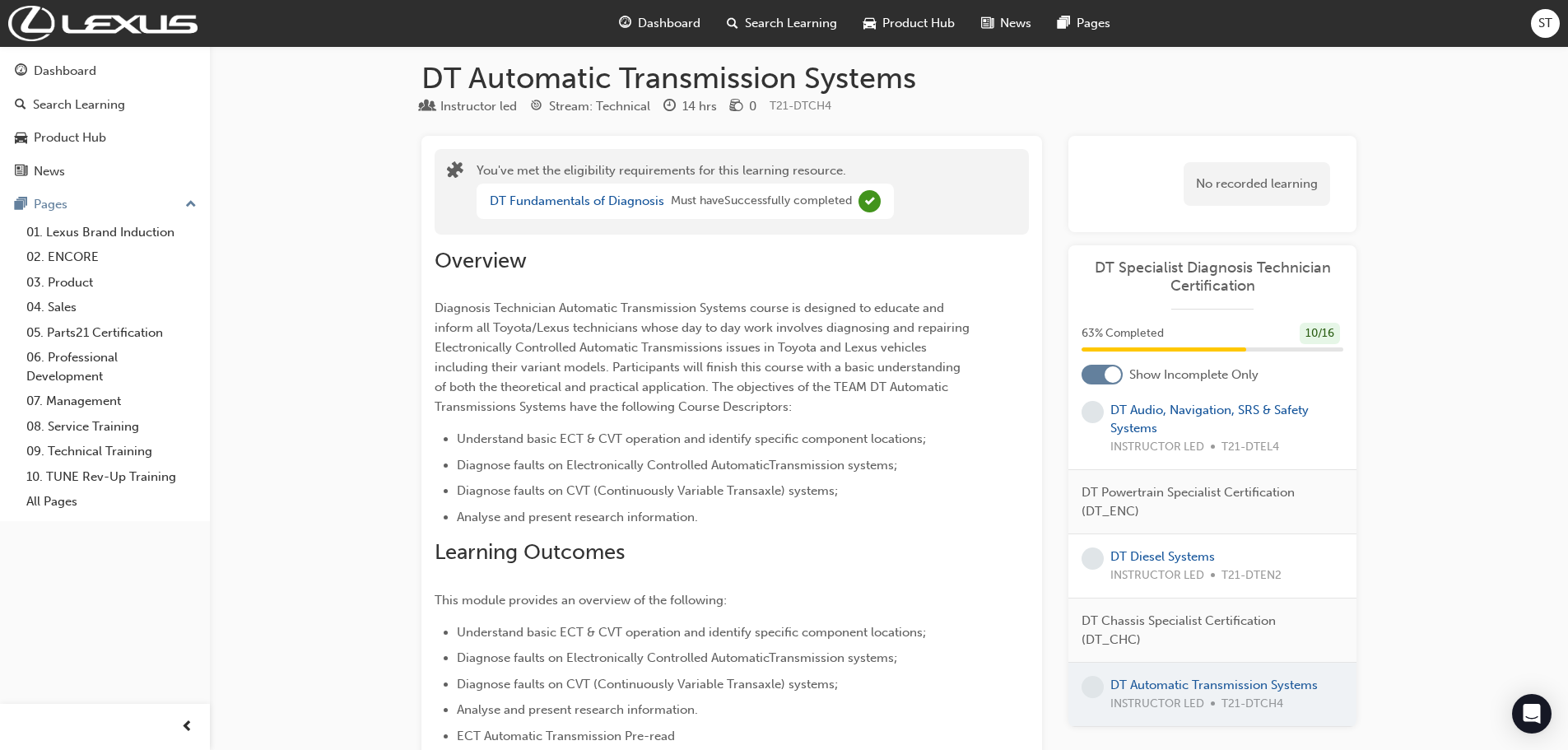
scroll to position [0, 0]
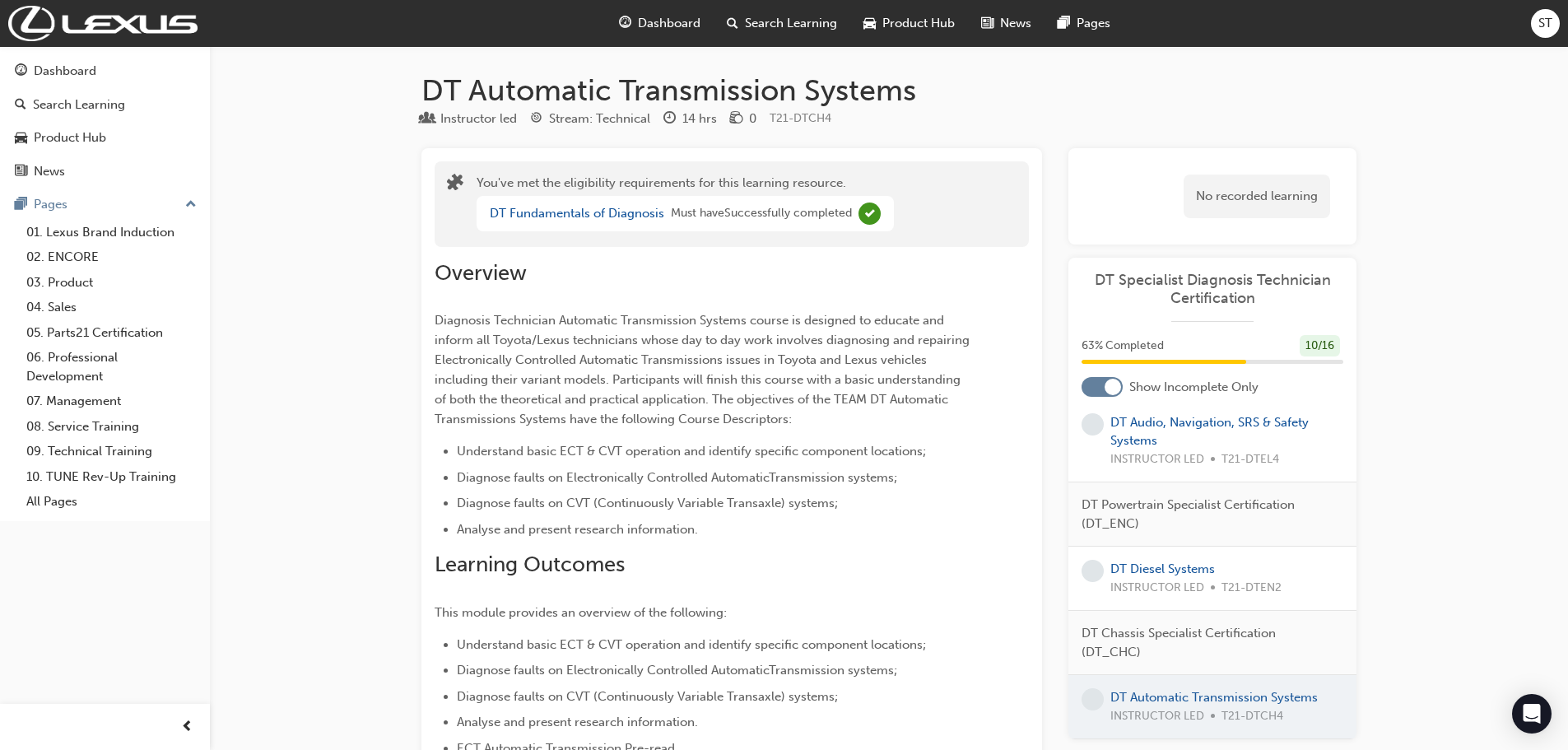
click at [1262, 192] on div "No recorded learning" at bounding box center [1256, 196] width 146 height 44
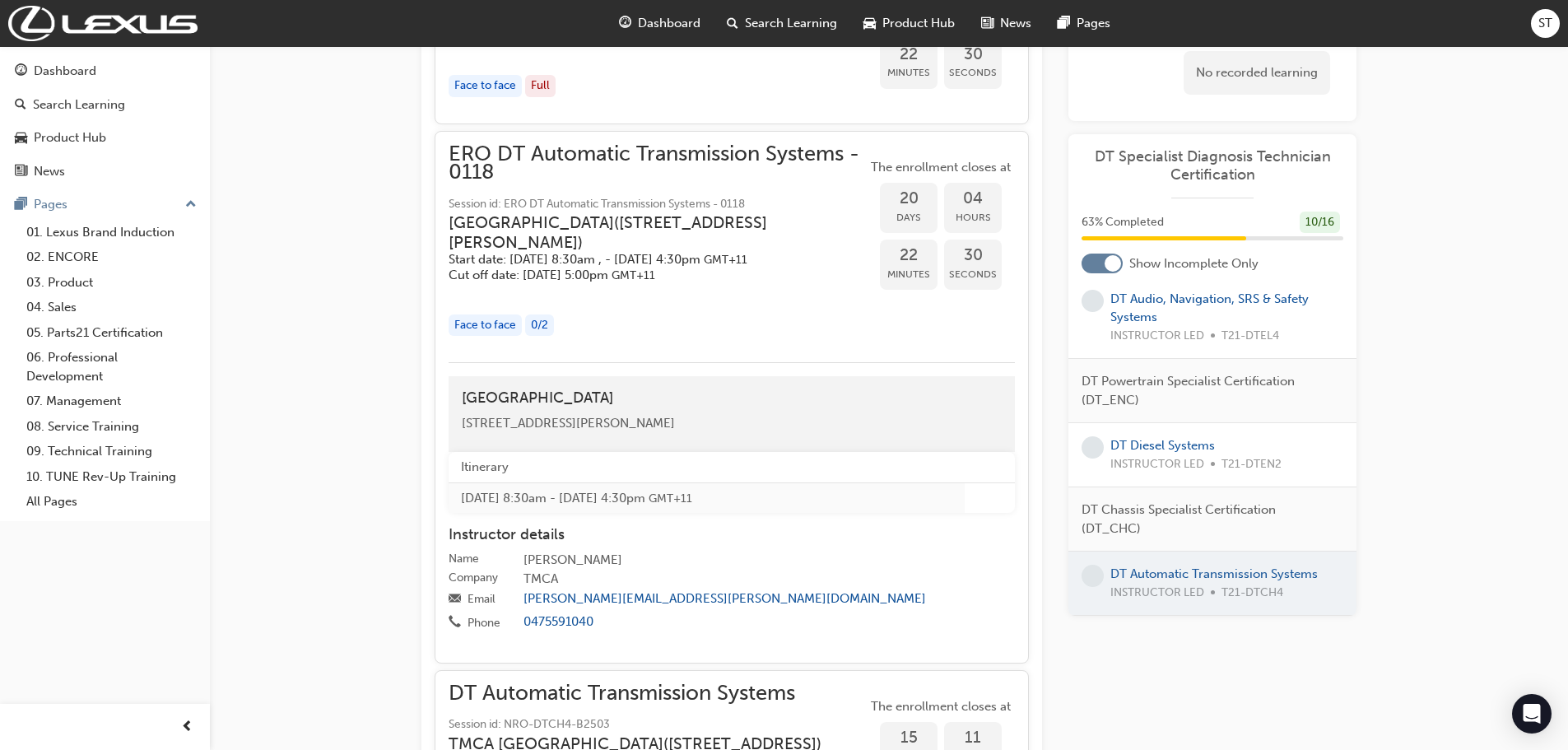
scroll to position [2059, 0]
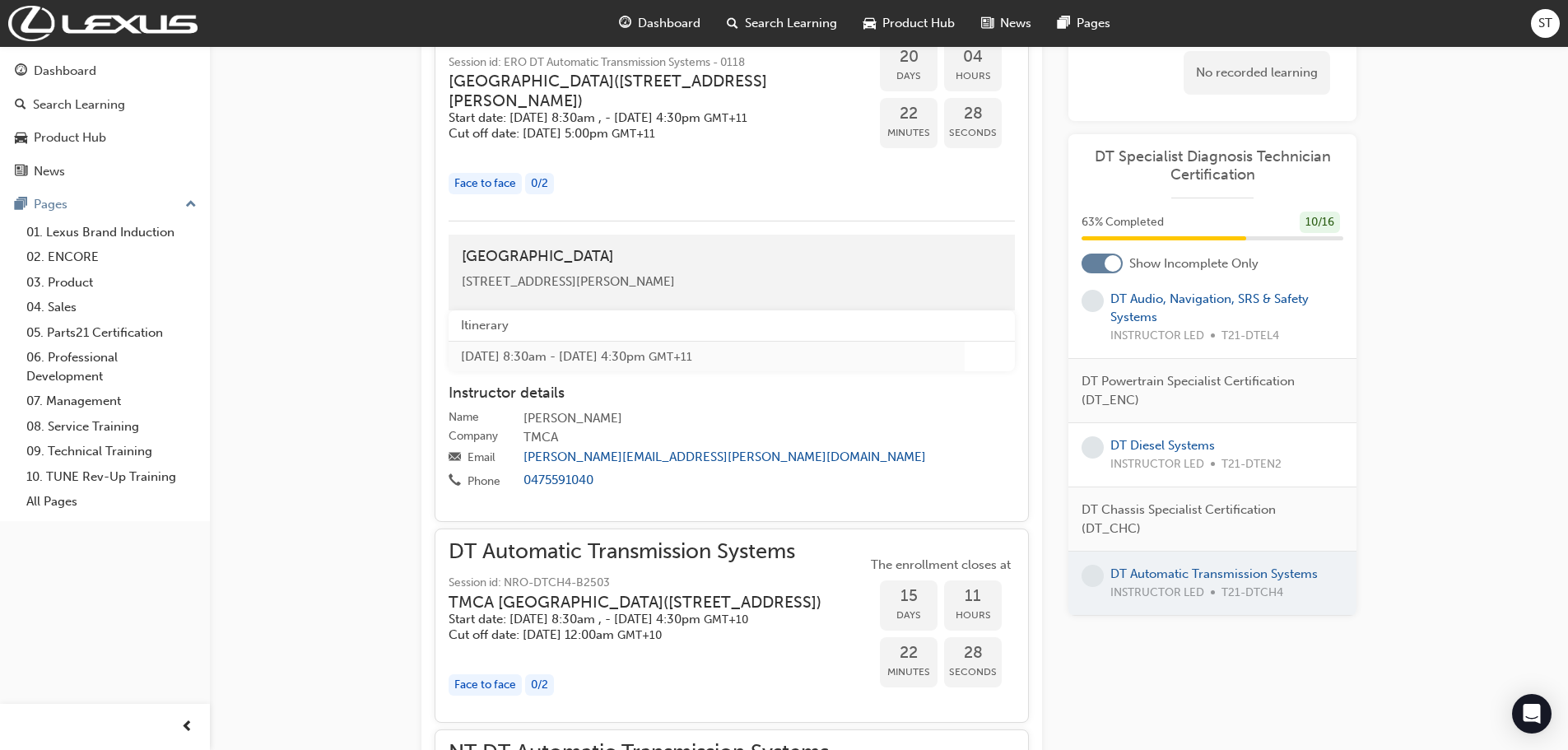
click at [899, 67] on span "20" at bounding box center [909, 57] width 58 height 19
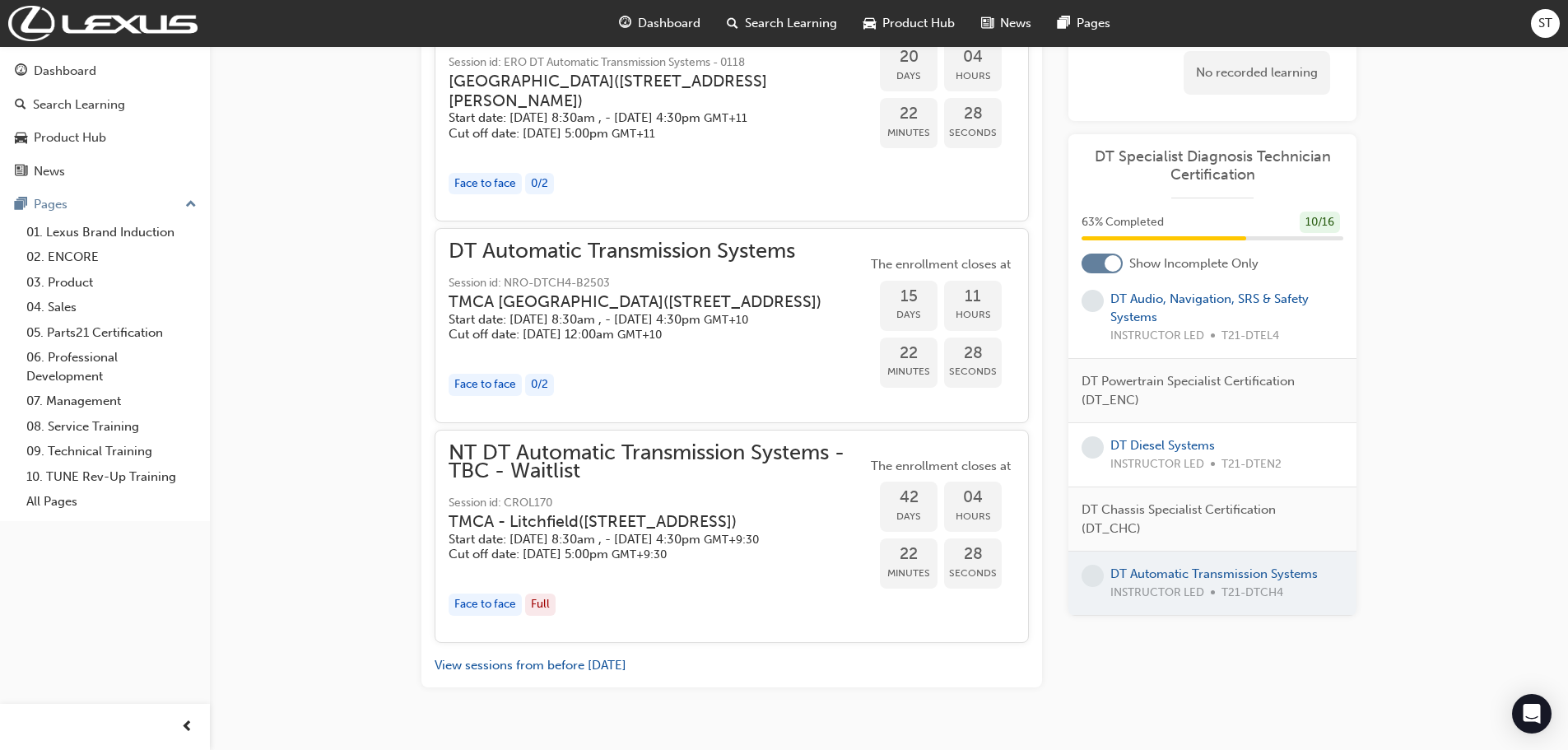
click at [899, 67] on span "20" at bounding box center [909, 57] width 58 height 19
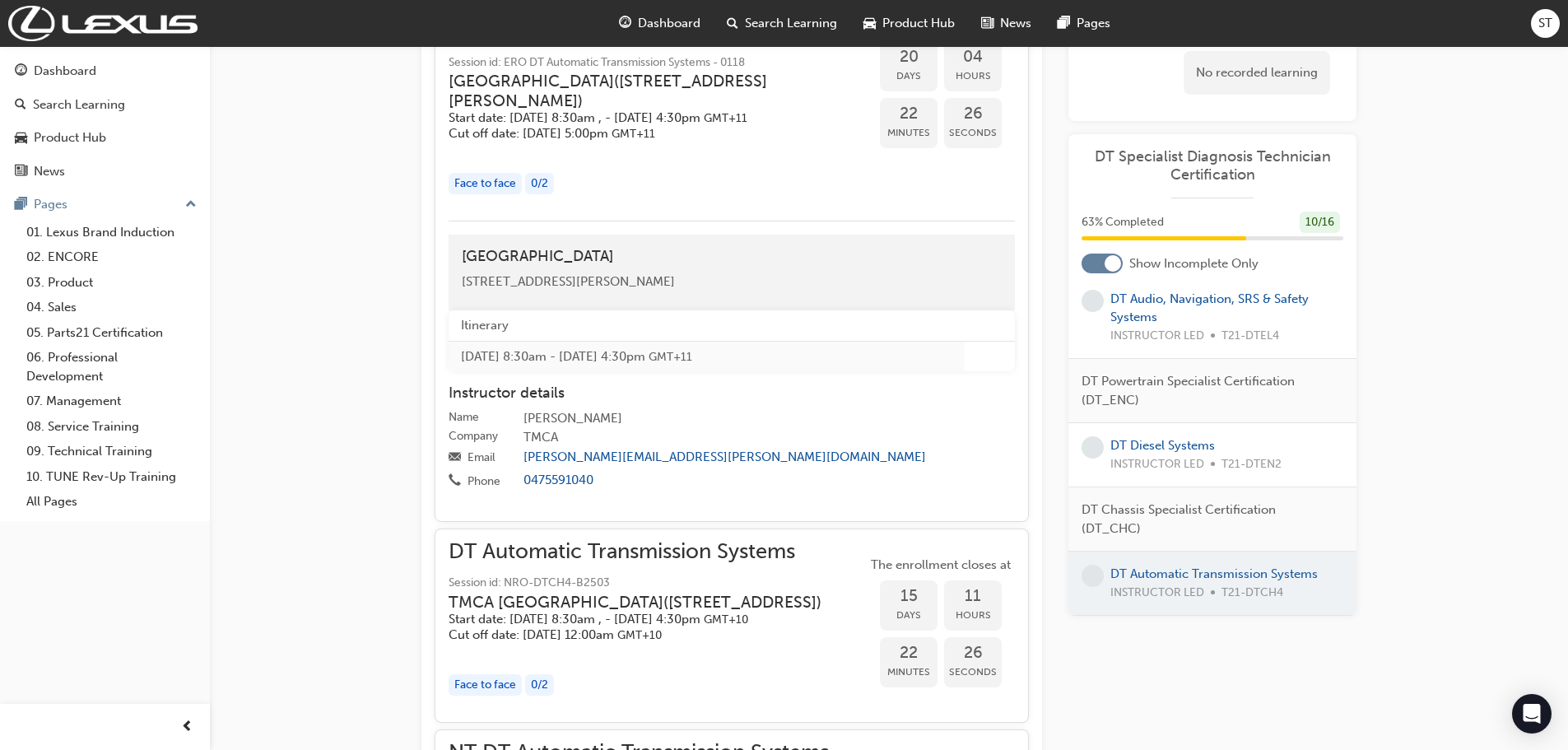
click at [491, 403] on h4 "Instructor details" at bounding box center [732, 394] width 567 height 18
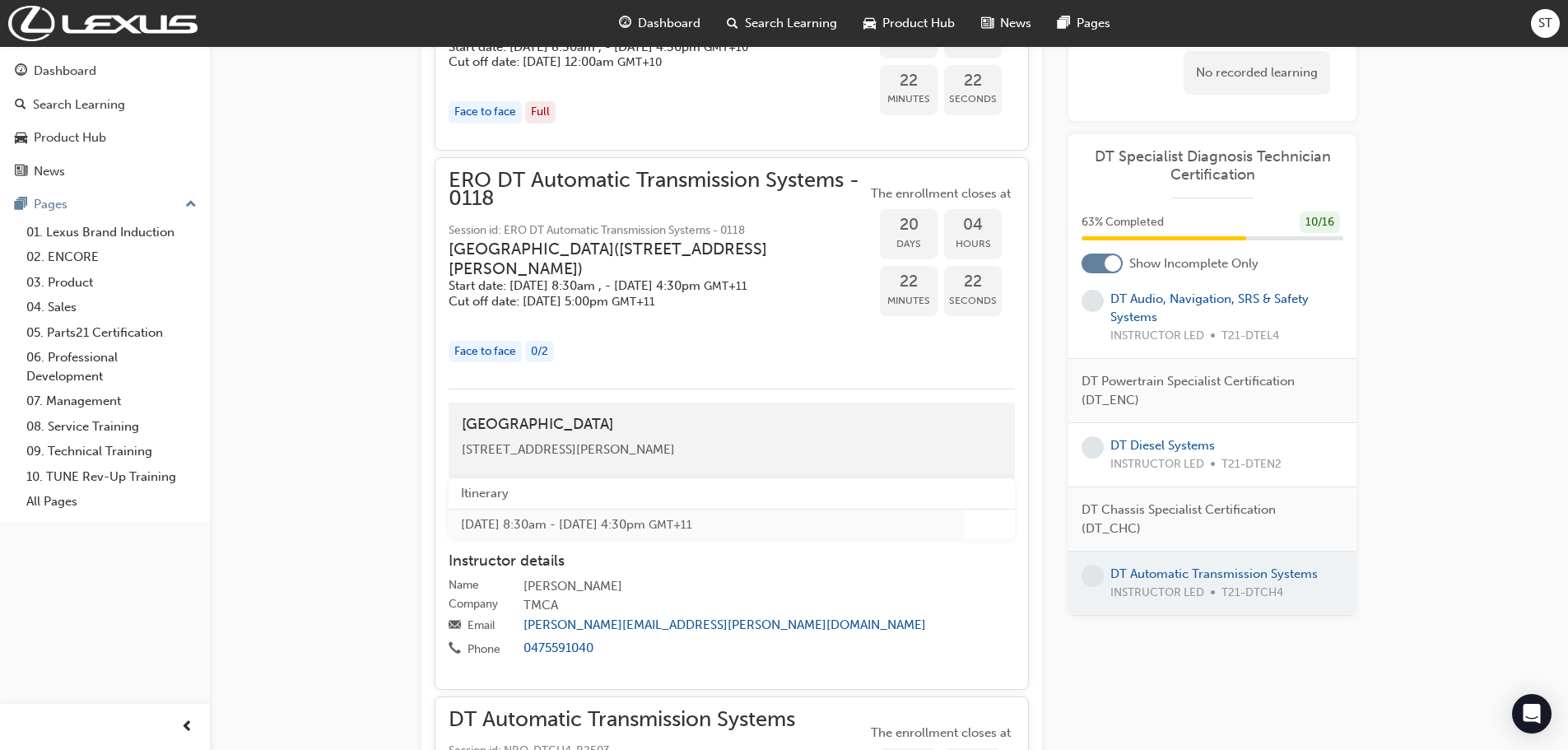
scroll to position [1976, 0]
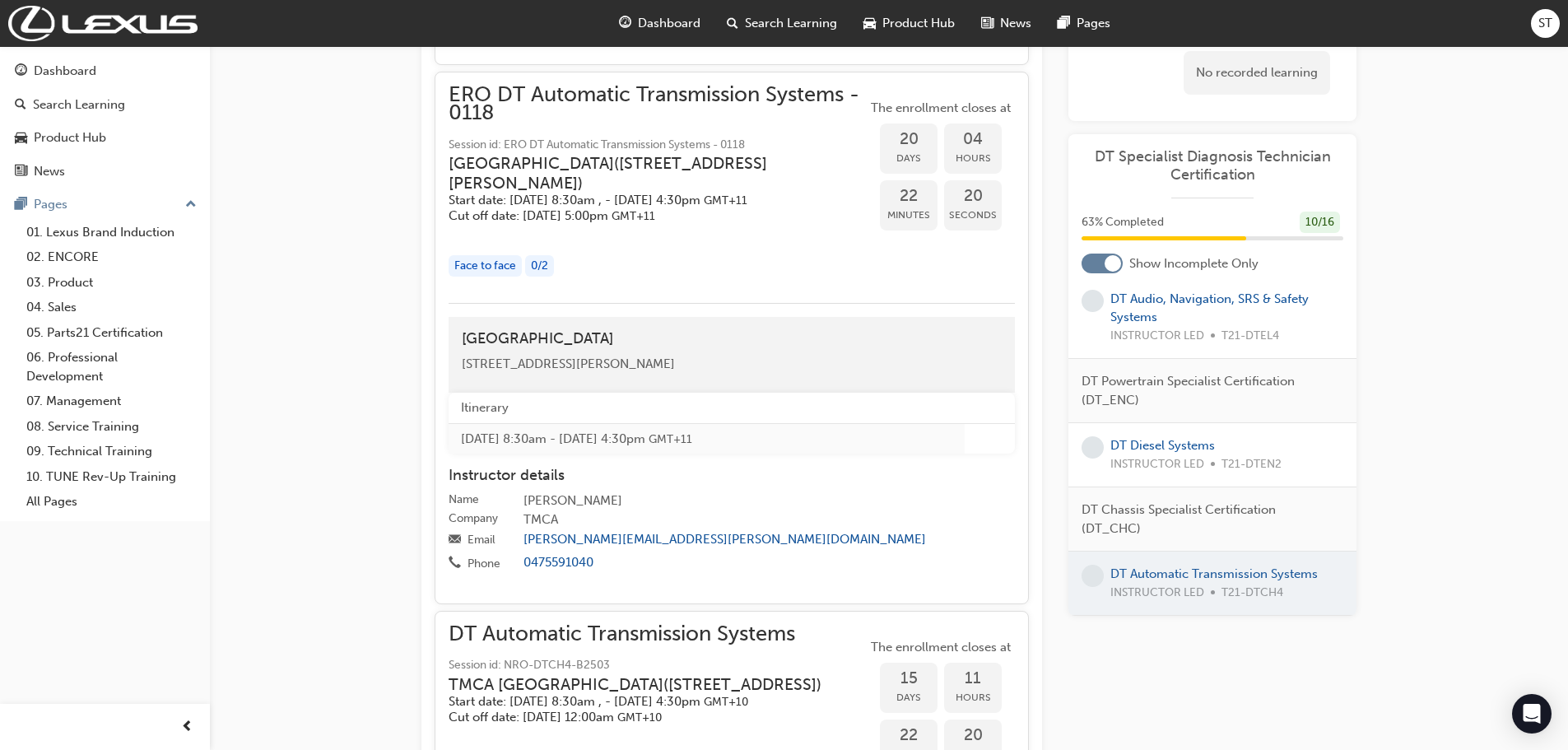
click at [493, 278] on div "Face to face" at bounding box center [485, 267] width 74 height 22
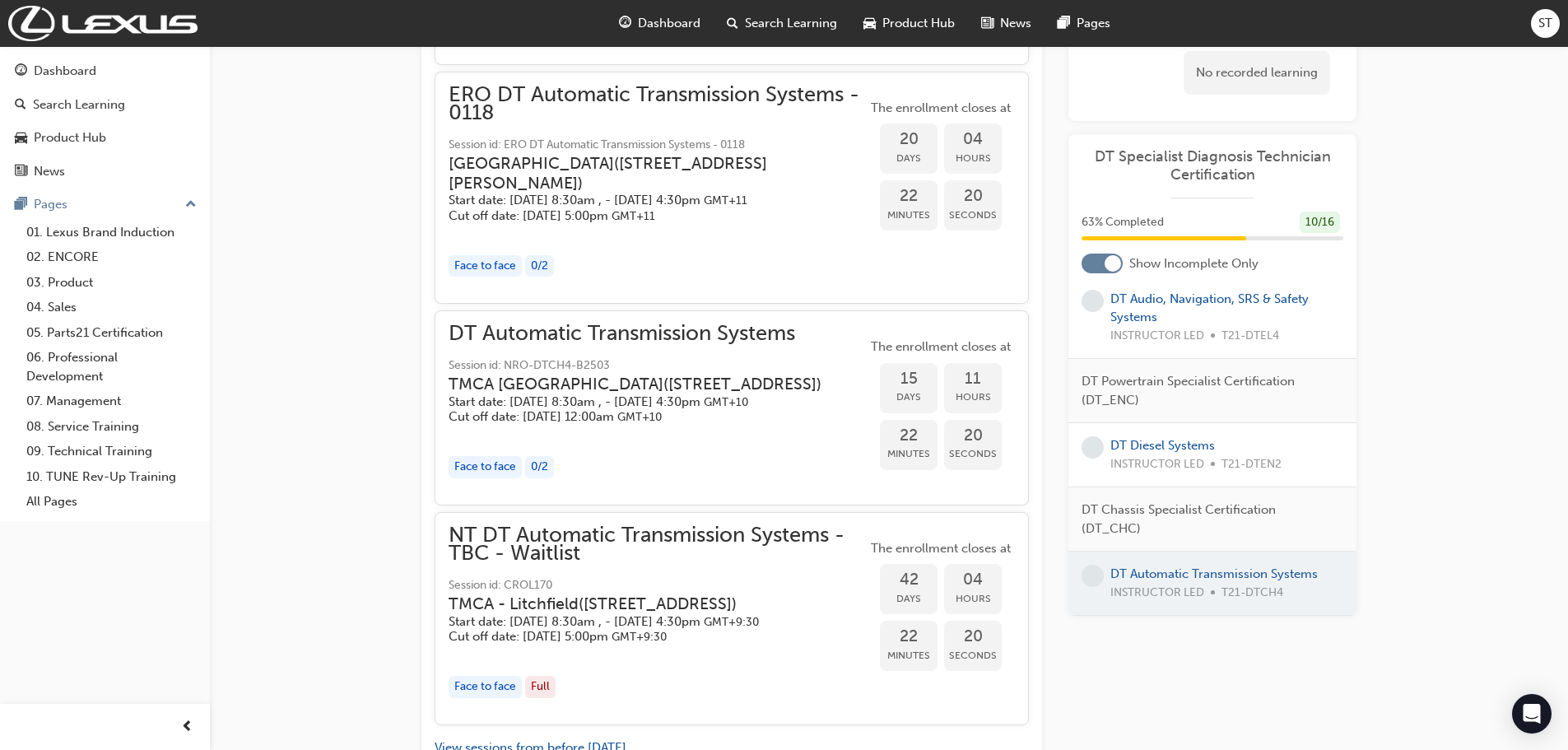
click at [550, 208] on h5 "Start date: Thu 30 Oct 2025, 8:30am , - Fri 31 Oct 2025, 4:30pm GMT+11" at bounding box center [644, 201] width 392 height 16
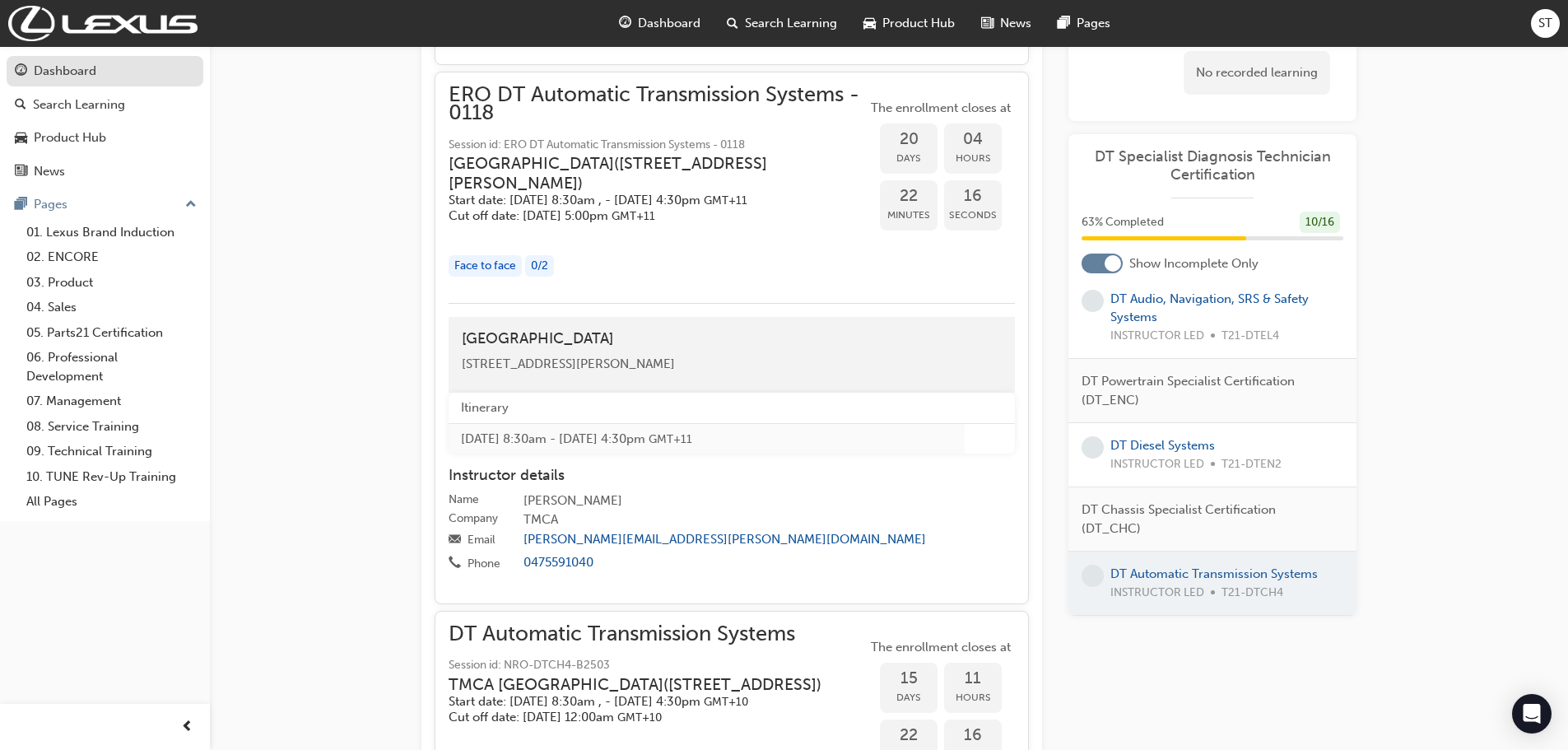
click at [55, 73] on div "Dashboard" at bounding box center [65, 71] width 63 height 19
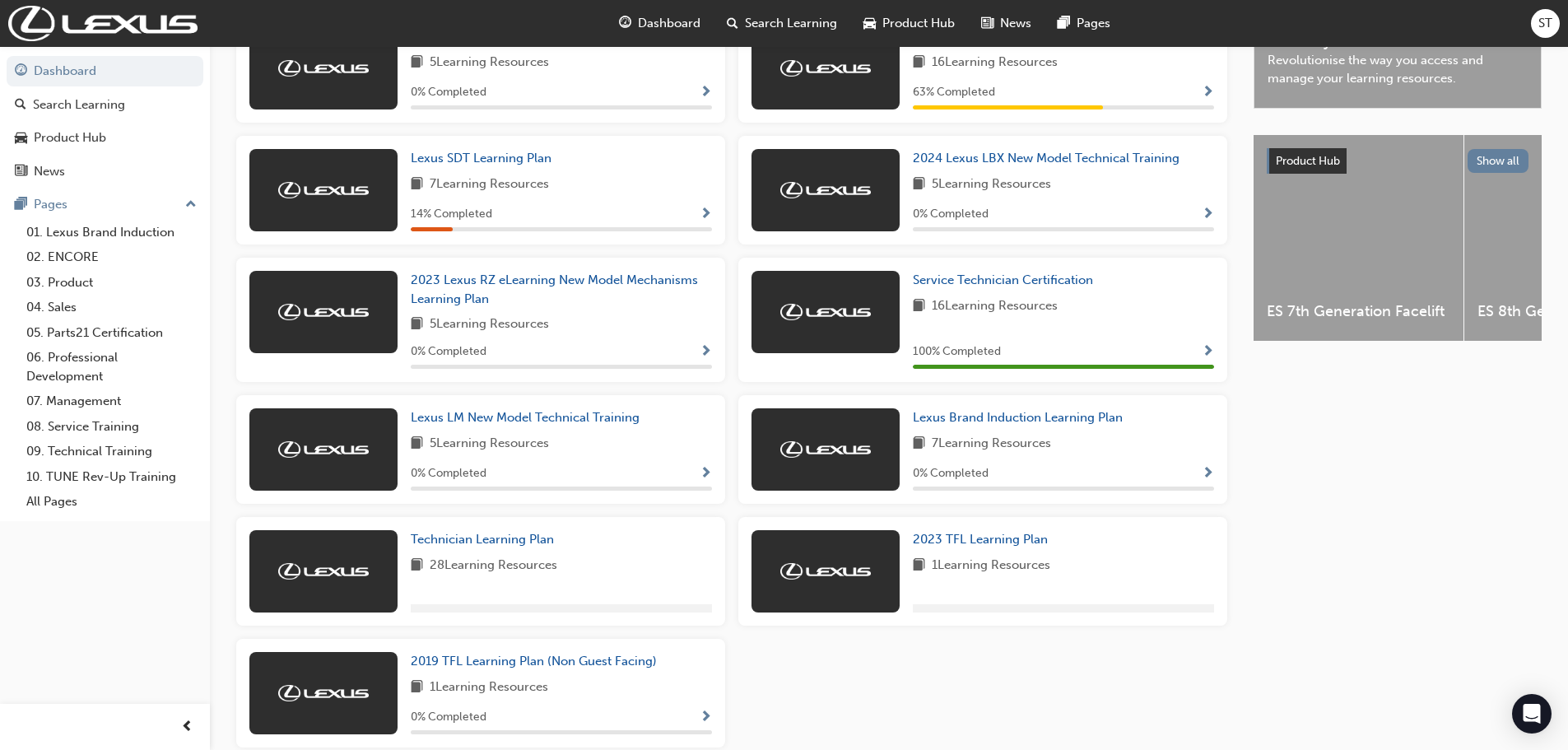
scroll to position [626, 0]
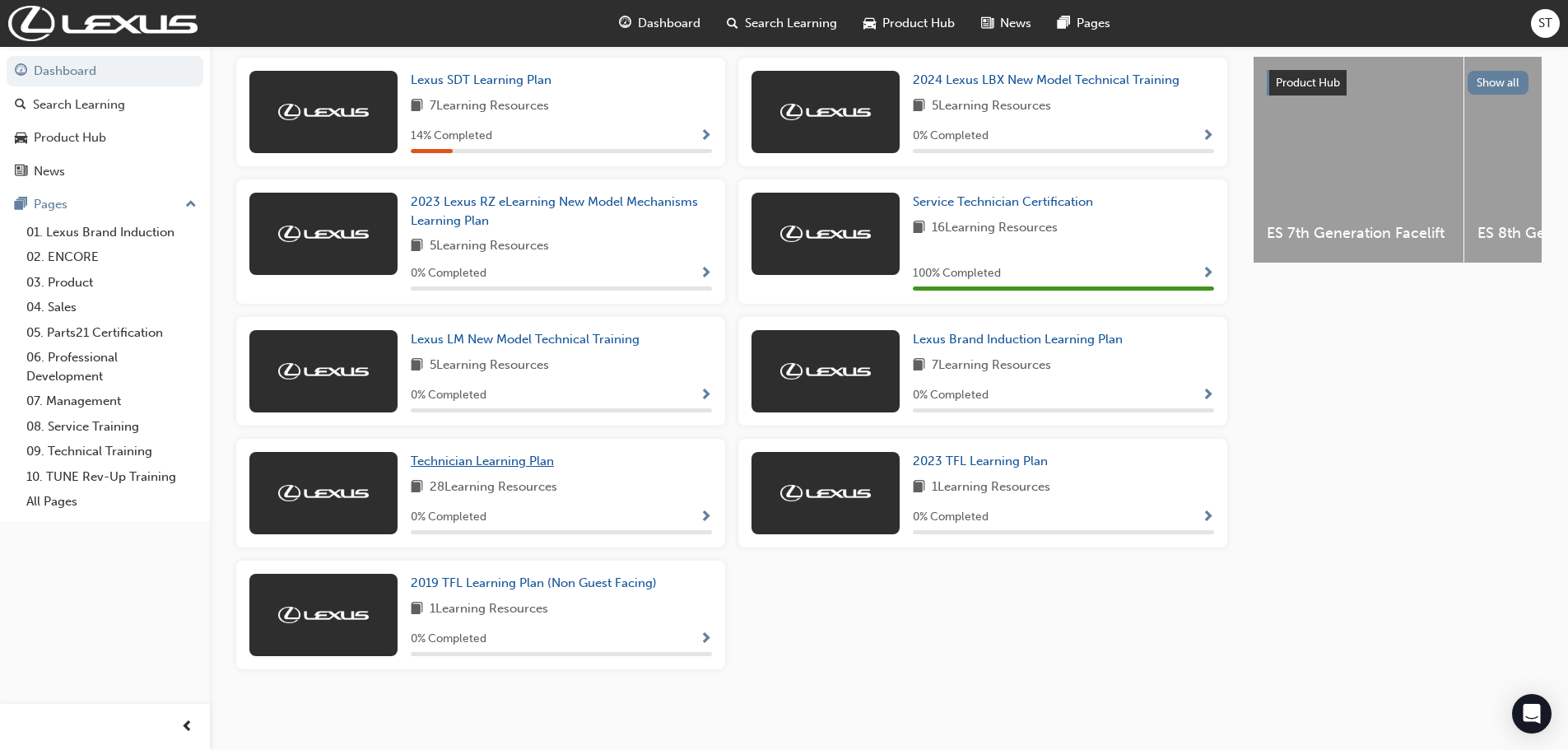
click at [516, 460] on span "Technician Learning Plan" at bounding box center [482, 461] width 143 height 15
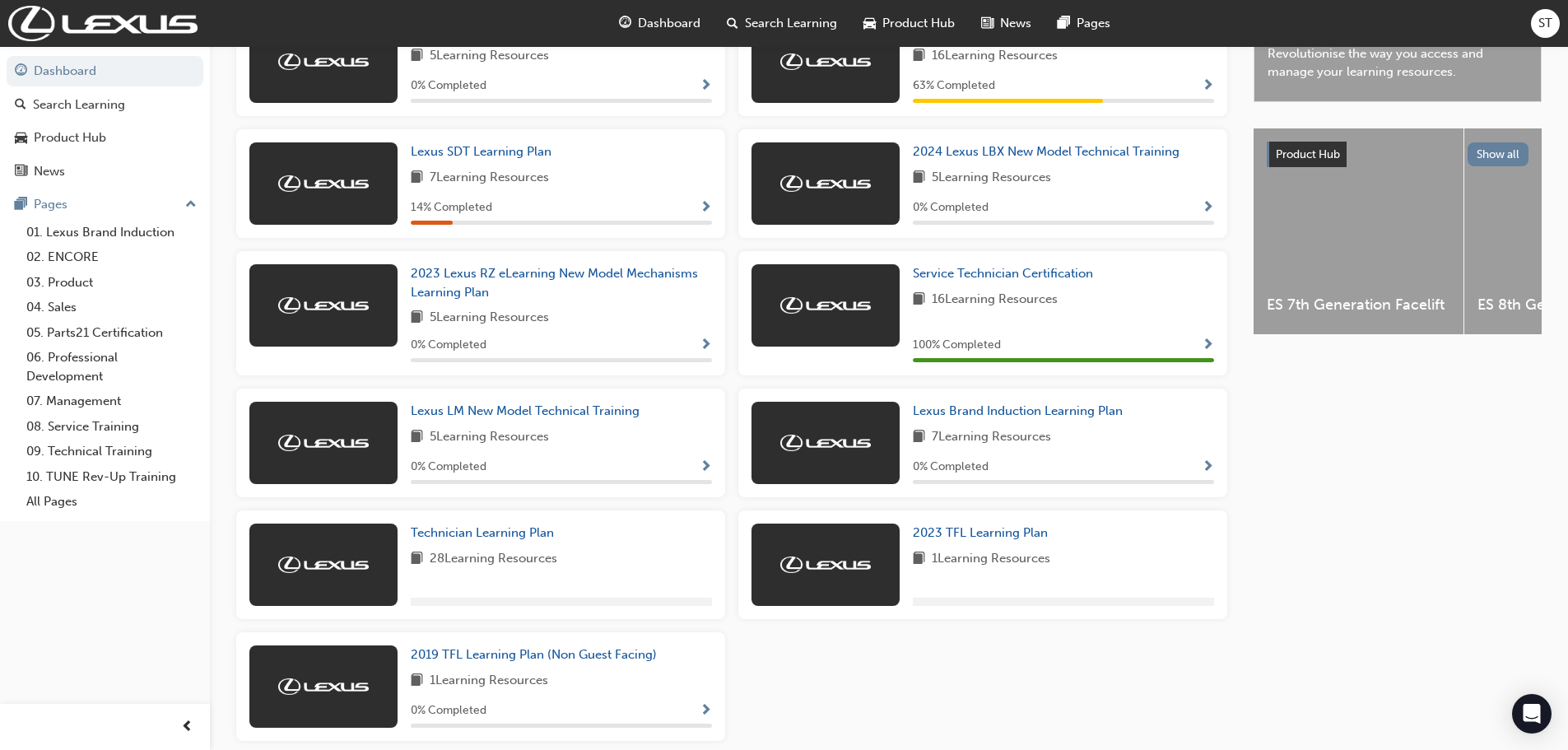
scroll to position [610, 0]
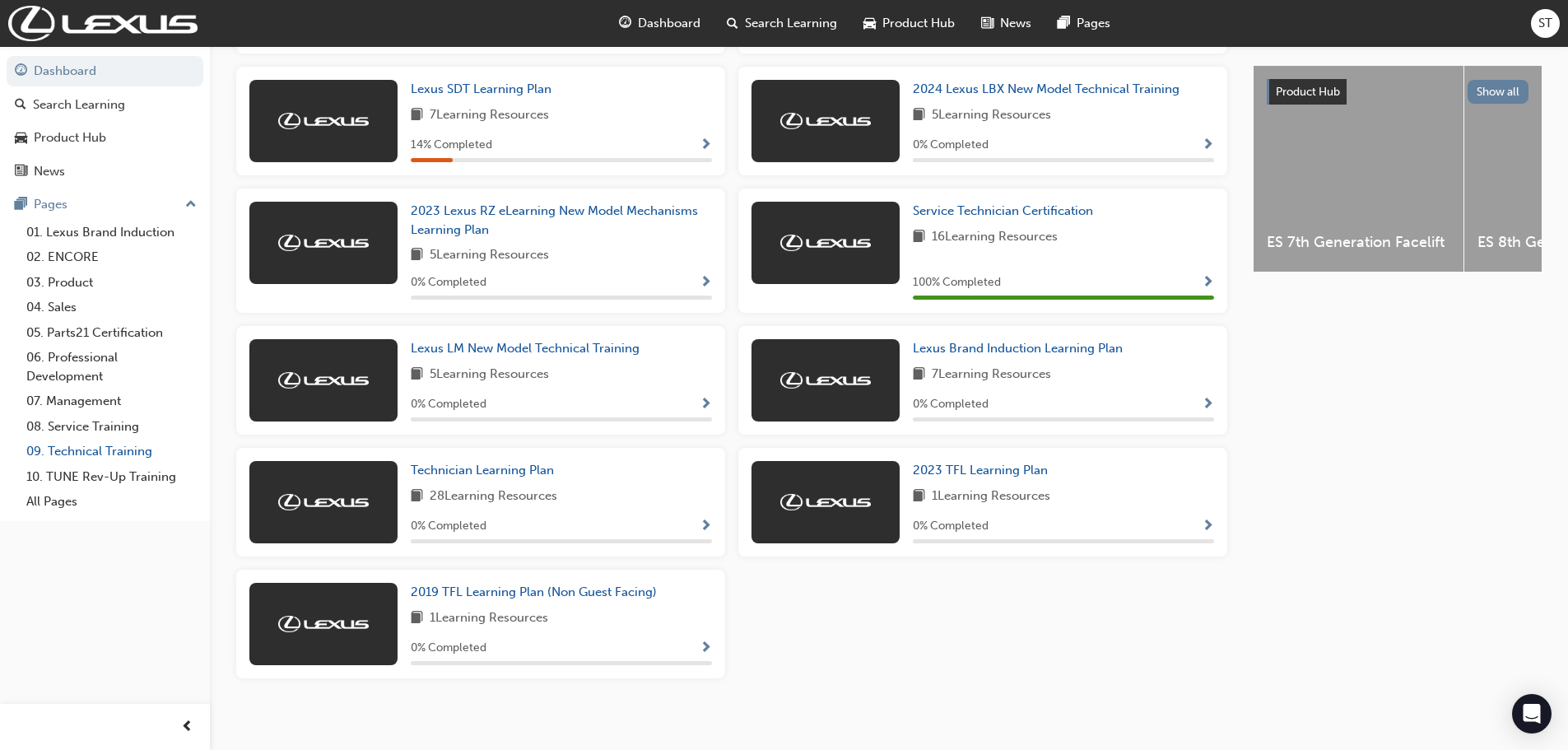
click at [156, 459] on link "09. Technical Training" at bounding box center [111, 452] width 184 height 26
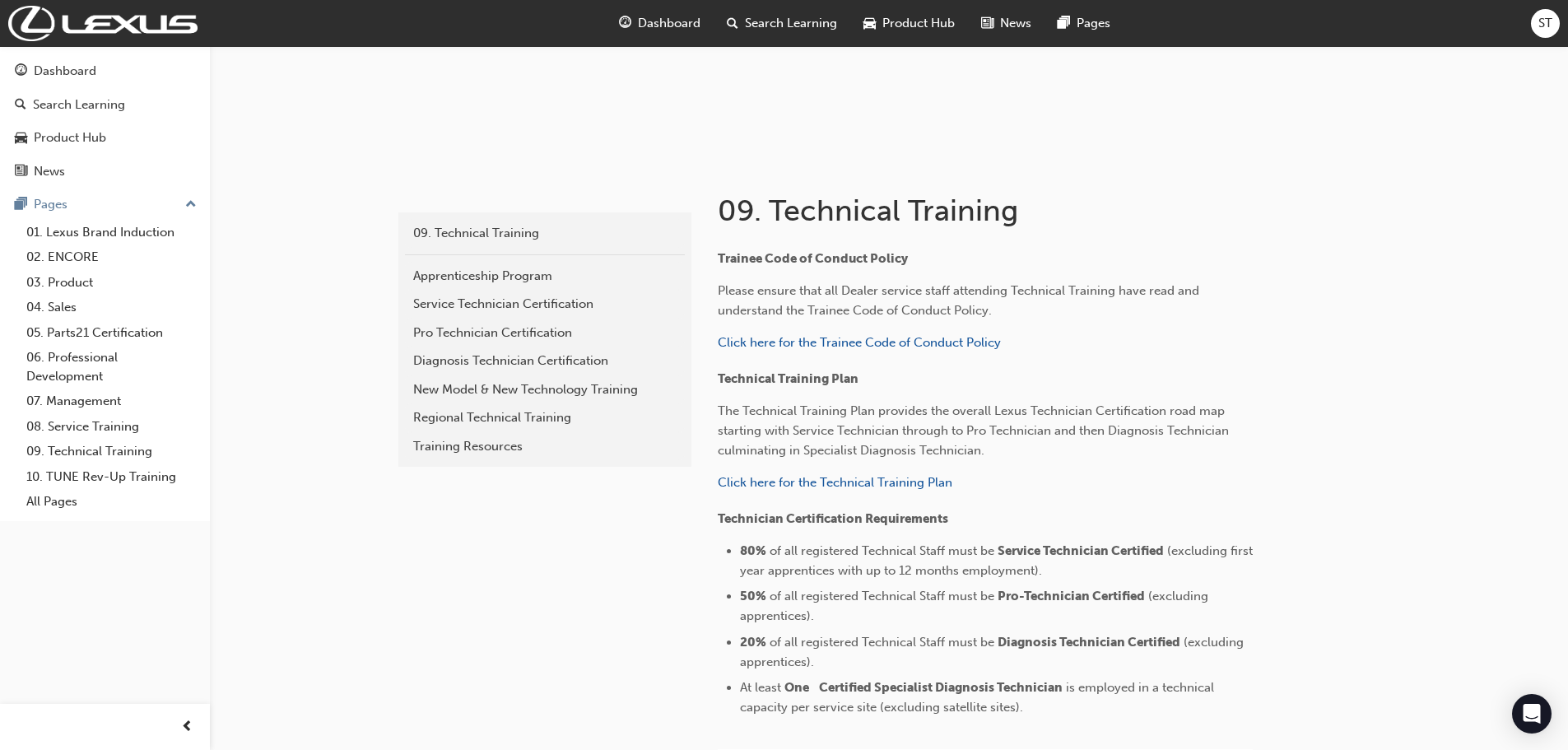
scroll to position [214, 0]
click at [765, 490] on span "Click here for the Technical Training Plan" at bounding box center [835, 483] width 235 height 15
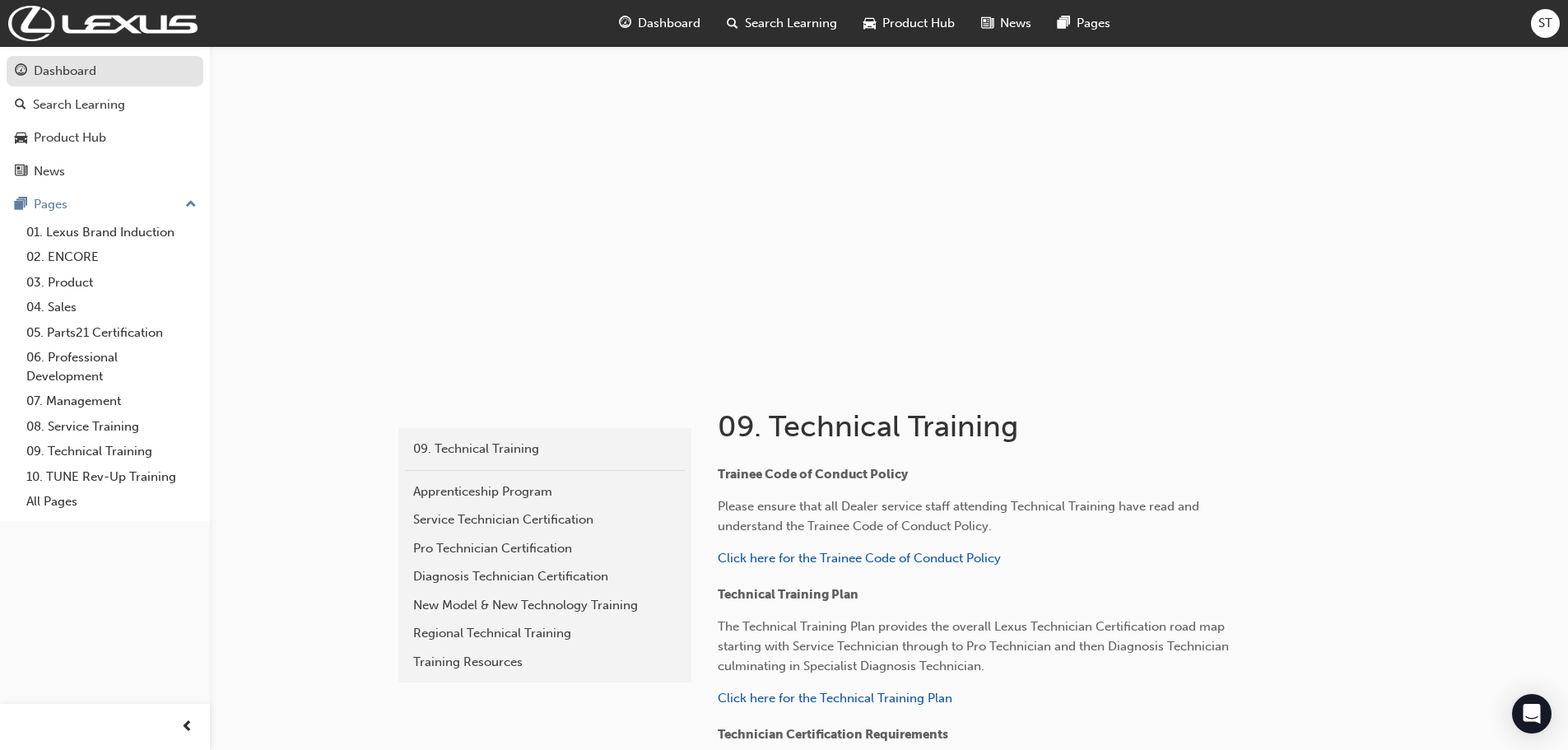
click at [91, 68] on div "Dashboard" at bounding box center [65, 71] width 63 height 19
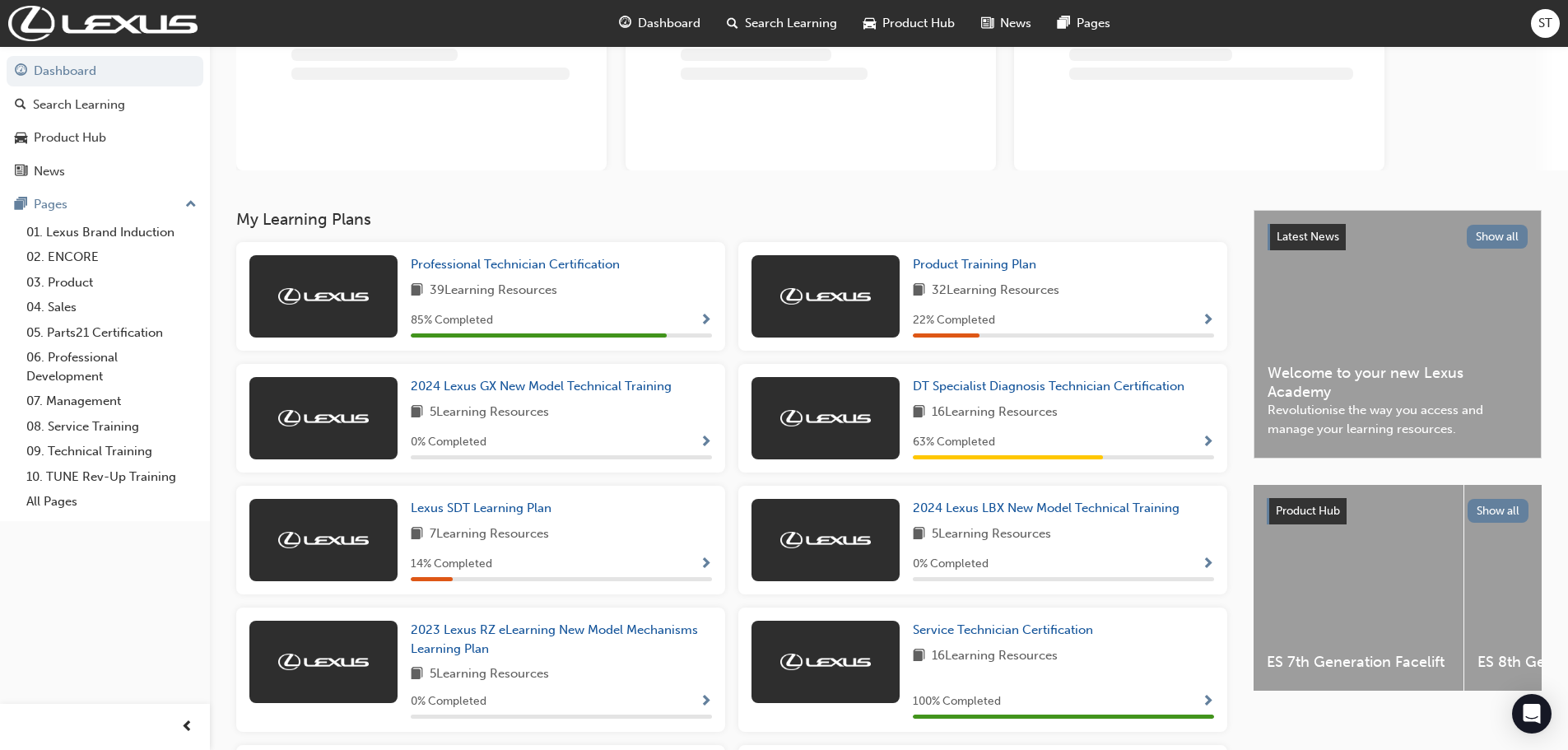
scroll to position [165, 0]
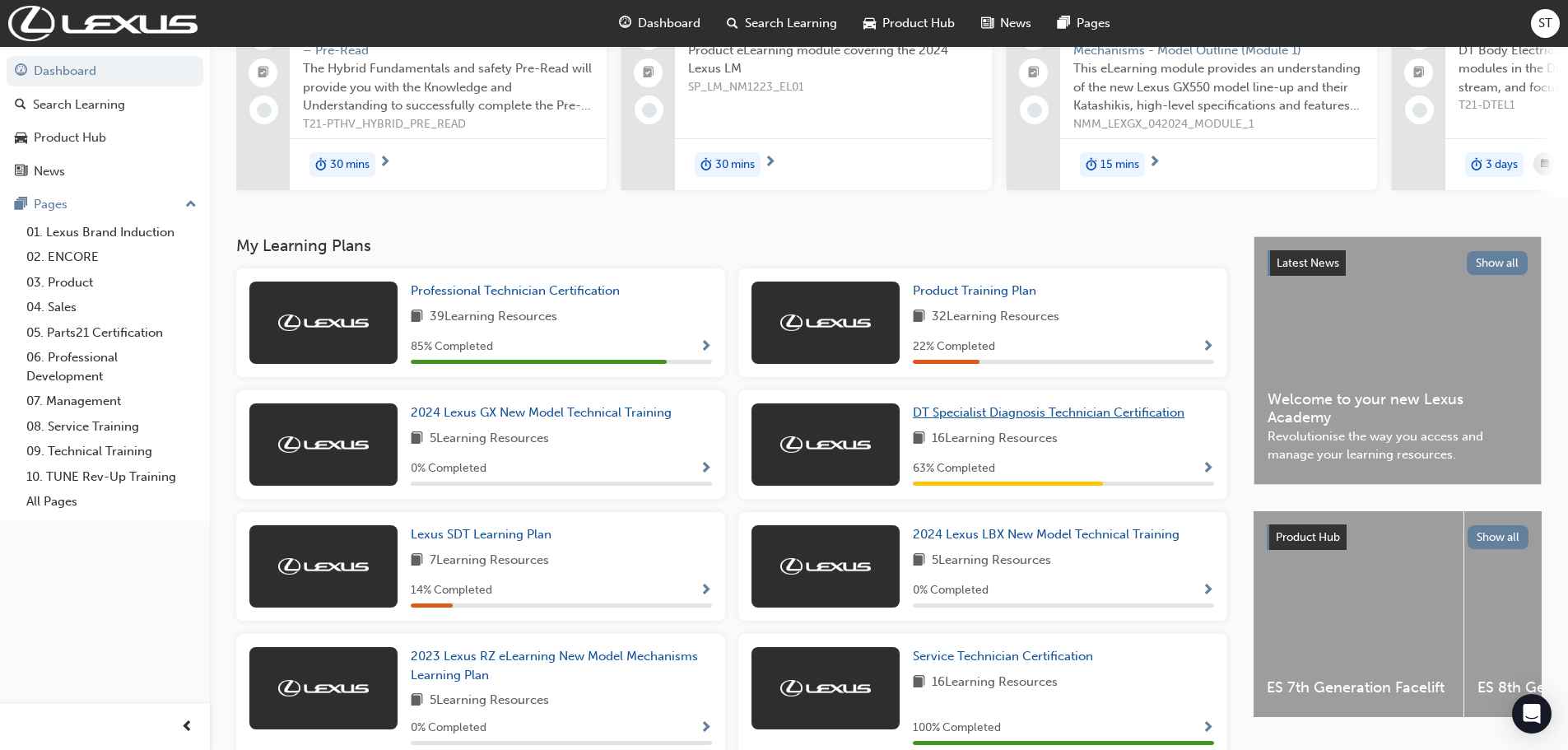
click at [938, 420] on span "DT Specialist Diagnosis Technician Certification" at bounding box center [1048, 412] width 271 height 15
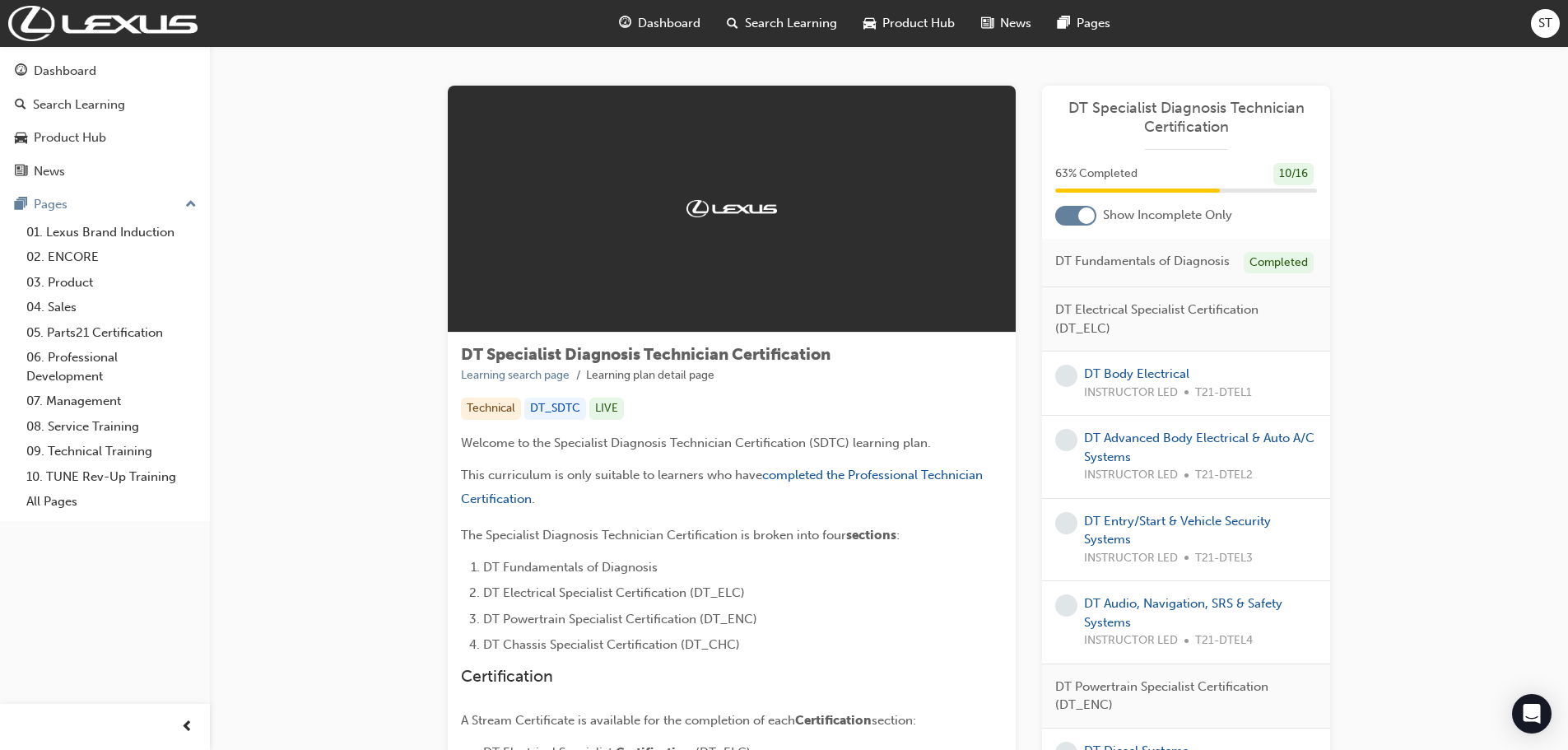
click at [549, 398] on div "DT_SDTC" at bounding box center [555, 409] width 62 height 22
click at [930, 205] on div at bounding box center [731, 209] width 568 height 247
click at [1269, 174] on div "63 % Completed 10 / 16" at bounding box center [1185, 174] width 261 height 22
click at [1157, 219] on span "Show Incomplete Only" at bounding box center [1167, 215] width 129 height 19
click at [1274, 261] on div "Completed" at bounding box center [1279, 263] width 70 height 22
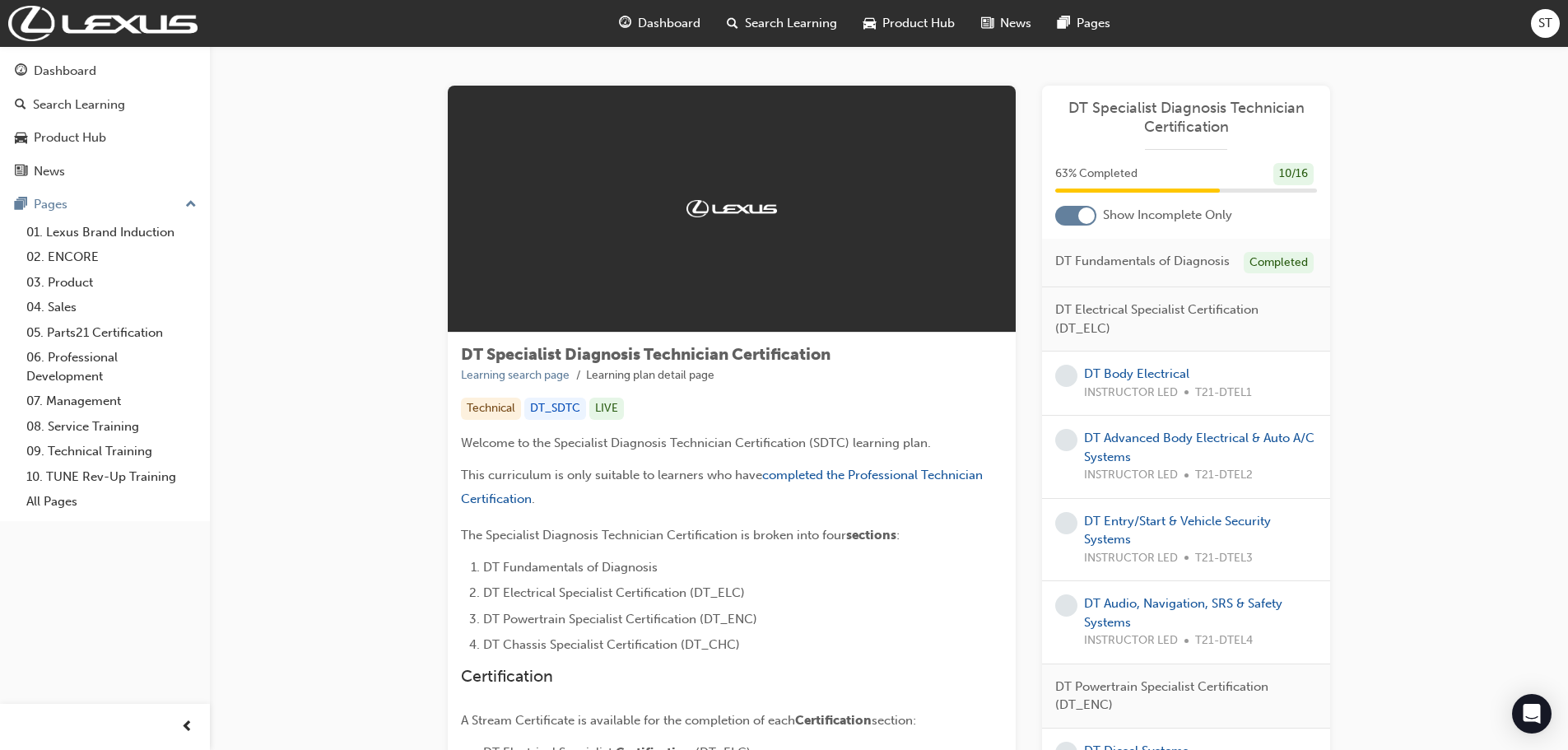
click at [1142, 327] on span "DT Electrical Specialist Certification (DT_ELC)" at bounding box center [1179, 318] width 249 height 37
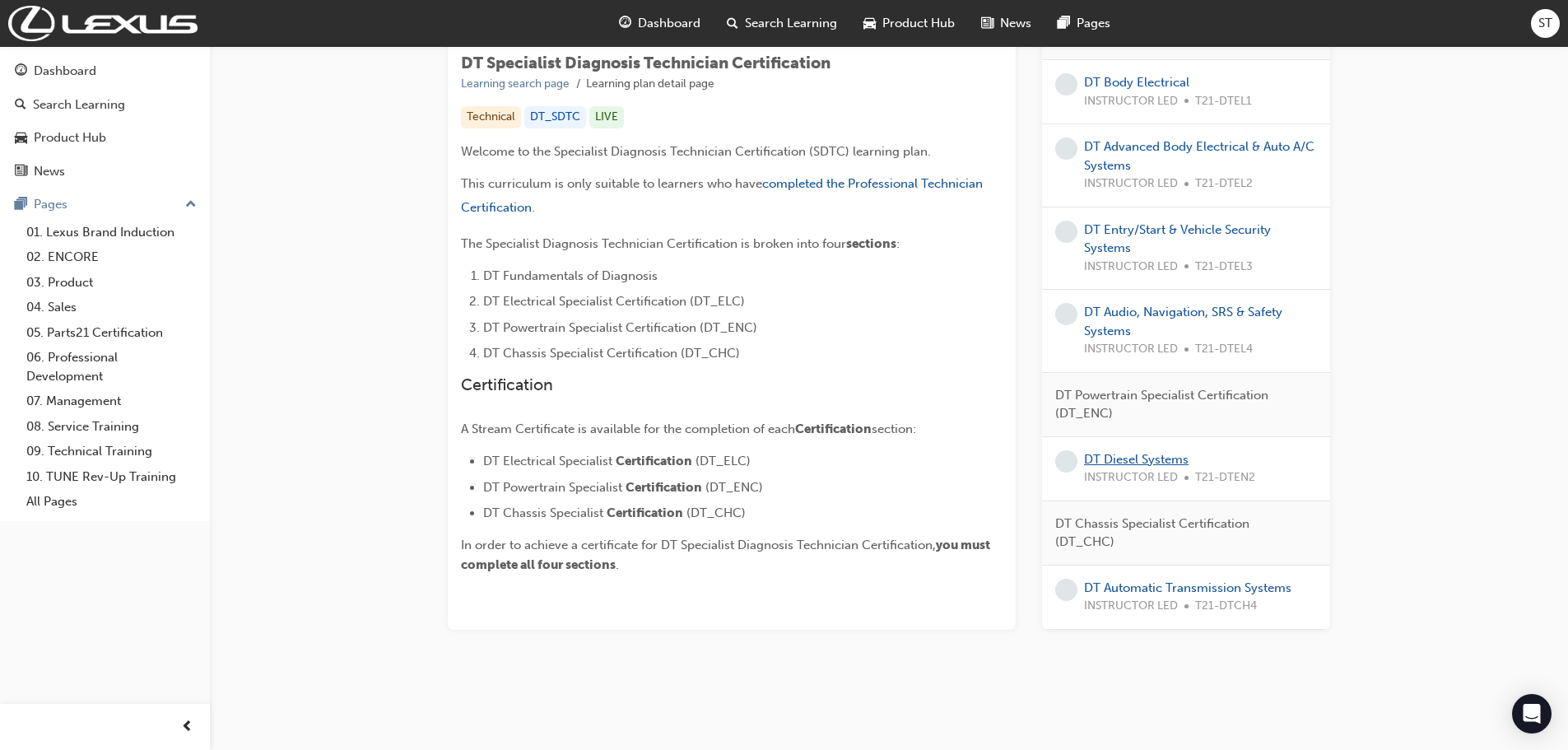
click at [1135, 457] on link "DT Diesel Systems" at bounding box center [1135, 459] width 104 height 15
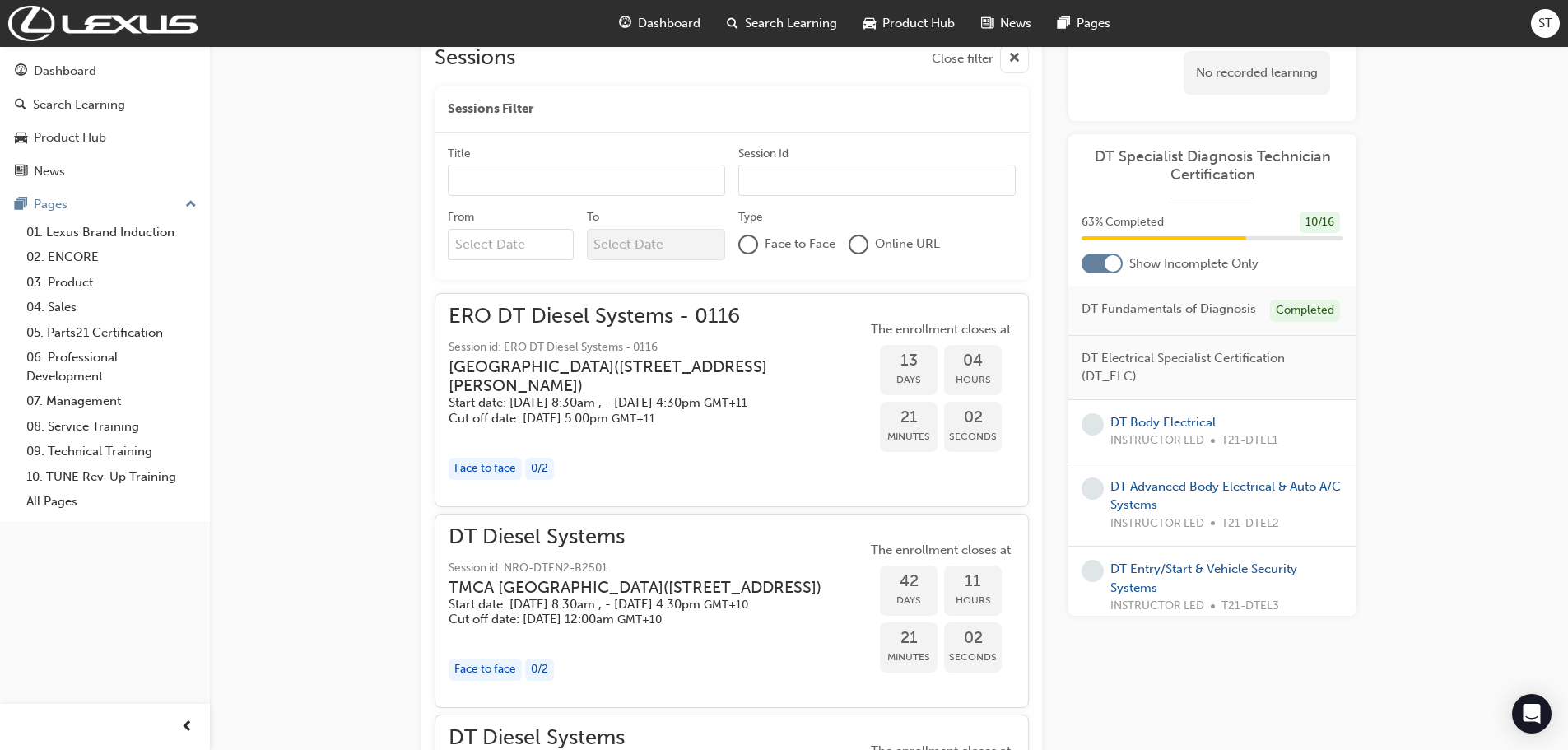
scroll to position [752, 0]
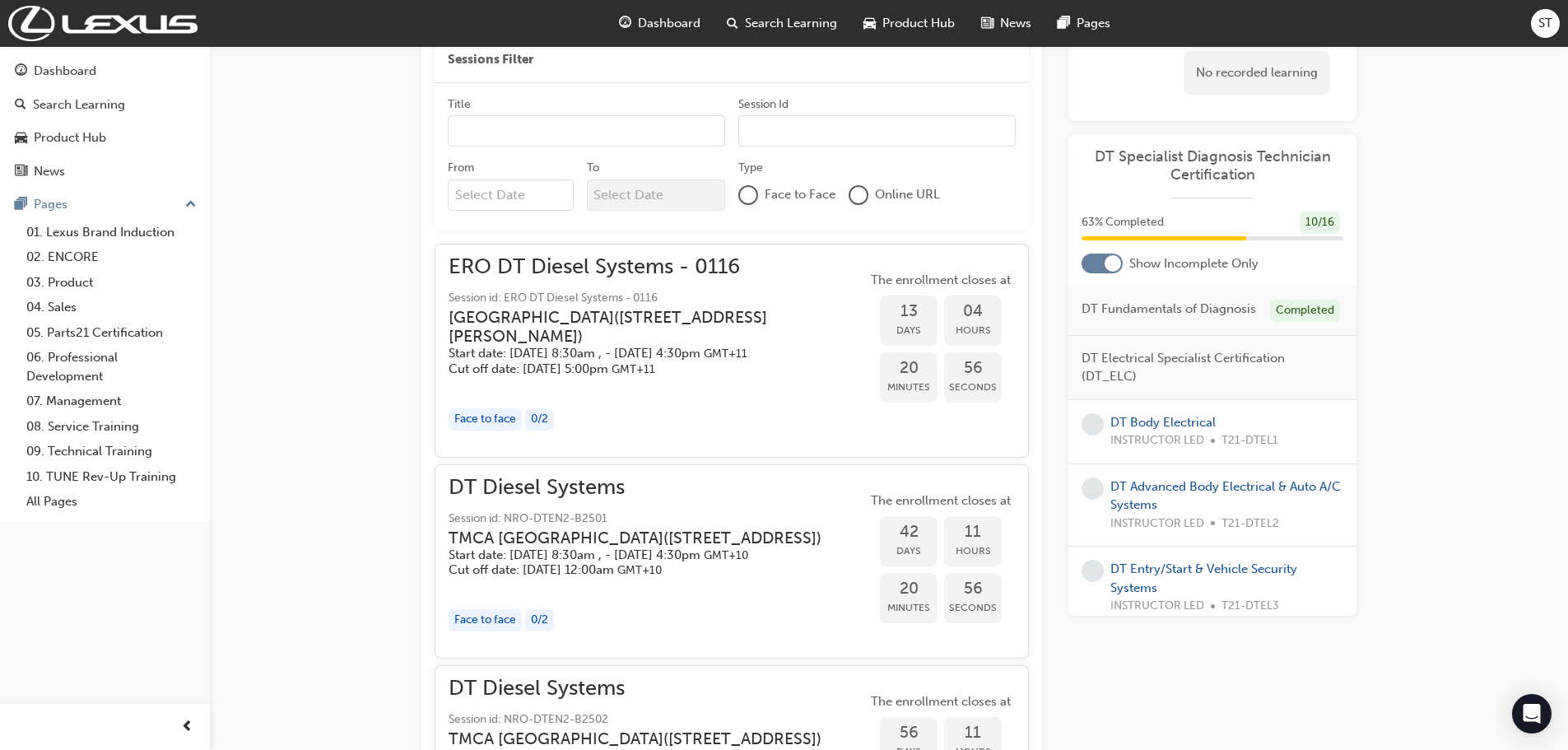
click at [738, 341] on h3 "Eastern Region Technical Training Centre ( 3/1 Secombe Place Moorebank NSW 2170…" at bounding box center [644, 327] width 392 height 39
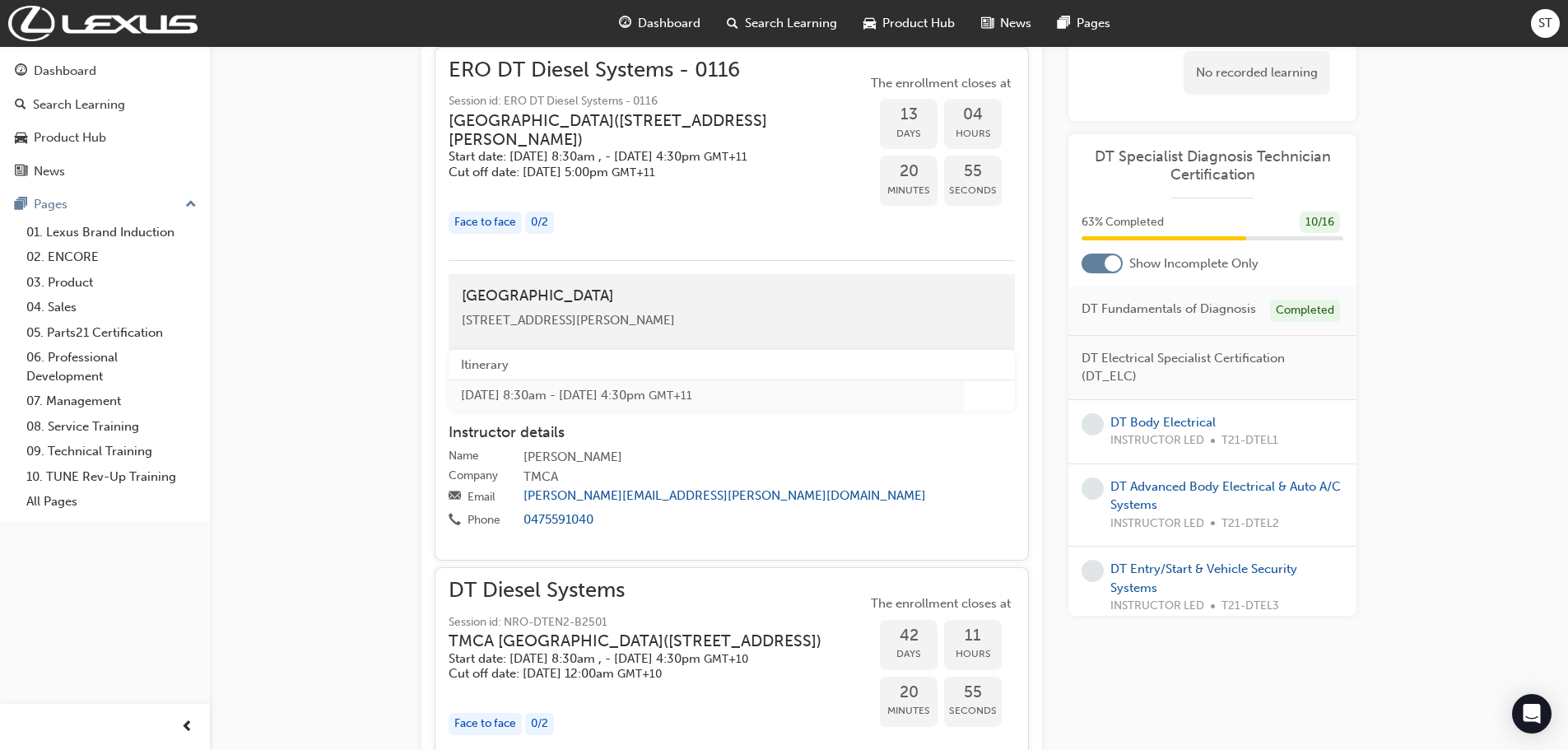
scroll to position [999, 0]
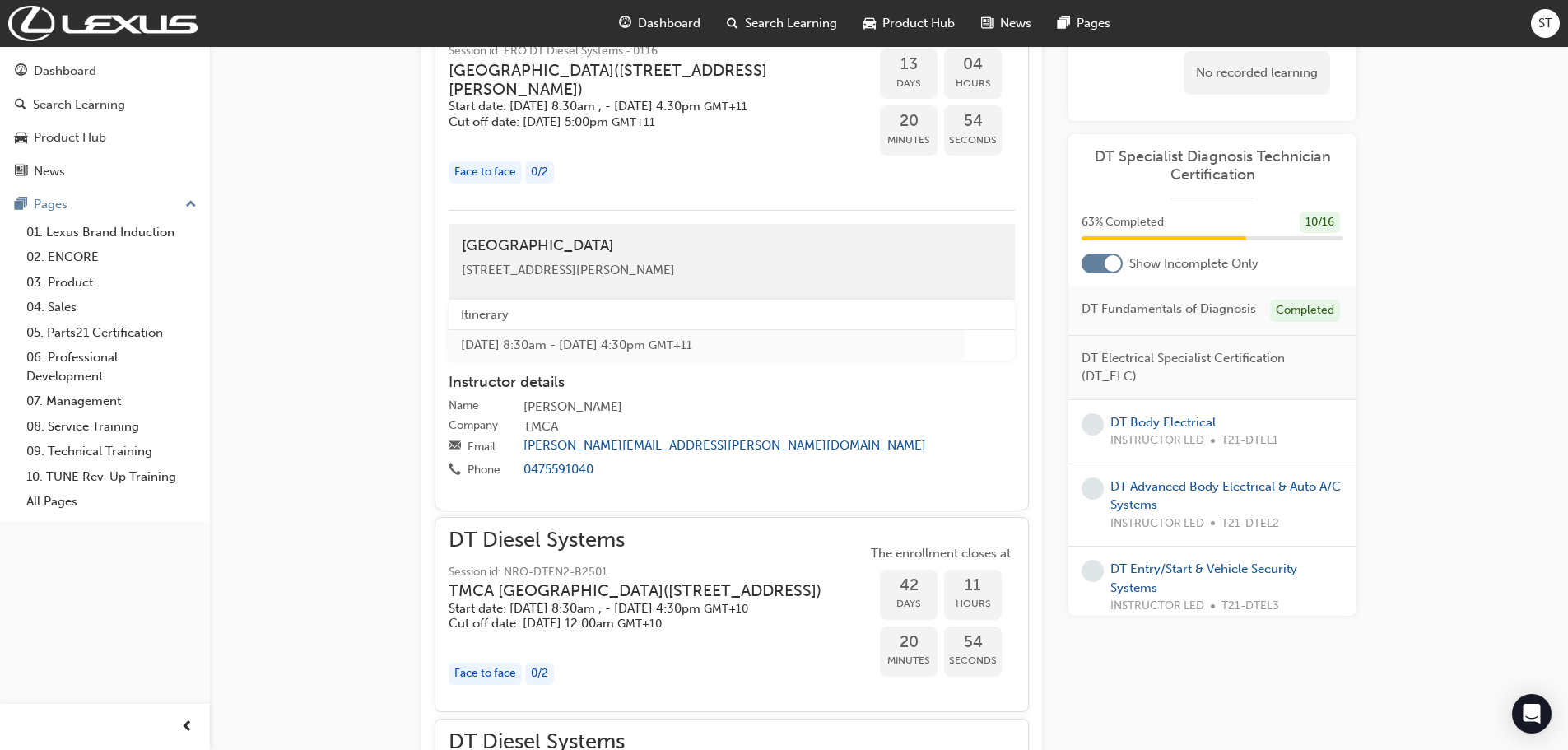
click at [608, 361] on td "Tue 21 Oct 2025, 8:30am - Thu 23 Oct 2025, 4:30pm GMT+11" at bounding box center [706, 345] width 516 height 31
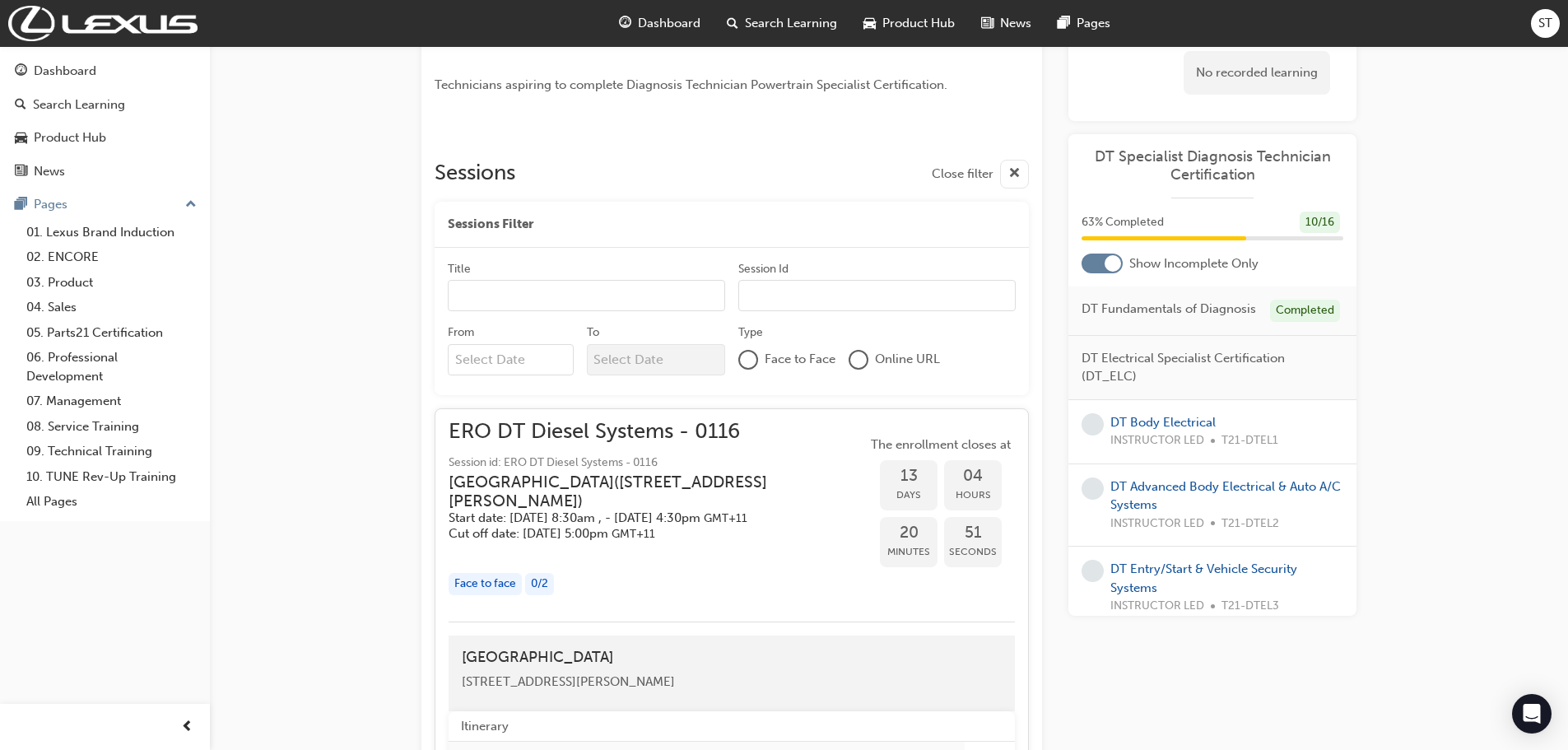
click at [624, 449] on div "ERO DT Diesel Systems - 0116 Session id: ERO DT Diesel Systems - 0116 Eastern R…" at bounding box center [657, 482] width 419 height 119
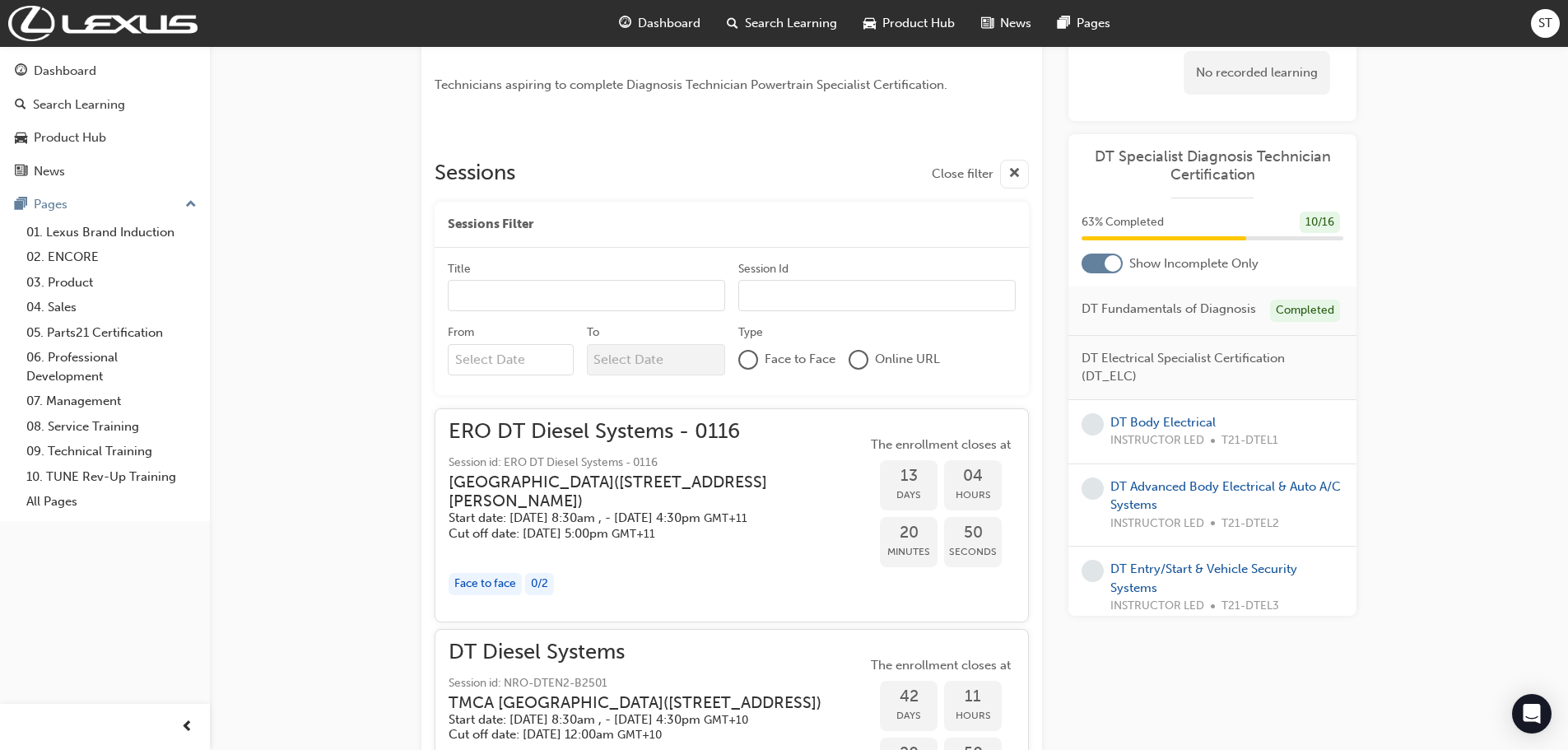
click at [624, 448] on div "ERO DT Diesel Systems - 0116 Session id: ERO DT Diesel Systems - 0116 Eastern R…" at bounding box center [657, 482] width 419 height 119
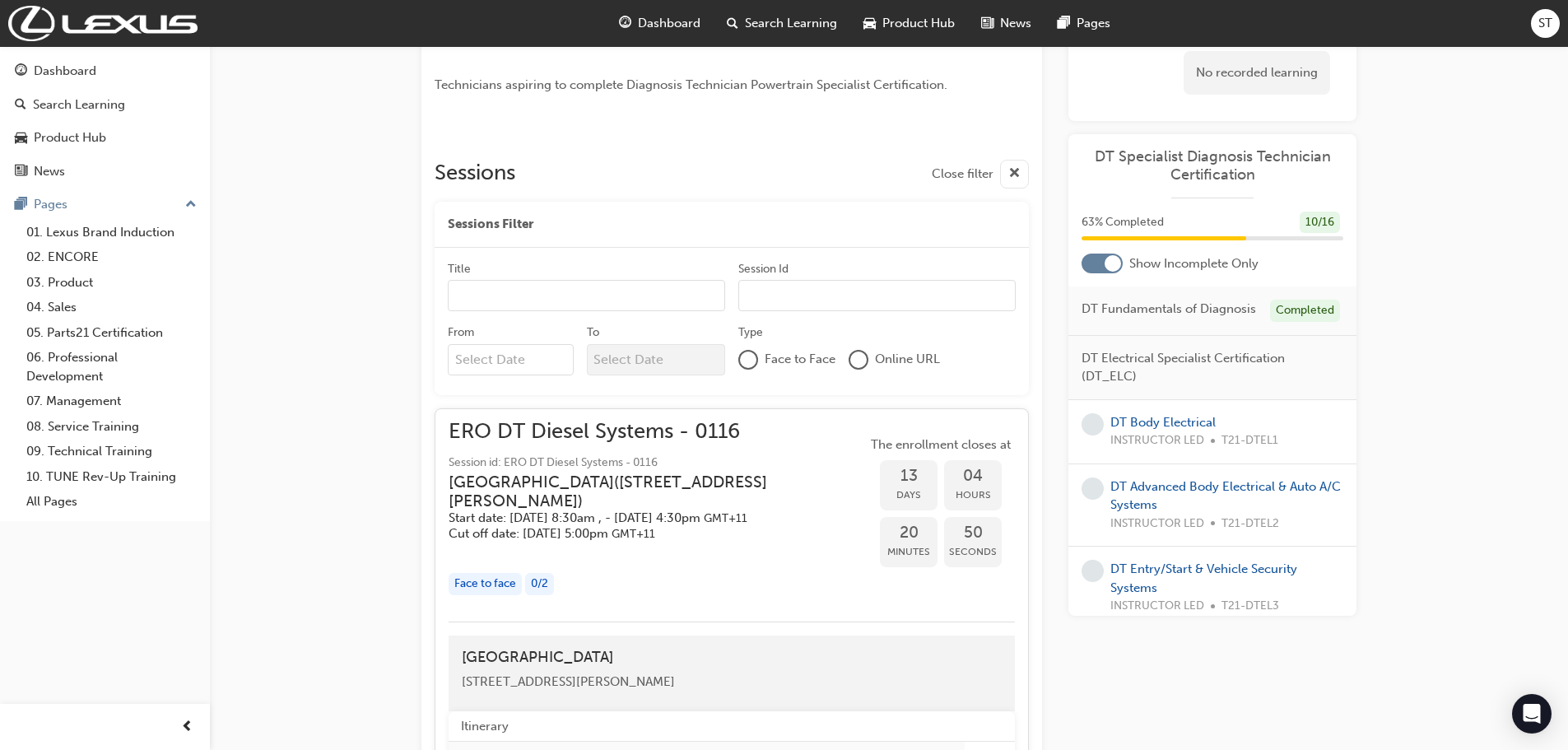
click at [624, 448] on div "ERO DT Diesel Systems - 0116 Session id: ERO DT Diesel Systems - 0116 Eastern R…" at bounding box center [657, 482] width 419 height 119
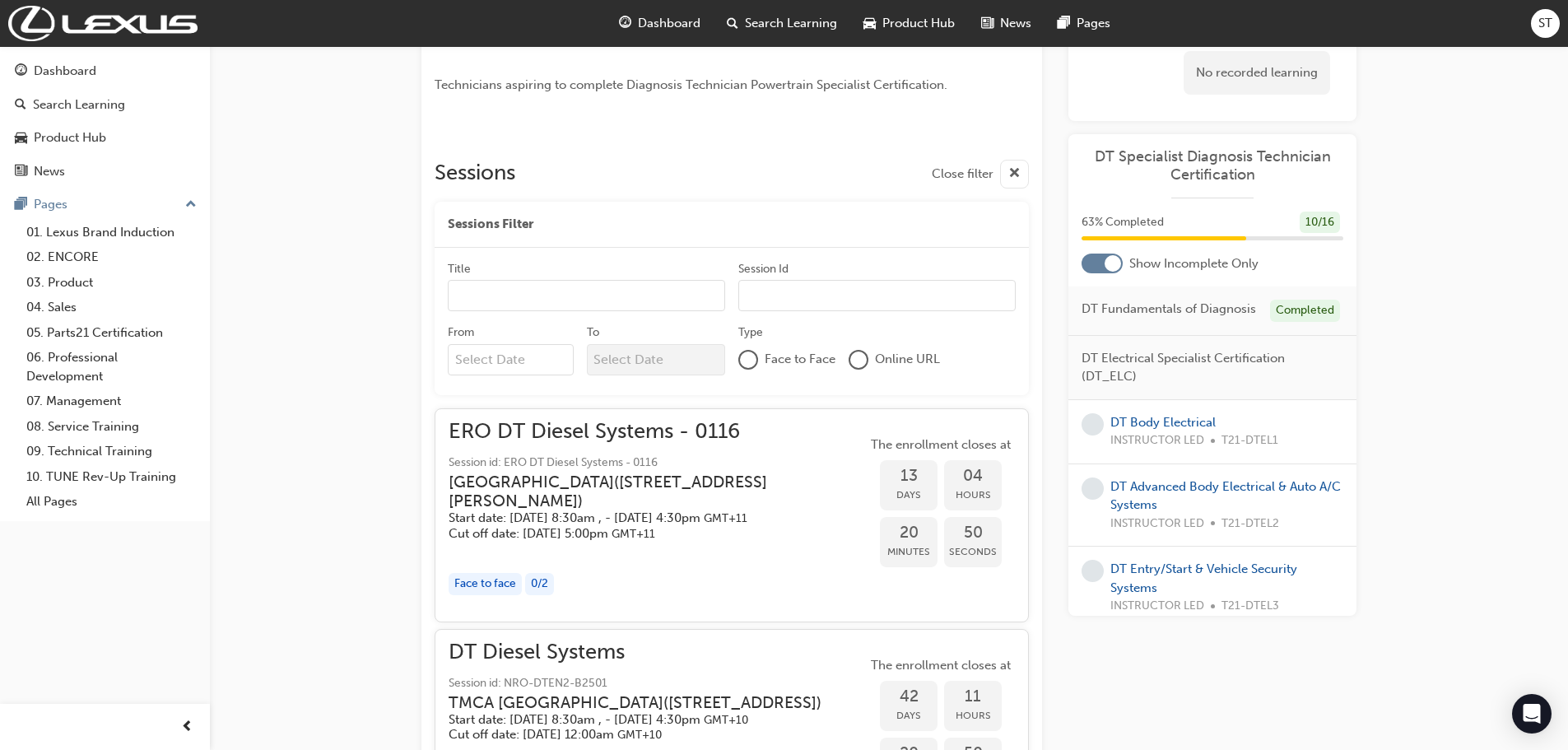
click at [624, 448] on div "ERO DT Diesel Systems - 0116 Session id: ERO DT Diesel Systems - 0116 Eastern R…" at bounding box center [657, 482] width 419 height 119
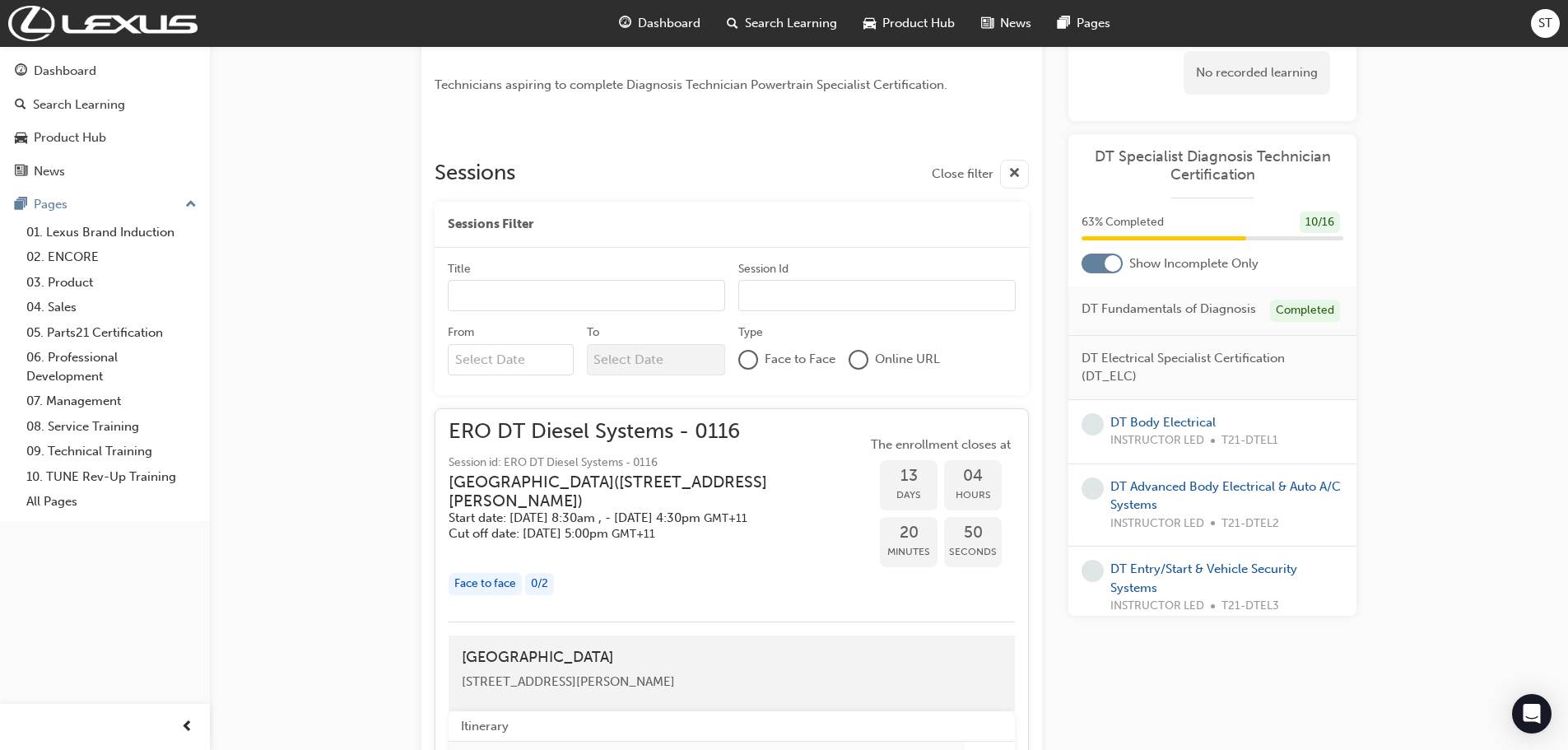
click at [624, 448] on div "ERO DT Diesel Systems - 0116 Session id: ERO DT Diesel Systems - 0116 Eastern R…" at bounding box center [657, 482] width 419 height 119
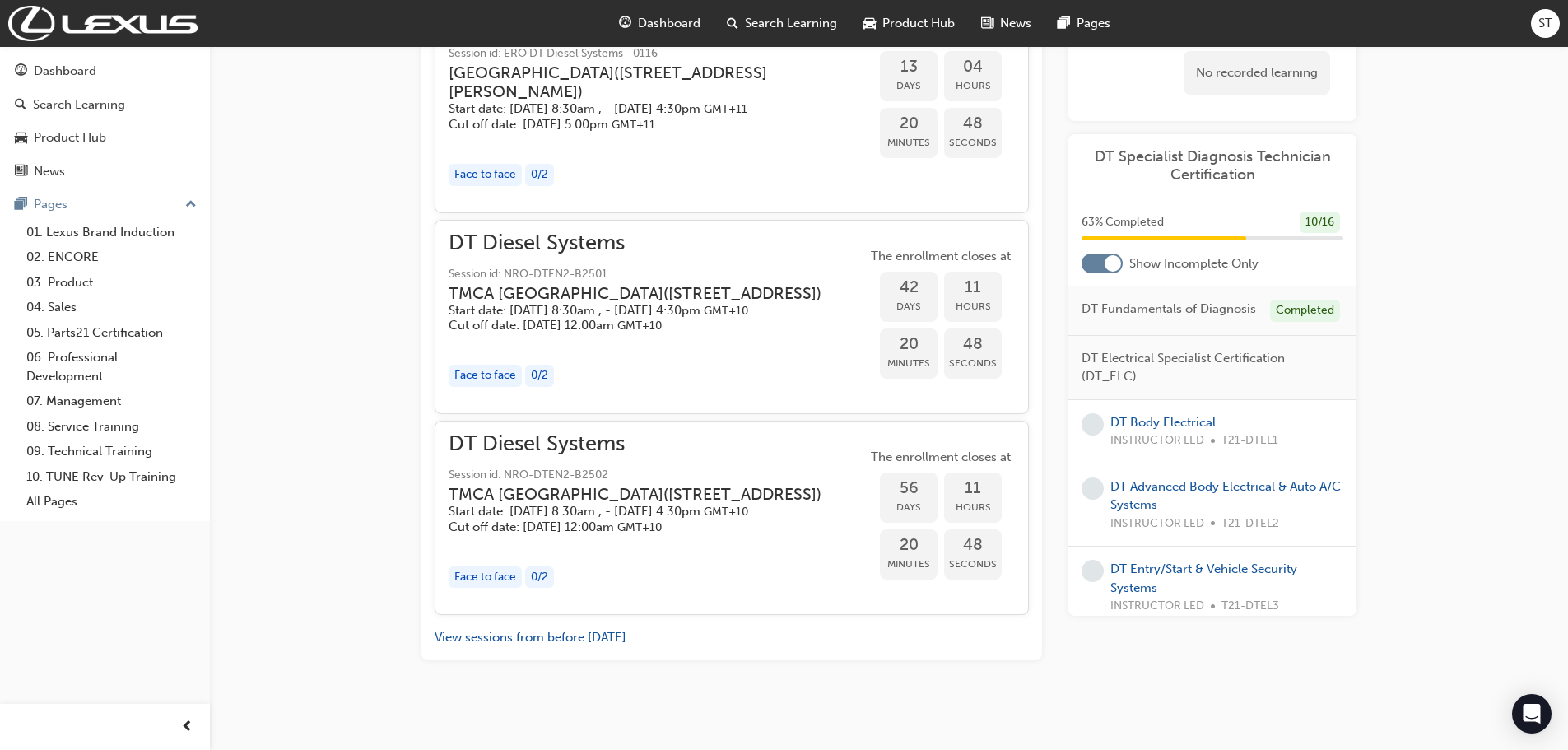
scroll to position [999, 0]
click at [107, 403] on link "07. Management" at bounding box center [111, 402] width 184 height 26
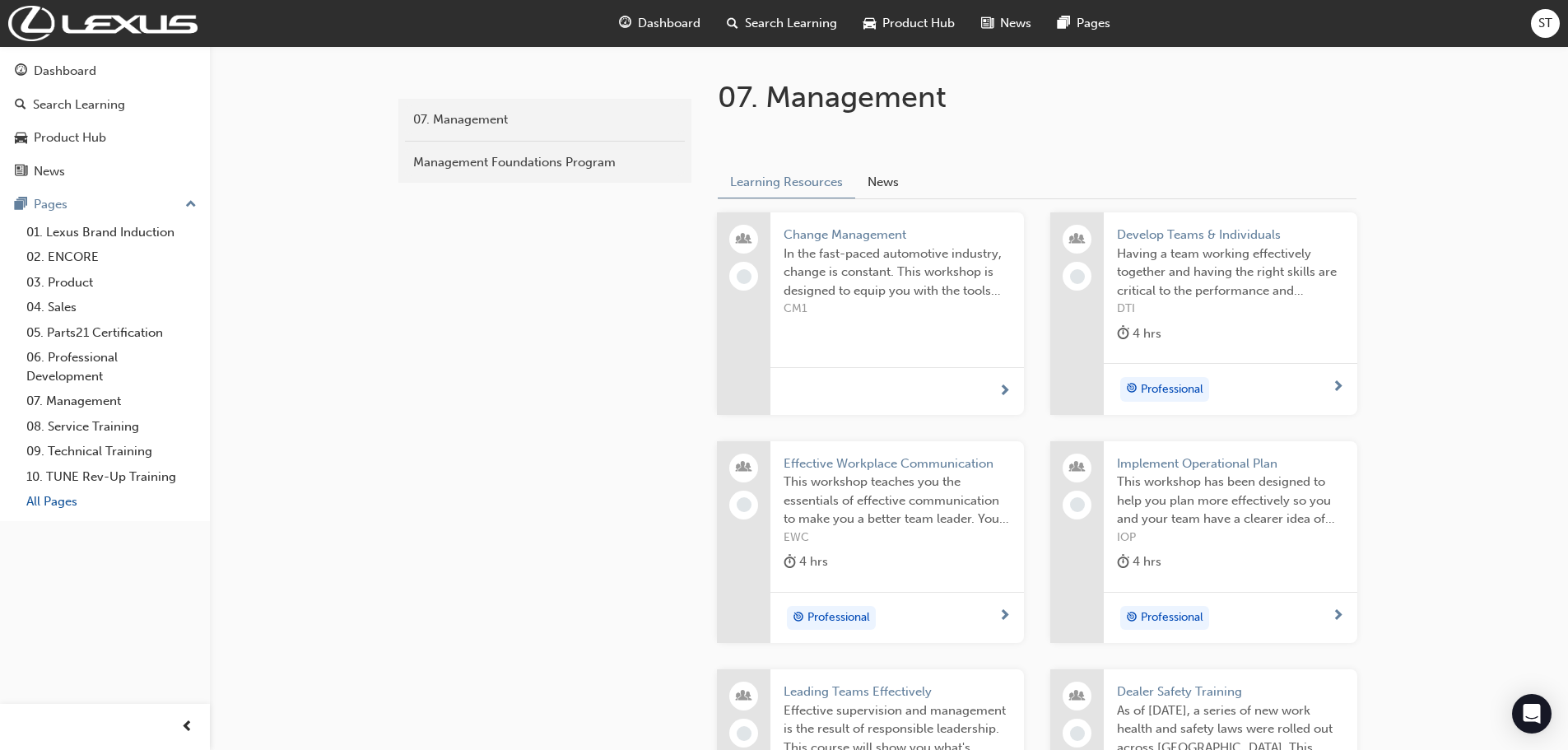
click at [51, 510] on link "All Pages" at bounding box center [111, 502] width 184 height 26
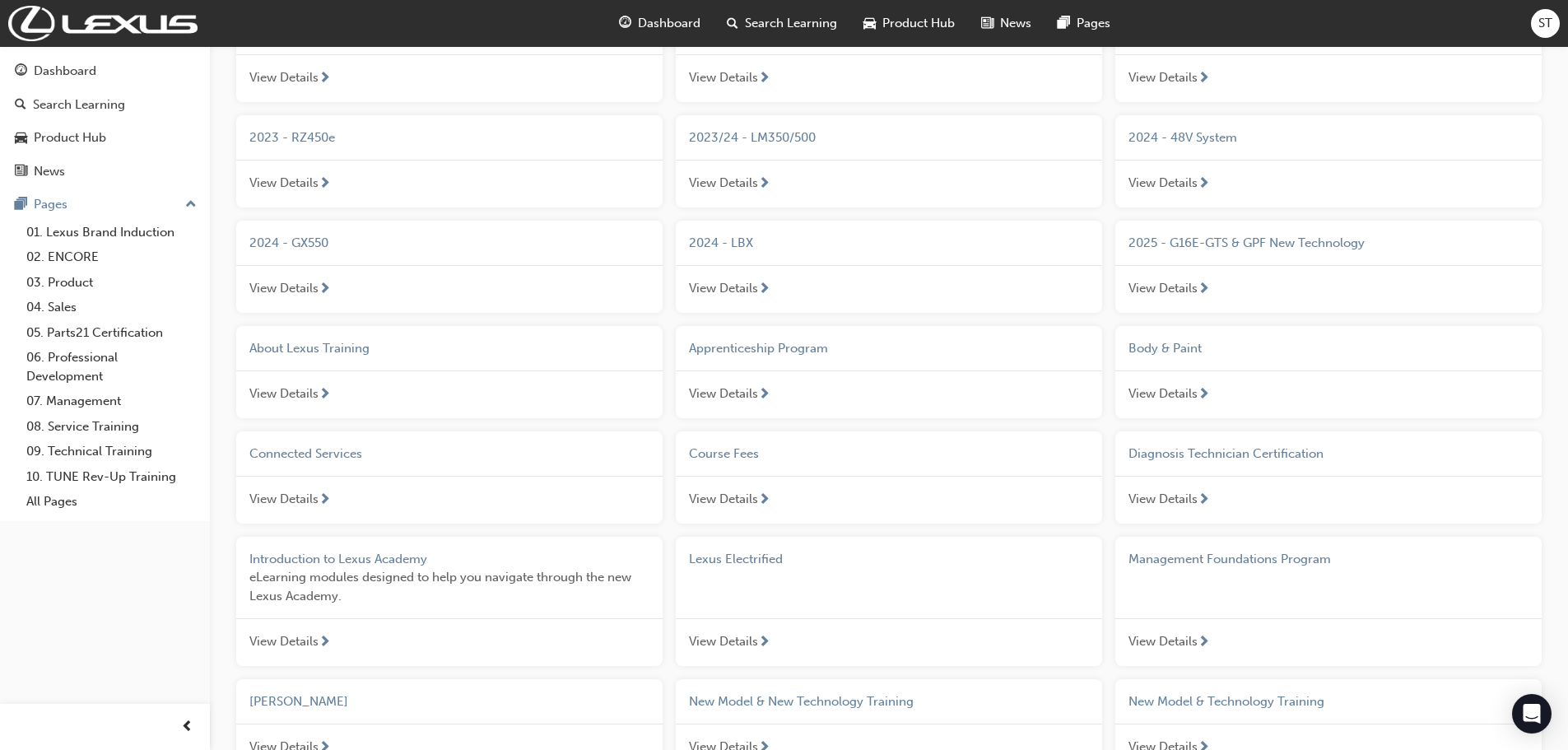
scroll to position [494, 0]
click at [1167, 491] on span "View Details" at bounding box center [1163, 494] width 70 height 19
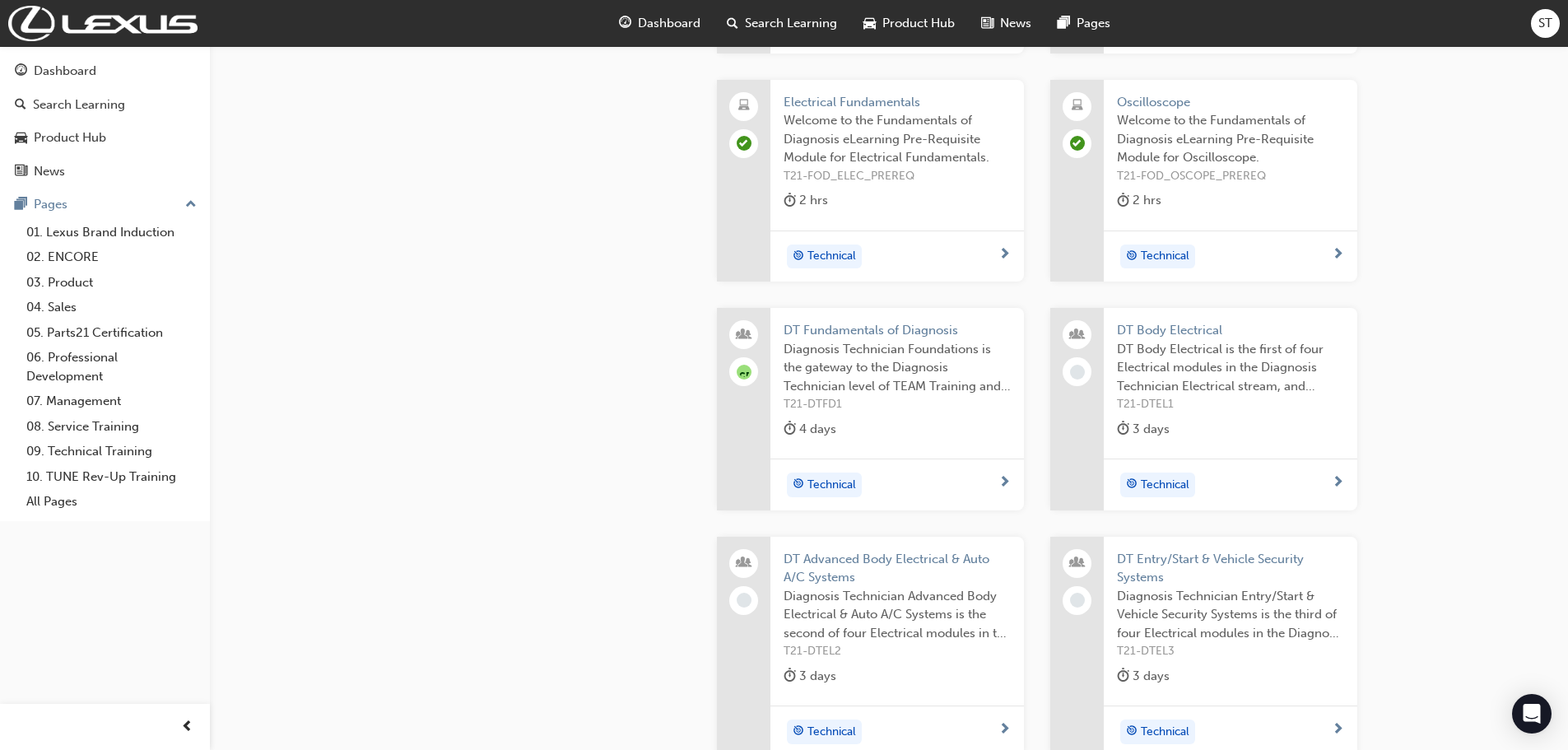
scroll to position [1070, 0]
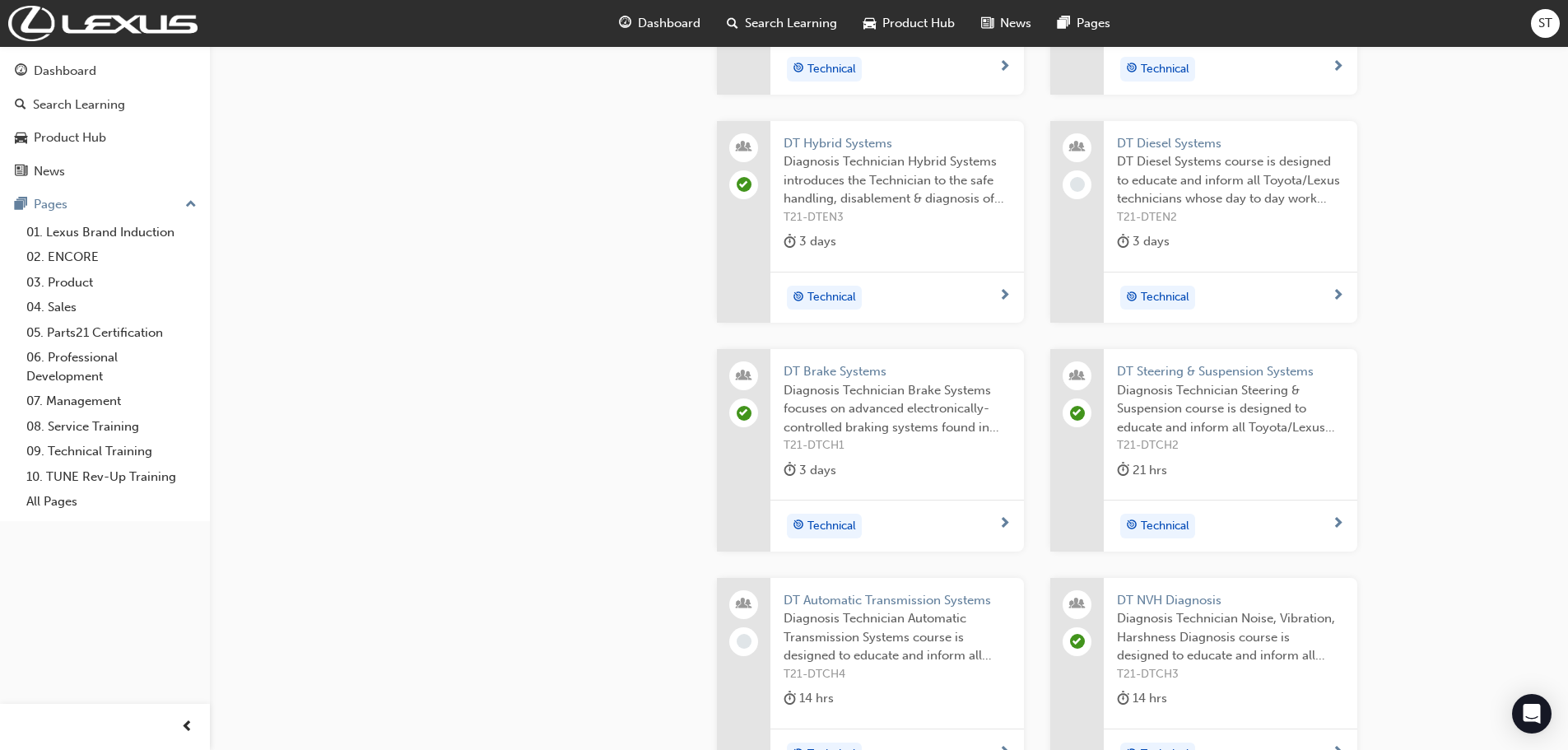
click at [1127, 211] on span "T21-DTEN2" at bounding box center [1230, 217] width 227 height 19
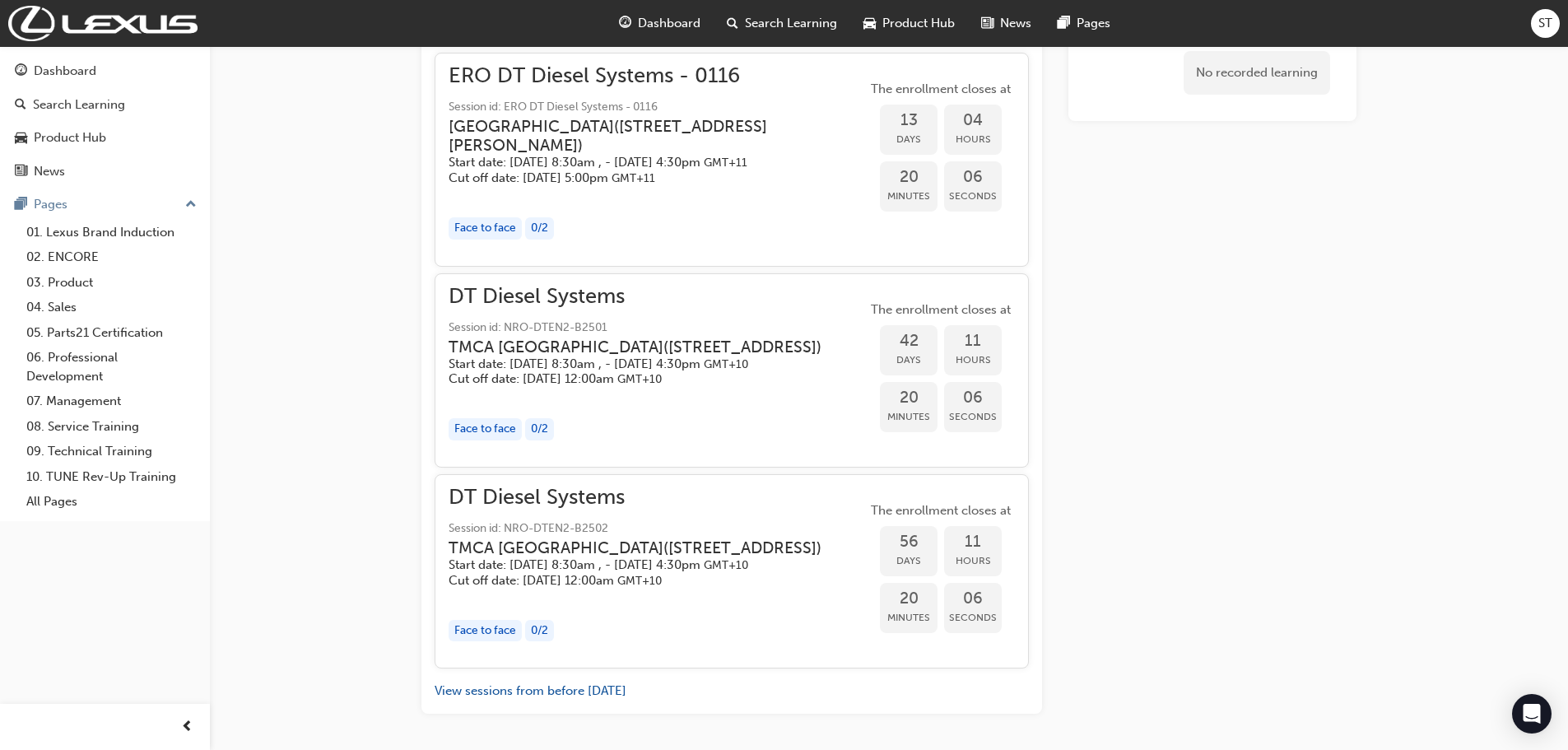
scroll to position [1083, 0]
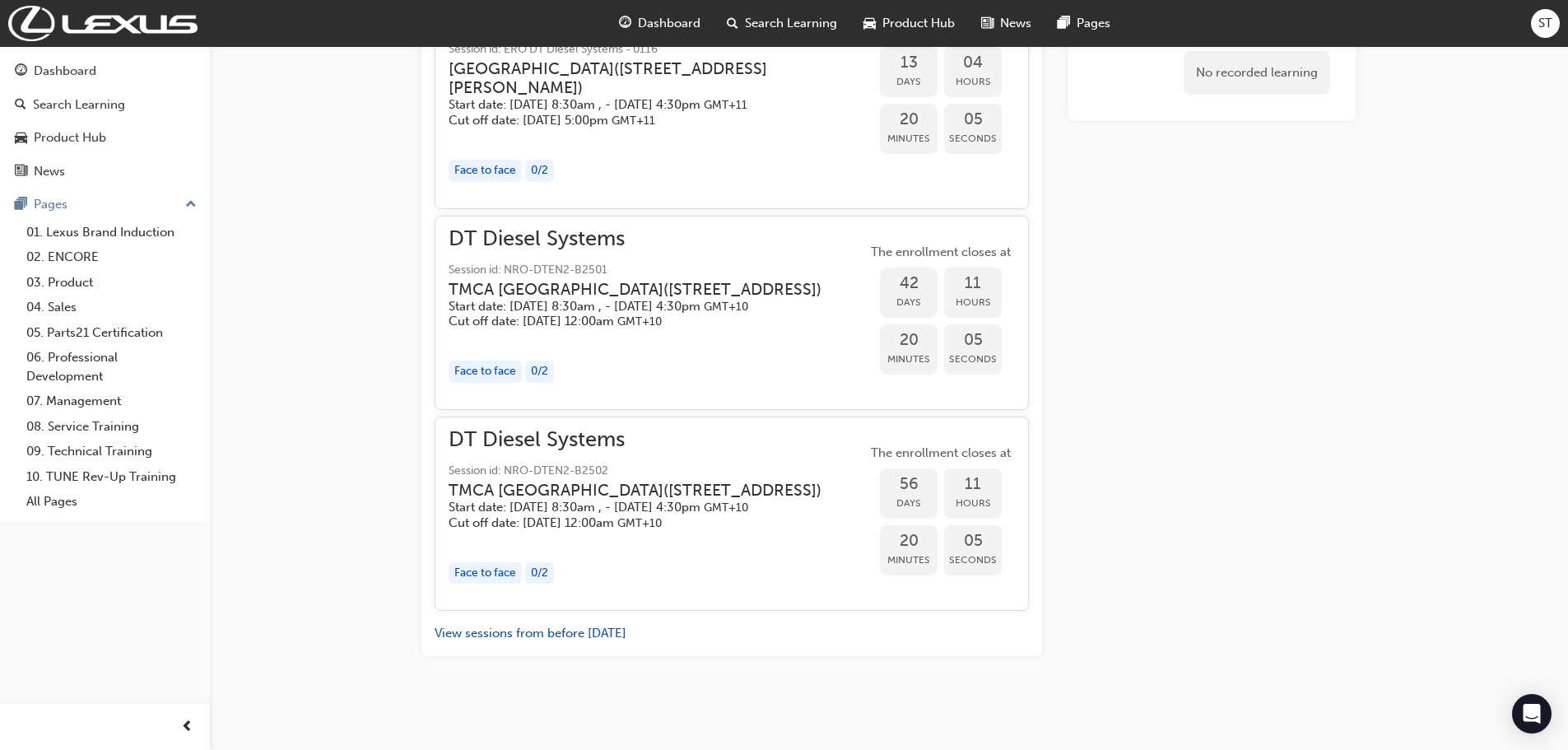
click at [737, 523] on h5 "Cut off date: Wed 26 Nov 2025, 12:00am GMT+10" at bounding box center [634, 523] width 373 height 16
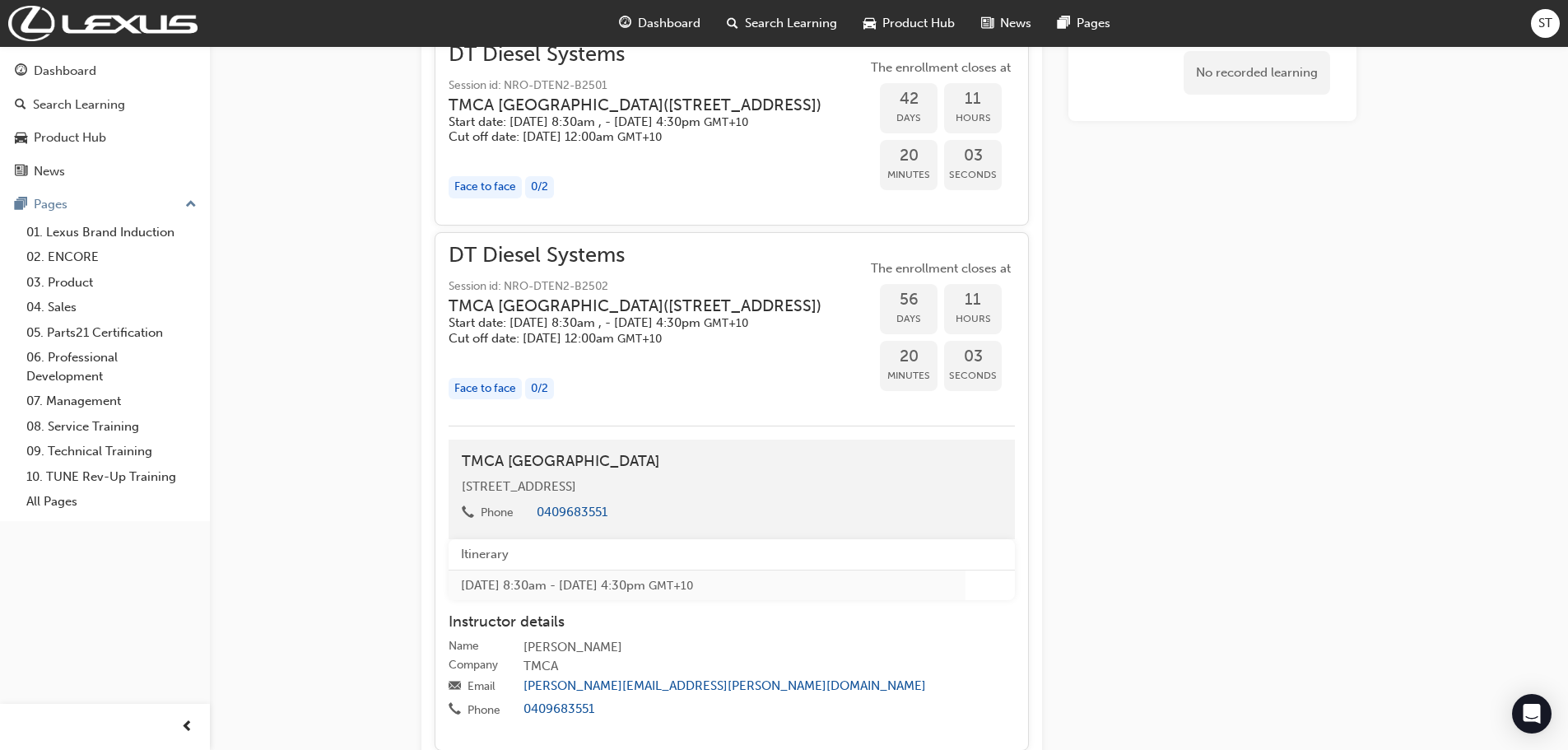
scroll to position [913, 0]
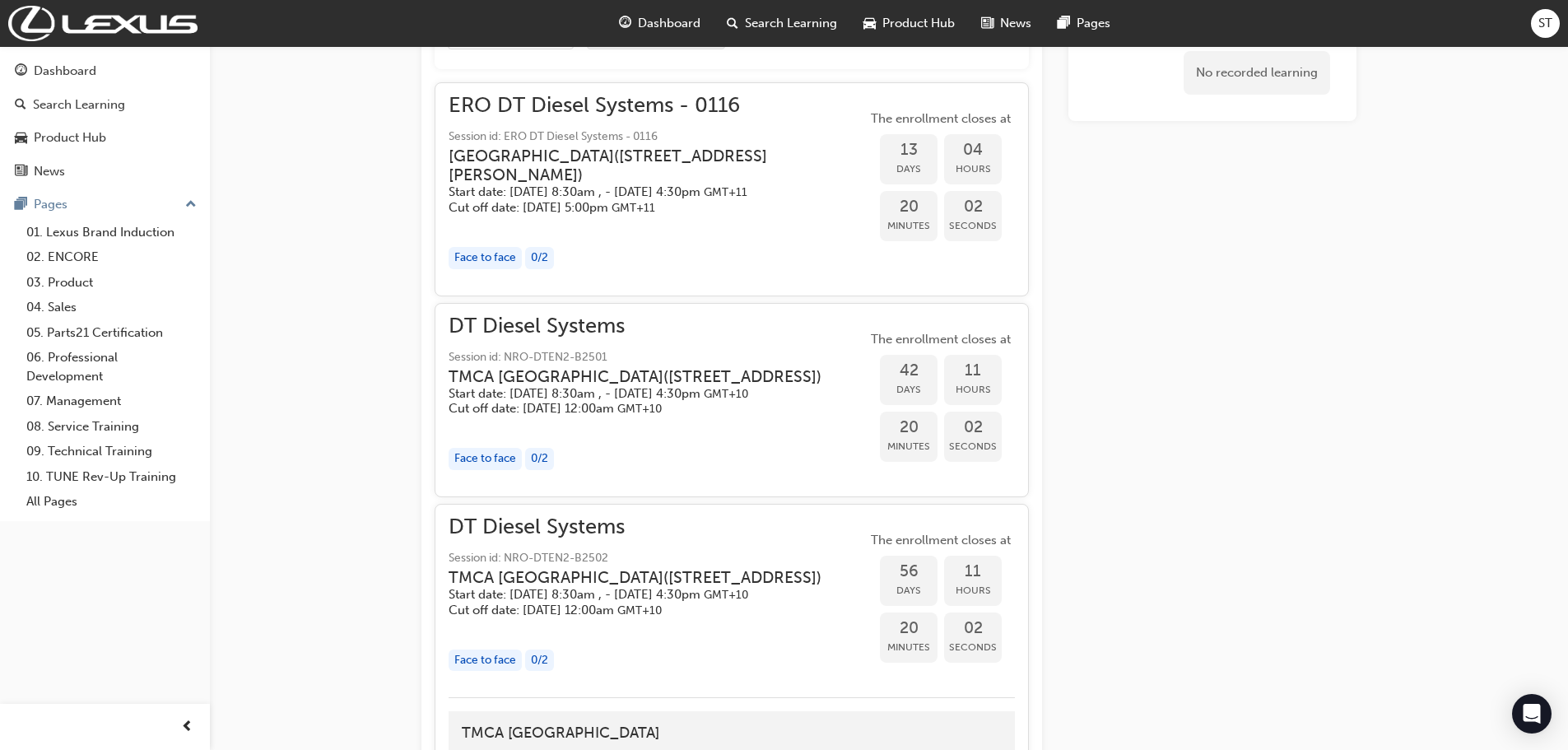
click at [655, 215] on span "GMT+11" at bounding box center [633, 208] width 44 height 14
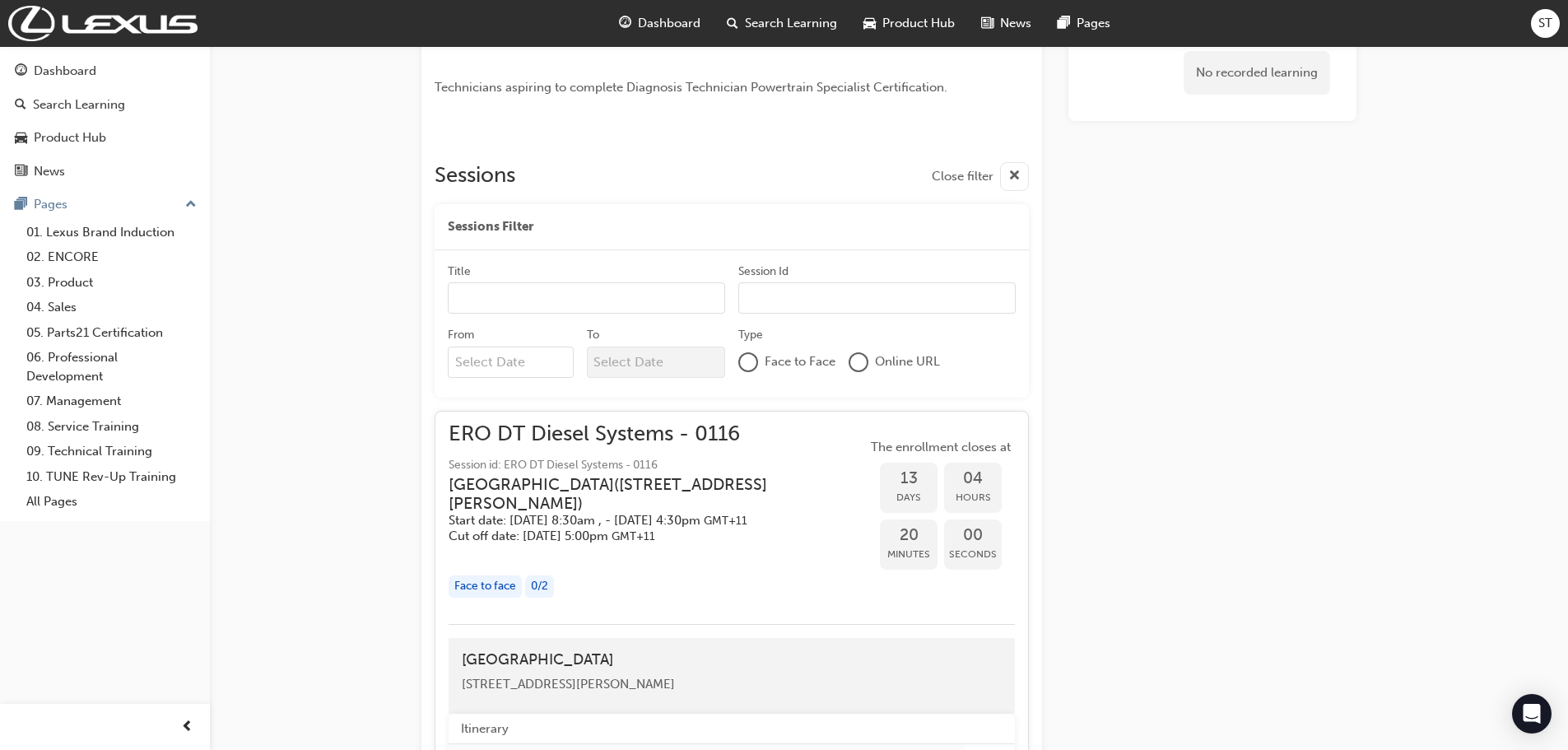
scroll to position [584, 0]
click at [739, 512] on h3 "Eastern Region Technical Training Centre ( 3/1 Secombe Place Moorebank NSW 2170…" at bounding box center [644, 494] width 392 height 39
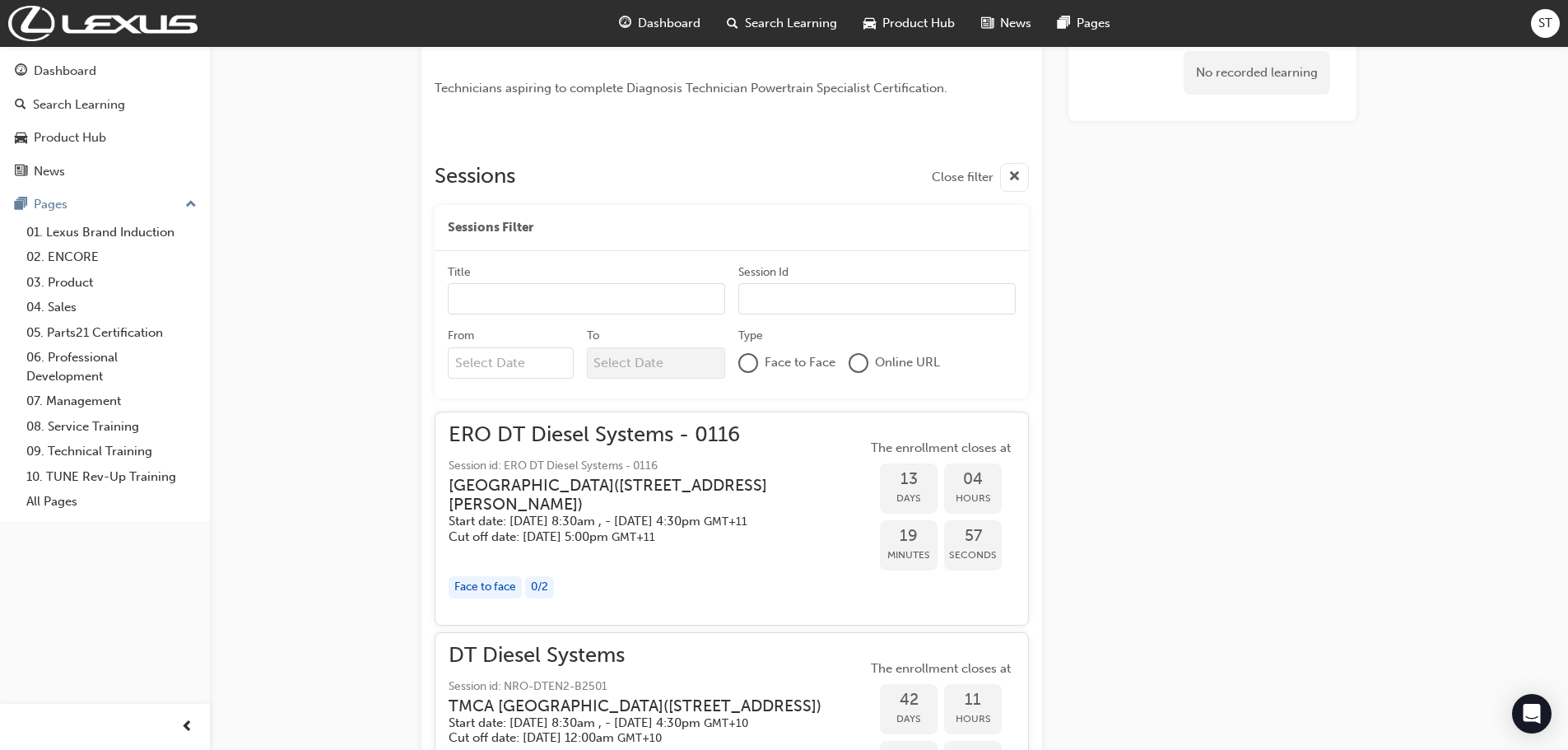
drag, startPoint x: 739, startPoint y: 510, endPoint x: 635, endPoint y: 519, distance: 104.4
click at [638, 521] on h5 "Start date: Tue 21 Oct 2025, 8:30am , - Thu 23 Oct 2025, 4:30pm GMT+11" at bounding box center [644, 522] width 392 height 16
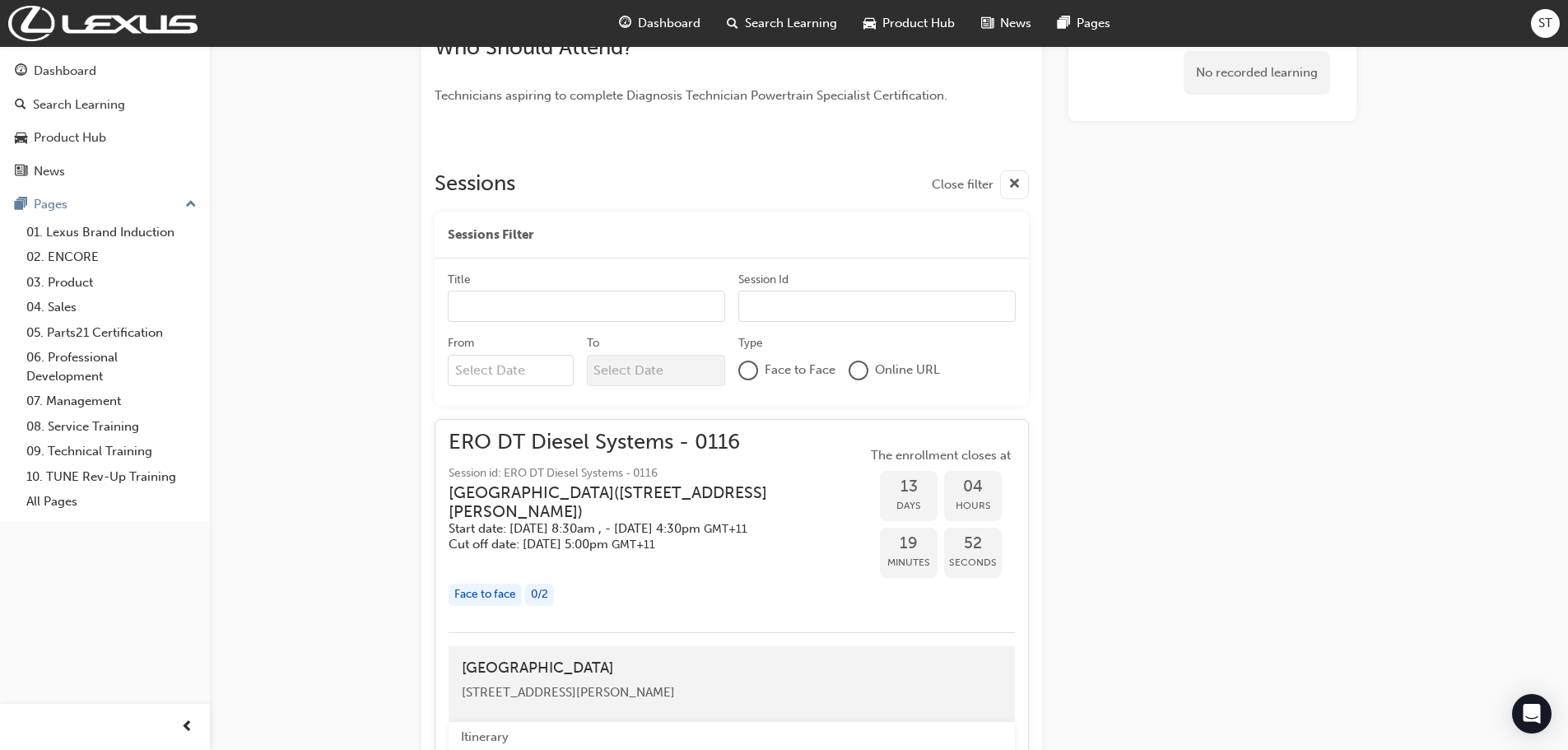
scroll to position [824, 0]
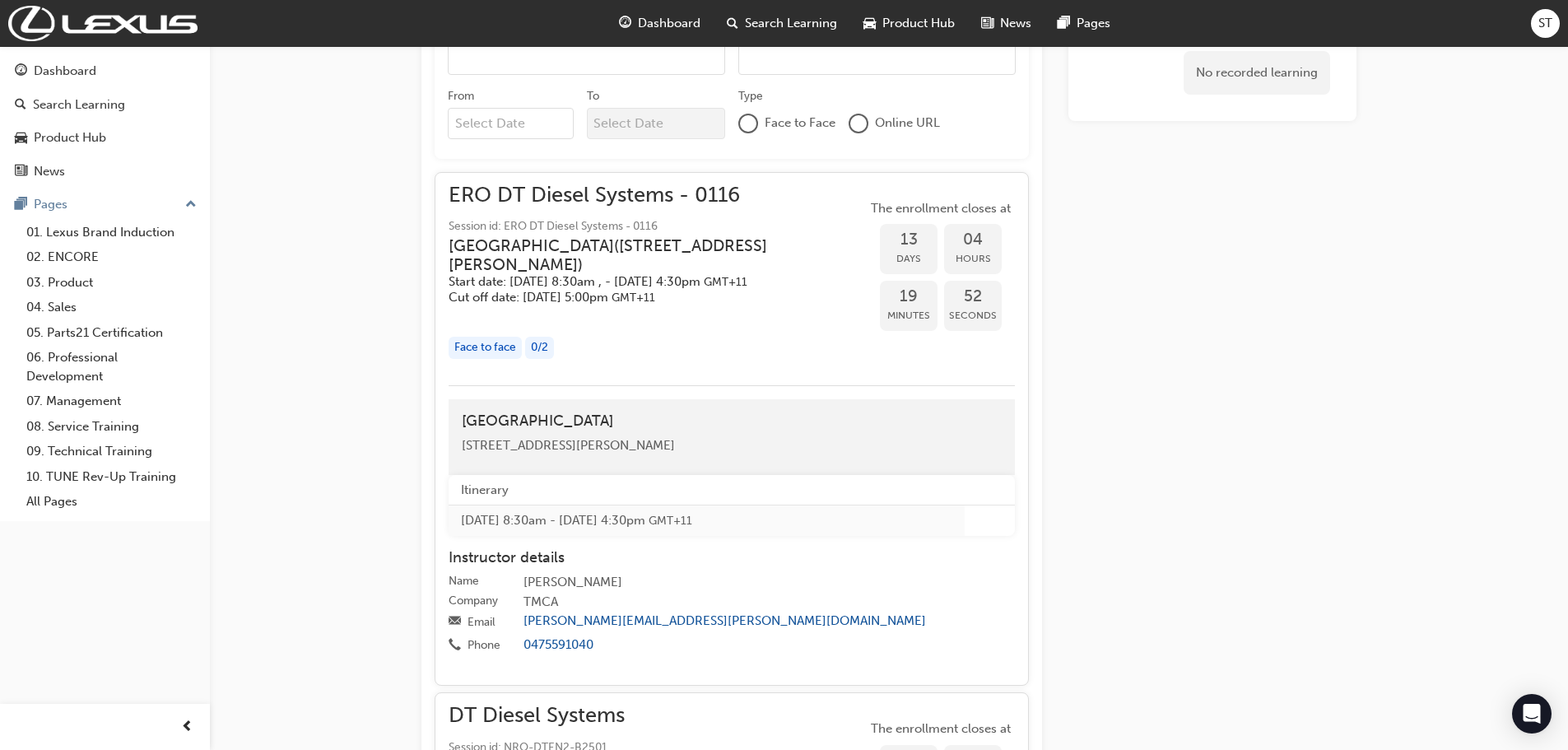
click at [633, 372] on div "ERO DT Diesel Systems - 0116 Session id: ERO DT Diesel Systems - 0116 Eastern R…" at bounding box center [657, 279] width 419 height 186
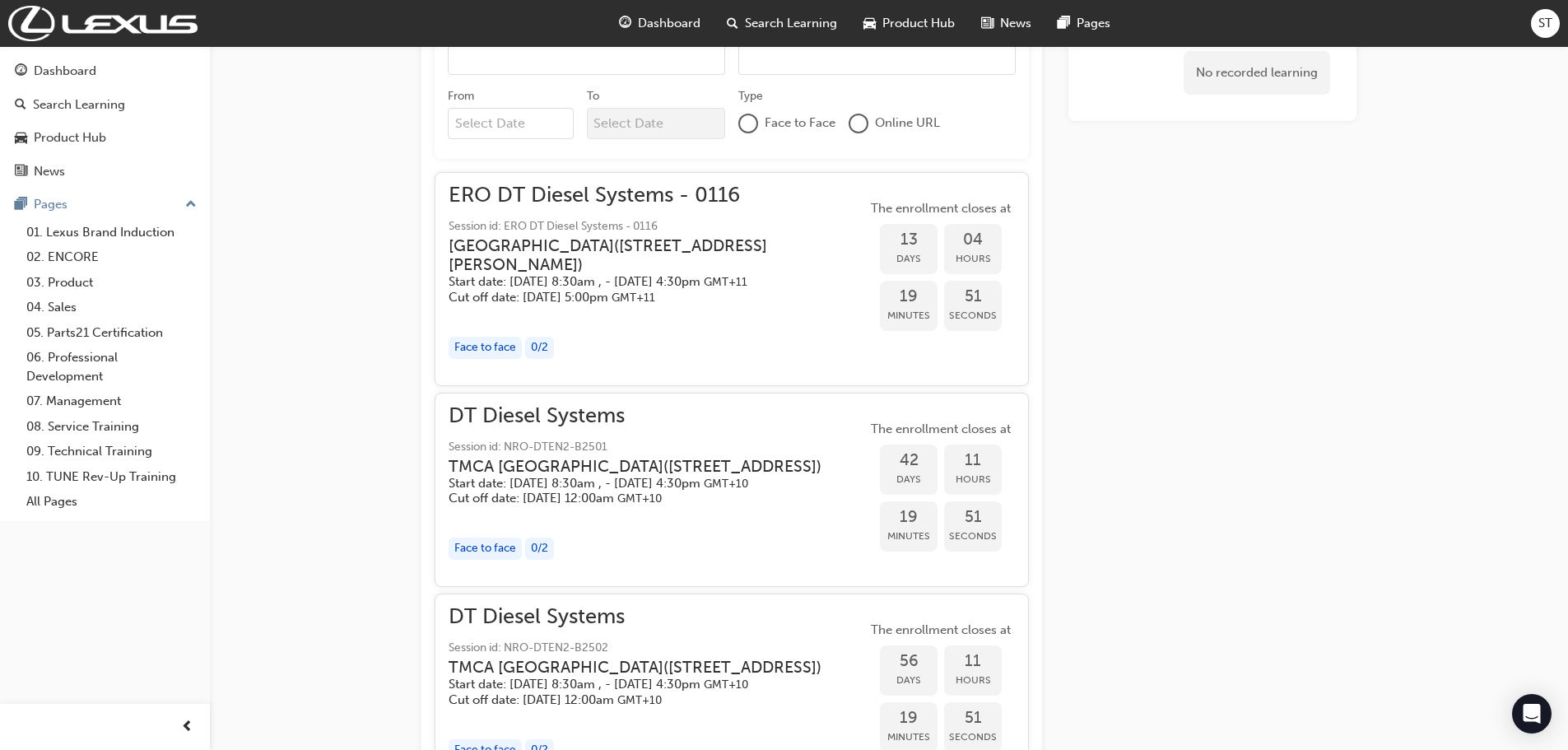
click at [633, 372] on div "ERO DT Diesel Systems - 0116 Session id: ERO DT Diesel Systems - 0116 Eastern R…" at bounding box center [657, 279] width 419 height 186
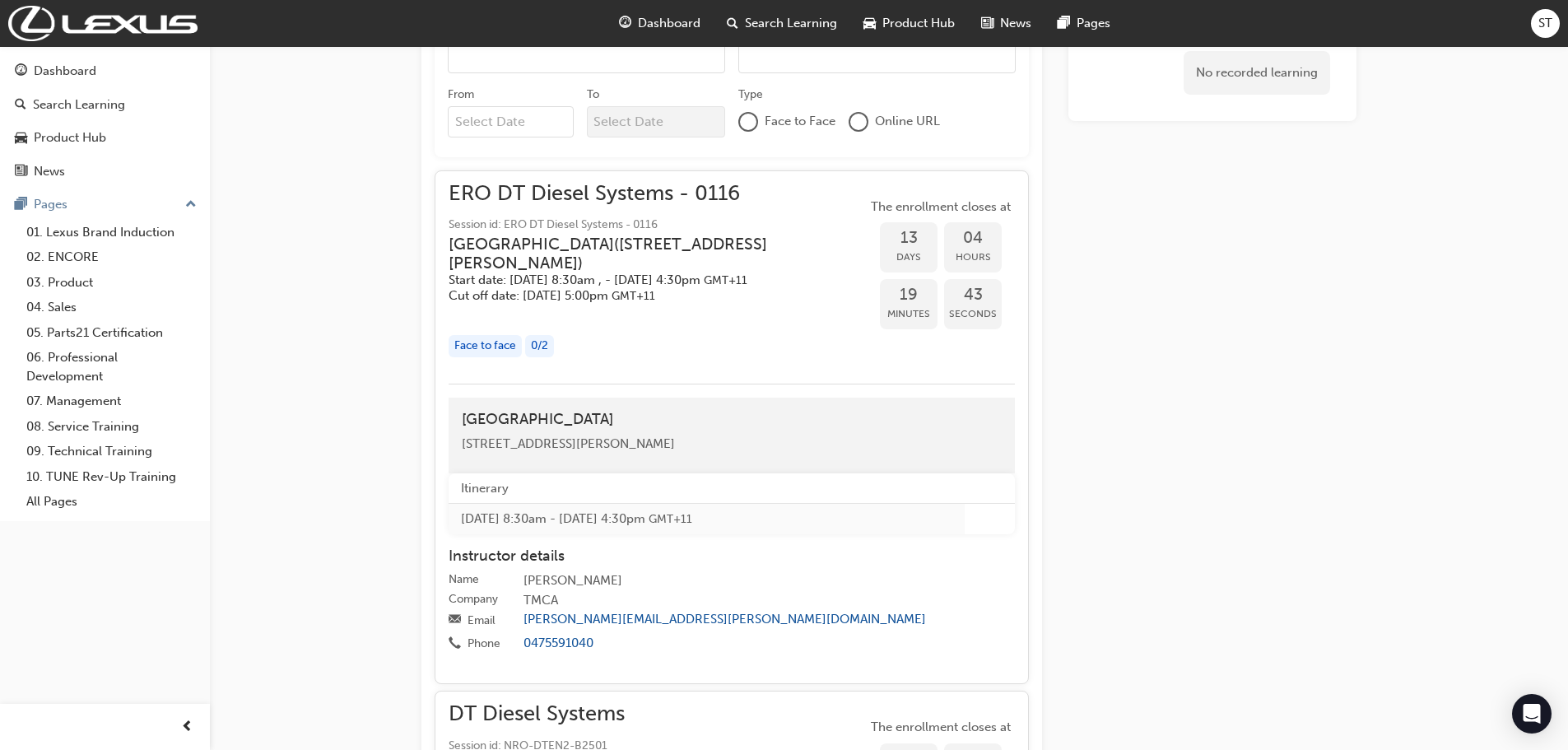
scroll to position [1070, 0]
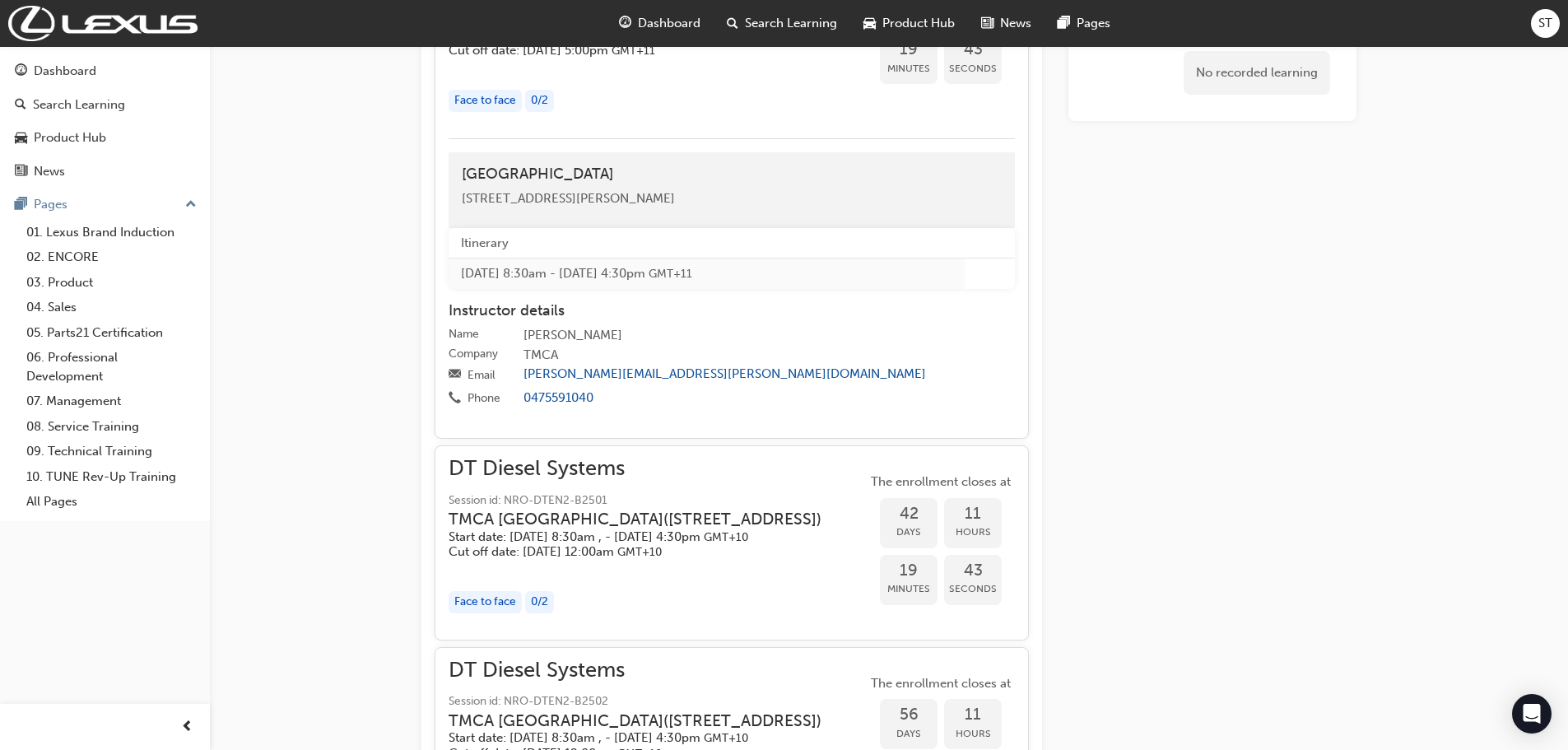
click at [617, 170] on div "Eastern Region Technical Training Centre 3/1 Secombe Place Moorebank NSW 2170" at bounding box center [732, 190] width 567 height 76
click at [616, 112] on div "Face to face 0 / 2" at bounding box center [657, 100] width 419 height 22
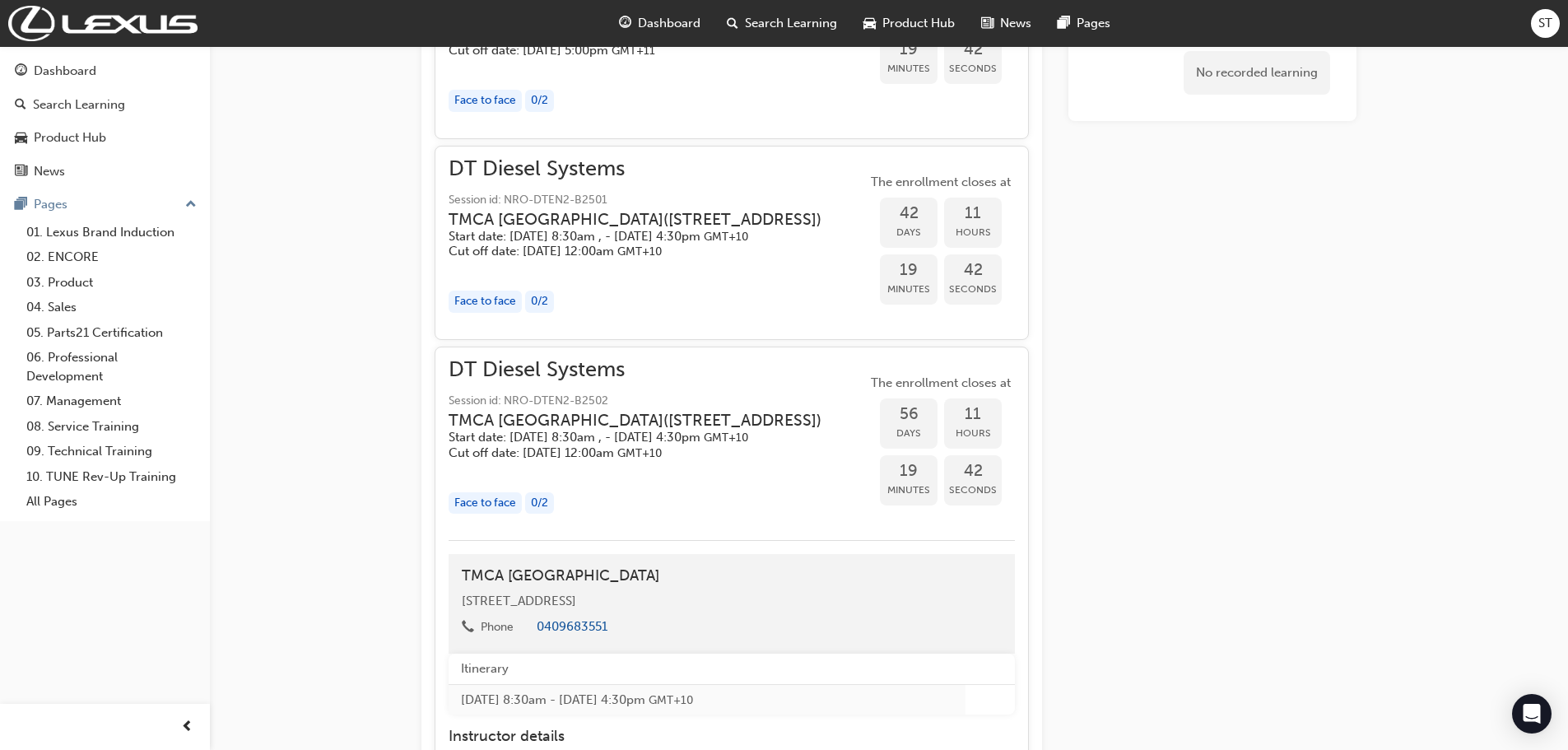
click at [615, 112] on div "Face to face 0 / 2" at bounding box center [657, 100] width 419 height 22
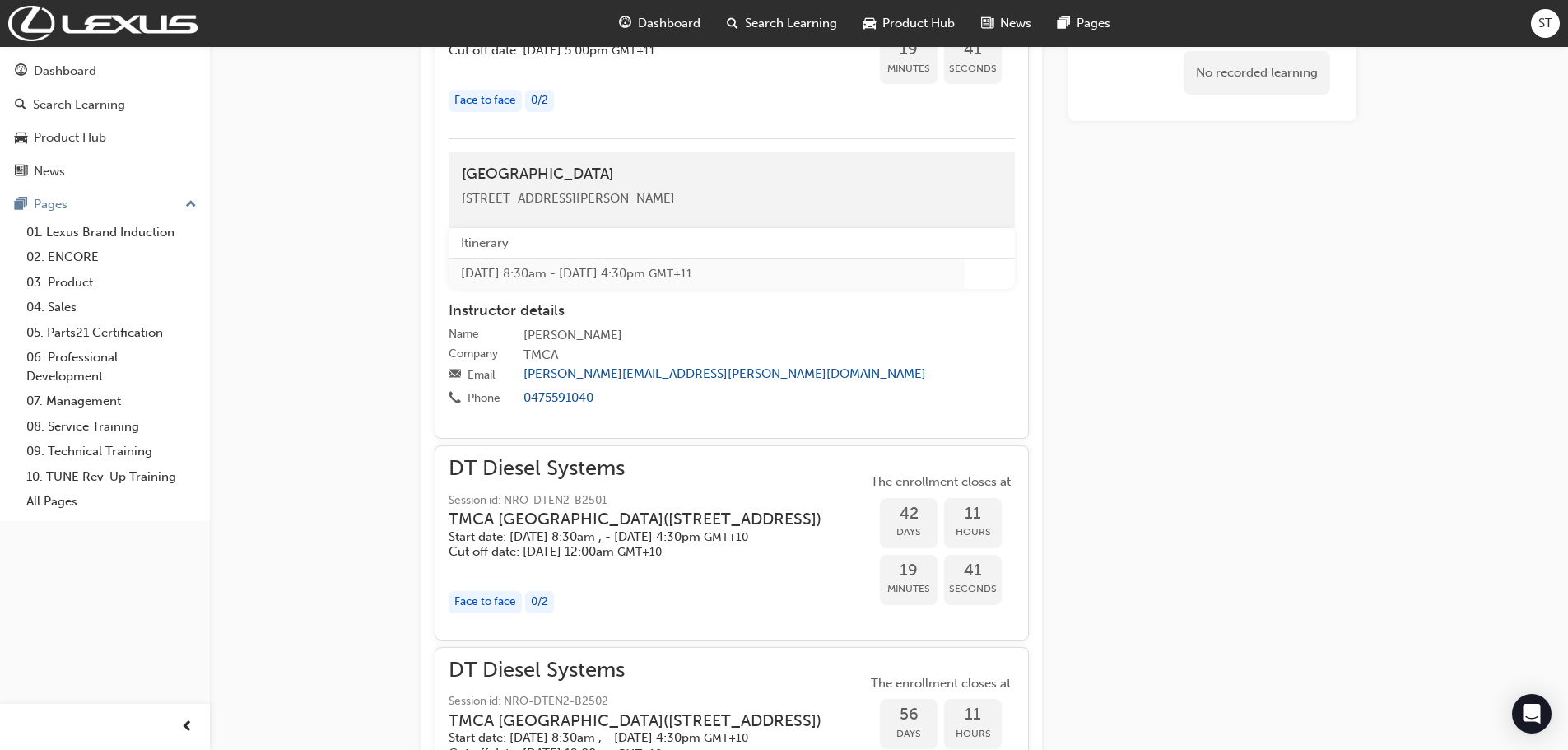
click at [466, 112] on div "Face to face" at bounding box center [485, 100] width 74 height 22
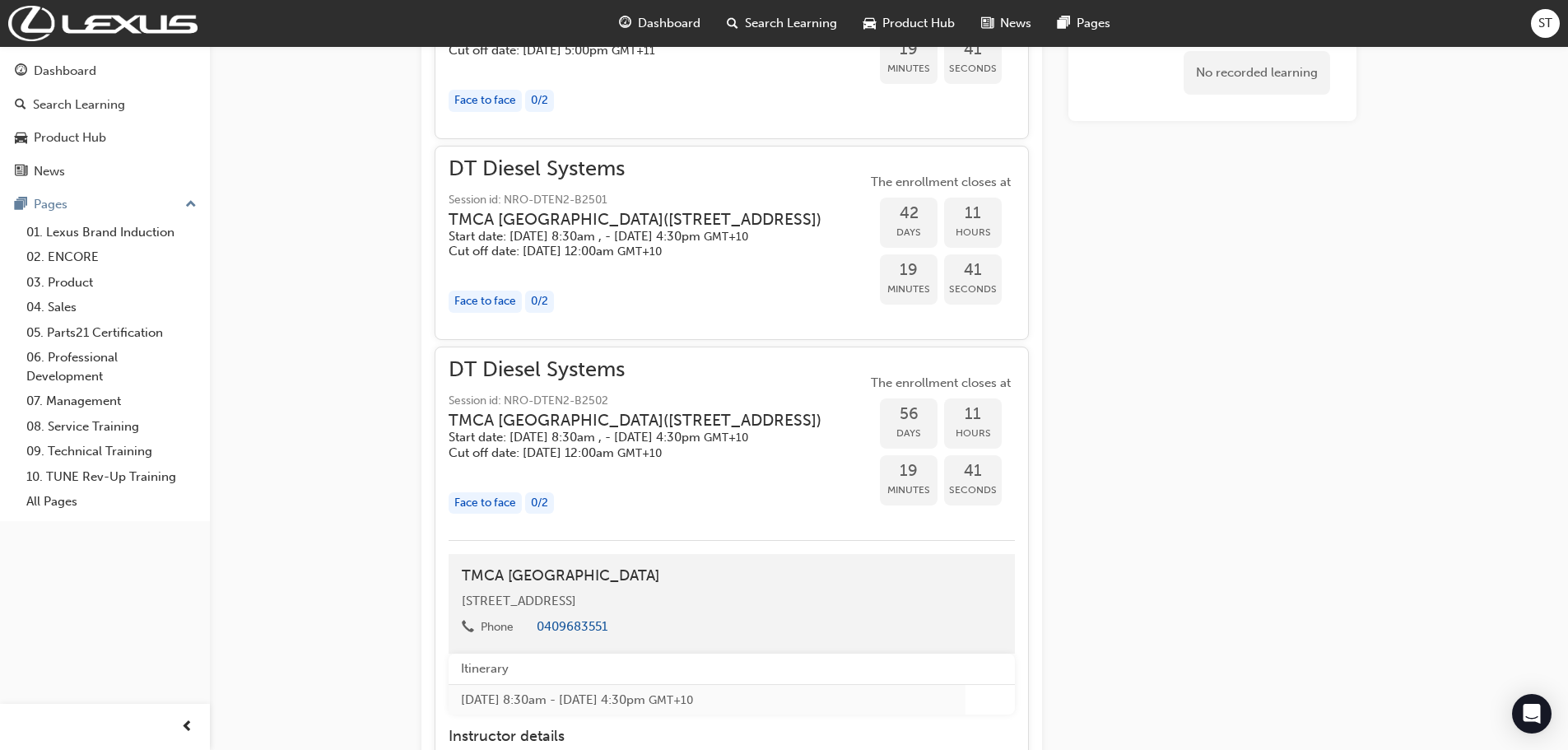
click at [466, 112] on div "Face to face" at bounding box center [485, 100] width 74 height 22
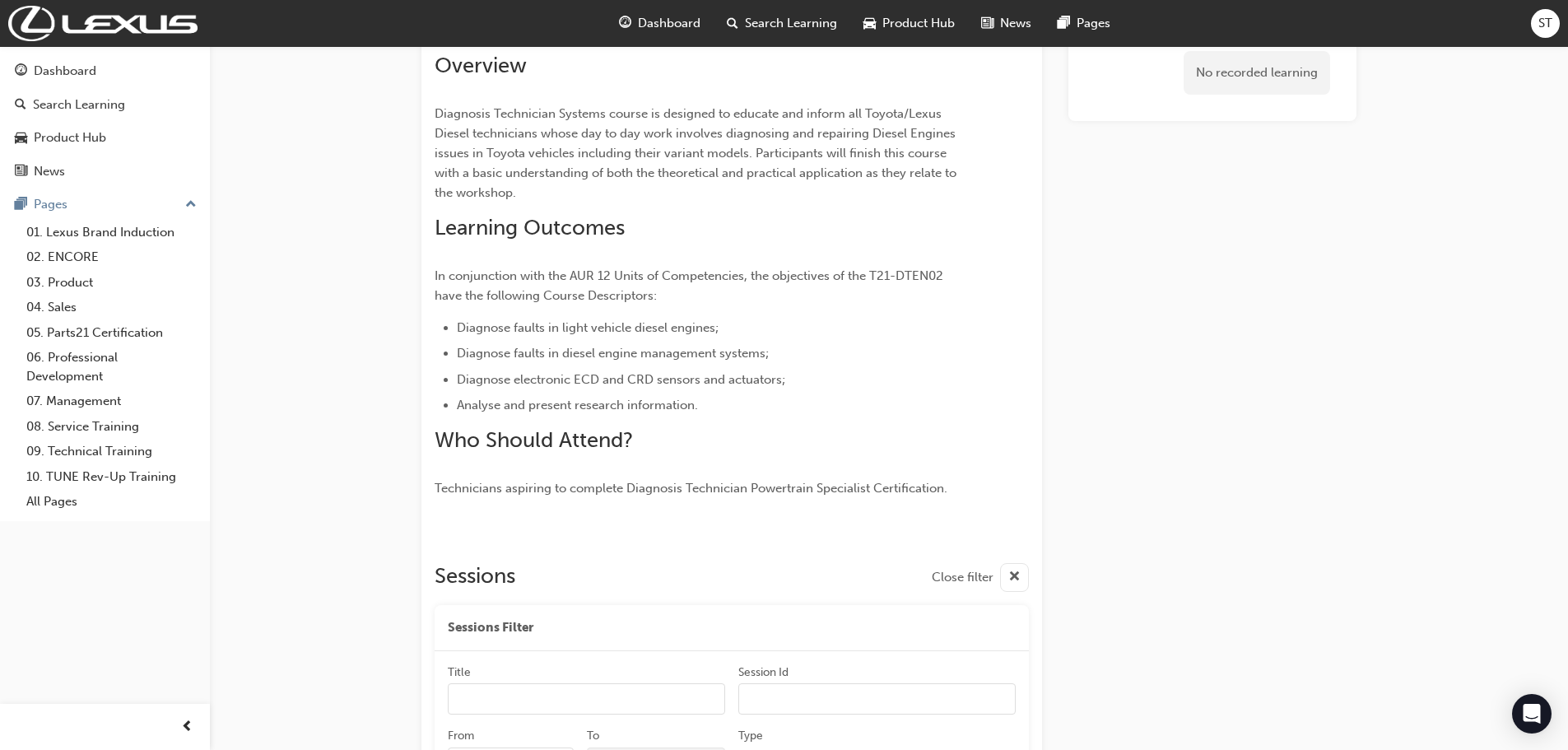
scroll to position [0, 0]
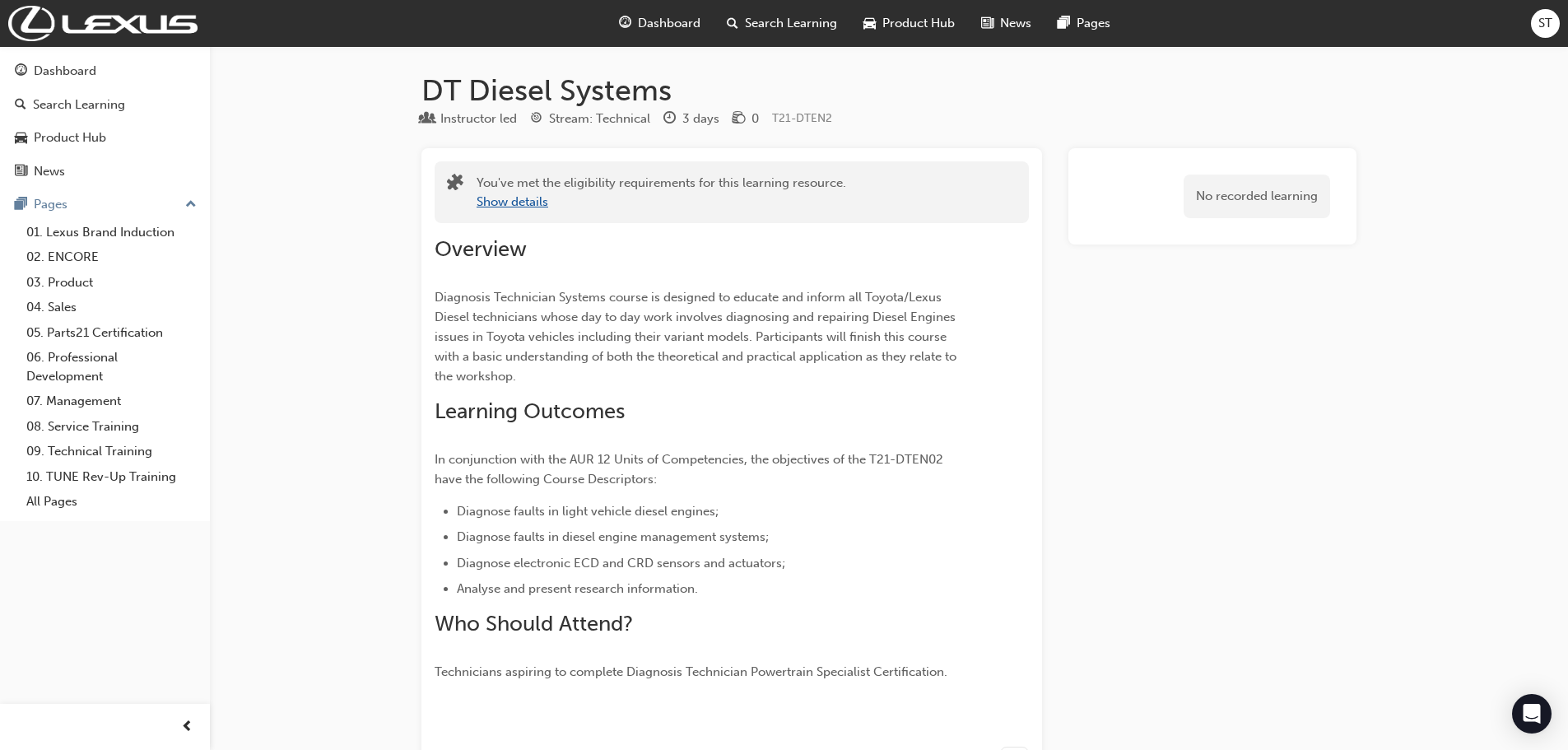
click at [506, 195] on button "Show details" at bounding box center [512, 202] width 72 height 19
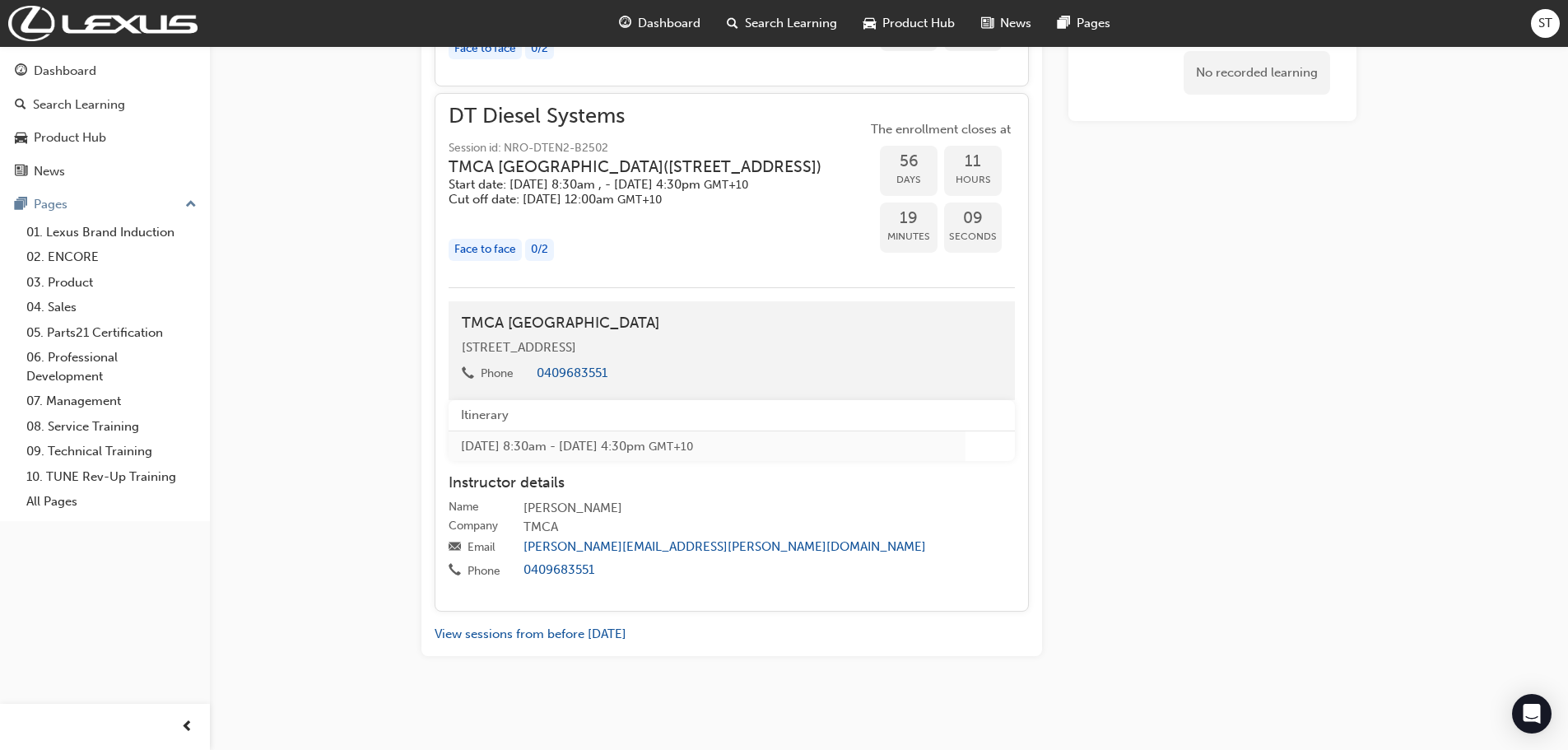
scroll to position [1729, 0]
click at [98, 76] on div "Dashboard" at bounding box center [104, 71] width 180 height 21
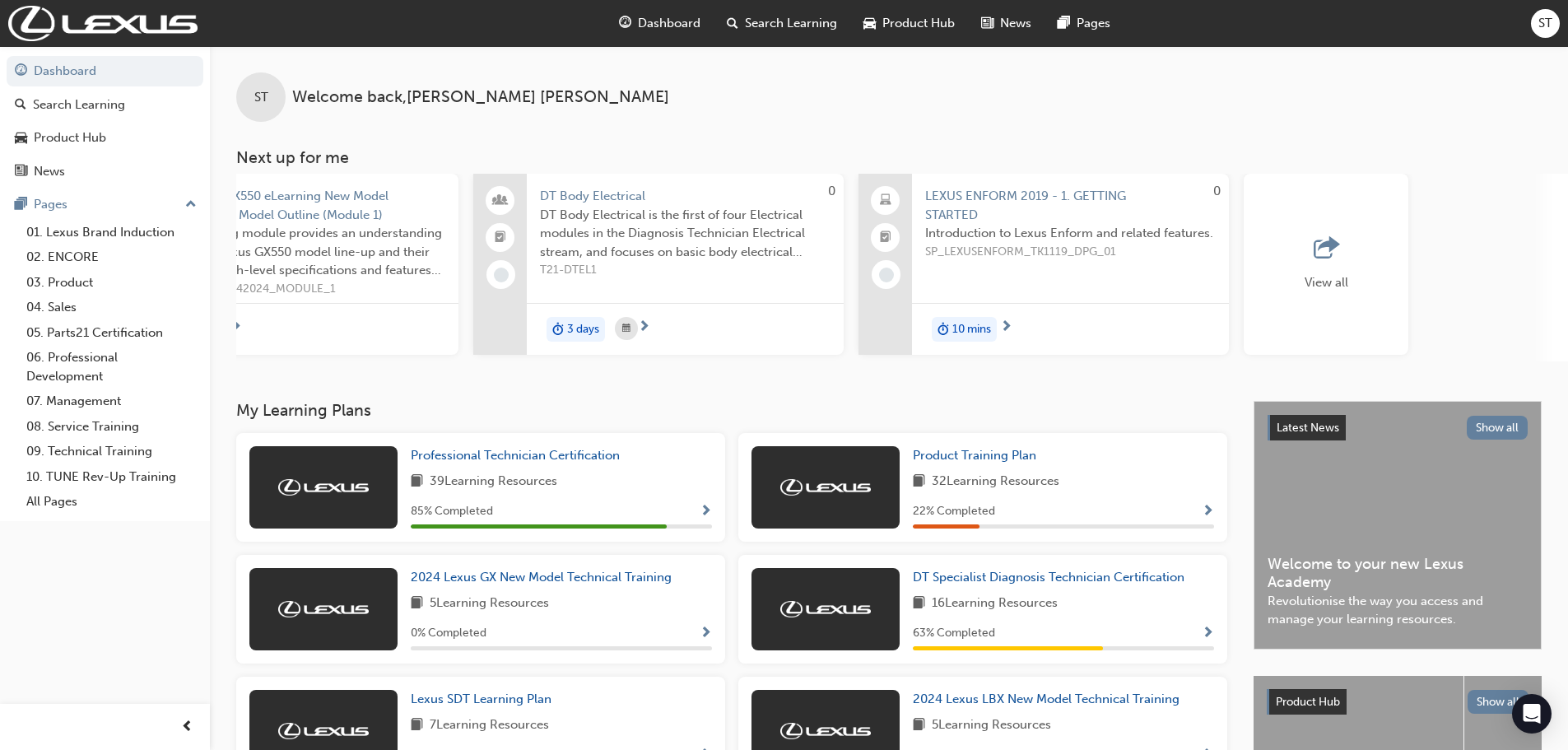
scroll to position [0, 977]
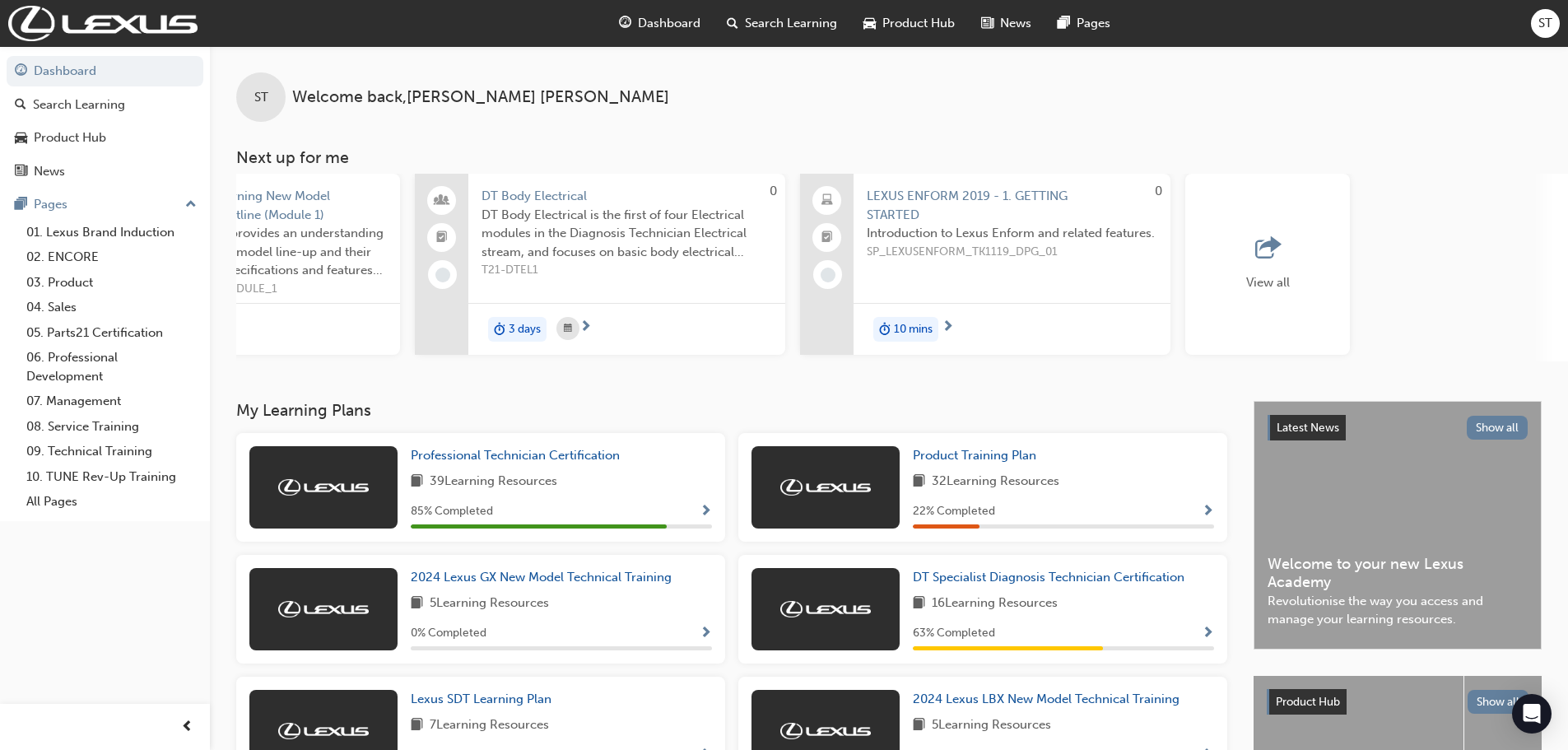
click at [1219, 281] on div "View all" at bounding box center [1268, 265] width 165 height 181
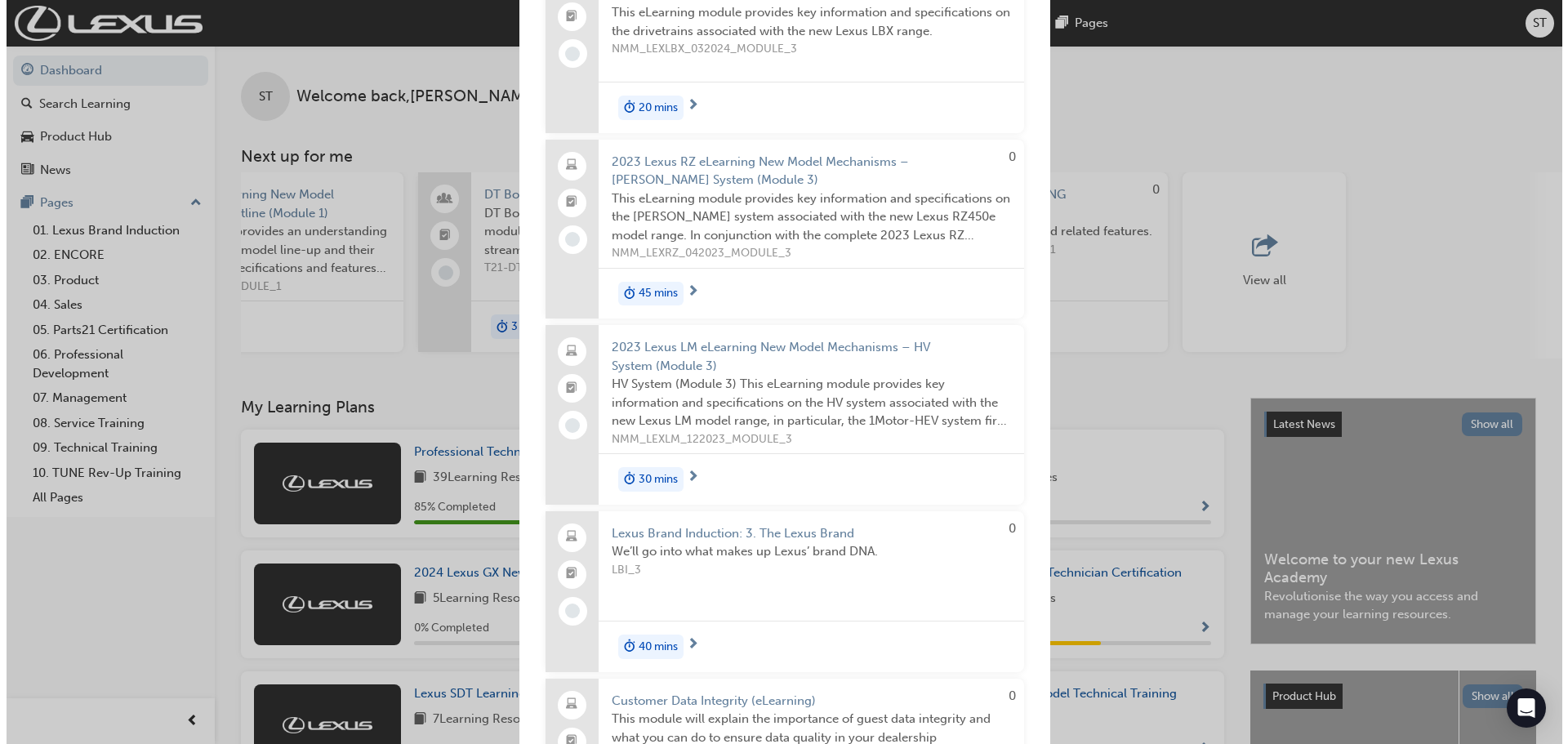
scroll to position [4819, 0]
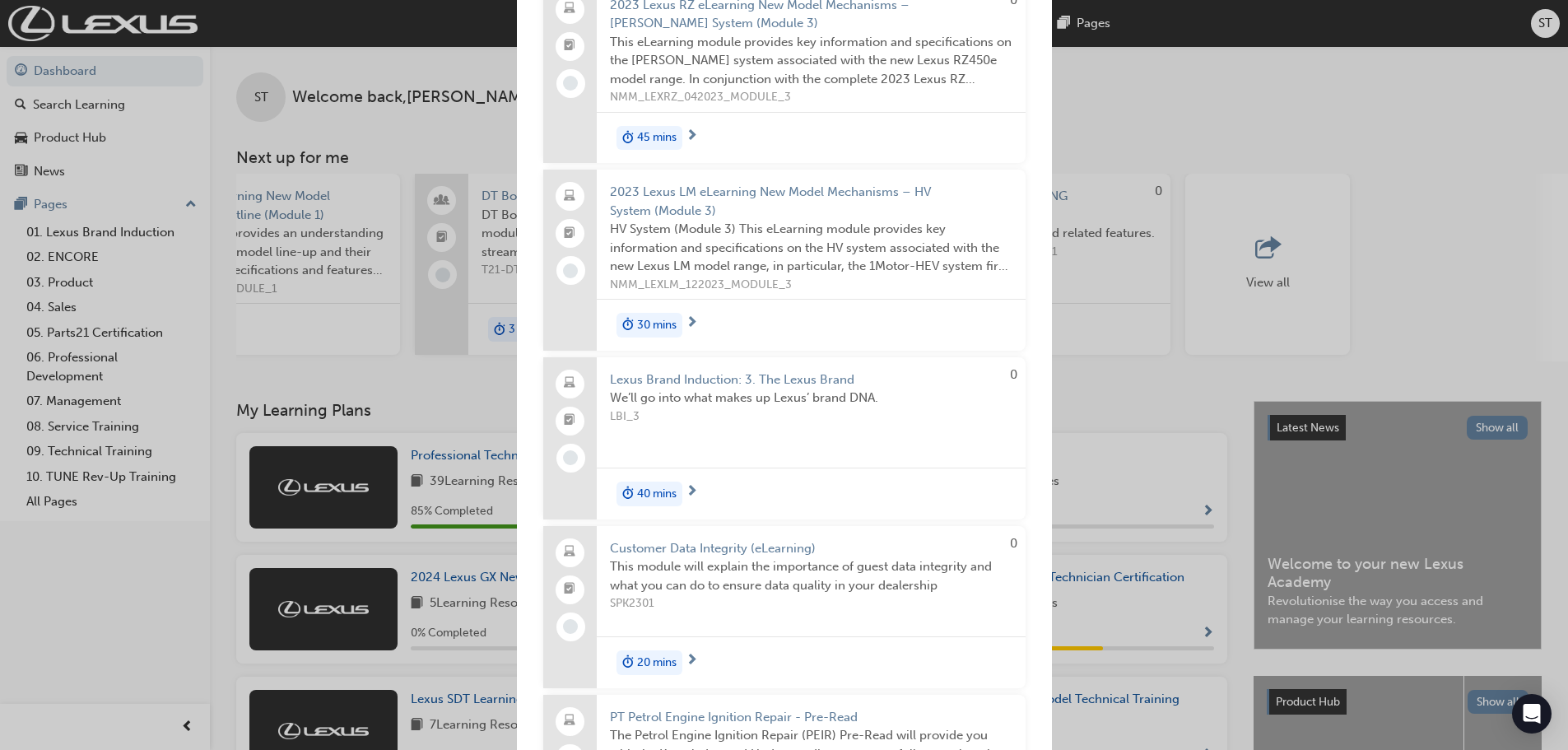
click at [1246, 136] on div "Next up for me 0 PT Hybrid Fundamentals & Safety Repair – Pre-Read The Hybrid F…" at bounding box center [784, 375] width 1568 height 750
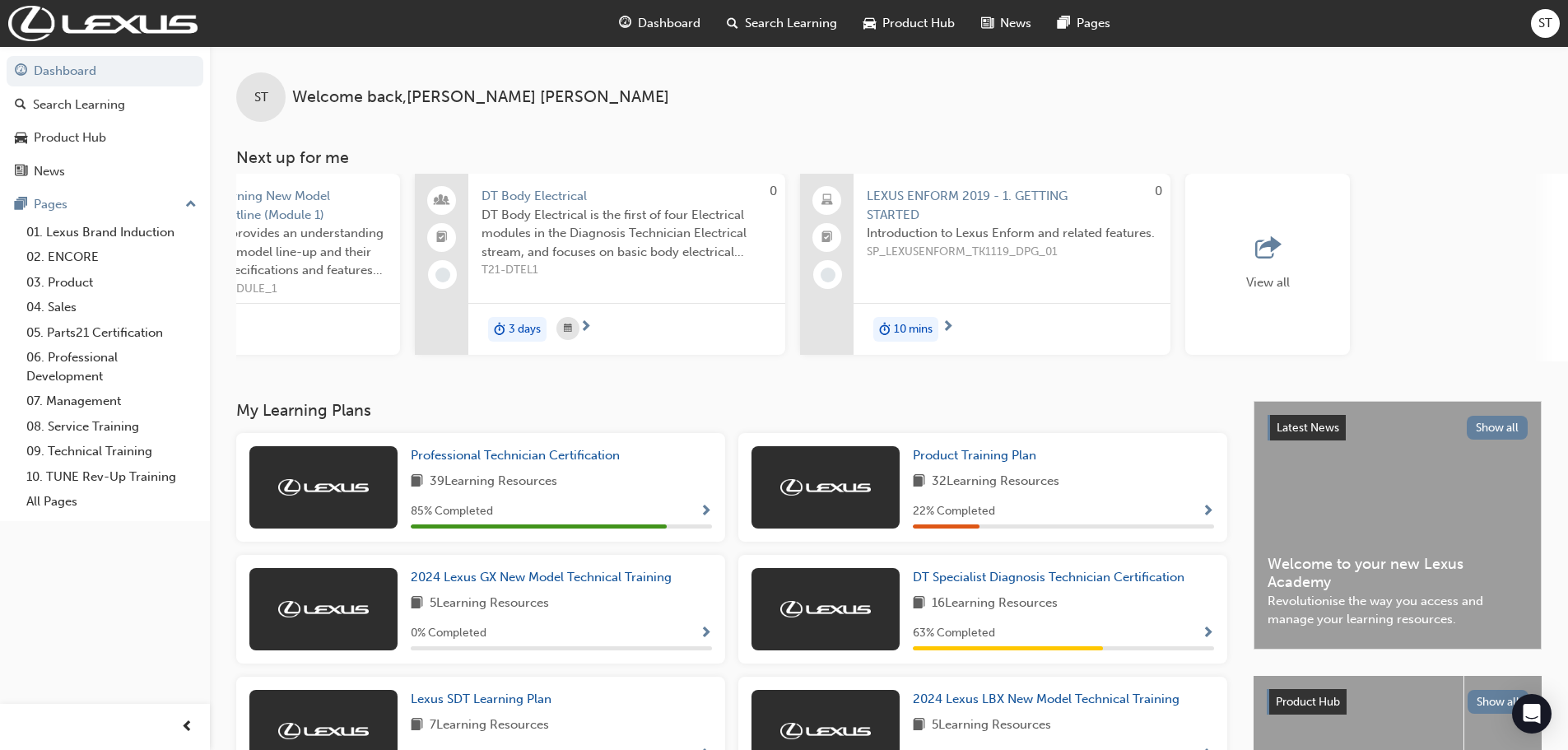
click at [1539, 32] on span "ST" at bounding box center [1545, 23] width 14 height 19
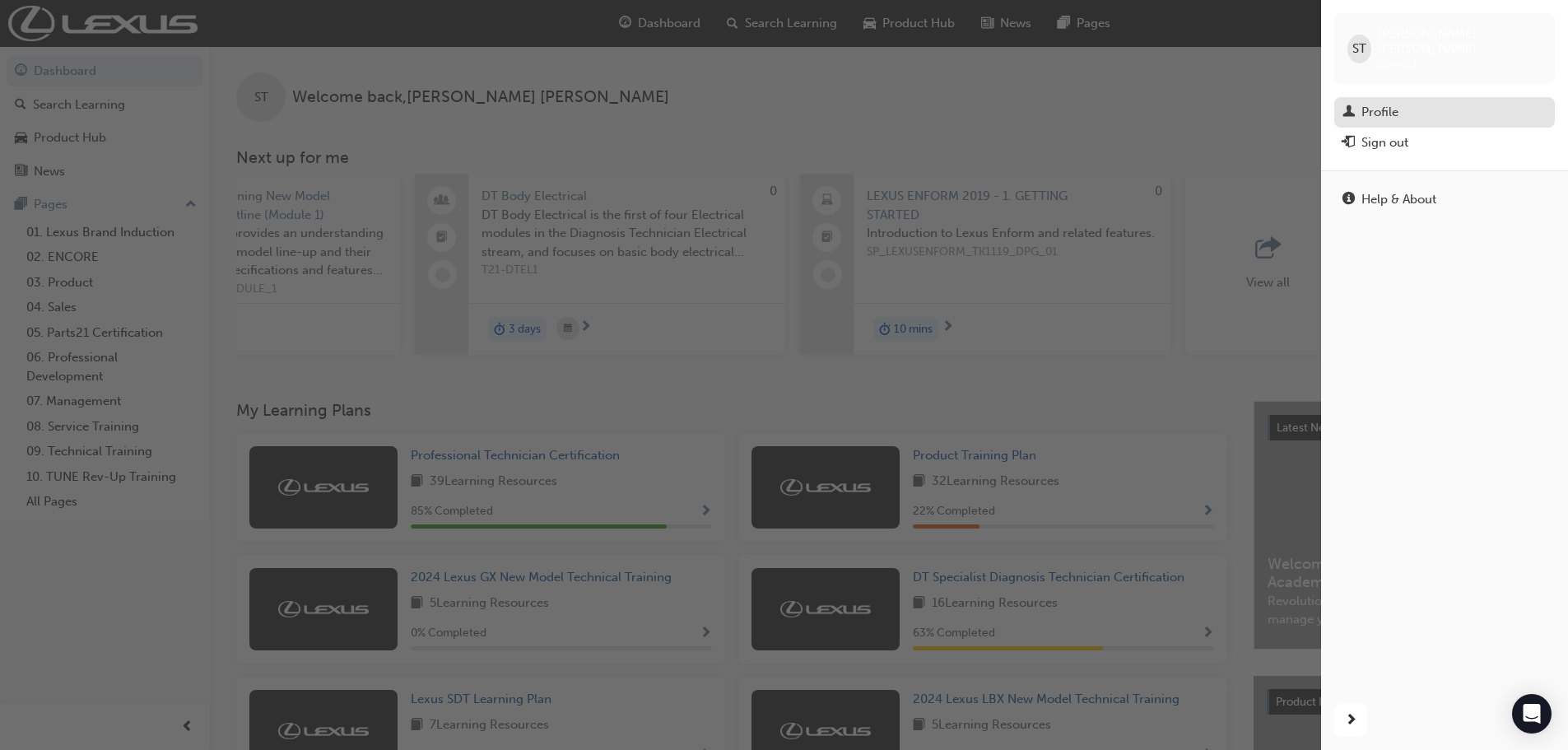
click at [1374, 102] on div "Profile" at bounding box center [1379, 111] width 37 height 19
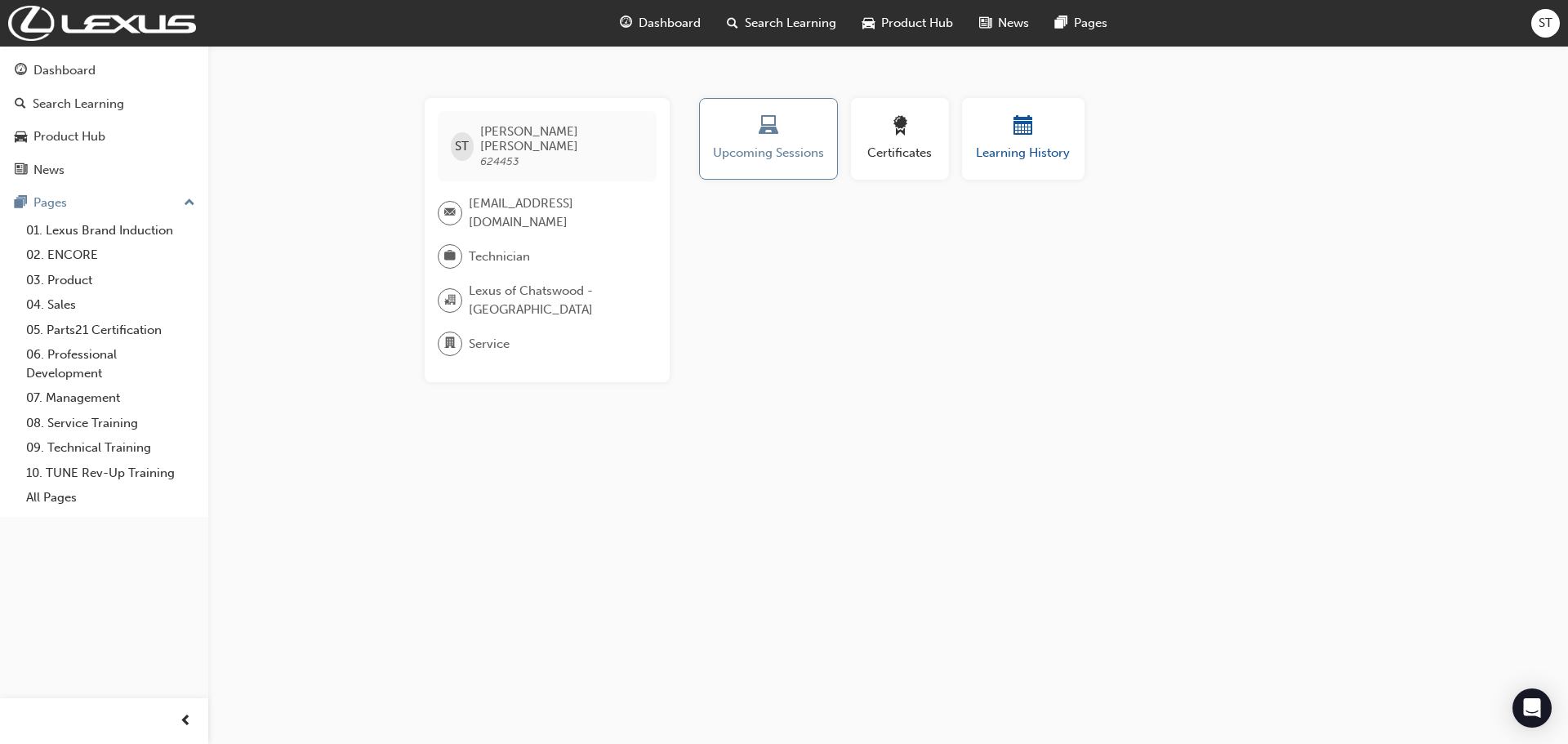
drag, startPoint x: 1011, startPoint y: 140, endPoint x: 974, endPoint y: 154, distance: 39.6
click at [1010, 140] on div "button" at bounding box center [1023, 129] width 98 height 26
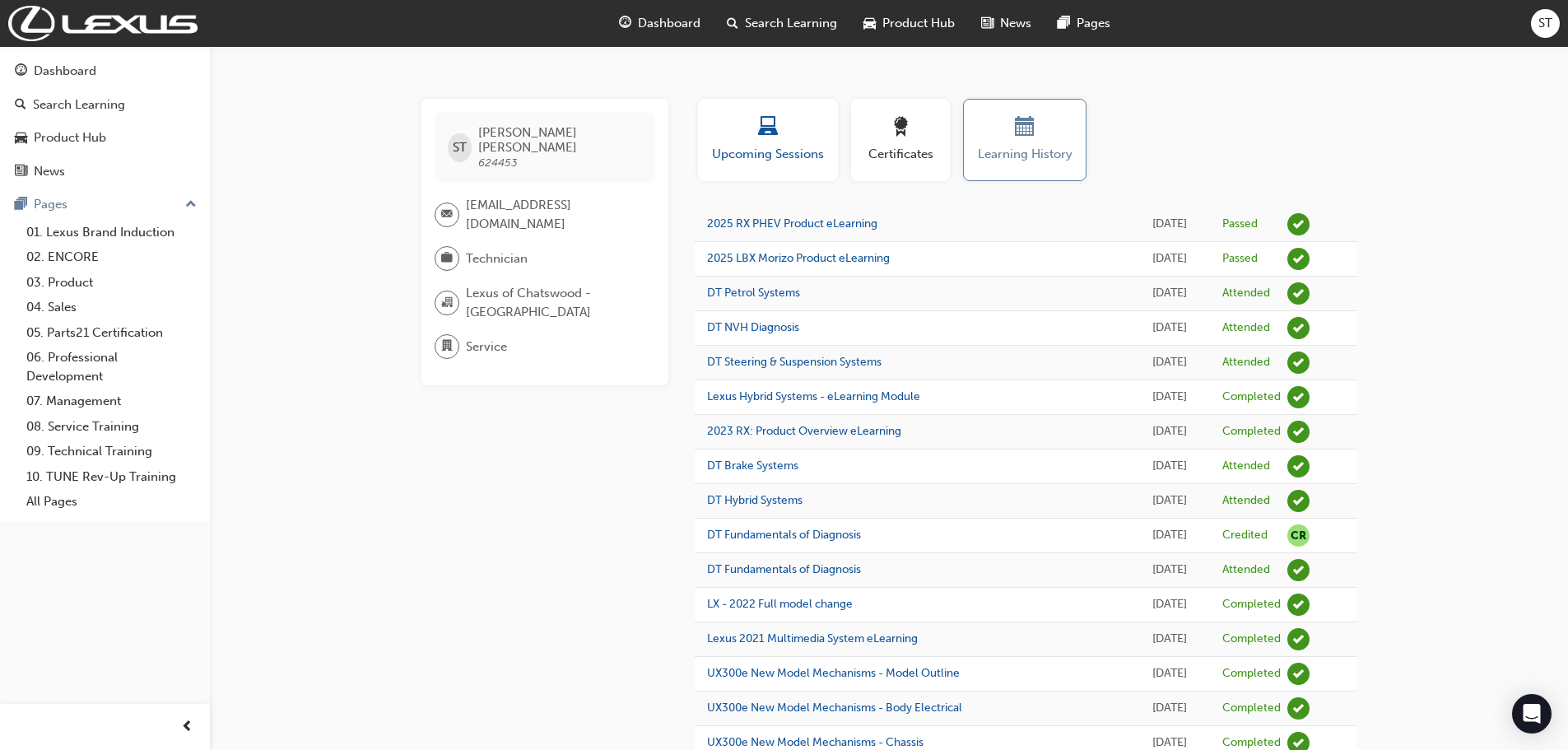
click at [756, 130] on div "button" at bounding box center [768, 130] width 115 height 26
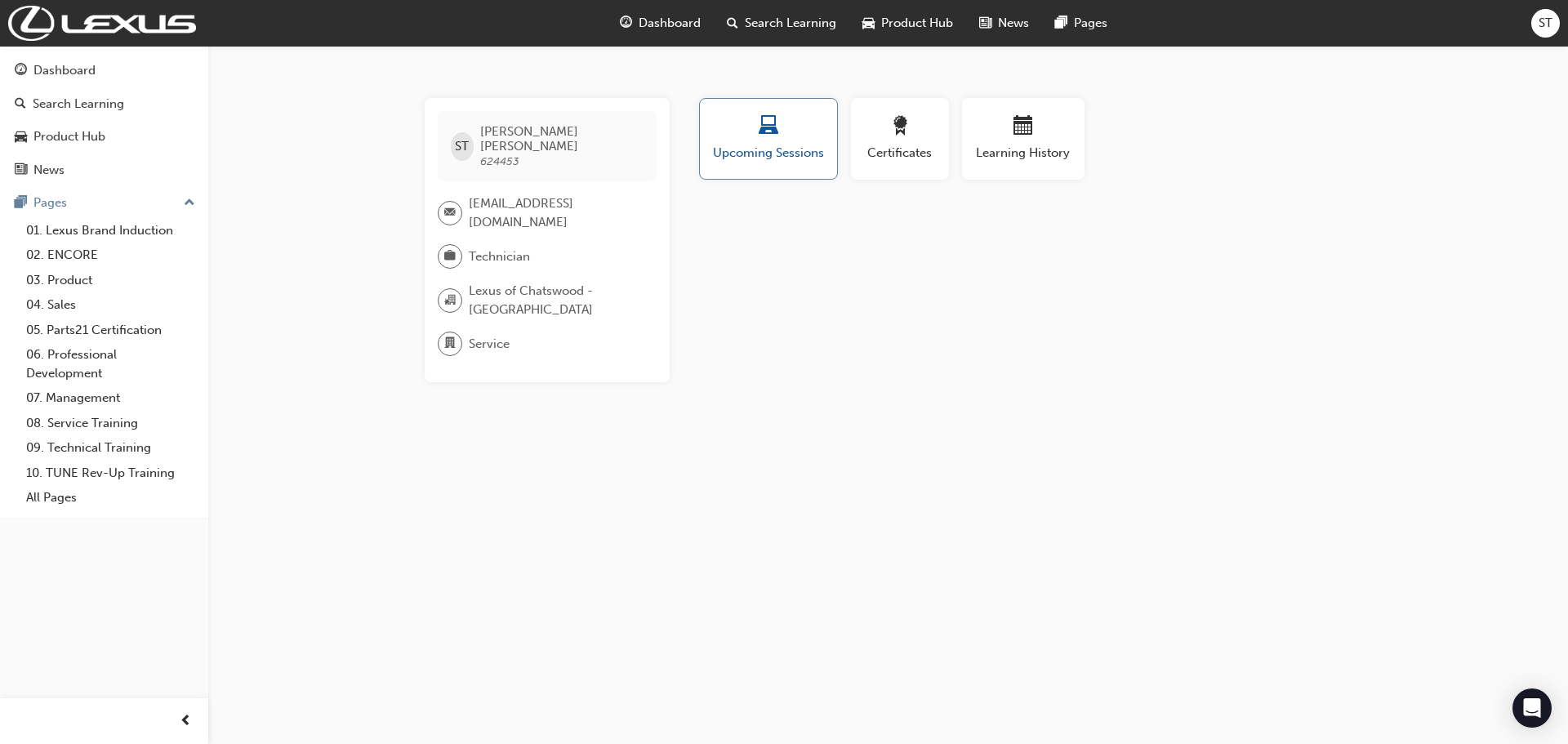
click at [821, 139] on div "button" at bounding box center [769, 129] width 112 height 26
drag, startPoint x: 884, startPoint y: 157, endPoint x: 865, endPoint y: 159, distance: 19.1
click at [885, 158] on span "Certificates" at bounding box center [900, 153] width 74 height 19
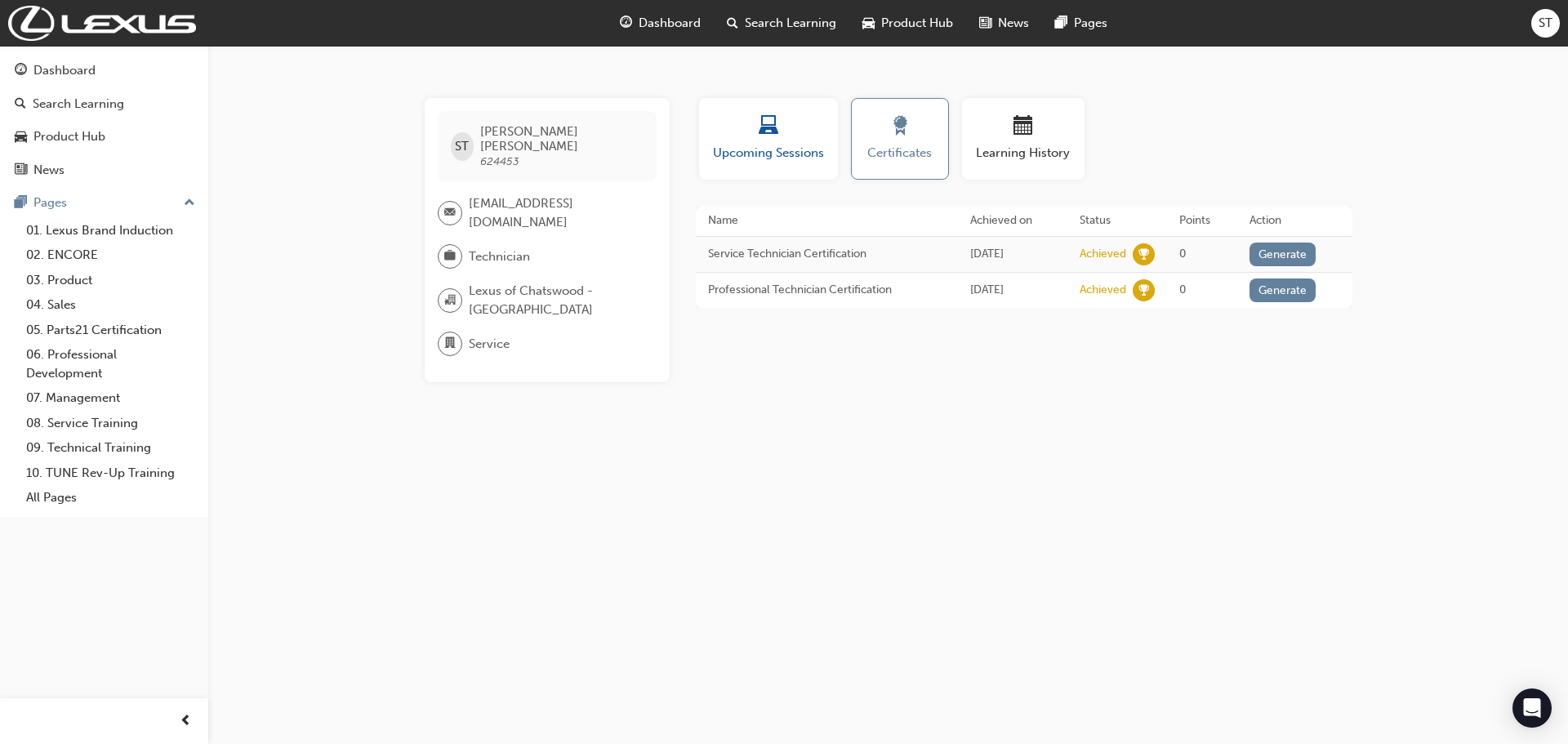
click at [776, 159] on span "Upcoming Sessions" at bounding box center [769, 153] width 114 height 19
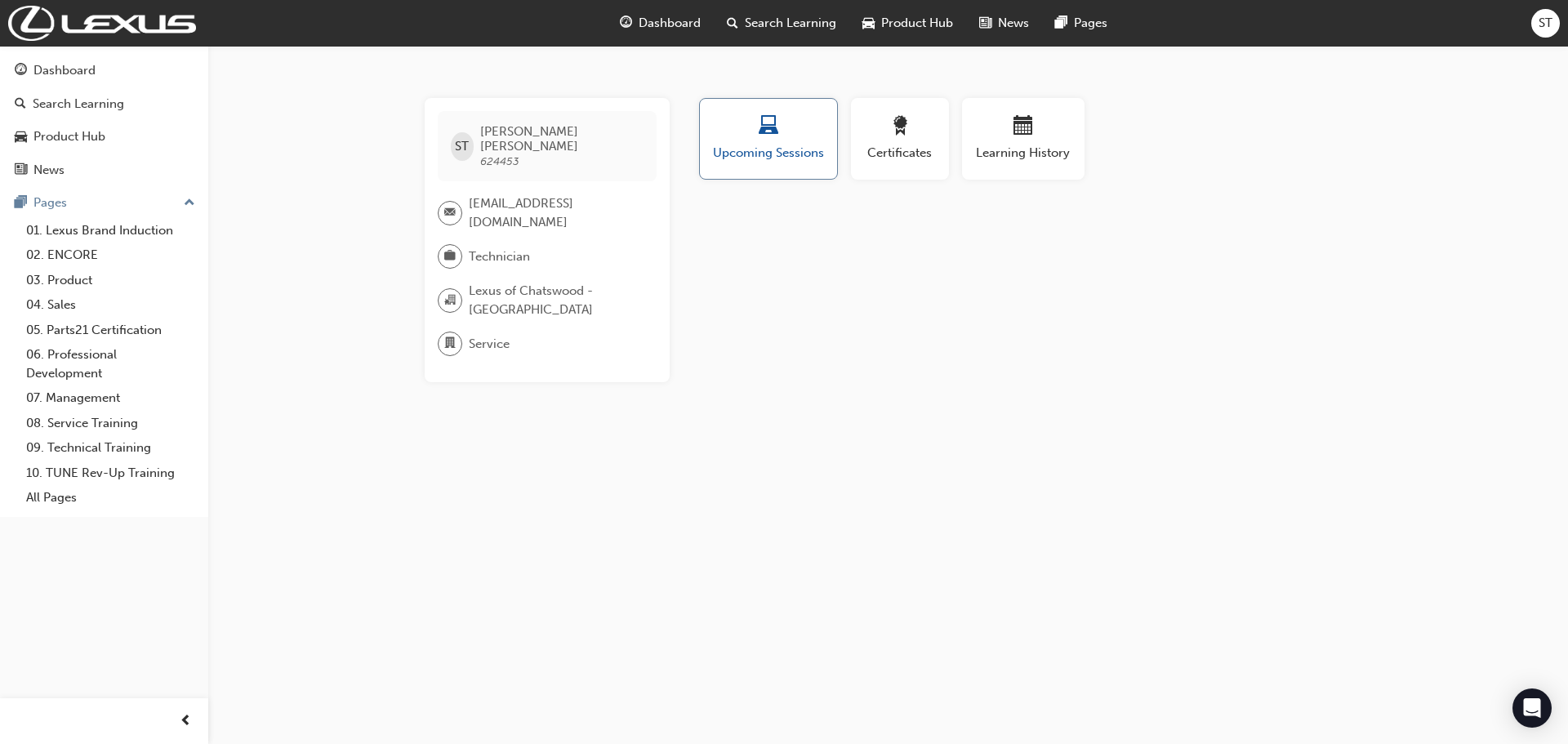
click at [774, 141] on div "Upcoming Sessions" at bounding box center [769, 139] width 112 height 46
click at [1521, 714] on div "Open Intercom Messenger" at bounding box center [1532, 708] width 43 height 43
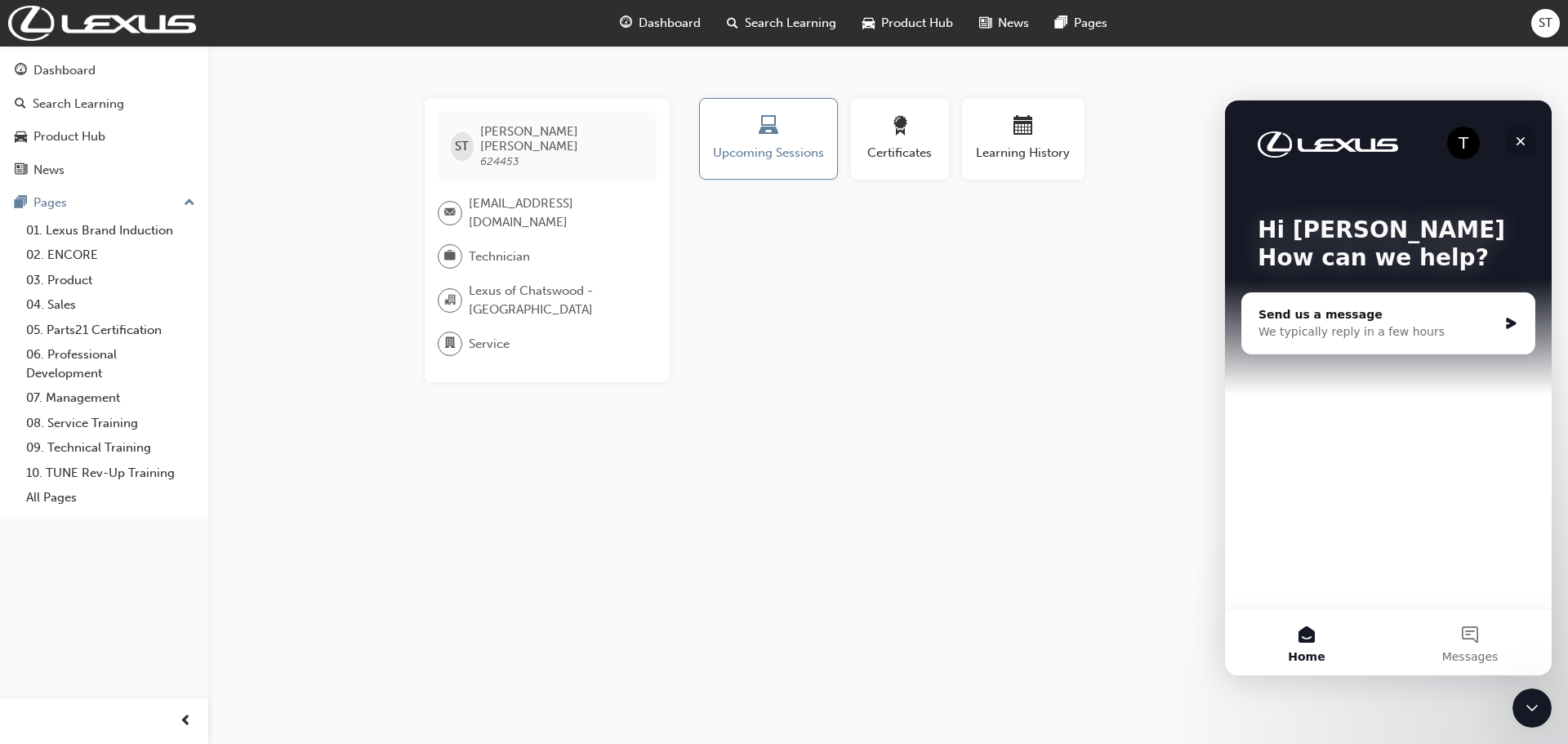
click at [1516, 138] on icon "Close" at bounding box center [1521, 141] width 13 height 13
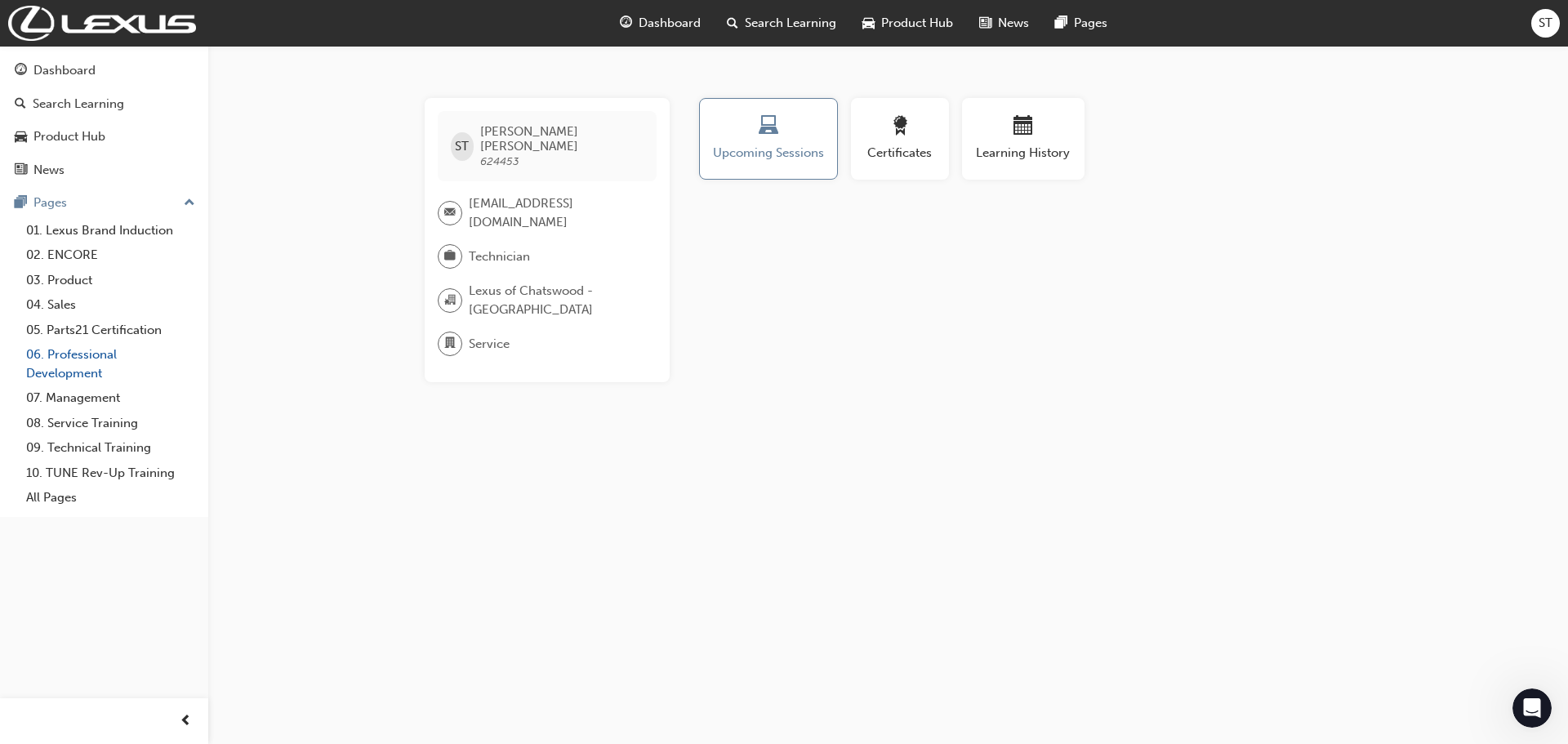
click at [78, 365] on link "06. Professional Development" at bounding box center [111, 364] width 183 height 43
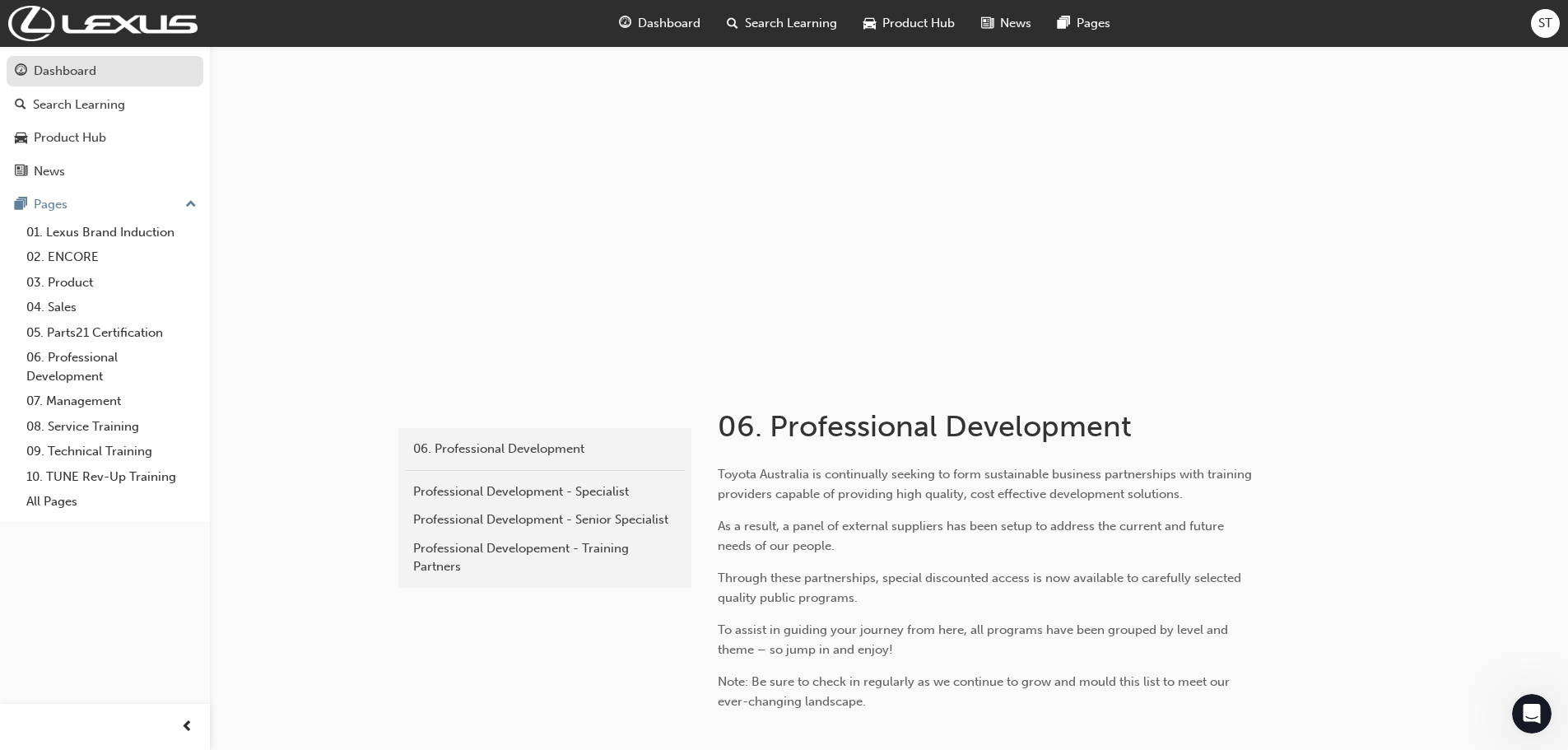
click at [83, 66] on div "Dashboard" at bounding box center [65, 71] width 63 height 19
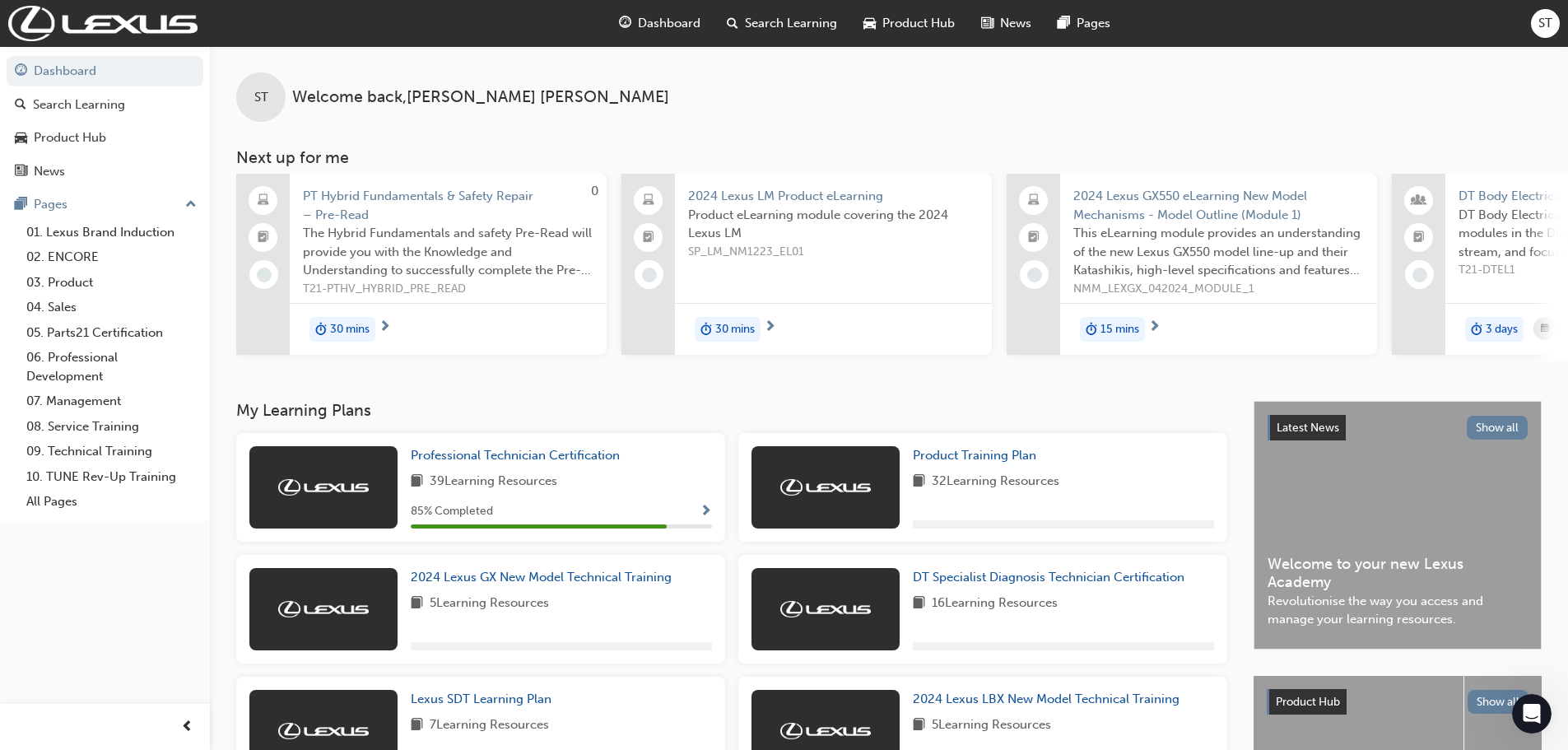
drag, startPoint x: 251, startPoint y: 13, endPoint x: 1277, endPoint y: 87, distance: 1028.7
click at [1277, 89] on div "ST Welcome back , Samuel Towse" at bounding box center [889, 84] width 1358 height 76
click at [1541, 21] on span "ST" at bounding box center [1545, 23] width 14 height 19
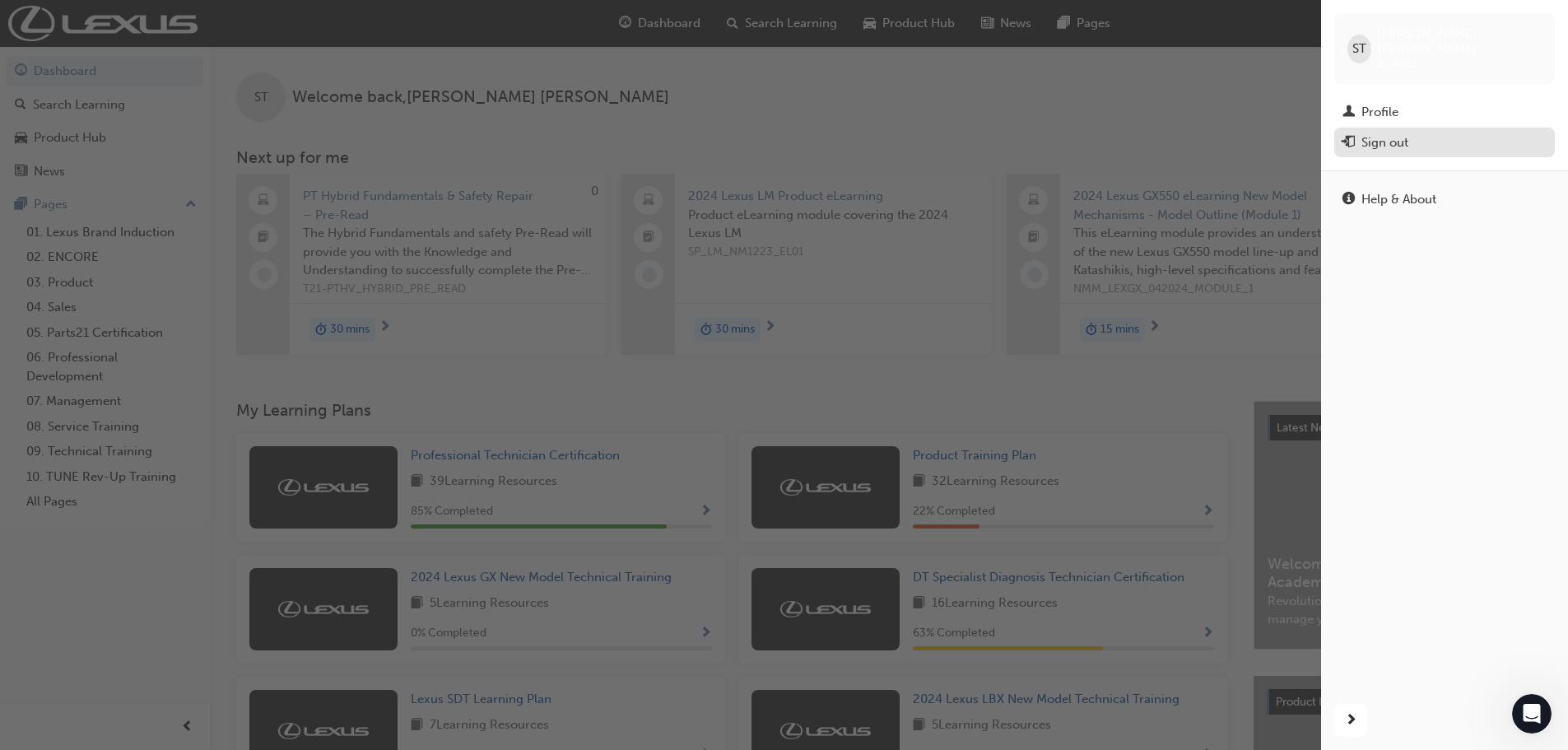
click at [1370, 141] on button "Sign out" at bounding box center [1445, 142] width 221 height 31
